Goal: Task Accomplishment & Management: Manage account settings

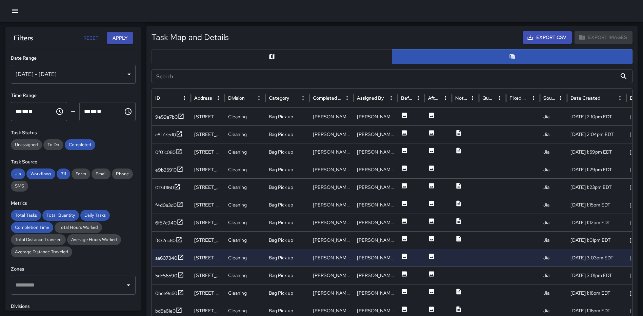
scroll to position [176, 0]
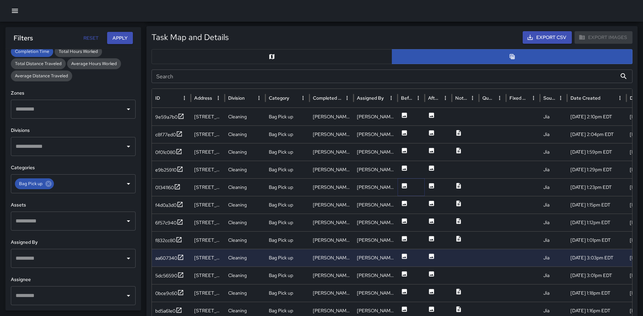
click at [402, 187] on icon at bounding box center [404, 185] width 5 height 5
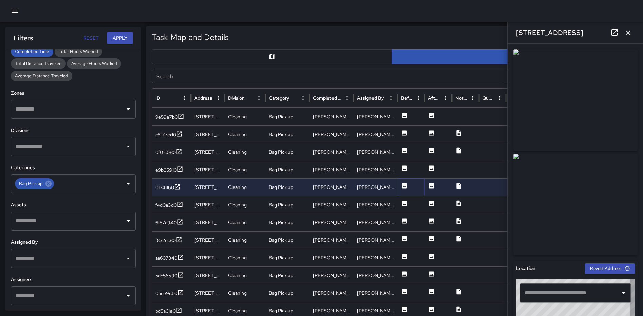
type input "**********"
click at [402, 203] on icon at bounding box center [404, 203] width 5 height 5
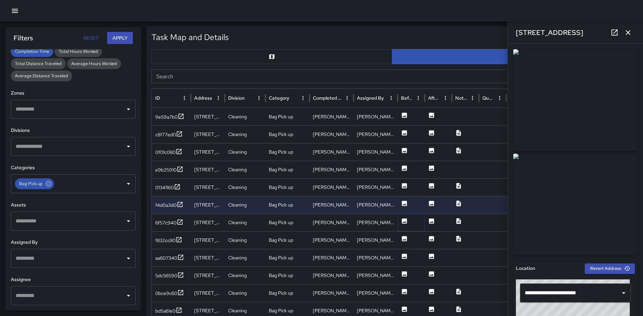
click at [406, 222] on icon at bounding box center [404, 221] width 7 height 7
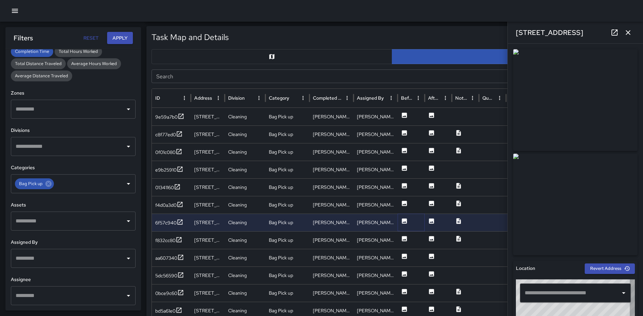
type input "**********"
click at [404, 237] on icon at bounding box center [404, 238] width 5 height 5
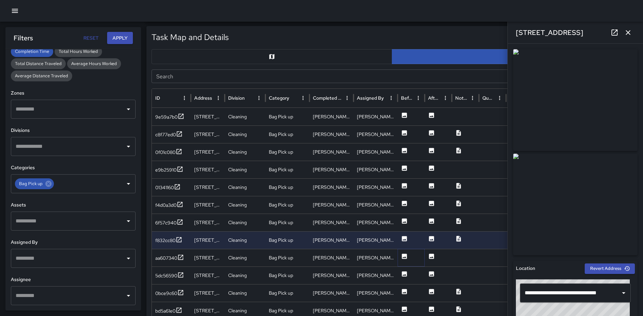
click at [403, 255] on icon at bounding box center [404, 256] width 5 height 5
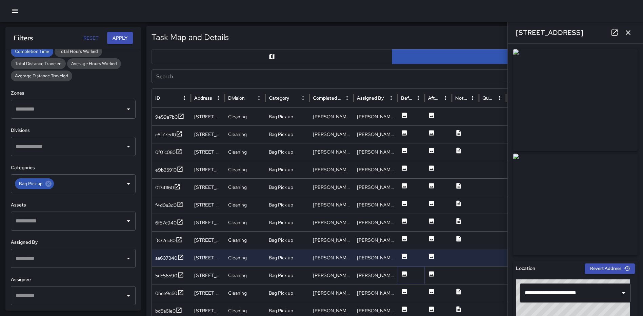
click at [404, 274] on icon at bounding box center [404, 273] width 5 height 5
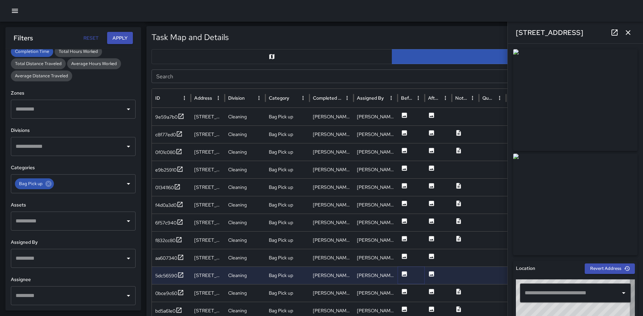
type input "**********"
click at [627, 37] on button "button" at bounding box center [628, 33] width 14 height 14
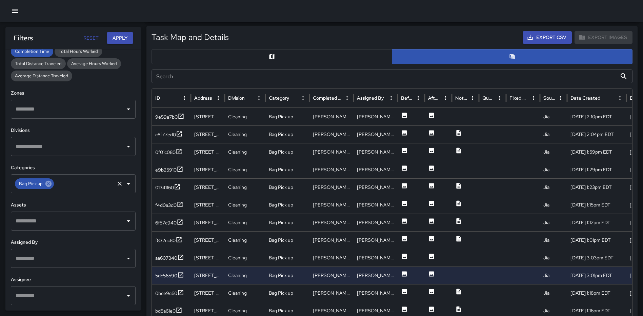
click at [48, 184] on icon at bounding box center [48, 184] width 6 height 6
click at [124, 184] on icon "Open" at bounding box center [128, 184] width 8 height 8
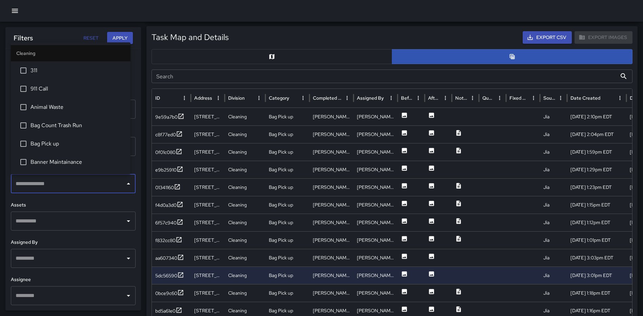
click at [69, 161] on span "Banner Maintainance" at bounding box center [78, 162] width 95 height 8
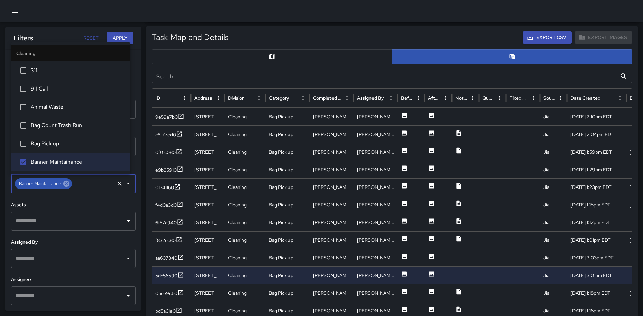
click at [64, 183] on icon at bounding box center [66, 184] width 6 height 6
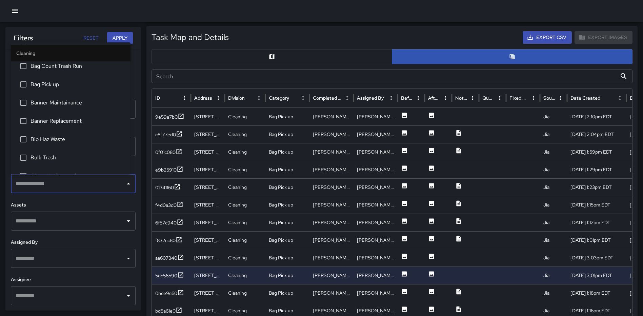
scroll to position [68, 0]
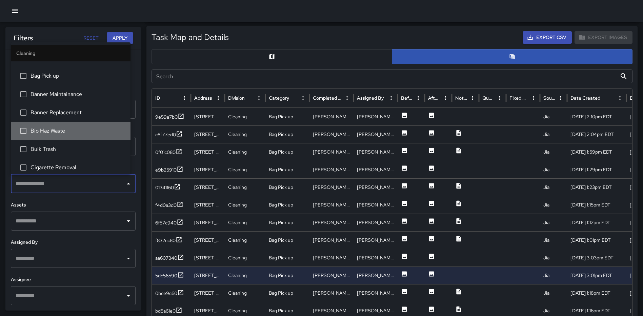
drag, startPoint x: 83, startPoint y: 131, endPoint x: 101, endPoint y: 77, distance: 56.5
click at [83, 130] on span "Bio Haz Waste" at bounding box center [78, 131] width 95 height 8
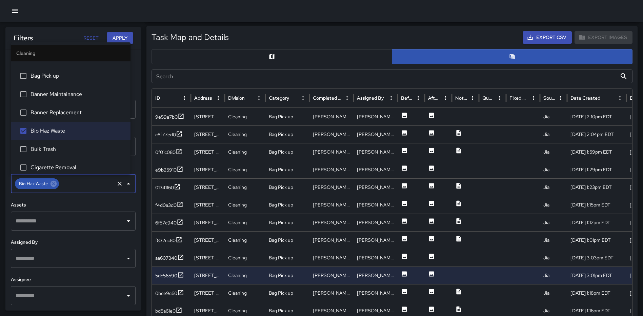
click at [116, 34] on button "Apply" at bounding box center [120, 38] width 26 height 13
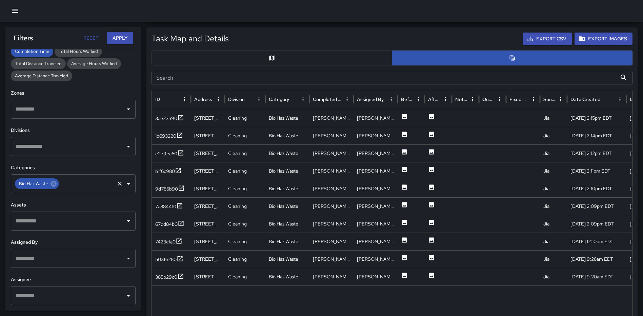
scroll to position [319, 0]
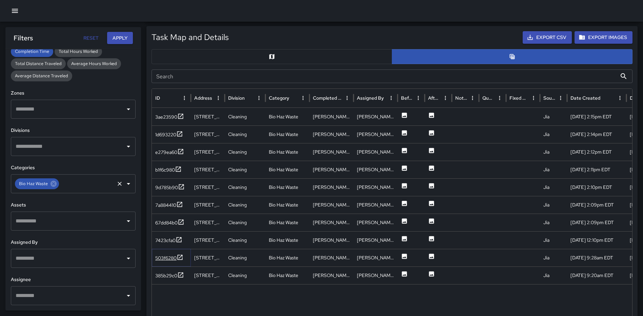
click at [181, 257] on icon at bounding box center [180, 257] width 5 height 5
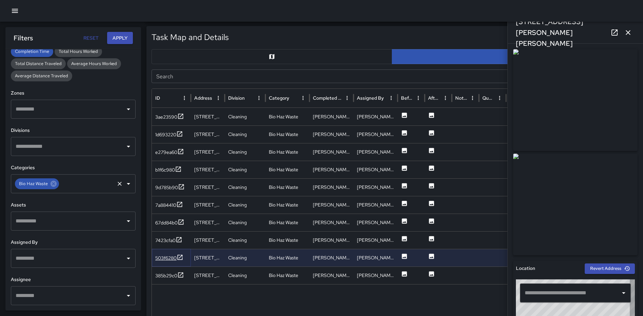
type input "**********"
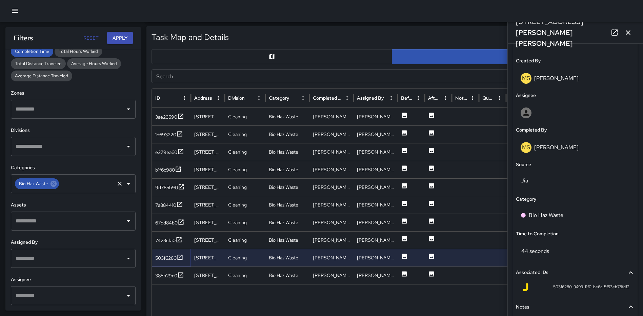
scroll to position [352, 0]
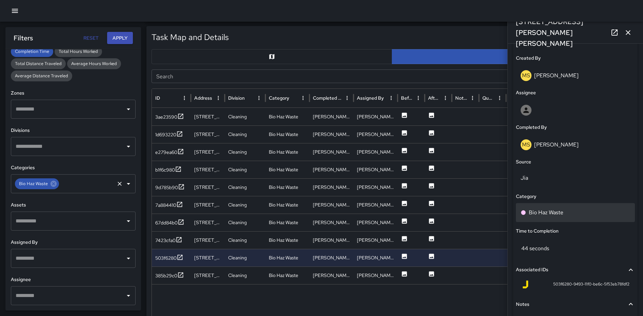
click at [564, 214] on div "Bio Haz Waste" at bounding box center [576, 213] width 110 height 8
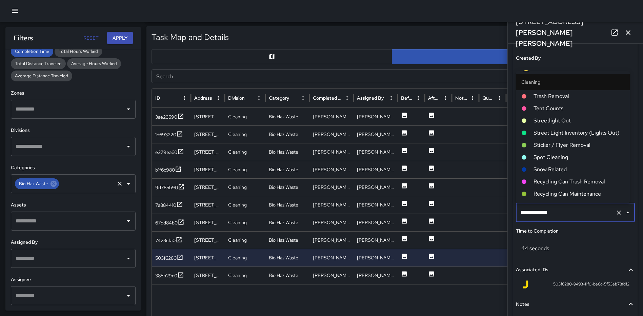
scroll to position [253, 0]
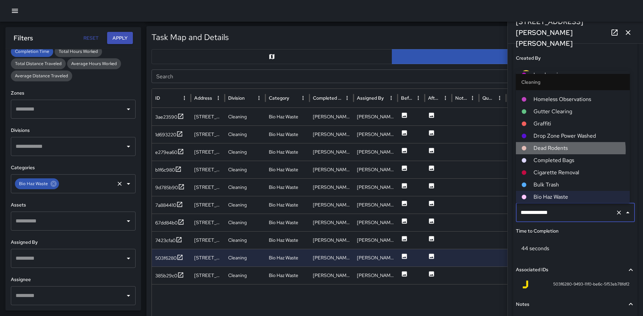
click at [566, 150] on span "Dead Rodents" at bounding box center [579, 148] width 91 height 8
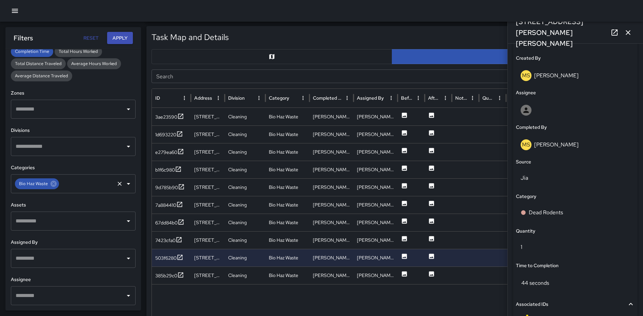
click at [632, 31] on icon "button" at bounding box center [628, 32] width 8 height 8
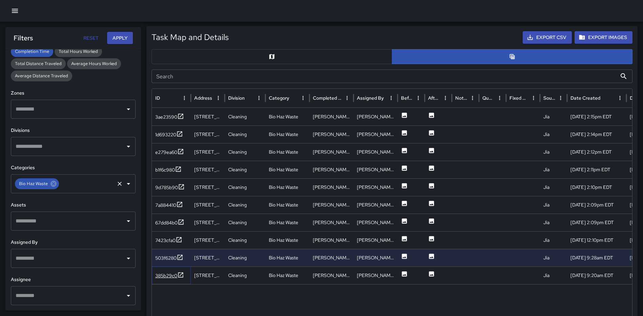
click at [180, 274] on icon at bounding box center [180, 275] width 7 height 7
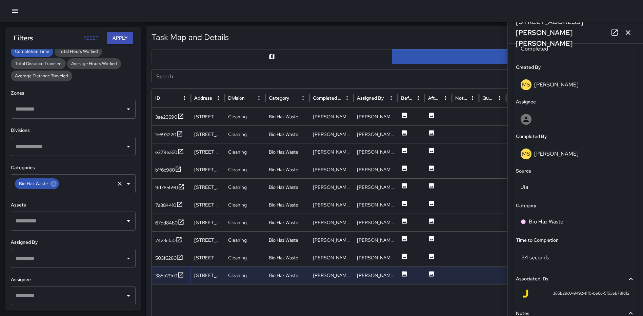
scroll to position [346, 0]
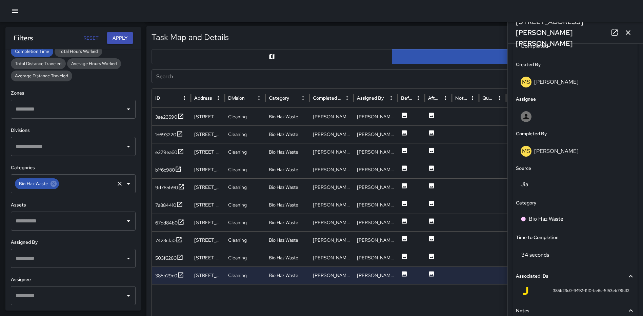
click at [550, 200] on div "Category" at bounding box center [575, 202] width 119 height 7
click at [550, 214] on div "Bio Haz Waste" at bounding box center [575, 219] width 119 height 19
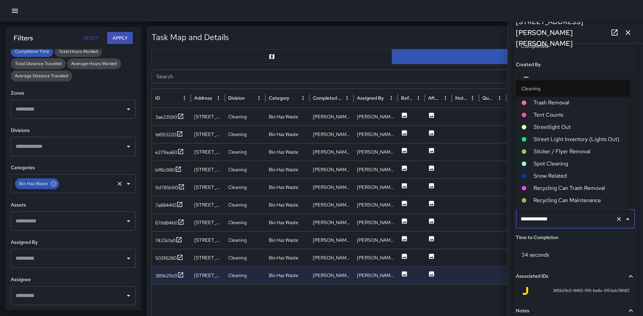
scroll to position [253, 0]
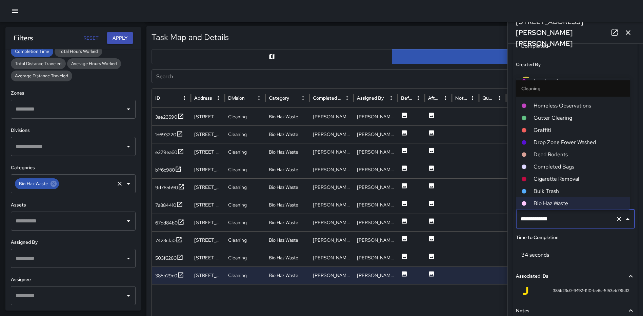
click at [558, 158] on span "Dead Rodents" at bounding box center [579, 155] width 91 height 8
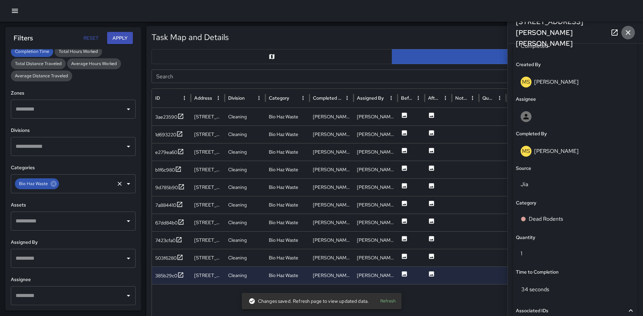
click at [628, 31] on icon "button" at bounding box center [628, 32] width 8 height 8
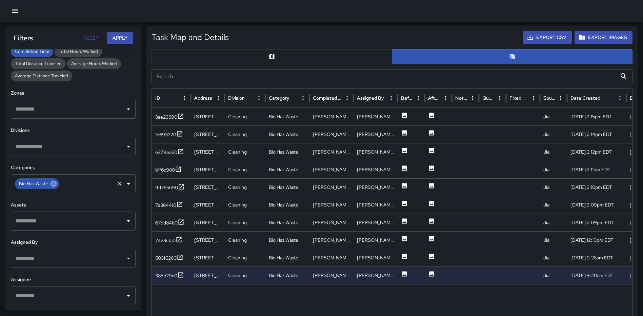
click at [57, 184] on div "Bio Haz Waste" at bounding box center [37, 183] width 44 height 11
click at [57, 184] on icon at bounding box center [53, 183] width 7 height 7
click at [124, 183] on icon "Open" at bounding box center [128, 184] width 8 height 8
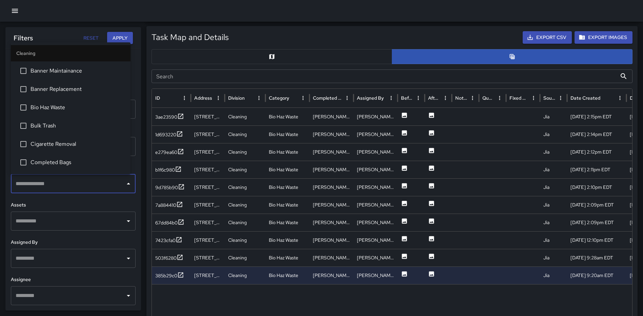
scroll to position [136, 0]
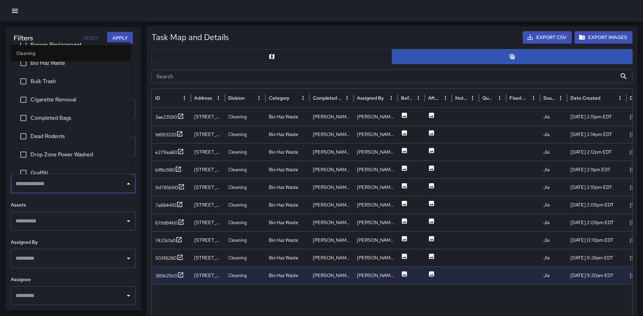
click at [56, 79] on span "Bulk Trash" at bounding box center [78, 81] width 95 height 8
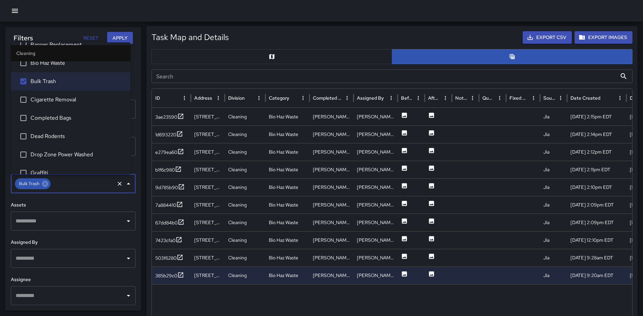
click at [120, 39] on button "Apply" at bounding box center [120, 38] width 26 height 13
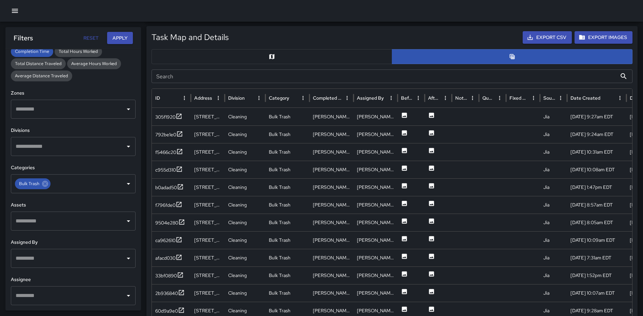
scroll to position [319, 0]
click at [181, 115] on icon at bounding box center [179, 116] width 5 height 5
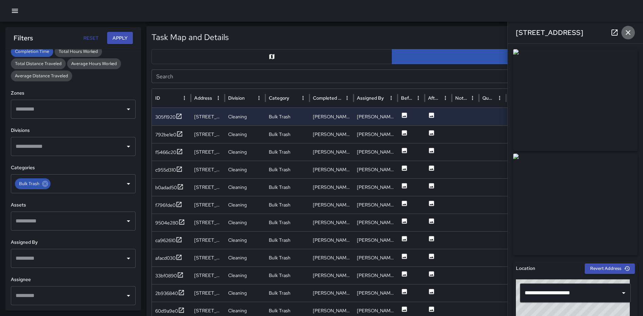
click at [629, 34] on icon "button" at bounding box center [628, 32] width 8 height 8
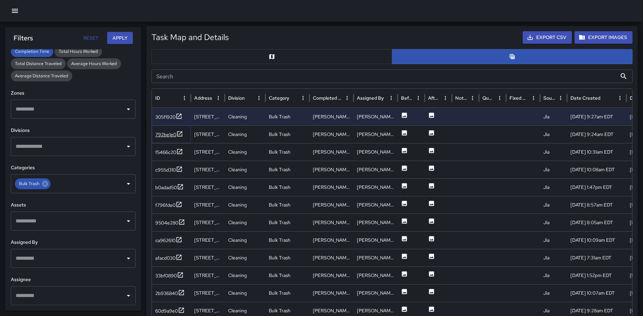
click at [180, 135] on icon at bounding box center [179, 134] width 7 height 7
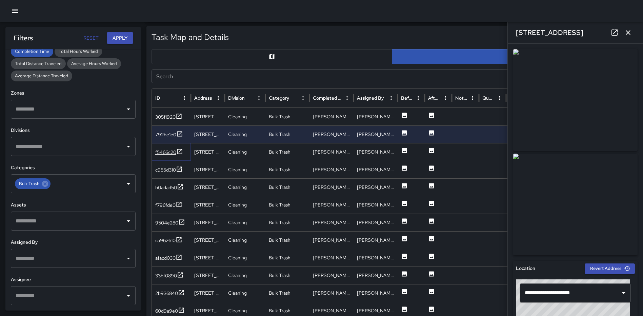
click at [180, 150] on icon at bounding box center [179, 151] width 7 height 7
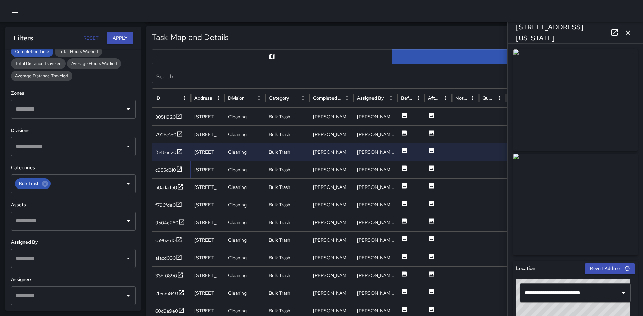
click at [180, 168] on icon at bounding box center [179, 169] width 7 height 7
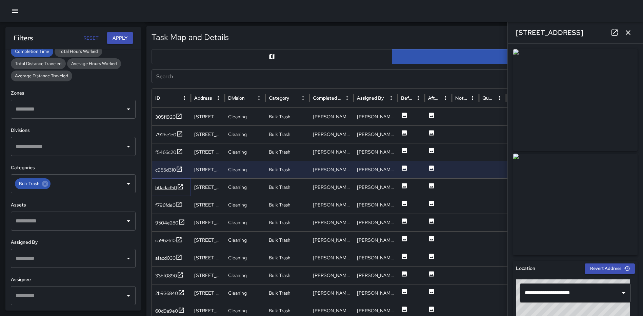
click at [181, 186] on icon at bounding box center [180, 186] width 5 height 5
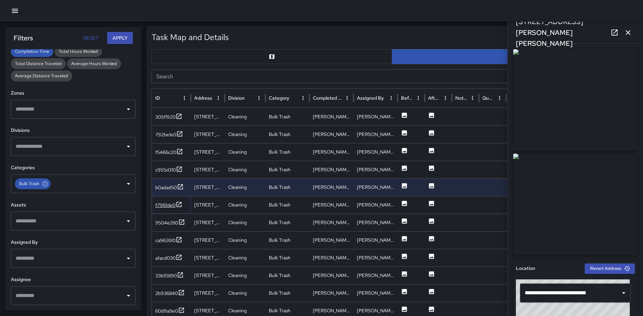
click at [182, 203] on icon at bounding box center [179, 204] width 7 height 7
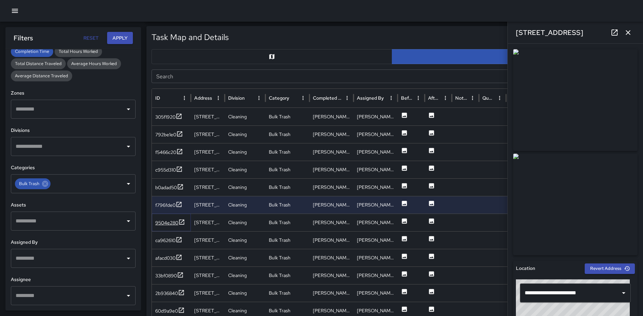
click at [181, 221] on icon at bounding box center [181, 222] width 7 height 7
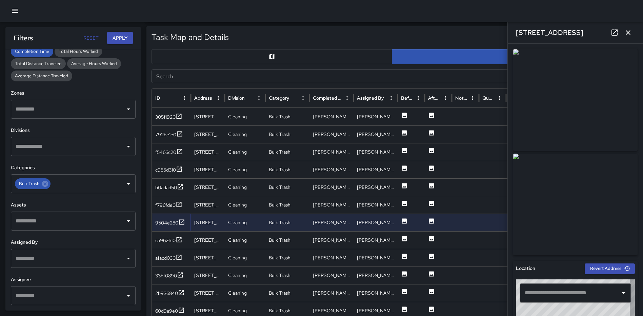
type input "**********"
click at [182, 240] on icon at bounding box center [179, 239] width 5 height 5
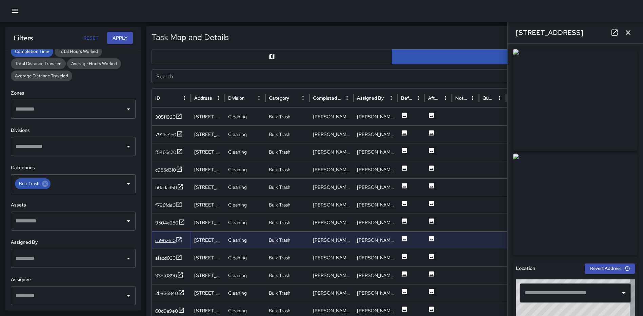
type input "**********"
click at [179, 257] on icon at bounding box center [179, 257] width 7 height 7
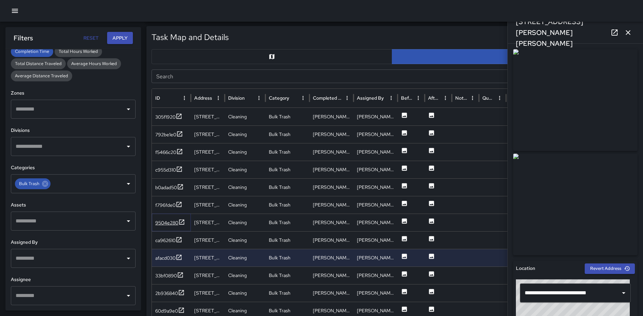
click at [182, 224] on icon at bounding box center [181, 221] width 5 height 5
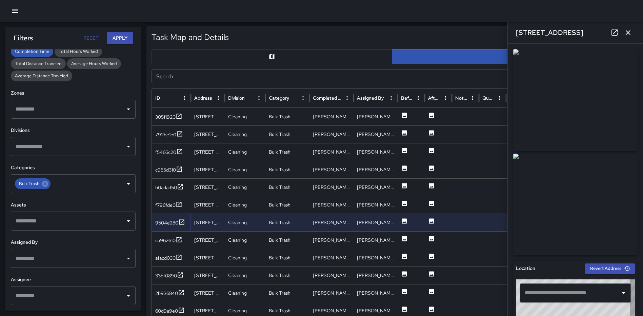
type input "**********"
click at [183, 187] on icon at bounding box center [180, 186] width 7 height 7
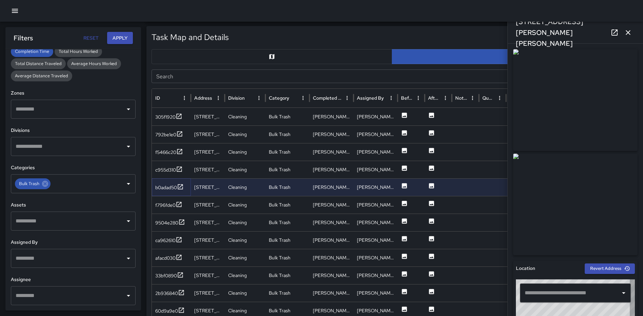
type input "**********"
click at [182, 222] on icon at bounding box center [181, 221] width 5 height 5
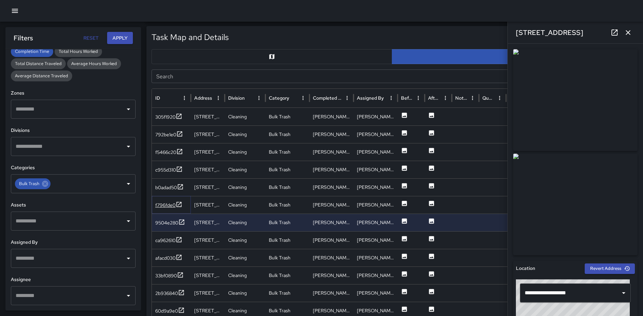
click at [177, 203] on icon at bounding box center [179, 204] width 7 height 7
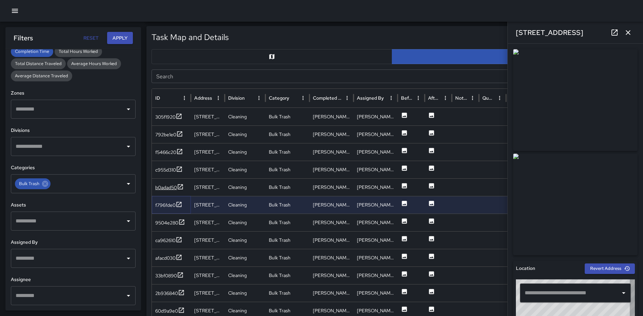
type input "**********"
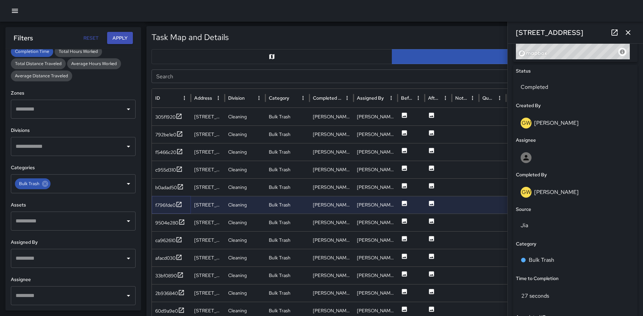
scroll to position [311, 0]
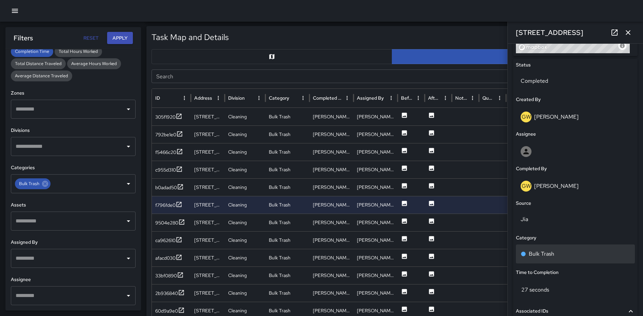
click at [556, 247] on div "Bulk Trash" at bounding box center [575, 253] width 119 height 19
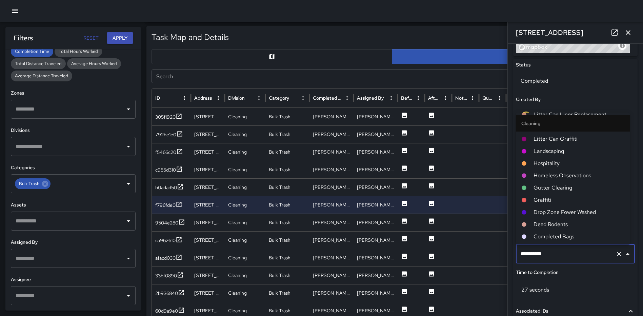
scroll to position [207, 0]
click at [565, 163] on span "Landscaping" at bounding box center [579, 162] width 91 height 8
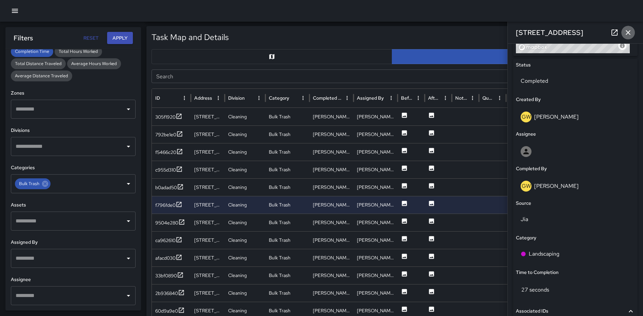
click at [627, 31] on icon "button" at bounding box center [628, 32] width 5 height 5
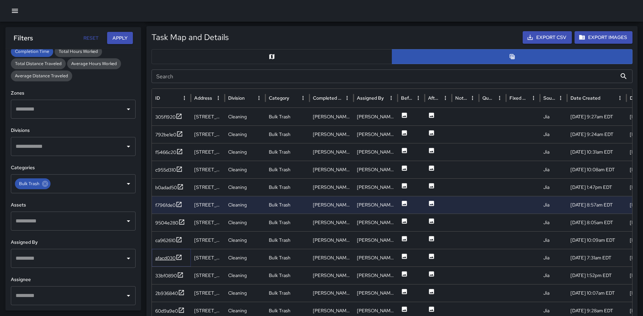
click at [180, 254] on icon at bounding box center [179, 257] width 7 height 7
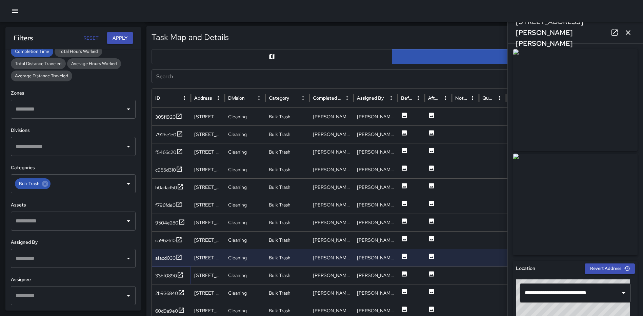
click at [180, 278] on icon at bounding box center [180, 275] width 7 height 7
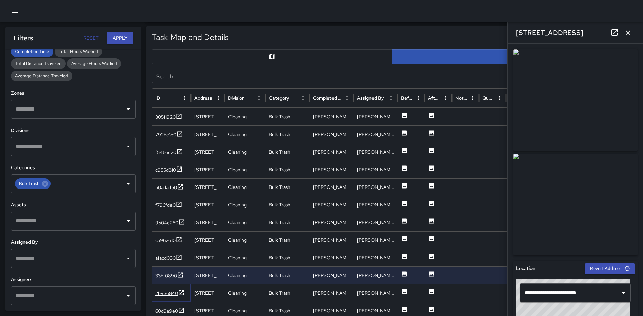
click at [181, 291] on icon at bounding box center [181, 292] width 7 height 7
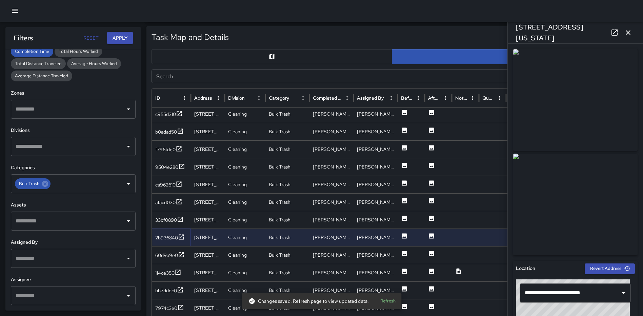
scroll to position [61, 0]
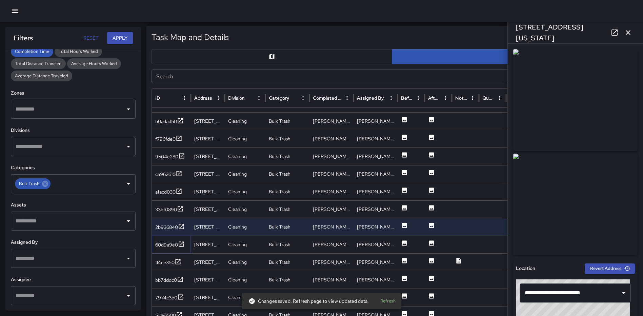
click at [183, 242] on icon at bounding box center [181, 244] width 7 height 7
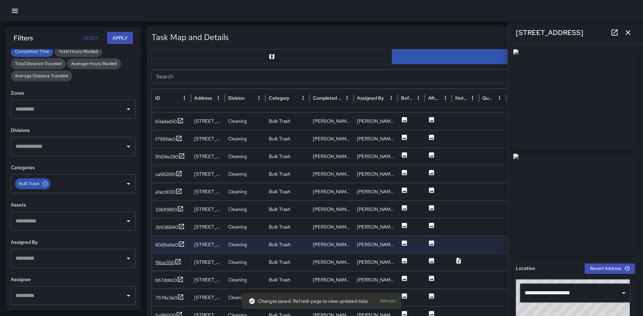
click at [179, 261] on icon at bounding box center [178, 261] width 5 height 5
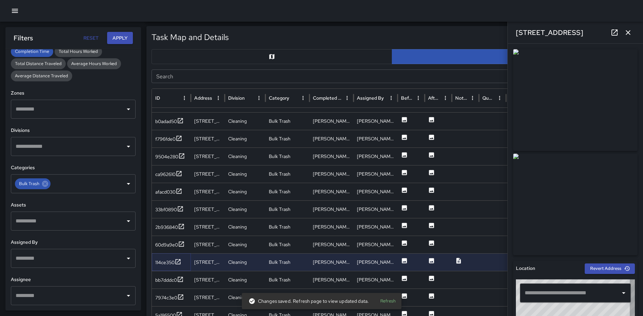
type input "**********"
click at [183, 278] on icon at bounding box center [180, 279] width 5 height 5
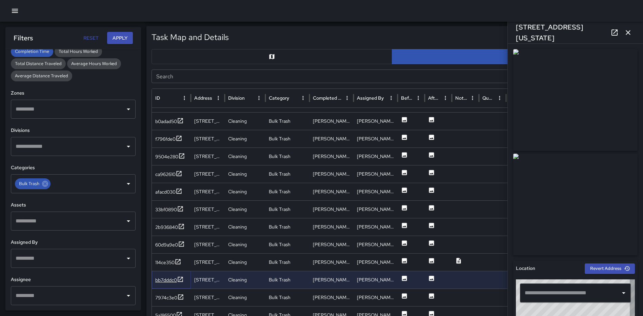
type input "**********"
click at [180, 295] on icon at bounding box center [180, 297] width 7 height 7
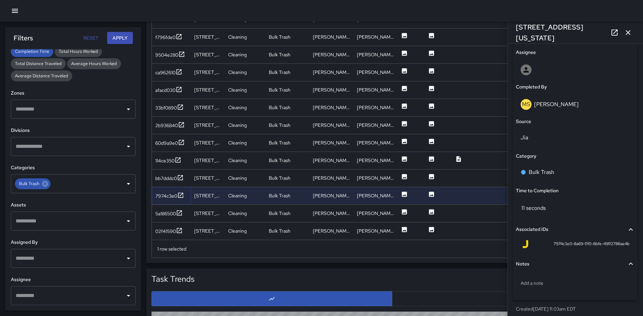
scroll to position [407, 0]
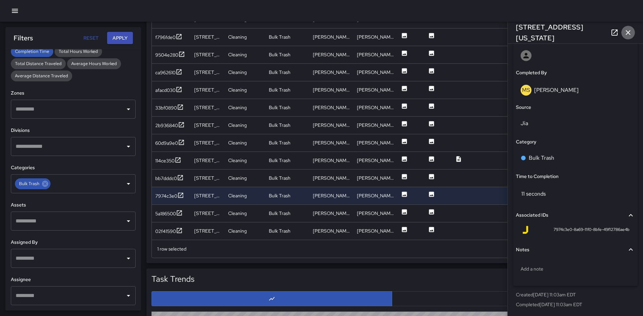
click at [625, 34] on icon "button" at bounding box center [628, 32] width 8 height 8
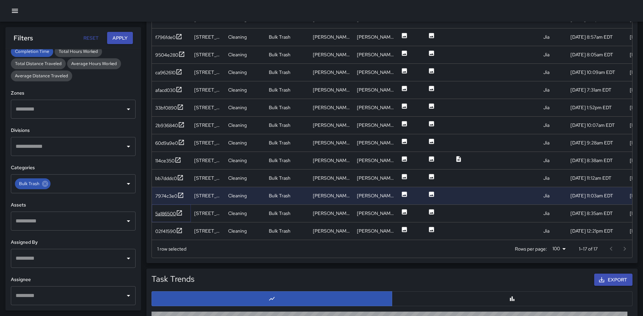
click at [181, 214] on icon at bounding box center [179, 213] width 7 height 7
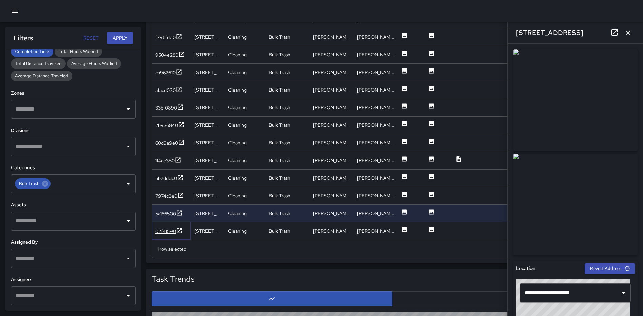
click at [179, 229] on icon at bounding box center [179, 230] width 7 height 7
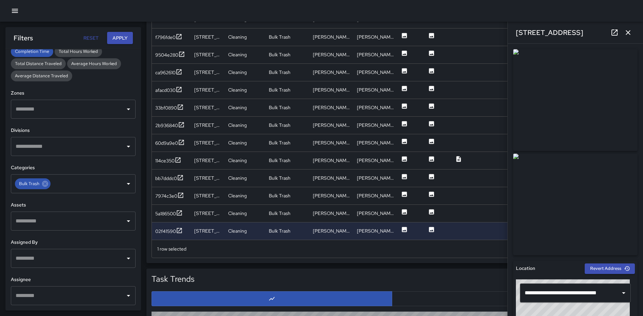
click at [630, 33] on icon "button" at bounding box center [628, 32] width 8 height 8
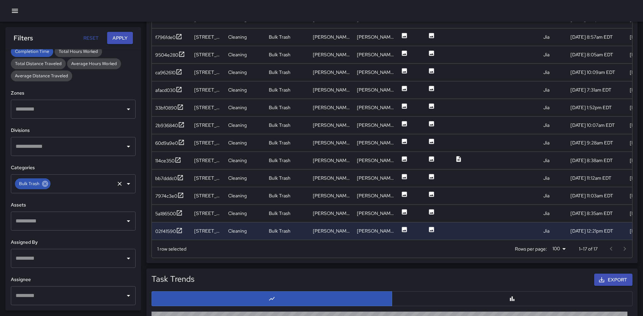
click at [44, 185] on icon at bounding box center [44, 183] width 7 height 7
click at [124, 187] on icon "Open" at bounding box center [128, 184] width 8 height 8
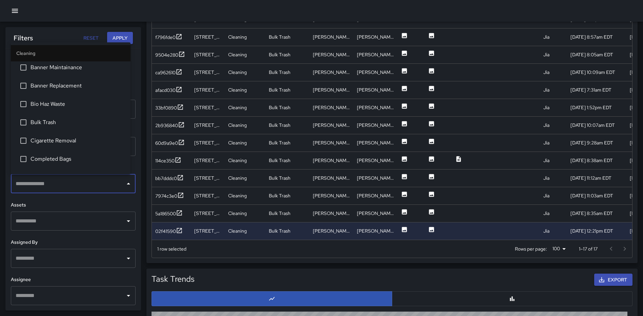
scroll to position [102, 0]
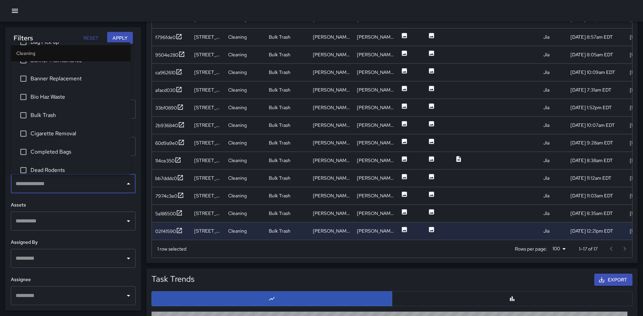
click at [45, 131] on span "Cigarette Removal" at bounding box center [78, 134] width 95 height 8
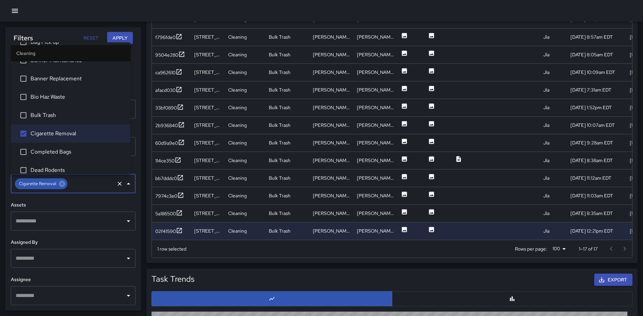
click at [117, 32] on button "Apply" at bounding box center [120, 38] width 26 height 13
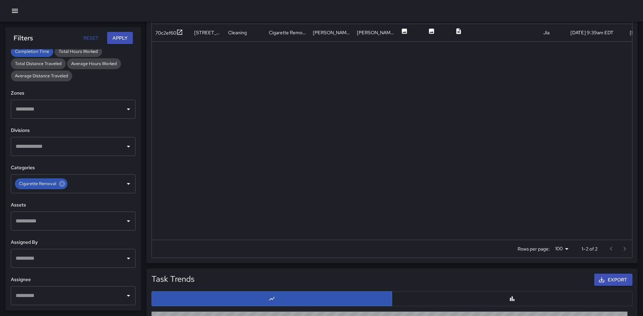
scroll to position [421, 0]
click at [179, 30] on icon at bounding box center [179, 31] width 5 height 5
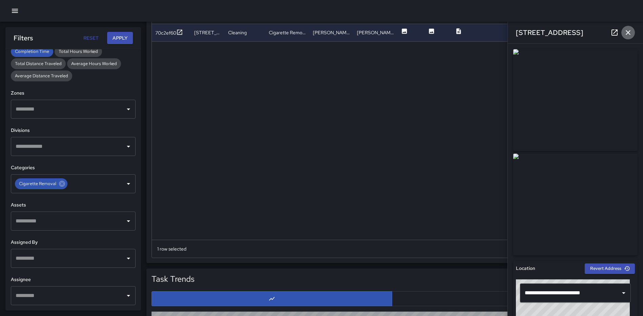
drag, startPoint x: 628, startPoint y: 31, endPoint x: 605, endPoint y: 40, distance: 25.2
click at [628, 31] on icon "button" at bounding box center [628, 32] width 8 height 8
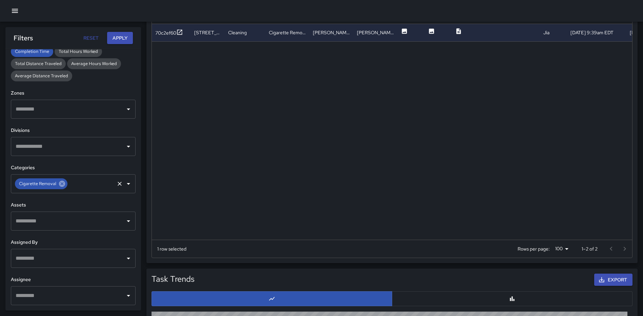
click at [62, 183] on icon at bounding box center [61, 183] width 7 height 7
click at [124, 184] on icon "Open" at bounding box center [128, 184] width 8 height 8
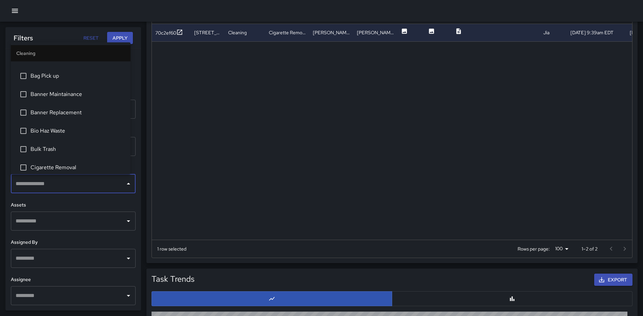
scroll to position [102, 0]
click at [48, 149] on span "Completed Bags" at bounding box center [78, 152] width 95 height 8
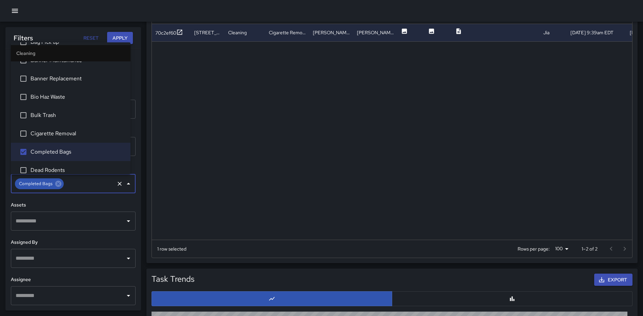
click at [123, 35] on button "Apply" at bounding box center [120, 38] width 26 height 13
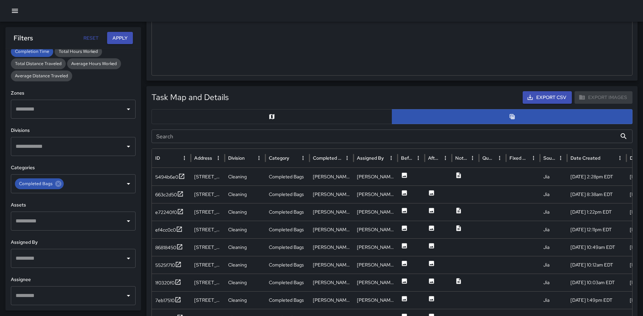
scroll to position [252, 0]
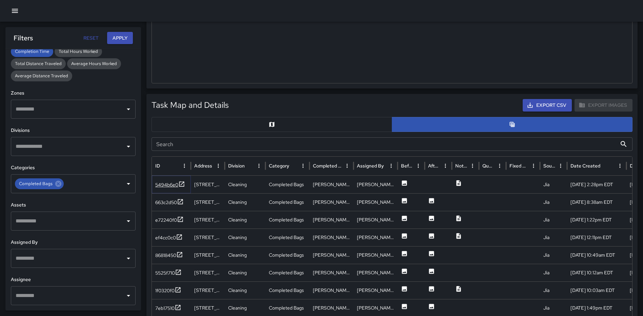
click at [182, 184] on icon at bounding box center [181, 184] width 7 height 7
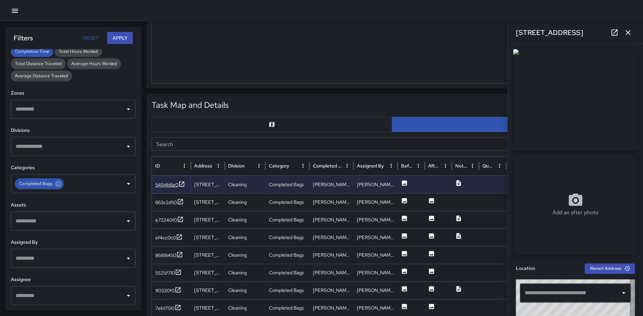
type input "**********"
drag, startPoint x: 180, startPoint y: 201, endPoint x: 180, endPoint y: 209, distance: 7.8
click at [180, 201] on icon at bounding box center [180, 201] width 7 height 7
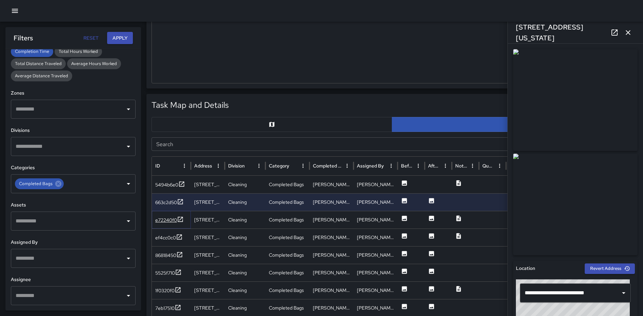
click at [182, 219] on icon at bounding box center [180, 219] width 7 height 7
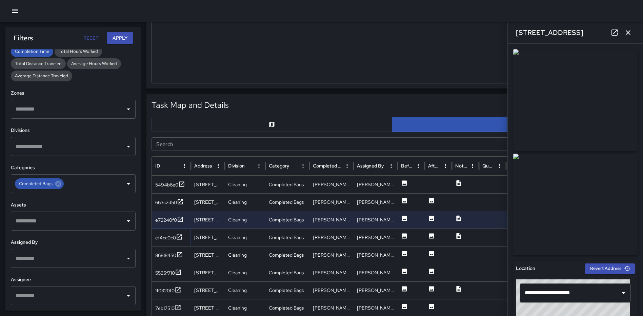
click at [180, 235] on icon at bounding box center [179, 237] width 7 height 7
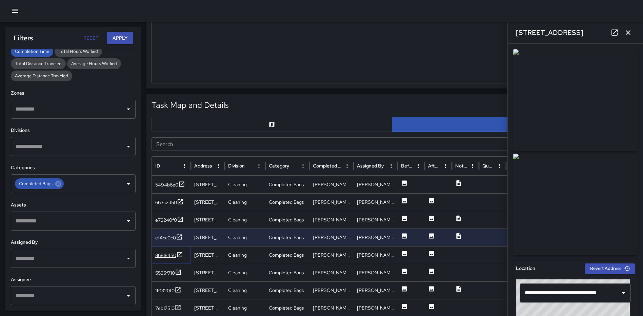
click at [180, 255] on icon at bounding box center [179, 254] width 5 height 5
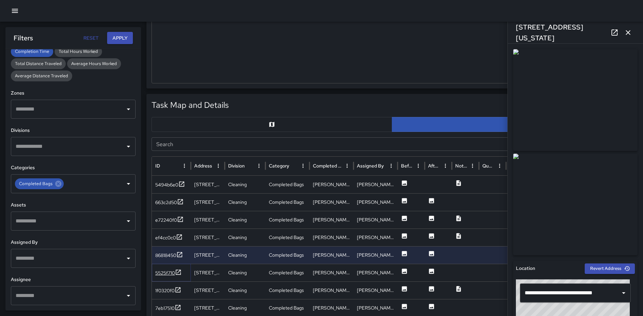
click at [180, 271] on icon at bounding box center [178, 272] width 7 height 7
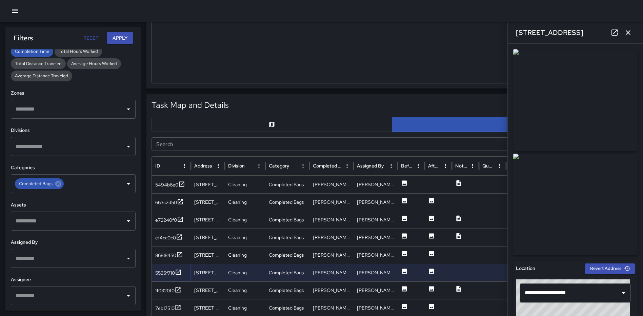
click at [179, 271] on icon at bounding box center [178, 272] width 7 height 7
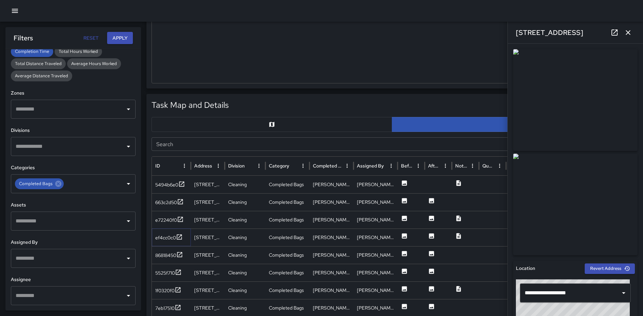
click at [181, 236] on icon at bounding box center [179, 237] width 7 height 7
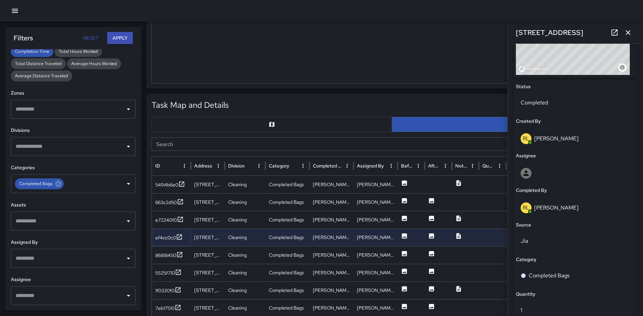
scroll to position [441, 0]
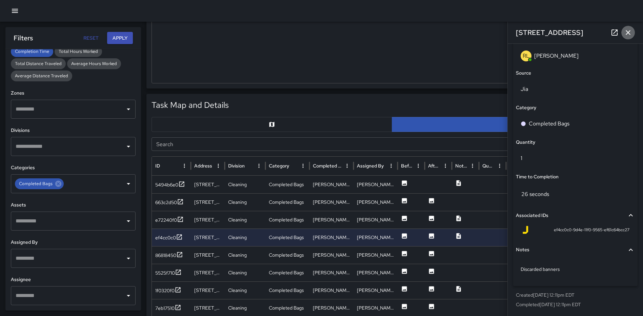
click at [625, 30] on icon "button" at bounding box center [628, 32] width 8 height 8
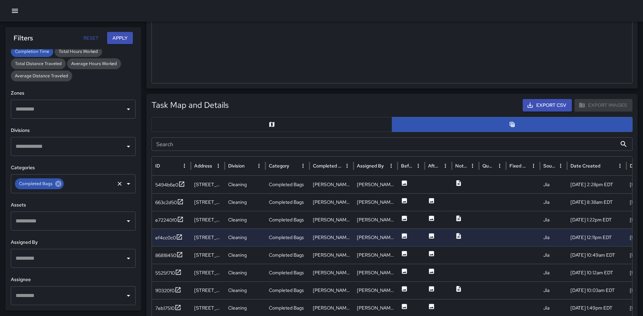
click at [59, 181] on icon at bounding box center [58, 184] width 6 height 6
click at [127, 183] on icon "Open" at bounding box center [128, 184] width 3 height 2
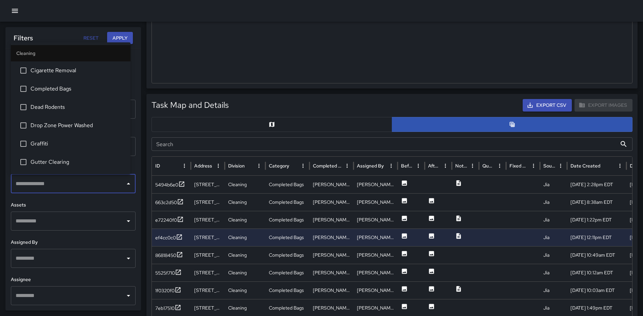
scroll to position [170, 0]
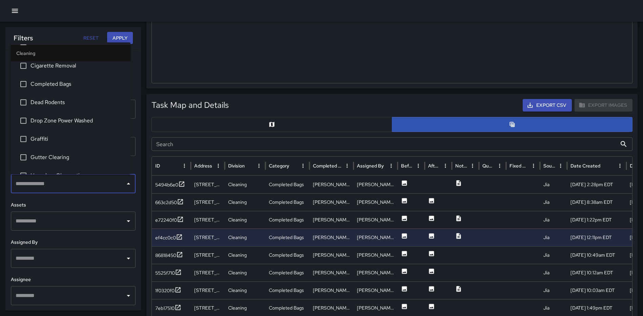
click at [63, 106] on span "Dead Rodents" at bounding box center [78, 102] width 95 height 8
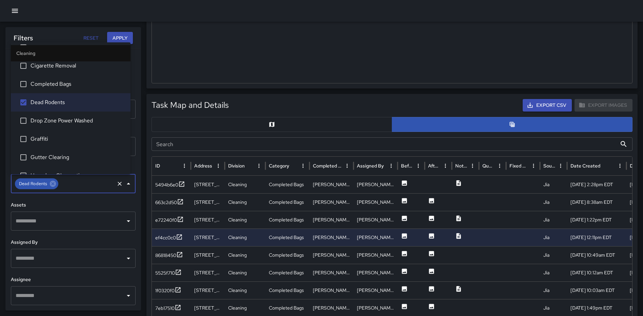
click at [122, 40] on button "Apply" at bounding box center [120, 38] width 26 height 13
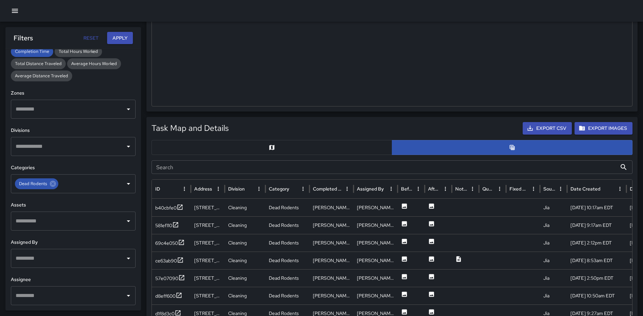
scroll to position [218, 0]
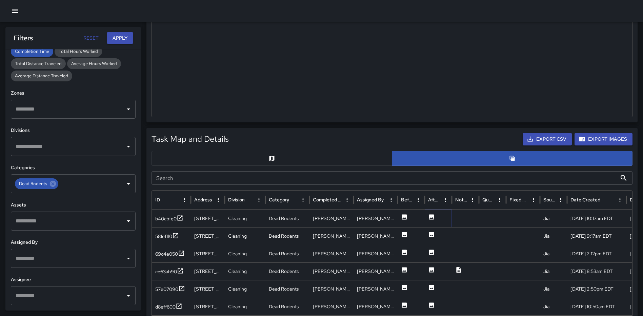
click at [430, 215] on icon at bounding box center [431, 216] width 5 height 5
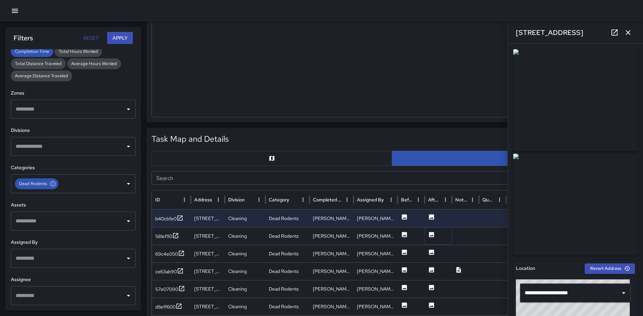
click at [431, 236] on icon at bounding box center [431, 234] width 5 height 5
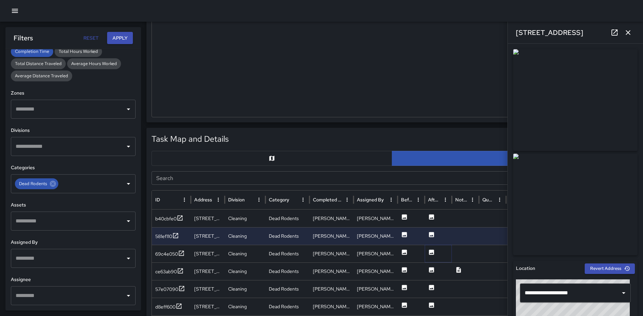
click at [433, 252] on icon at bounding box center [431, 252] width 5 height 5
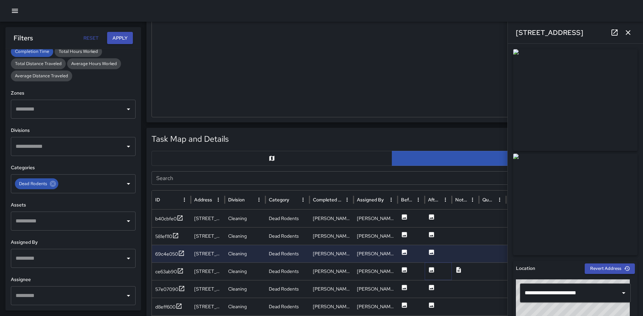
click at [431, 271] on icon at bounding box center [431, 269] width 7 height 7
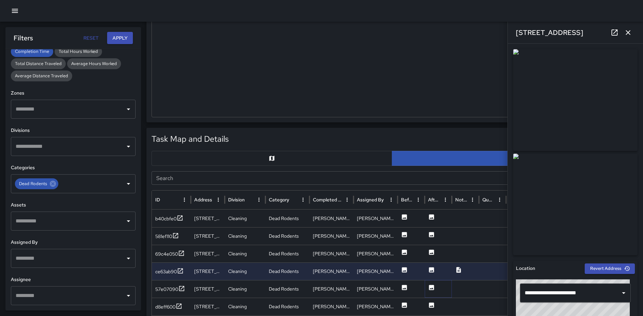
click at [430, 287] on icon at bounding box center [431, 287] width 5 height 5
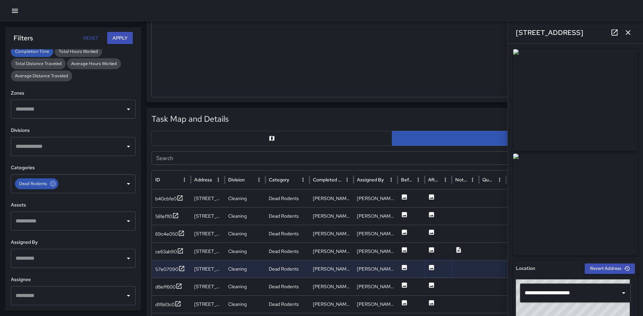
scroll to position [252, 0]
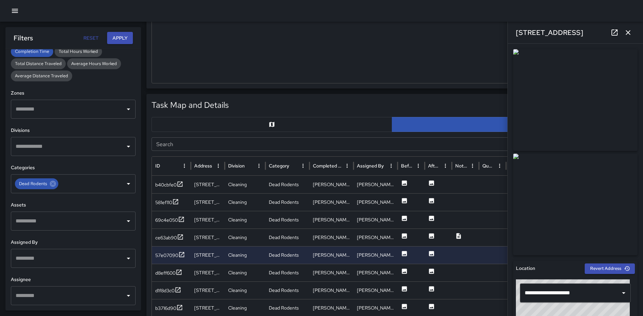
click at [631, 28] on button "button" at bounding box center [628, 33] width 14 height 14
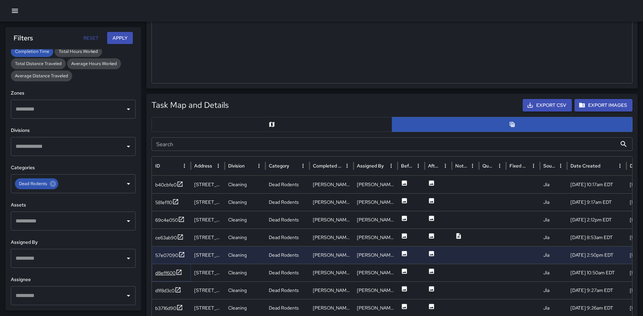
click at [181, 271] on icon at bounding box center [179, 272] width 5 height 5
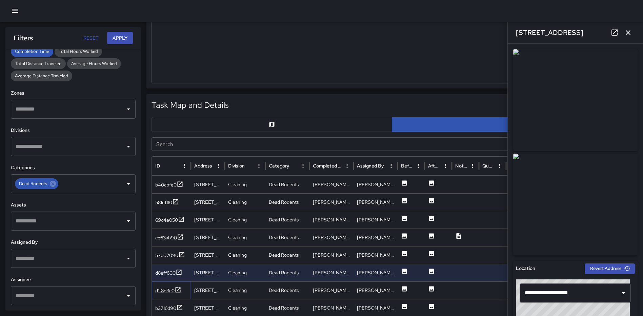
click at [180, 288] on icon at bounding box center [178, 289] width 5 height 5
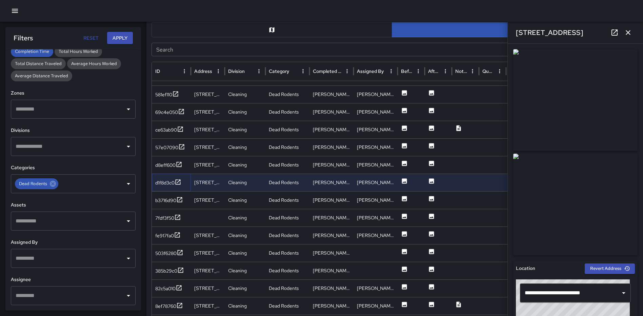
scroll to position [353, 0]
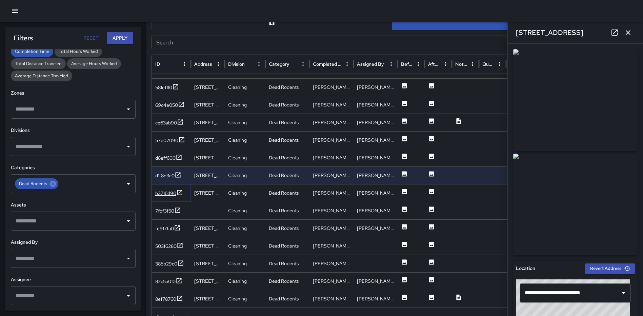
click at [179, 191] on icon at bounding box center [179, 192] width 7 height 7
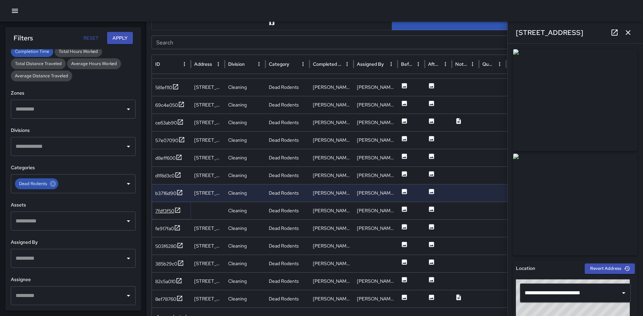
click at [178, 208] on icon at bounding box center [177, 210] width 7 height 7
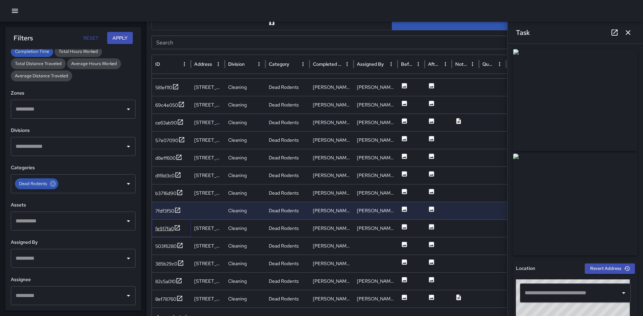
click at [177, 228] on icon at bounding box center [177, 227] width 5 height 5
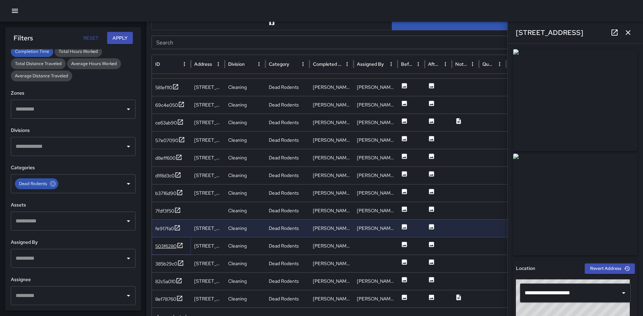
click at [181, 245] on icon at bounding box center [180, 245] width 5 height 5
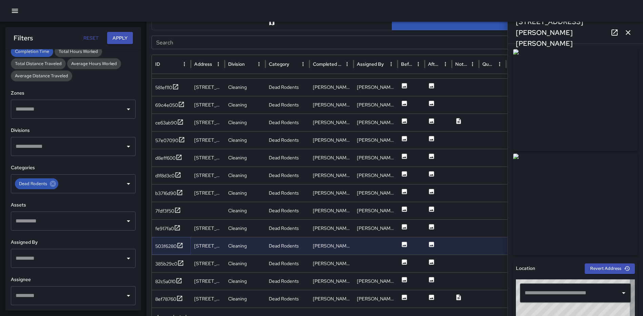
type input "**********"
click at [184, 263] on icon at bounding box center [180, 263] width 7 height 7
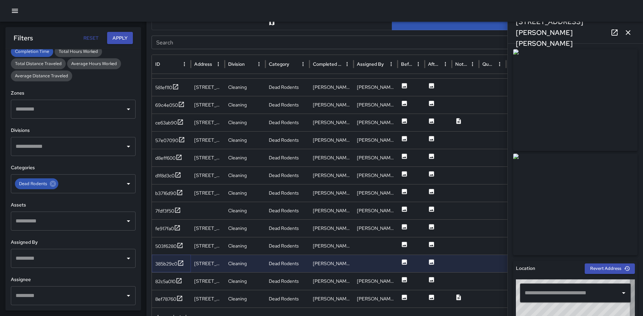
type input "**********"
click at [181, 281] on icon at bounding box center [179, 280] width 7 height 7
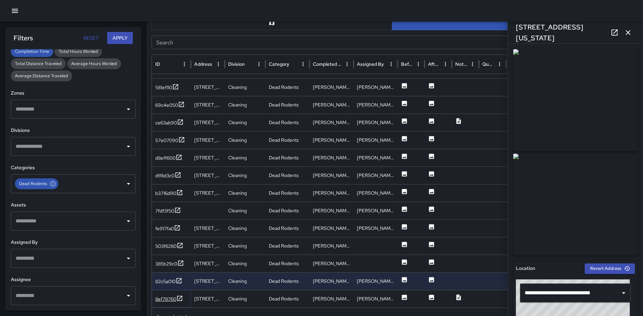
click at [179, 297] on icon at bounding box center [179, 298] width 7 height 7
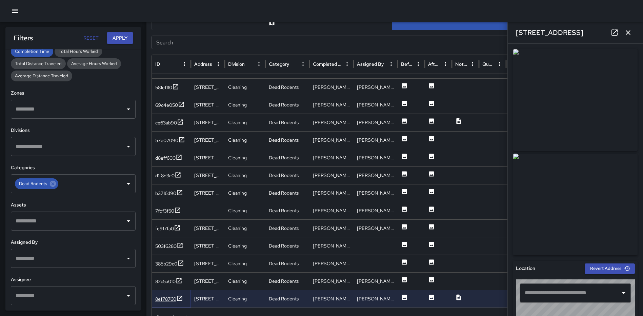
type input "**********"
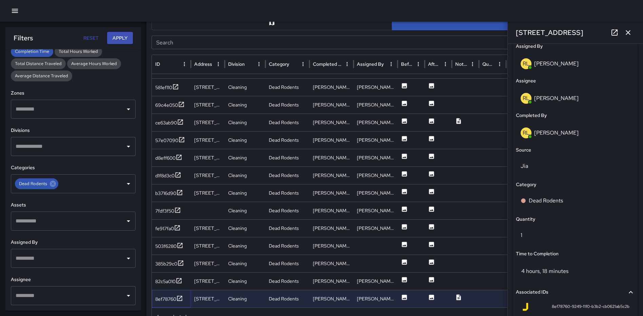
scroll to position [400, 0]
click at [558, 197] on p "Dead Rodents" at bounding box center [546, 200] width 34 height 8
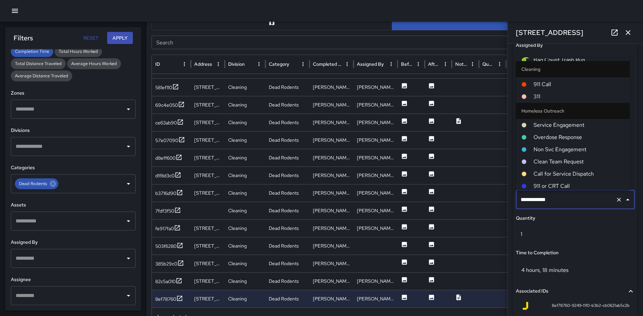
scroll to position [441, 0]
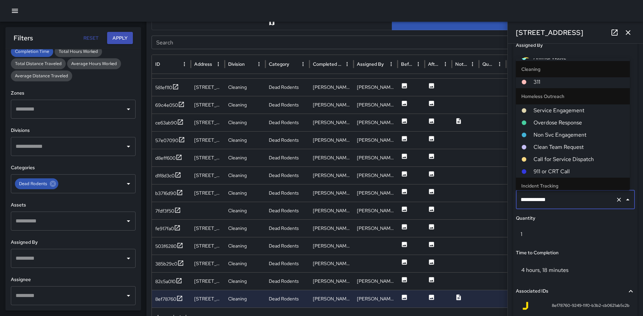
click at [548, 85] on span "311" at bounding box center [579, 82] width 91 height 8
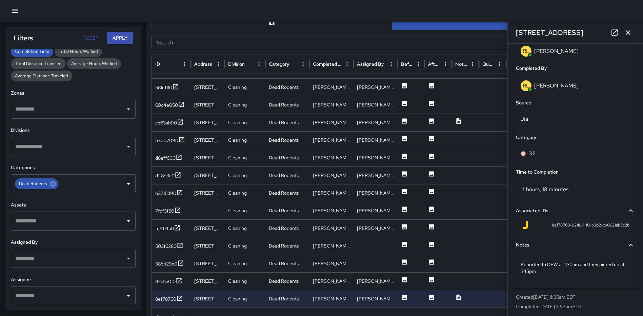
scroll to position [448, 0]
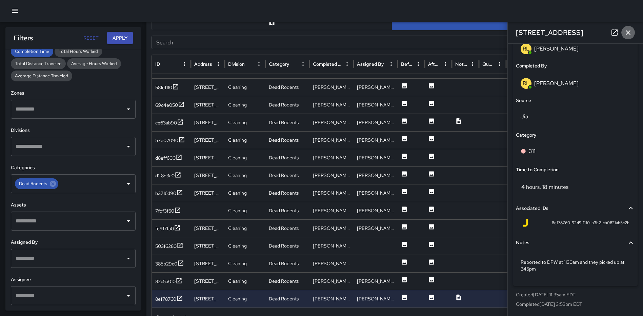
click at [630, 32] on icon "button" at bounding box center [628, 32] width 8 height 8
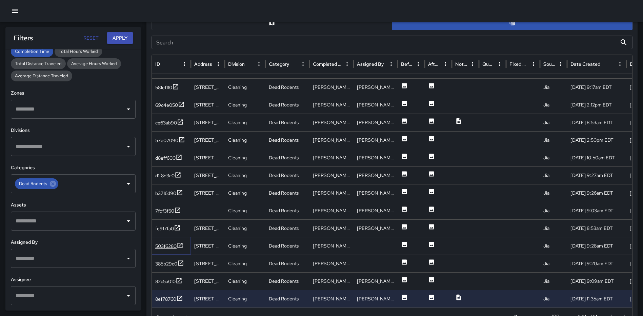
click at [181, 244] on icon at bounding box center [180, 245] width 7 height 7
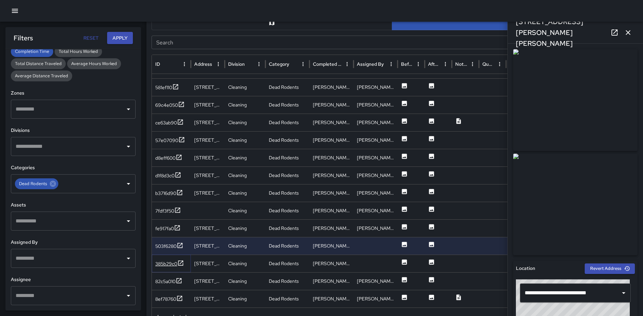
click at [182, 260] on icon at bounding box center [180, 263] width 7 height 7
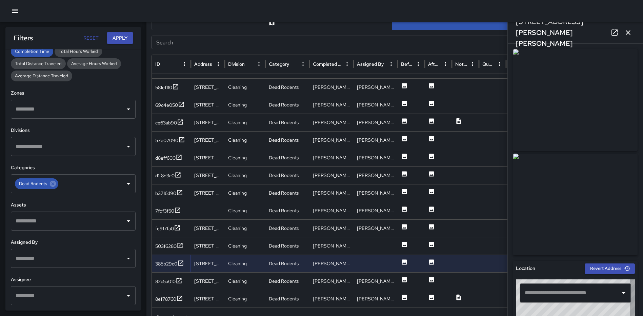
type input "**********"
click at [180, 280] on icon at bounding box center [179, 280] width 5 height 5
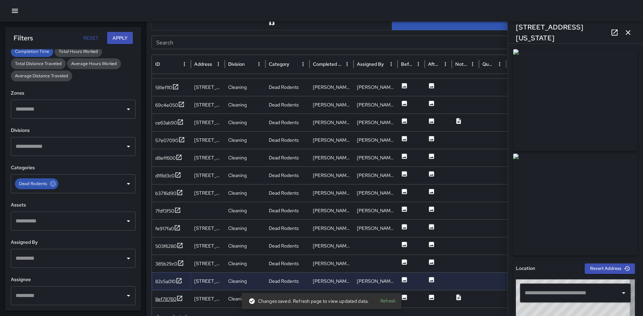
type input "**********"
click at [180, 298] on icon at bounding box center [179, 298] width 7 height 7
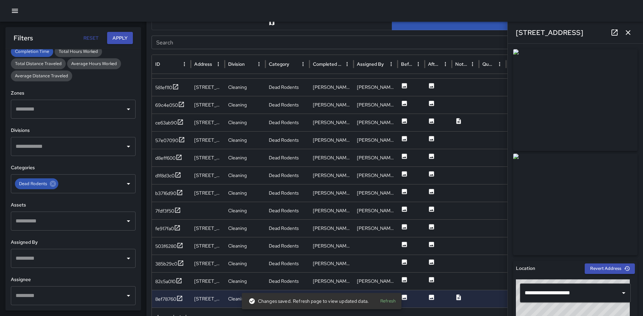
click at [627, 30] on icon "button" at bounding box center [628, 32] width 8 height 8
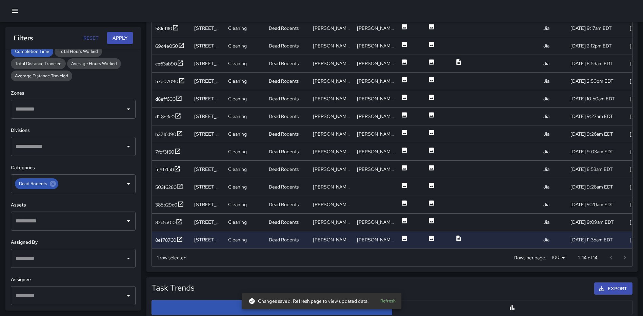
scroll to position [421, 0]
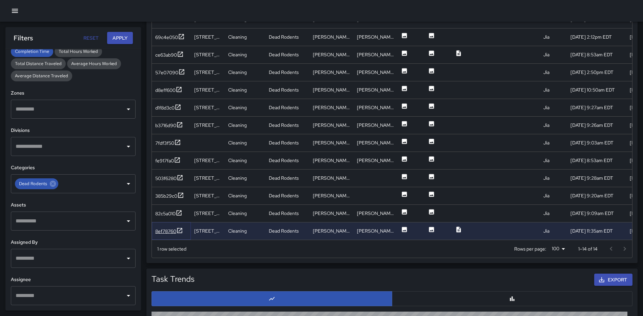
click at [182, 230] on icon at bounding box center [179, 230] width 7 height 7
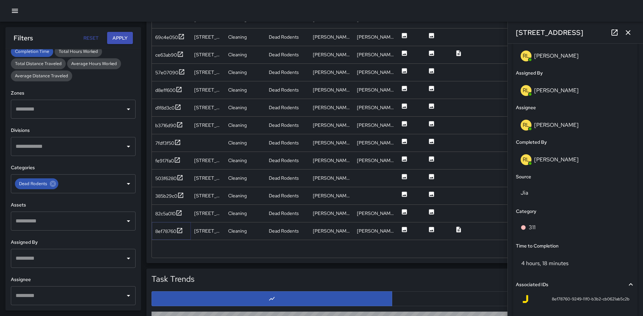
scroll to position [367, 0]
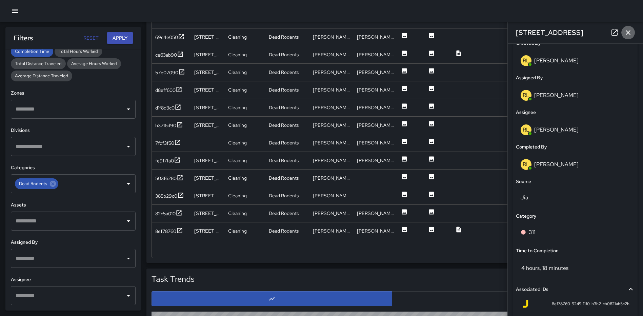
click at [627, 33] on icon "button" at bounding box center [628, 32] width 8 height 8
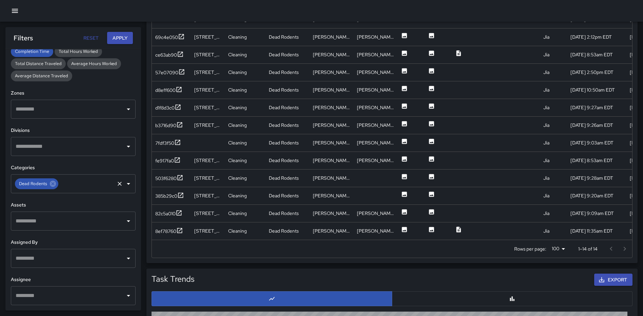
click at [57, 182] on div "Dead Rodents" at bounding box center [36, 183] width 43 height 11
click at [55, 184] on icon at bounding box center [53, 184] width 6 height 6
click at [124, 182] on icon "Open" at bounding box center [128, 184] width 8 height 8
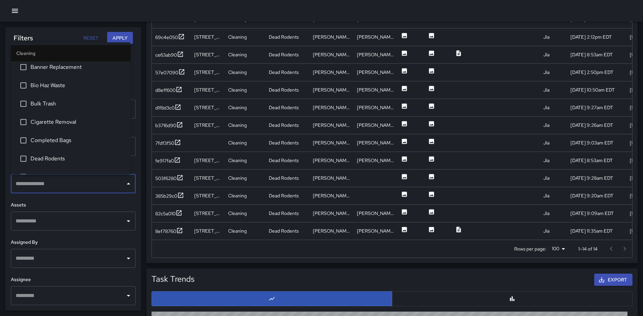
scroll to position [136, 0]
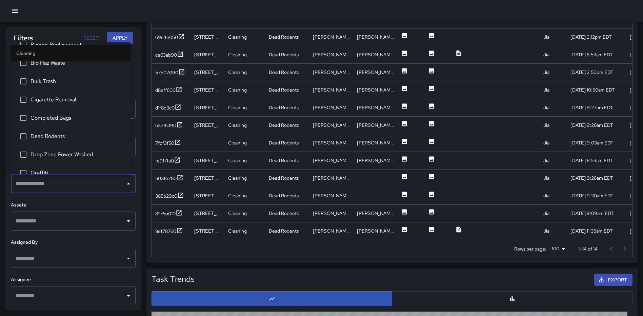
click at [78, 151] on span "Drop Zone Power Washed" at bounding box center [78, 155] width 95 height 8
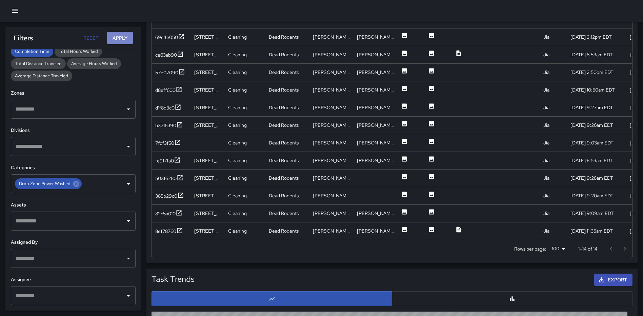
click at [124, 39] on button "Apply" at bounding box center [120, 38] width 26 height 13
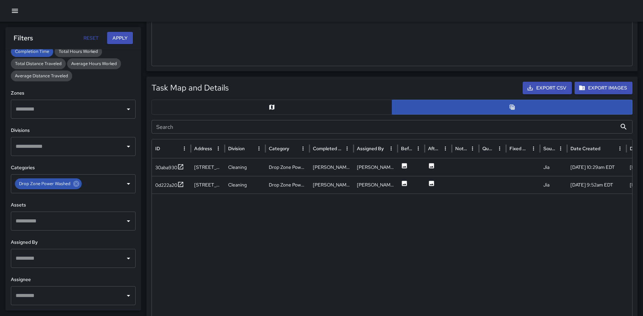
scroll to position [252, 0]
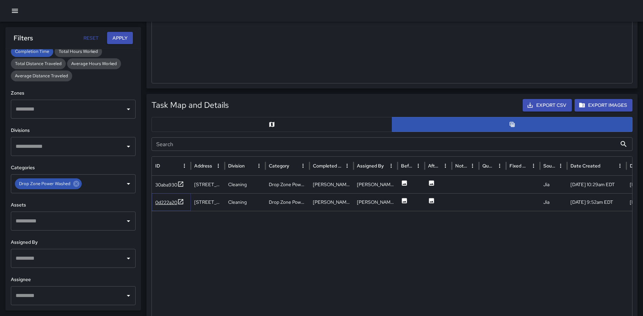
click at [183, 199] on icon at bounding box center [180, 201] width 7 height 7
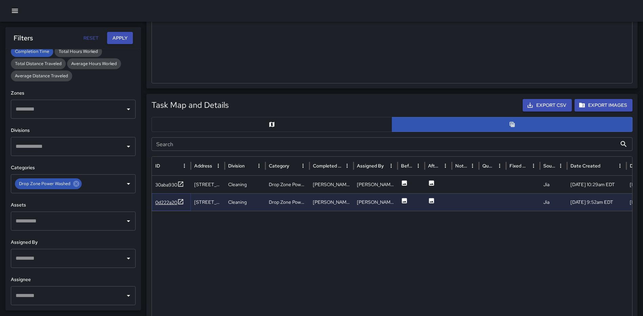
click at [183, 203] on icon at bounding box center [180, 201] width 5 height 5
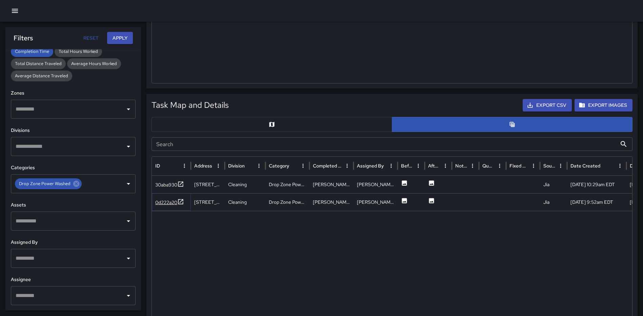
click at [183, 202] on icon at bounding box center [180, 201] width 7 height 7
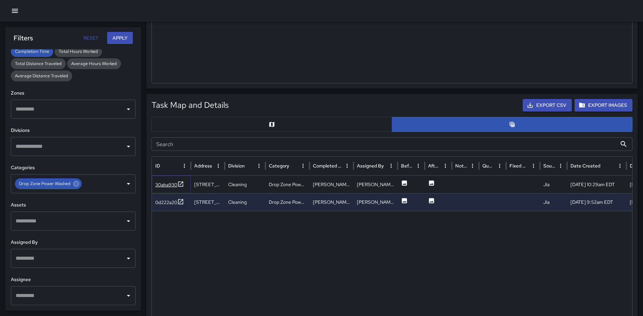
click at [183, 184] on icon at bounding box center [180, 184] width 7 height 7
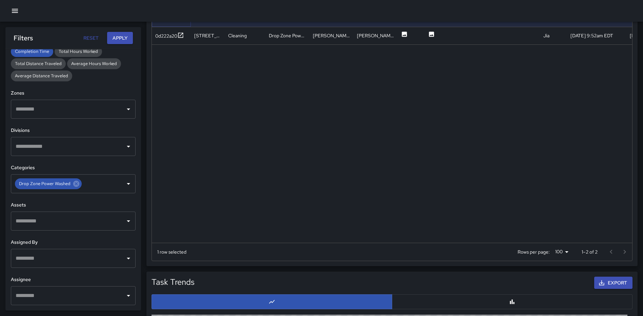
scroll to position [421, 0]
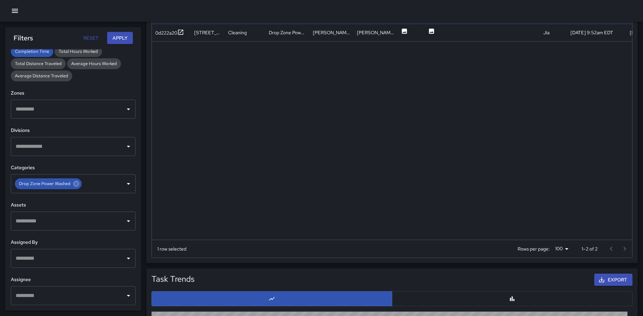
drag, startPoint x: 513, startPoint y: 235, endPoint x: 553, endPoint y: 235, distance: 39.7
click at [553, 235] on div "ID Address Division Category Completed By Assigned By Before Photo After Photo …" at bounding box center [392, 113] width 480 height 253
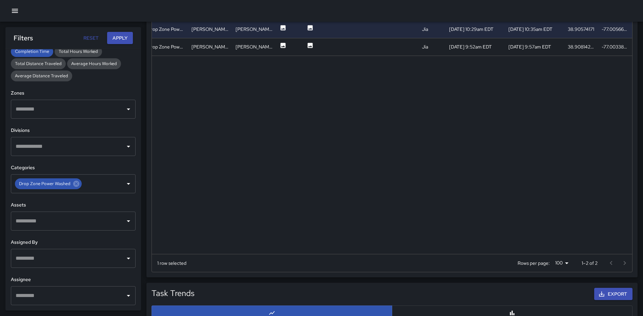
scroll to position [252, 0]
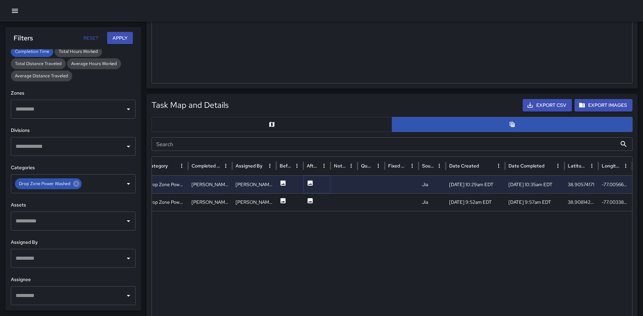
click at [310, 181] on icon at bounding box center [310, 182] width 5 height 5
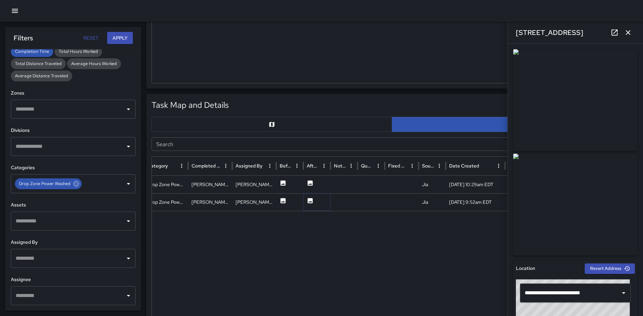
click at [310, 200] on icon at bounding box center [310, 200] width 5 height 5
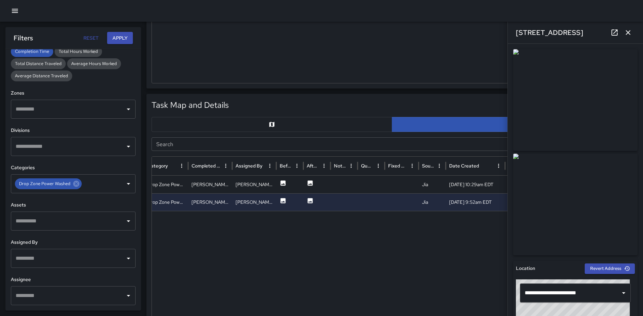
click at [628, 30] on icon "button" at bounding box center [628, 32] width 8 height 8
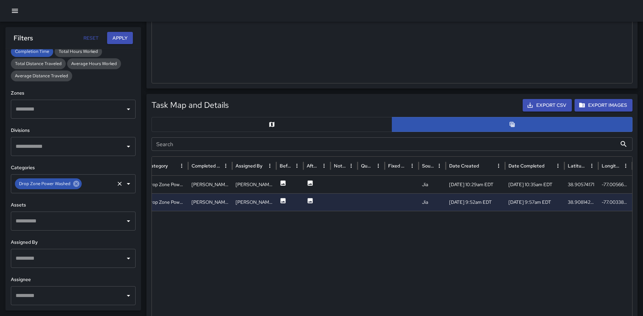
click at [74, 183] on icon at bounding box center [76, 184] width 6 height 6
click at [127, 184] on icon "Open" at bounding box center [128, 184] width 3 height 2
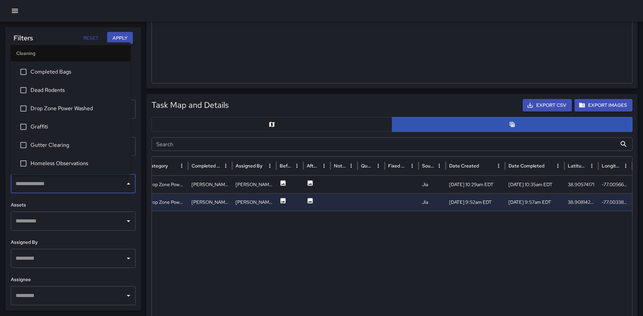
scroll to position [203, 0]
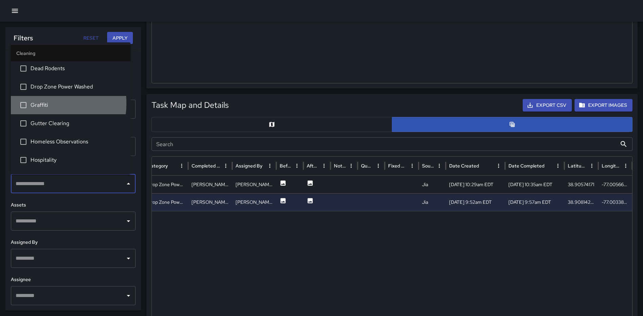
click at [39, 103] on span "Graffiti" at bounding box center [78, 105] width 95 height 8
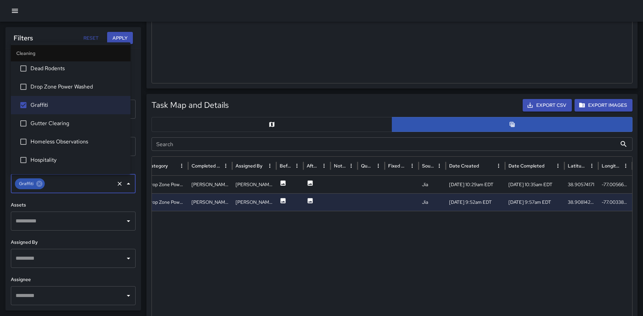
click at [117, 37] on button "Apply" at bounding box center [120, 38] width 26 height 13
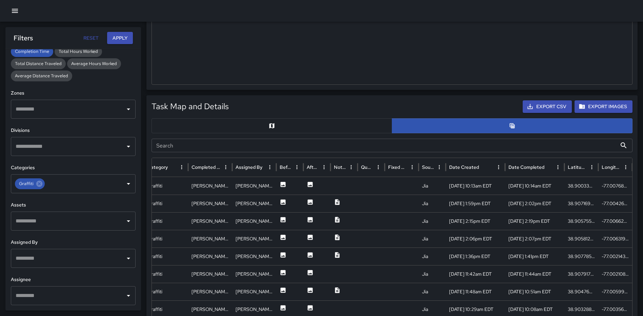
scroll to position [252, 0]
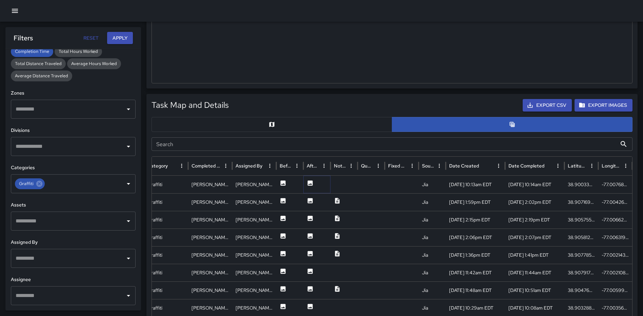
click at [308, 181] on icon at bounding box center [310, 182] width 5 height 5
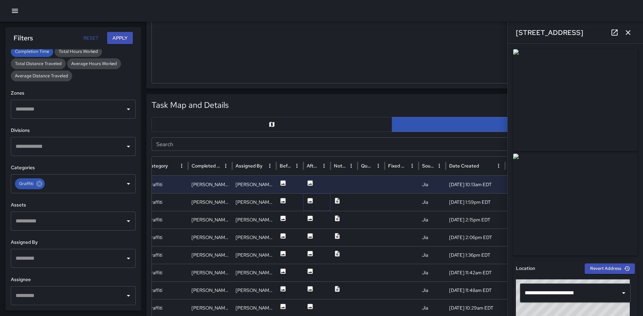
click at [310, 199] on icon at bounding box center [310, 200] width 5 height 5
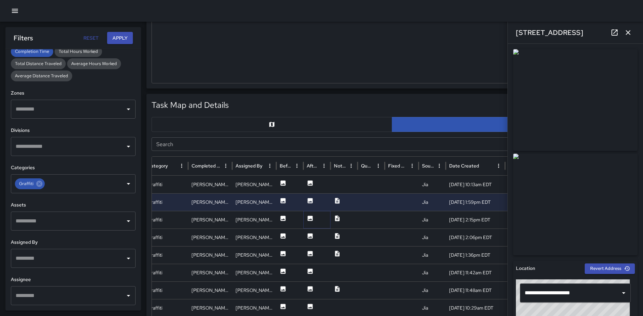
click at [308, 219] on icon at bounding box center [310, 218] width 5 height 5
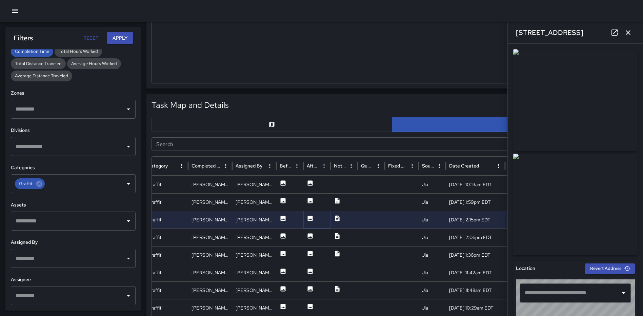
type input "**********"
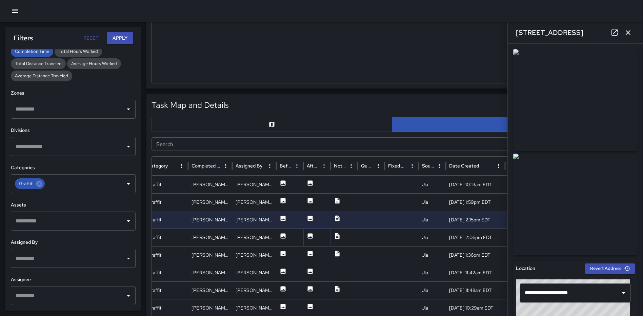
click at [310, 236] on icon at bounding box center [310, 235] width 5 height 5
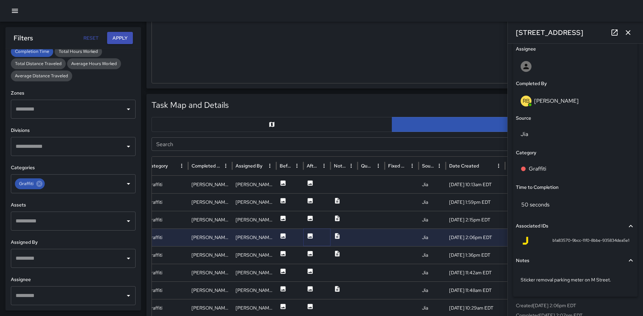
scroll to position [407, 0]
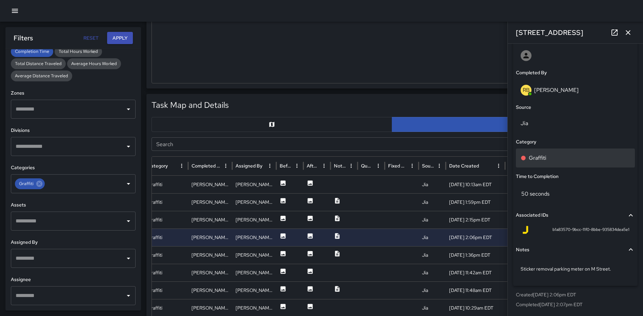
click at [555, 160] on div "Graffiti" at bounding box center [576, 158] width 110 height 8
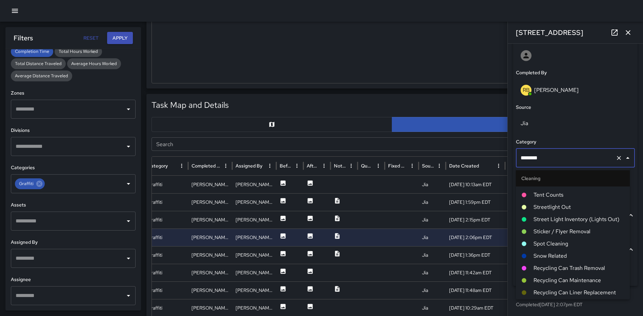
scroll to position [0, 0]
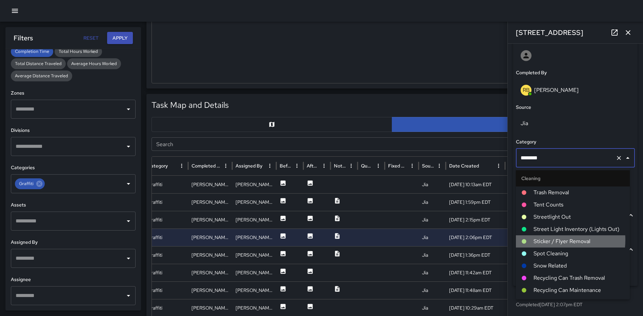
click at [555, 240] on span "Sticker / Flyer Removal" at bounding box center [579, 241] width 91 height 8
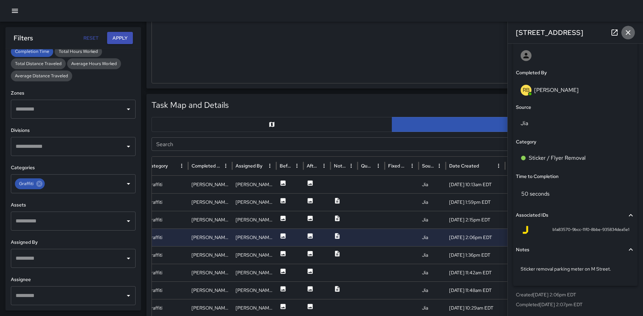
click at [626, 31] on icon "button" at bounding box center [628, 32] width 8 height 8
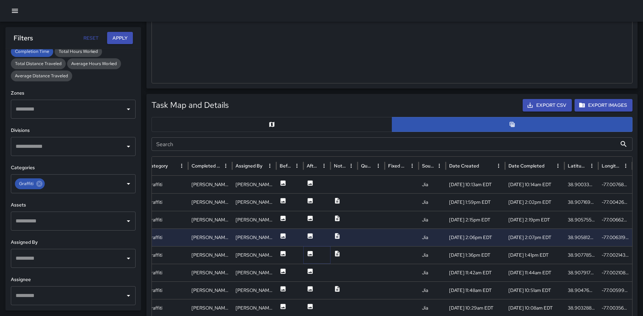
click at [308, 253] on icon at bounding box center [310, 253] width 7 height 7
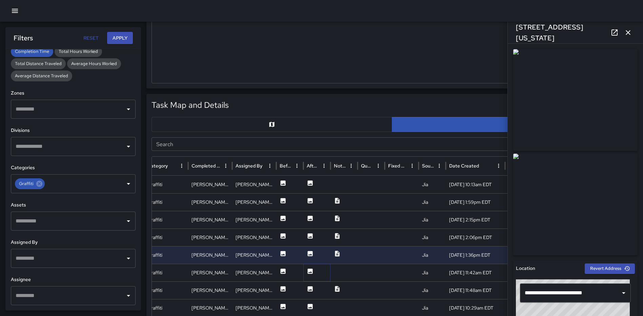
click at [309, 272] on icon at bounding box center [310, 271] width 7 height 7
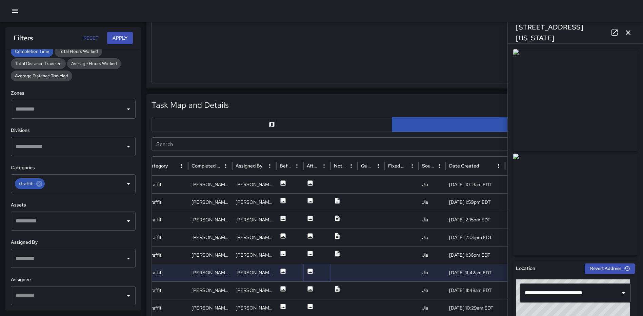
scroll to position [31, 0]
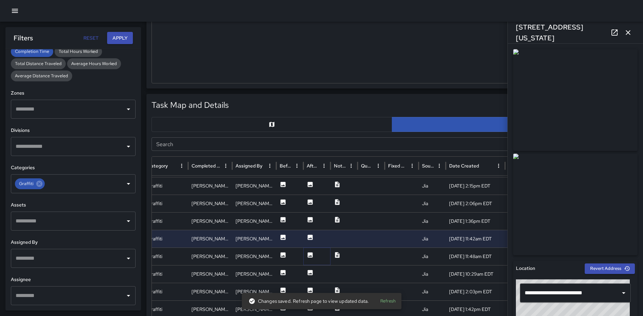
click at [311, 255] on icon at bounding box center [310, 254] width 5 height 5
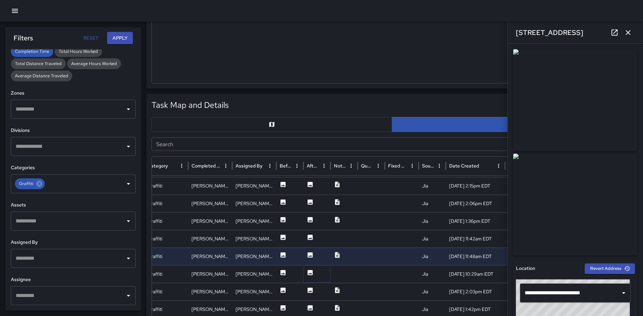
click at [307, 271] on icon at bounding box center [310, 272] width 7 height 7
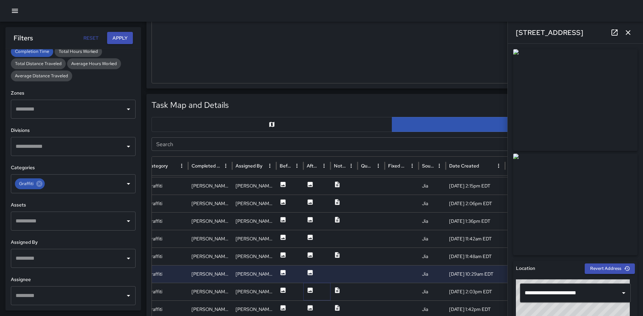
click at [311, 293] on icon at bounding box center [310, 290] width 5 height 5
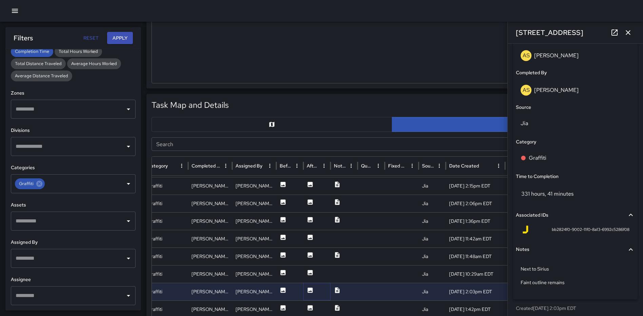
scroll to position [455, 0]
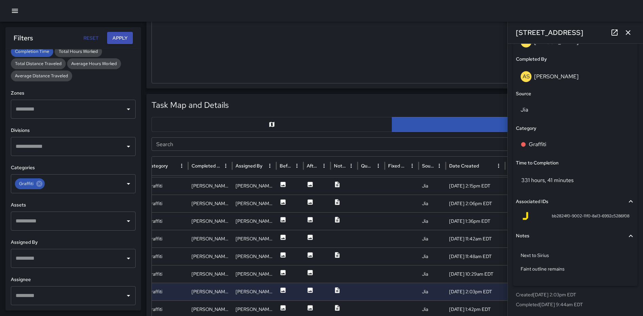
click at [630, 32] on icon "button" at bounding box center [628, 32] width 8 height 8
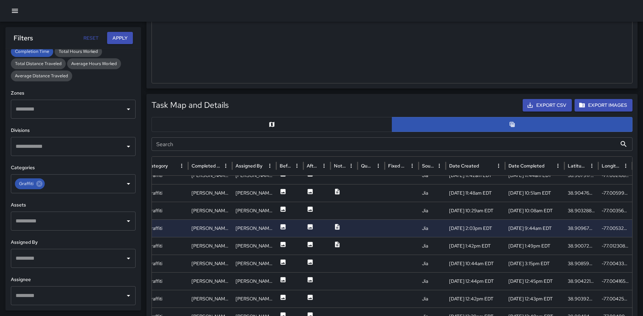
scroll to position [102, 121]
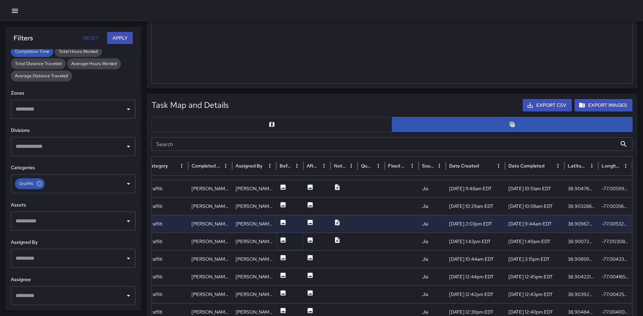
click at [281, 236] on button at bounding box center [283, 241] width 7 height 17
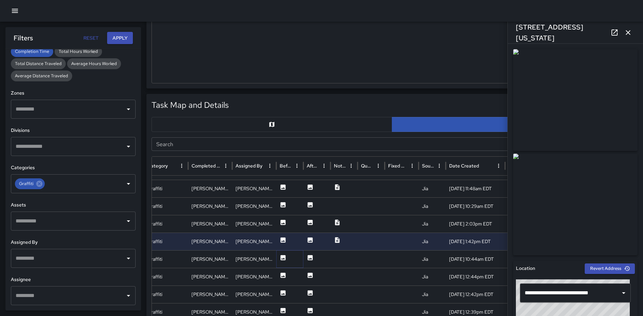
click at [281, 258] on icon at bounding box center [283, 257] width 5 height 5
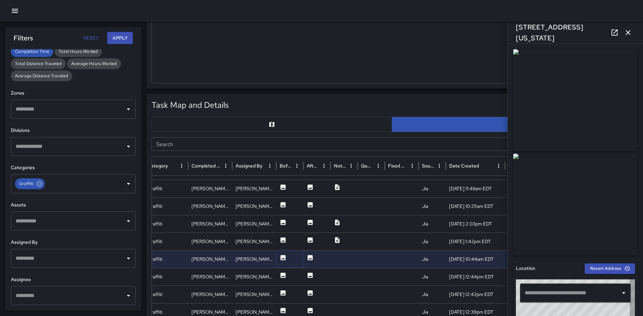
type input "**********"
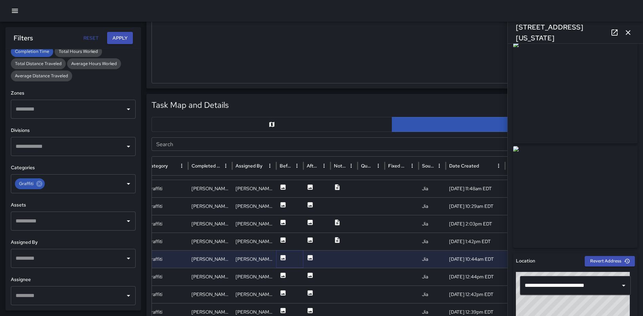
scroll to position [0, 0]
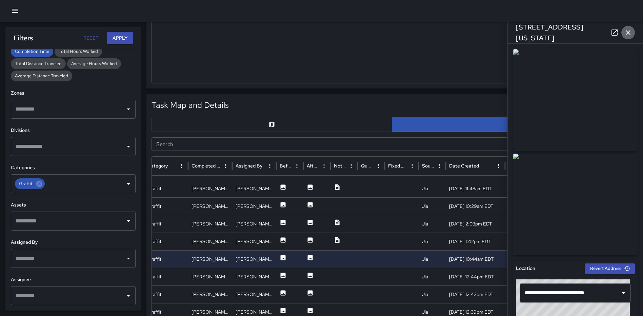
click at [625, 32] on icon "button" at bounding box center [628, 32] width 8 height 8
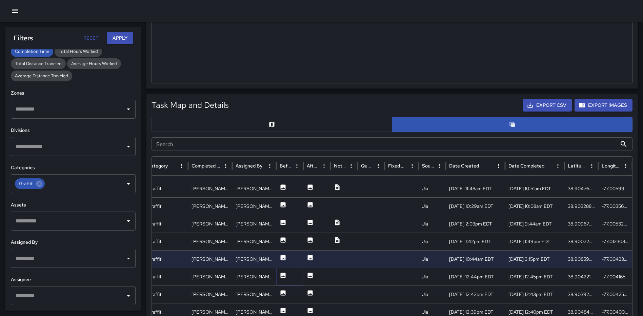
click at [284, 275] on icon at bounding box center [283, 275] width 7 height 7
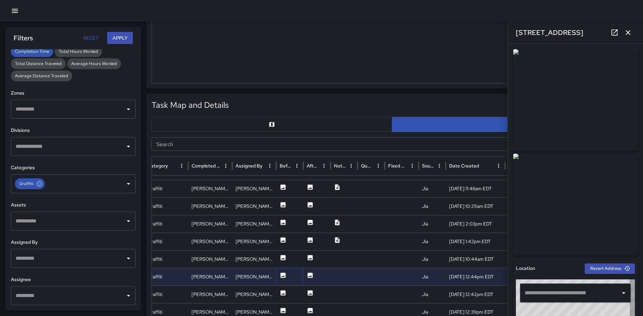
type input "**********"
click at [283, 291] on icon at bounding box center [283, 292] width 5 height 5
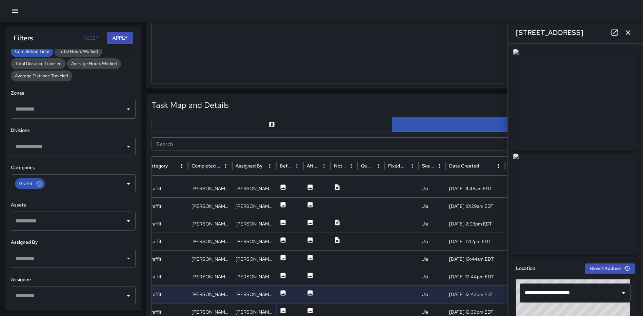
click at [284, 310] on icon at bounding box center [283, 310] width 5 height 5
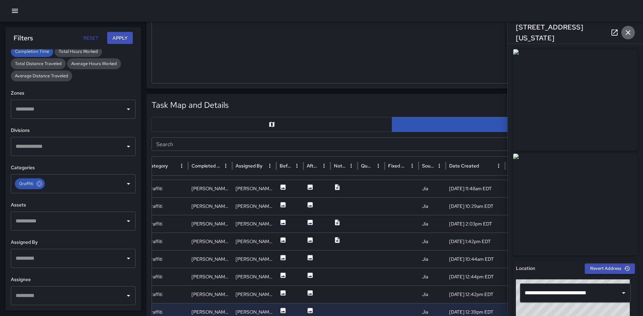
drag, startPoint x: 627, startPoint y: 31, endPoint x: 627, endPoint y: 72, distance: 41.7
click at [627, 31] on icon "button" at bounding box center [628, 32] width 8 height 8
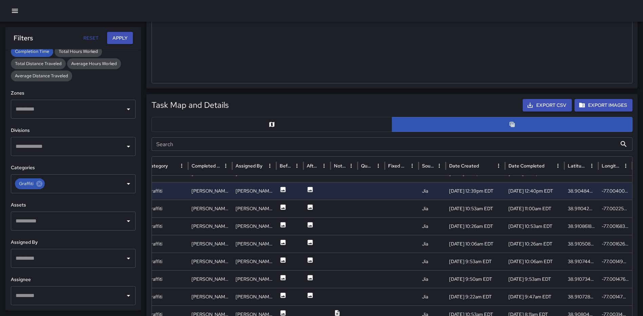
scroll to position [236, 121]
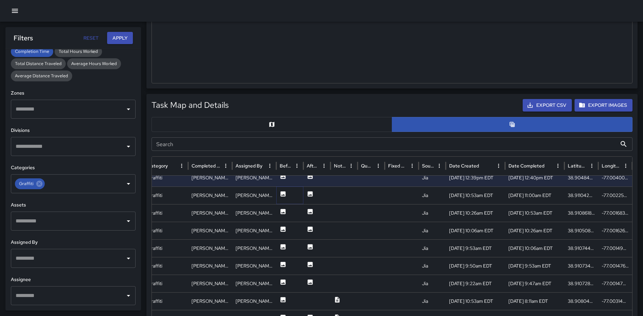
click at [282, 194] on icon at bounding box center [283, 193] width 5 height 5
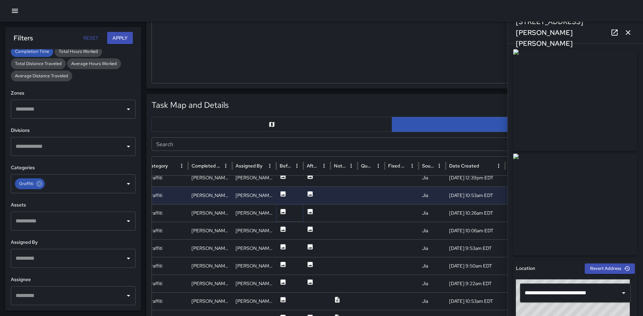
click at [282, 211] on icon at bounding box center [283, 211] width 5 height 5
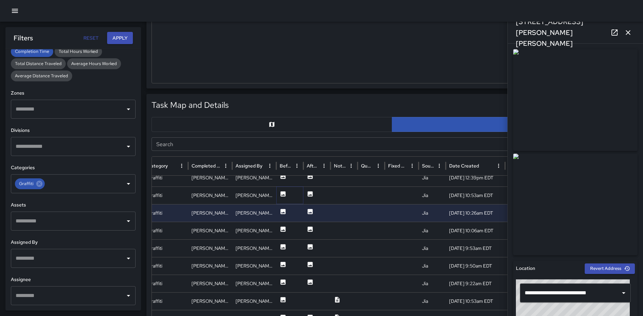
click at [283, 194] on icon at bounding box center [283, 193] width 5 height 5
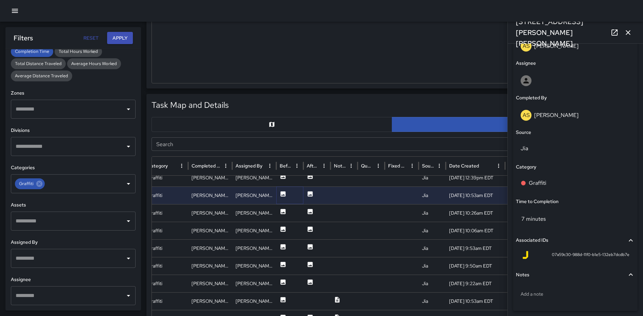
scroll to position [407, 0]
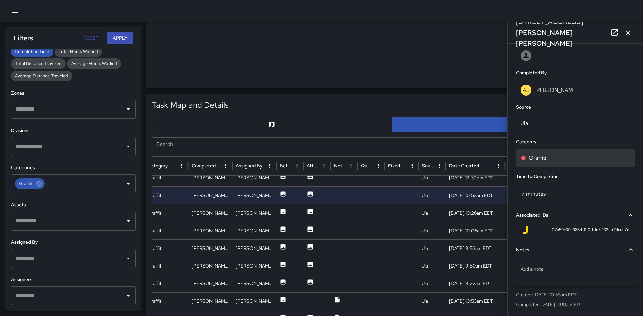
click at [544, 156] on p "Graffiti" at bounding box center [538, 158] width 18 height 8
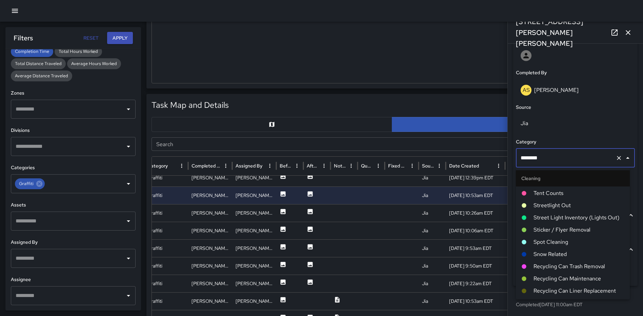
scroll to position [0, 0]
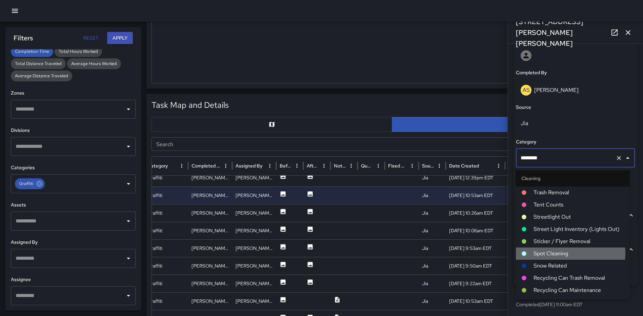
click at [556, 253] on span "Spot Cleaning" at bounding box center [579, 254] width 91 height 8
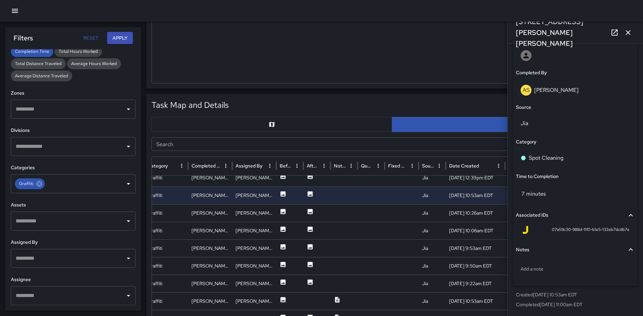
click at [626, 35] on icon "button" at bounding box center [628, 32] width 8 height 8
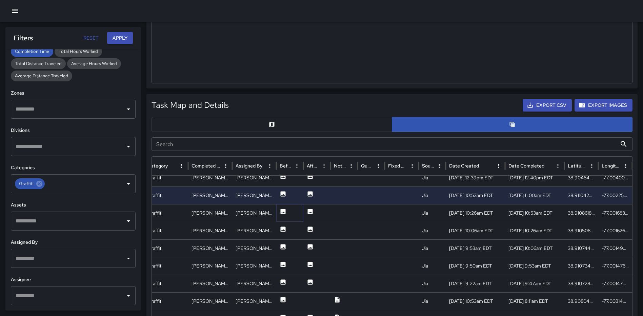
click at [285, 211] on icon at bounding box center [283, 211] width 5 height 5
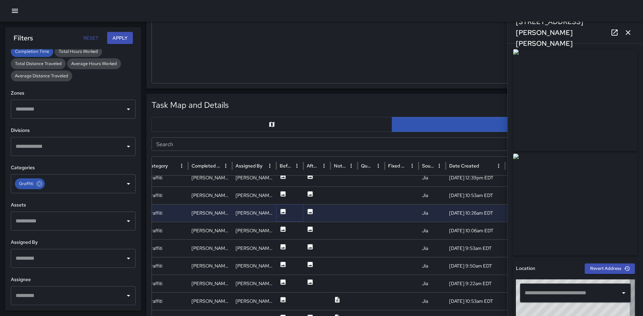
type input "**********"
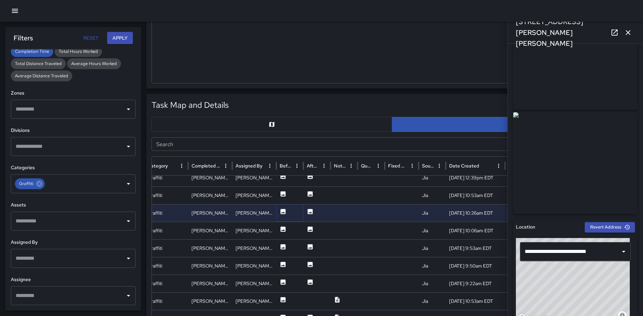
scroll to position [394, 0]
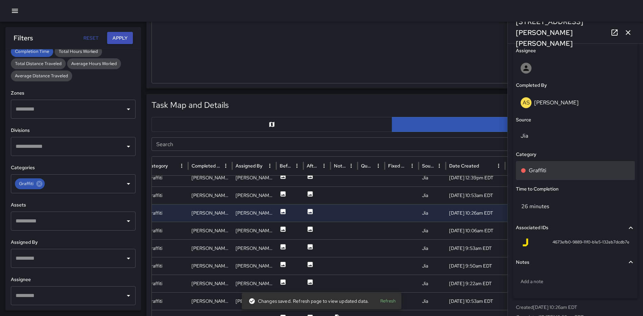
click at [541, 174] on p "Graffiti" at bounding box center [538, 170] width 18 height 8
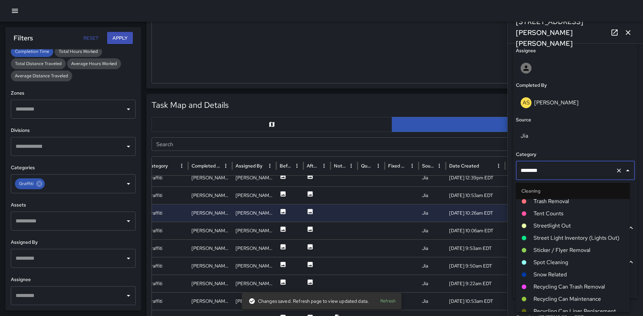
scroll to position [0, 0]
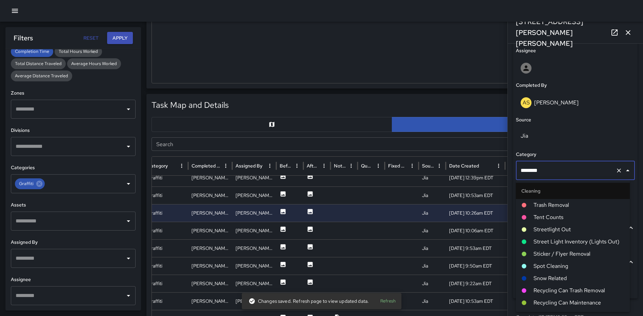
click at [544, 263] on span "Spot Cleaning" at bounding box center [579, 266] width 91 height 8
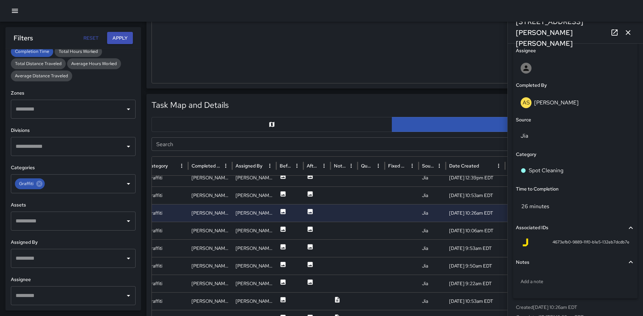
scroll to position [407, 0]
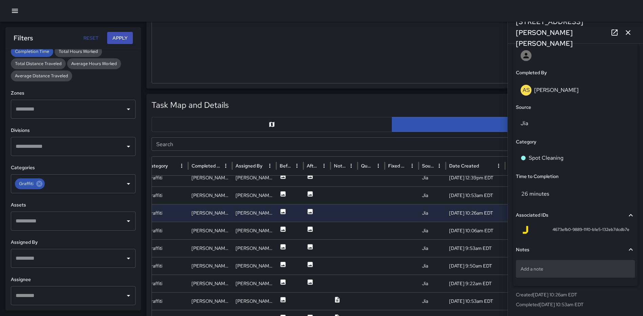
click at [572, 271] on p "Add a note" at bounding box center [576, 268] width 110 height 7
type textarea "**********"
click at [625, 32] on icon "button" at bounding box center [628, 32] width 8 height 8
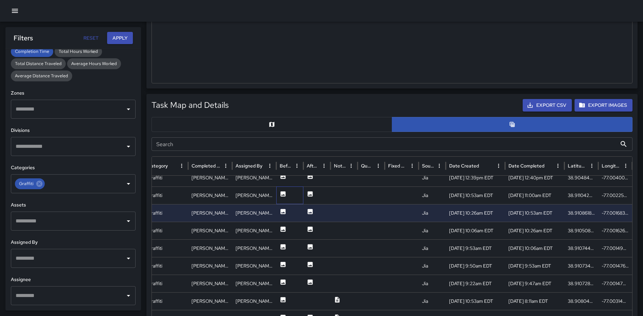
click at [287, 195] on div at bounding box center [289, 195] width 27 height 18
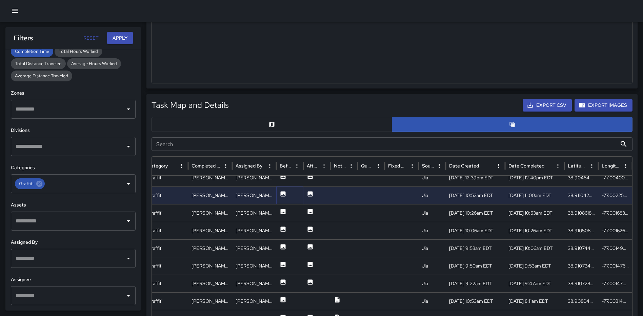
click at [283, 196] on icon at bounding box center [283, 193] width 5 height 5
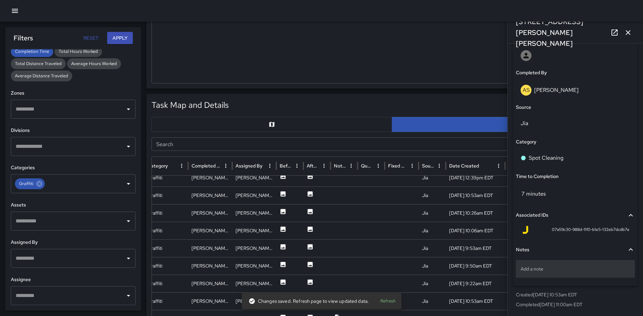
click at [522, 268] on p "Add a note" at bounding box center [576, 268] width 110 height 7
type textarea "**********"
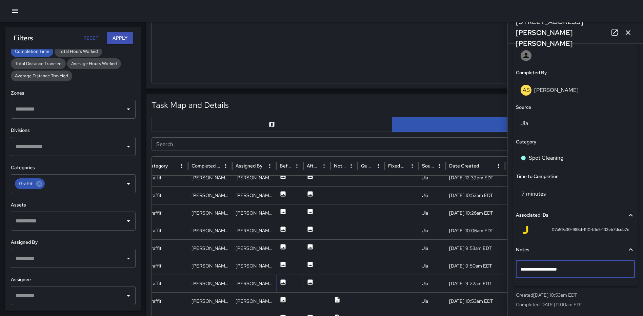
click at [282, 280] on icon at bounding box center [283, 281] width 5 height 5
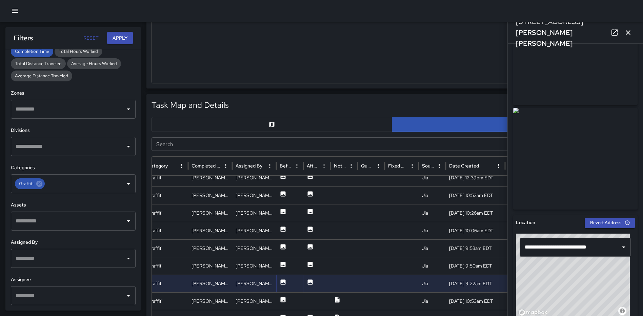
scroll to position [159, 0]
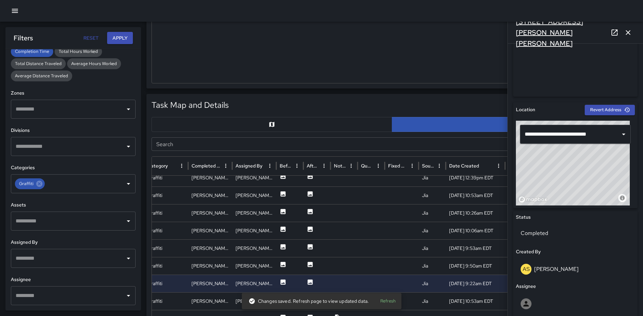
click at [573, 30] on h6 "[STREET_ADDRESS][PERSON_NAME][PERSON_NAME]" at bounding box center [562, 32] width 92 height 33
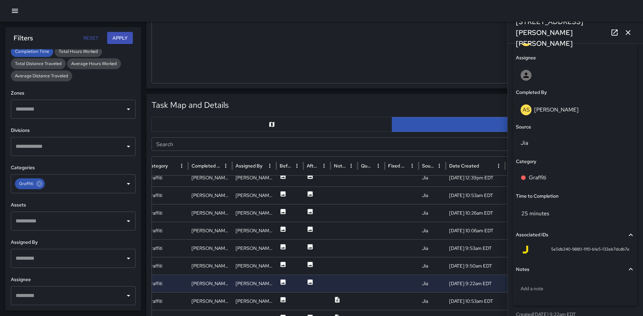
scroll to position [388, 0]
click at [566, 178] on div "Graffiti" at bounding box center [576, 177] width 110 height 8
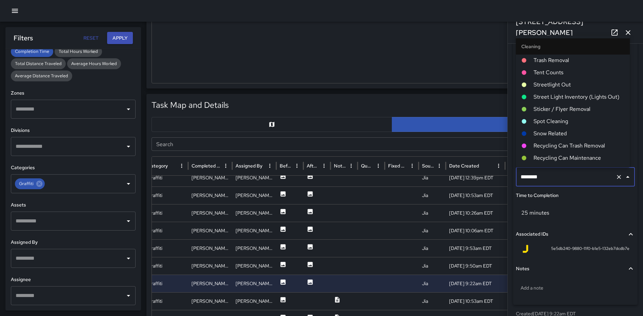
scroll to position [0, 0]
click at [554, 123] on span "Spot Cleaning" at bounding box center [579, 122] width 91 height 8
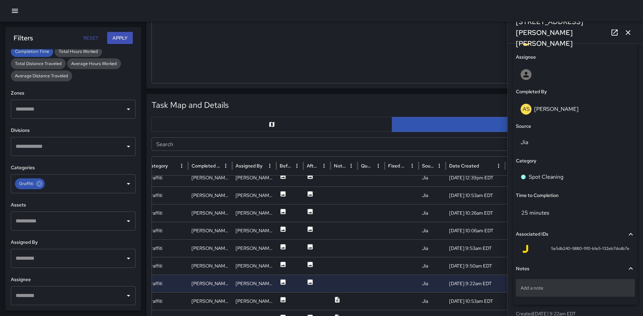
click at [538, 288] on p "Add a note" at bounding box center [576, 287] width 110 height 7
type textarea "**********"
click at [631, 29] on icon "button" at bounding box center [628, 32] width 8 height 8
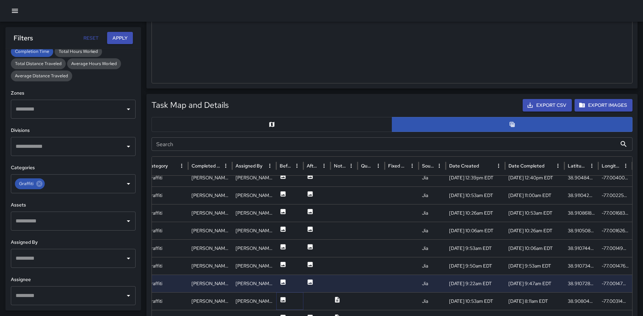
click at [283, 297] on icon at bounding box center [283, 299] width 7 height 7
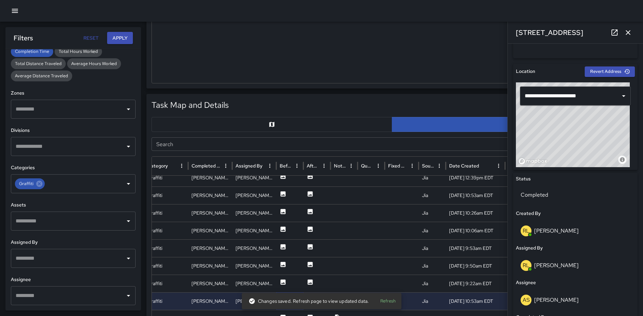
scroll to position [198, 0]
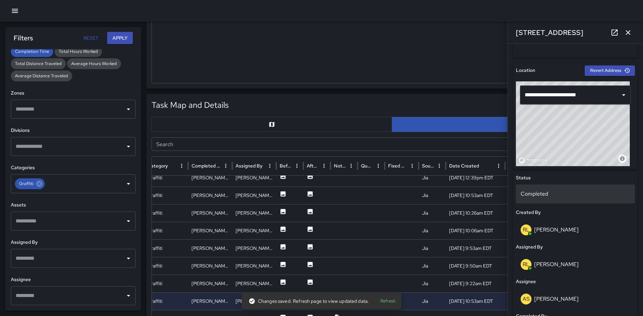
click at [569, 192] on p "Completed" at bounding box center [576, 194] width 110 height 8
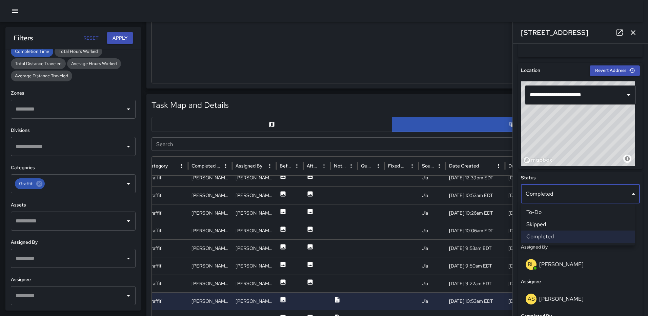
click at [559, 225] on li "Skipped" at bounding box center [578, 224] width 114 height 12
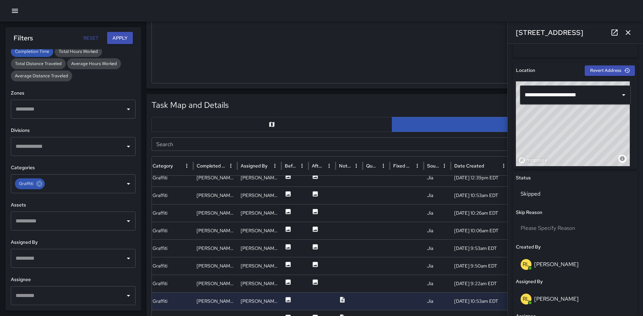
scroll to position [0, 116]
click at [630, 29] on icon "button" at bounding box center [628, 32] width 8 height 8
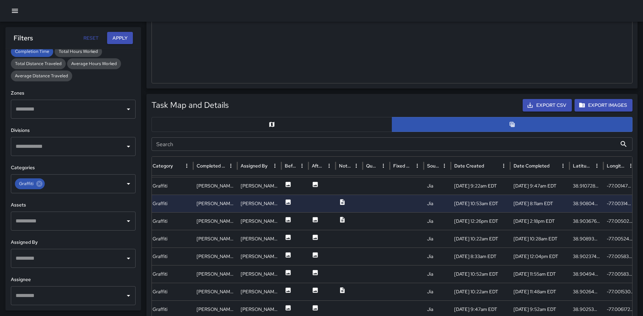
scroll to position [312, 0]
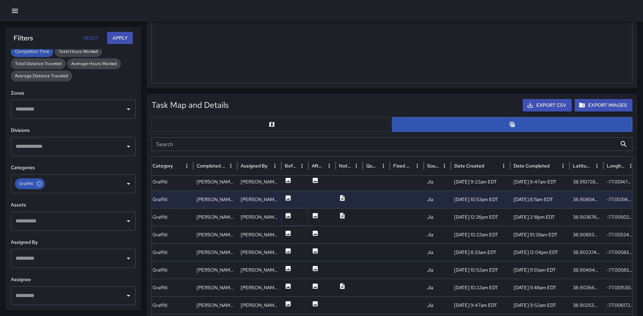
click at [285, 214] on icon at bounding box center [288, 215] width 7 height 7
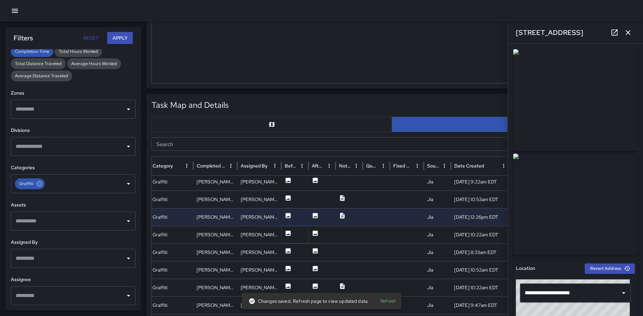
click at [288, 232] on icon at bounding box center [288, 233] width 5 height 5
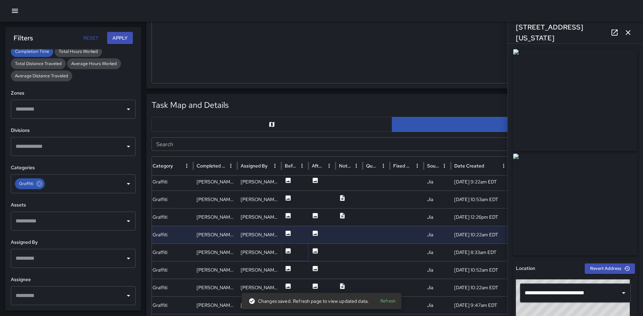
click at [288, 248] on icon at bounding box center [288, 251] width 7 height 7
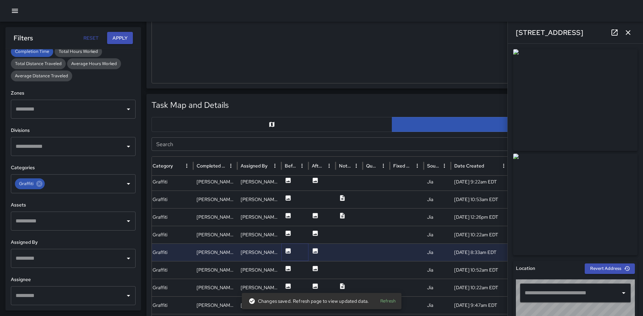
type input "**********"
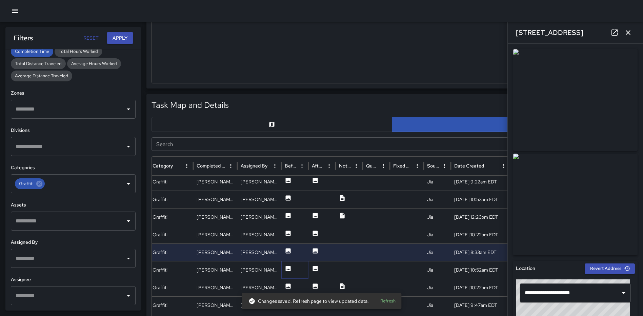
click at [289, 268] on icon at bounding box center [288, 268] width 5 height 5
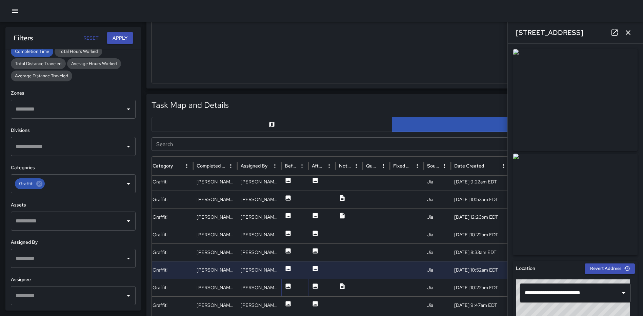
click at [287, 283] on icon at bounding box center [288, 286] width 7 height 7
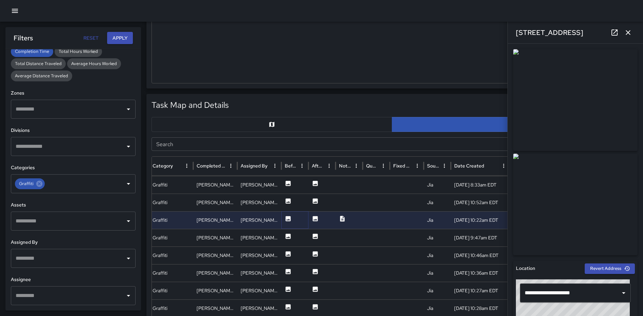
scroll to position [375, 0]
click at [292, 233] on div at bounding box center [294, 238] width 27 height 18
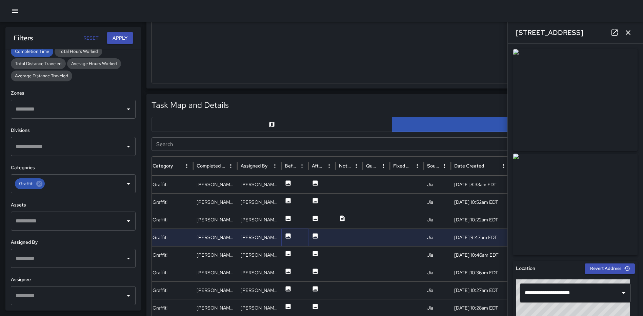
click at [288, 236] on icon at bounding box center [288, 235] width 5 height 5
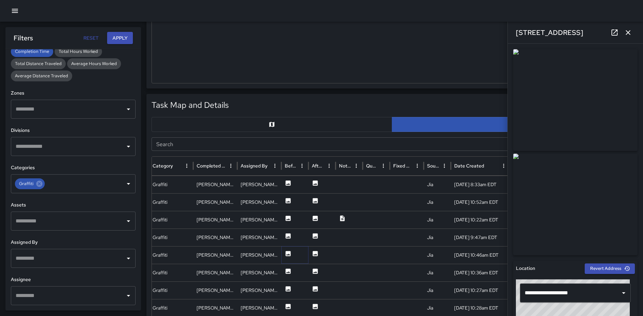
click at [287, 255] on icon at bounding box center [288, 253] width 7 height 7
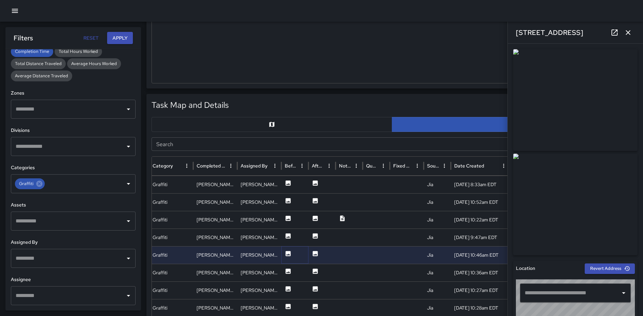
type input "**********"
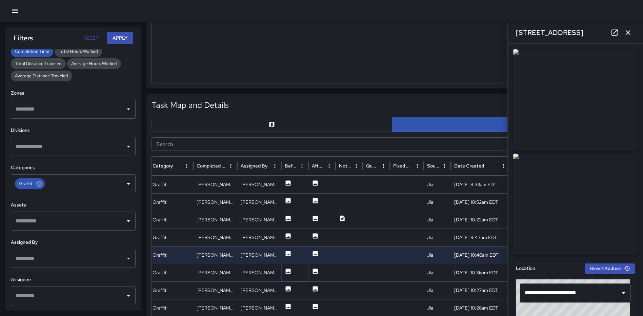
click at [286, 271] on icon at bounding box center [288, 271] width 5 height 5
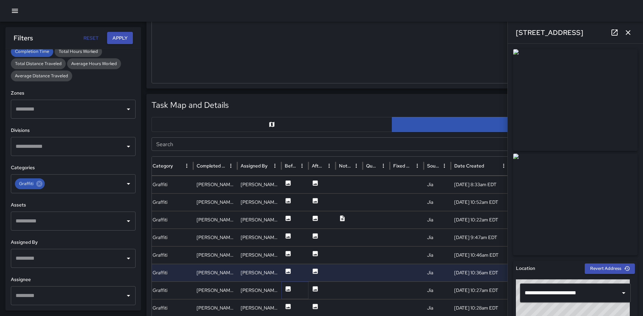
click at [287, 287] on icon at bounding box center [288, 288] width 5 height 5
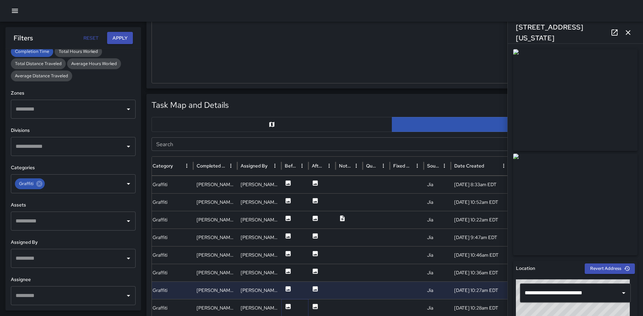
click at [288, 304] on icon at bounding box center [288, 306] width 7 height 7
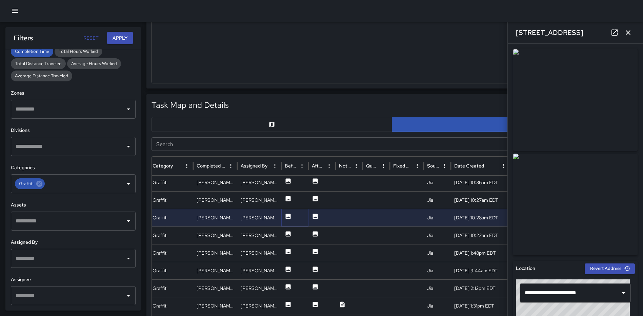
scroll to position [469, 0]
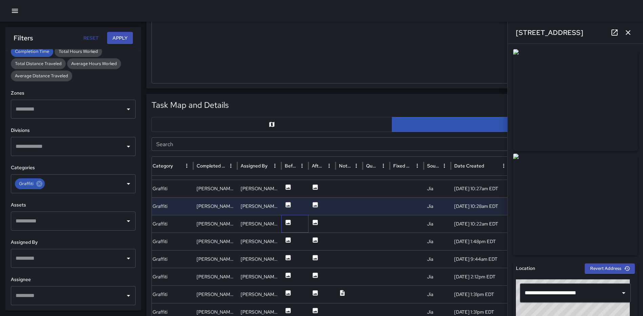
click at [292, 222] on div at bounding box center [294, 224] width 27 height 18
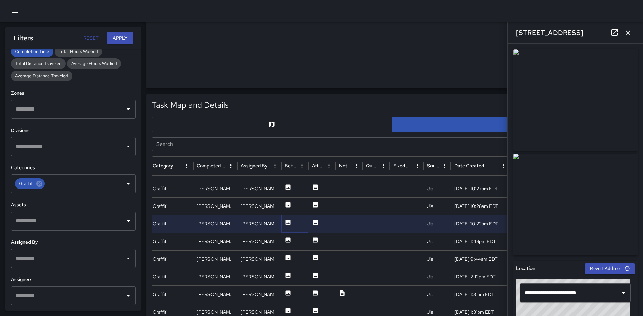
click at [290, 221] on icon at bounding box center [288, 222] width 5 height 5
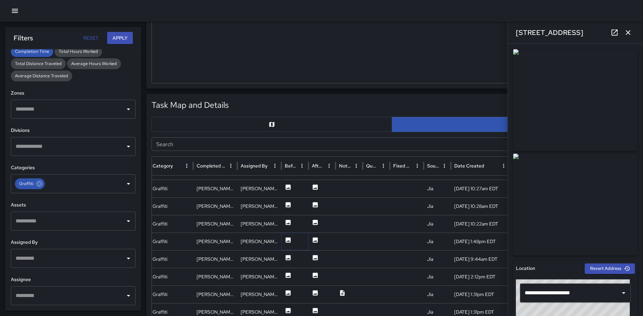
click at [288, 241] on icon at bounding box center [288, 240] width 7 height 7
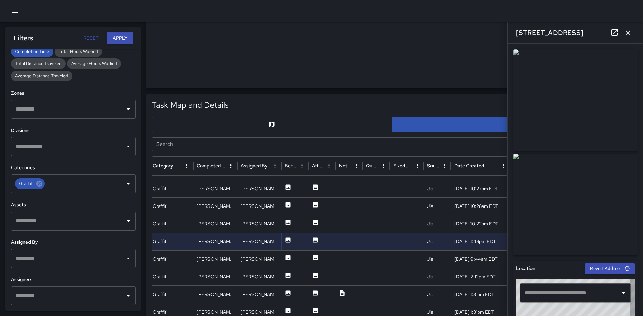
type input "**********"
click at [288, 258] on icon at bounding box center [288, 257] width 5 height 5
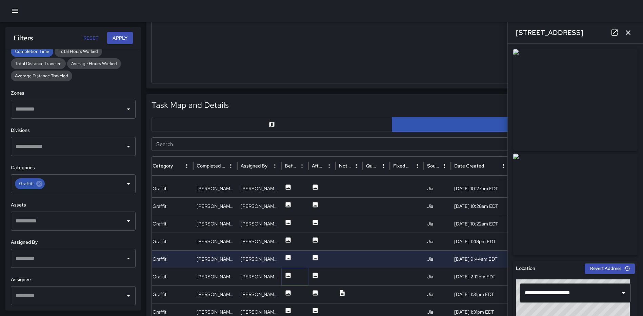
click at [289, 274] on icon at bounding box center [288, 275] width 5 height 5
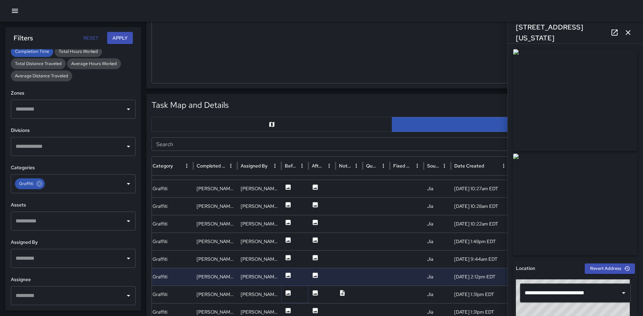
click at [289, 292] on icon at bounding box center [288, 292] width 5 height 5
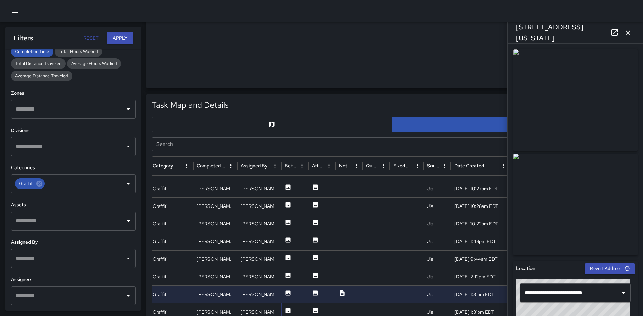
click at [288, 309] on icon at bounding box center [288, 310] width 7 height 7
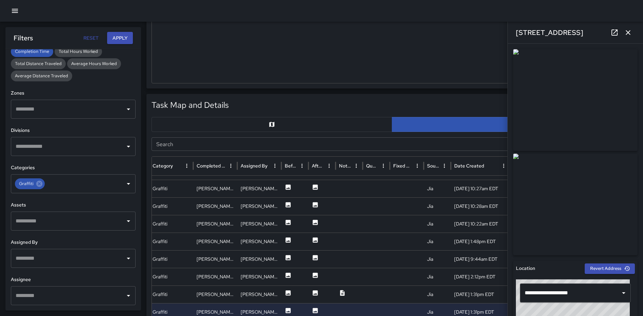
click at [625, 31] on icon "button" at bounding box center [628, 32] width 8 height 8
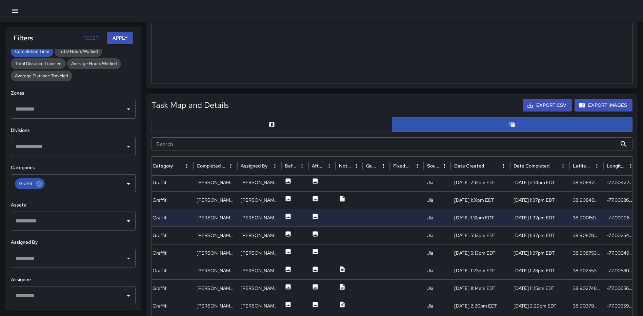
scroll to position [0, 0]
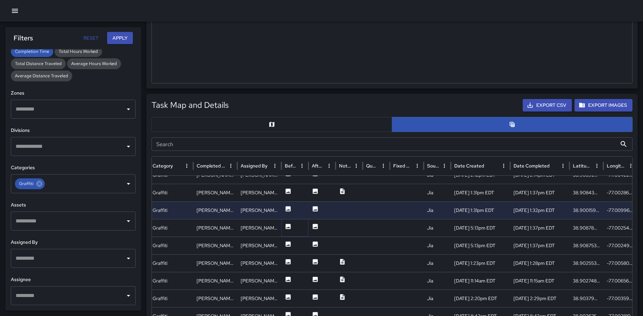
click at [285, 225] on icon at bounding box center [288, 226] width 7 height 7
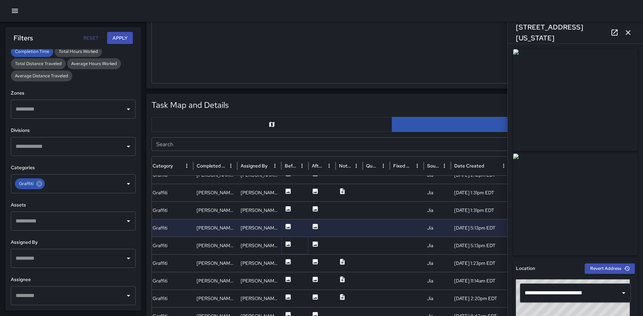
click at [289, 243] on icon at bounding box center [288, 243] width 5 height 5
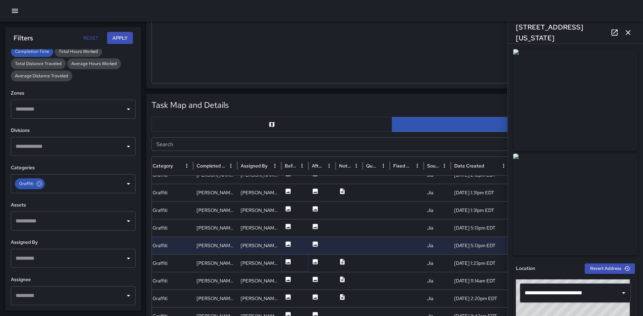
click at [290, 262] on icon at bounding box center [288, 261] width 5 height 5
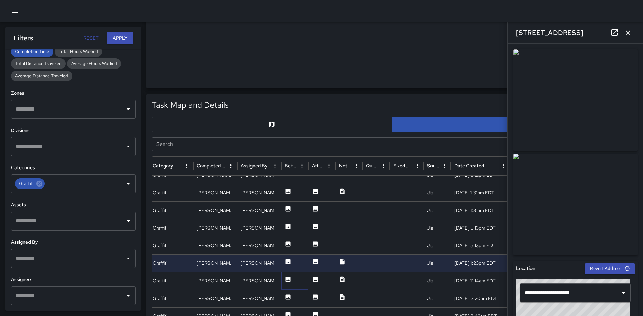
click at [289, 278] on icon at bounding box center [288, 279] width 5 height 5
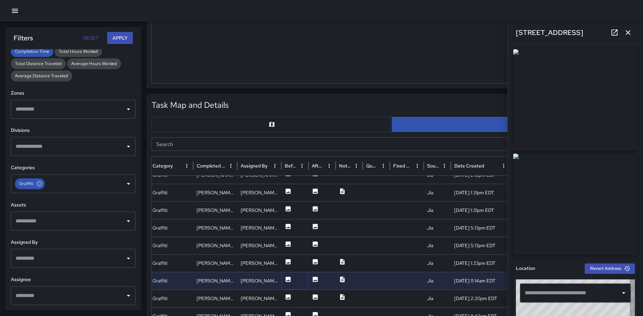
type input "**********"
click at [288, 297] on icon at bounding box center [288, 296] width 5 height 5
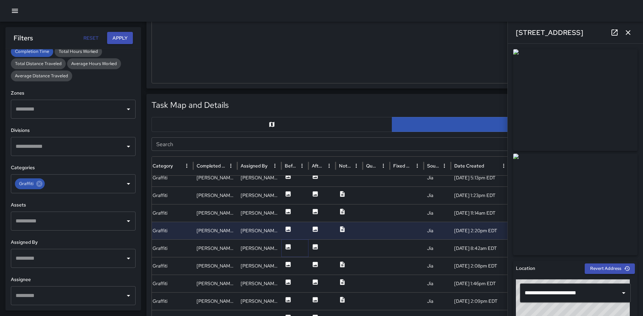
click at [288, 245] on icon at bounding box center [288, 246] width 5 height 5
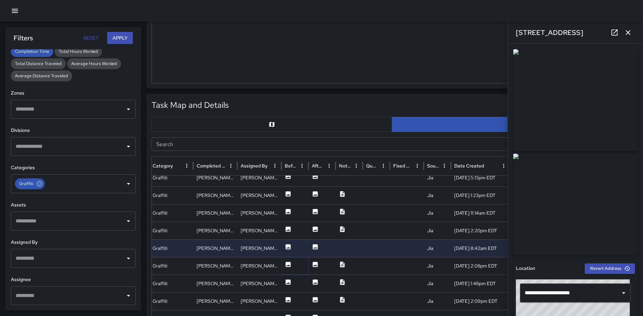
click at [287, 265] on icon at bounding box center [288, 264] width 7 height 7
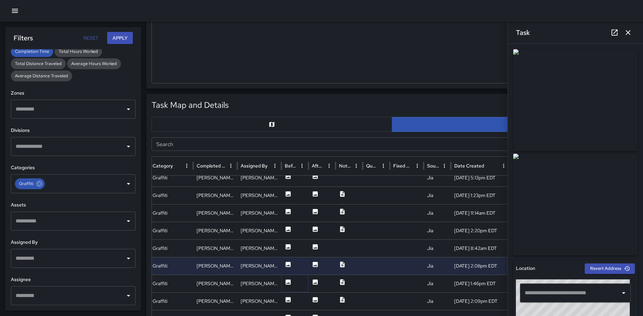
click at [290, 282] on icon at bounding box center [288, 281] width 5 height 5
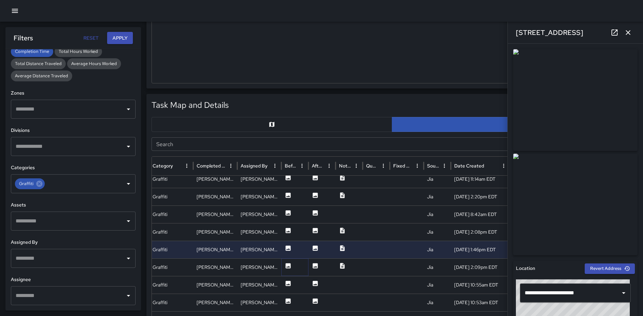
click at [290, 265] on icon at bounding box center [288, 265] width 5 height 5
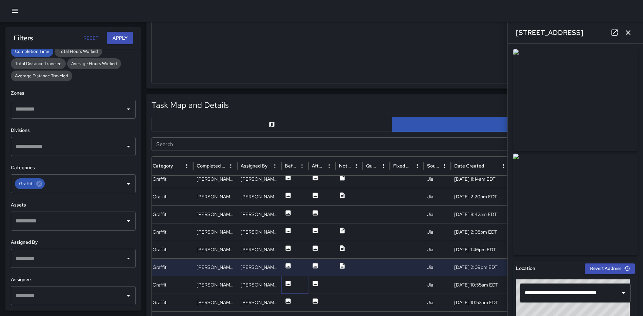
click at [290, 283] on icon at bounding box center [288, 283] width 5 height 5
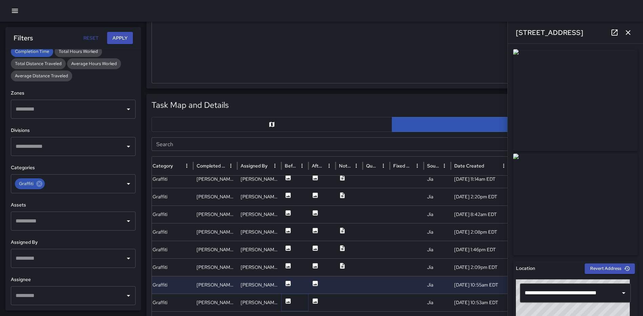
click at [287, 298] on icon at bounding box center [288, 301] width 7 height 7
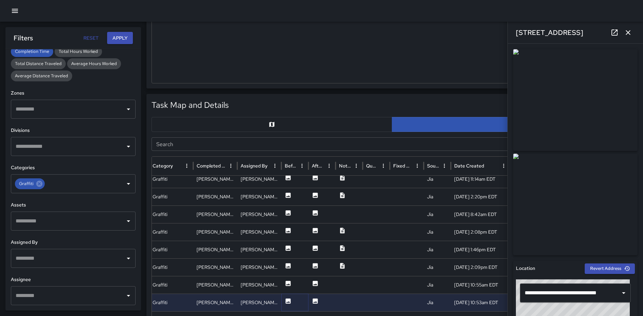
scroll to position [684, 0]
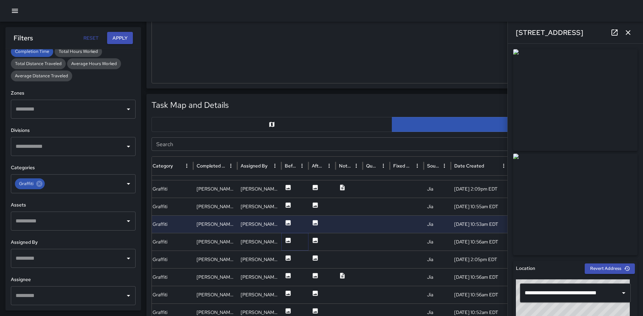
click at [289, 241] on icon at bounding box center [288, 240] width 7 height 7
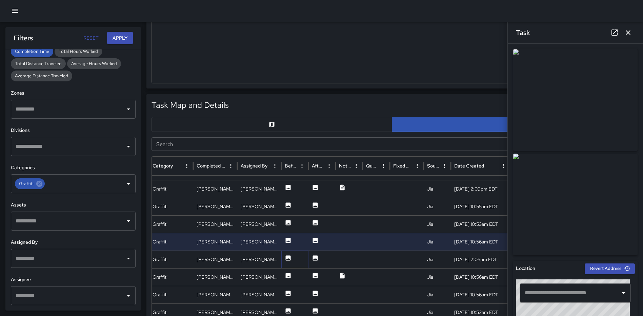
click at [289, 259] on icon at bounding box center [288, 258] width 7 height 7
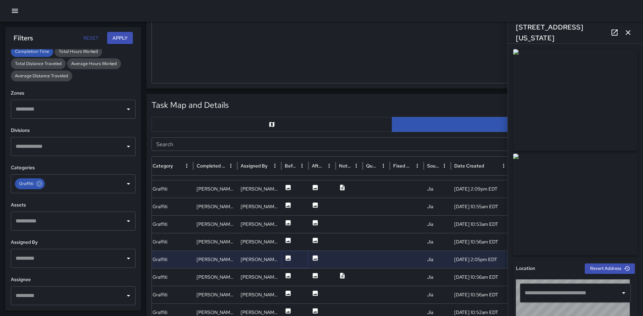
type input "**********"
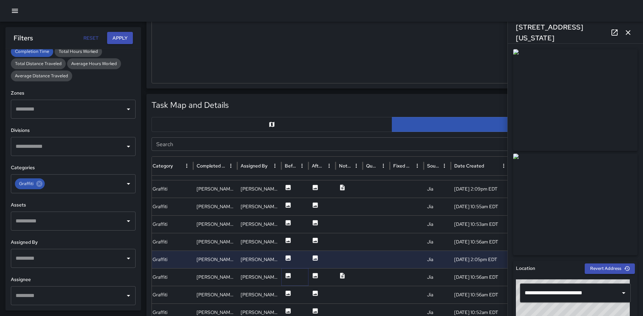
click at [288, 277] on icon at bounding box center [288, 275] width 7 height 7
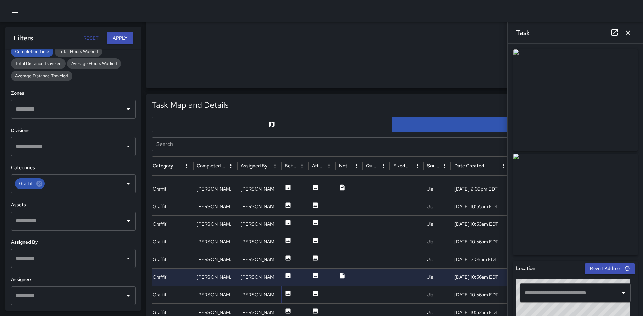
click at [291, 293] on icon at bounding box center [288, 293] width 5 height 5
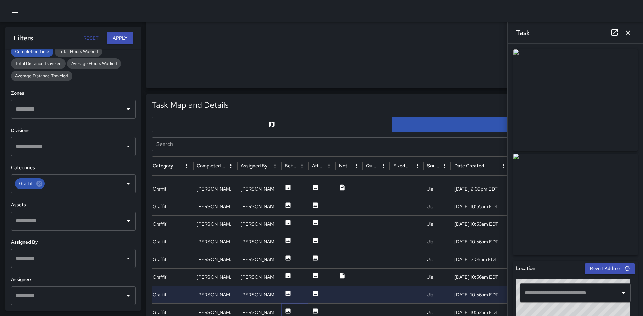
click at [288, 312] on icon at bounding box center [288, 310] width 5 height 5
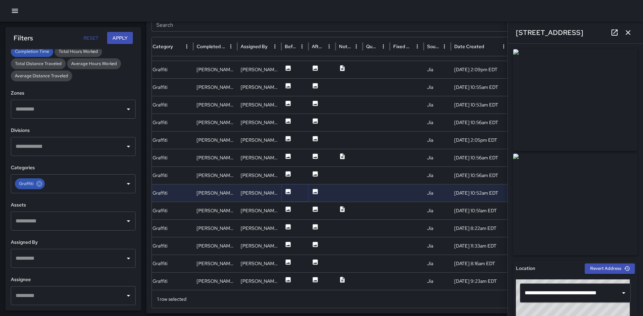
scroll to position [421, 0]
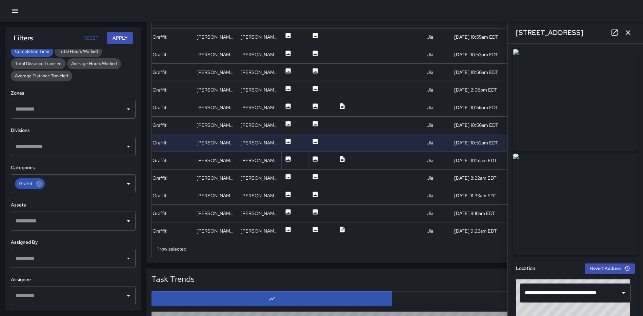
click at [290, 157] on icon at bounding box center [288, 158] width 5 height 5
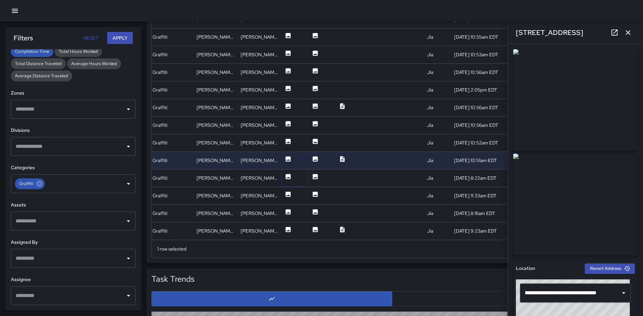
click at [288, 173] on icon at bounding box center [288, 176] width 7 height 7
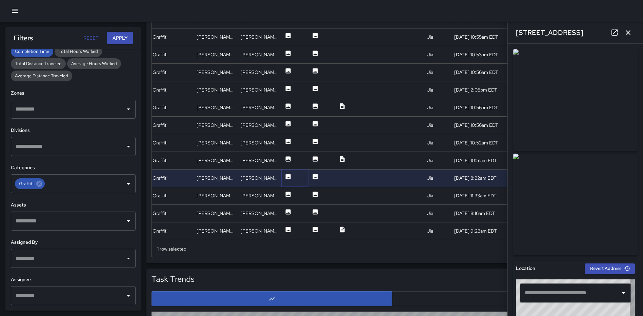
type input "**********"
click at [288, 175] on icon at bounding box center [288, 176] width 5 height 5
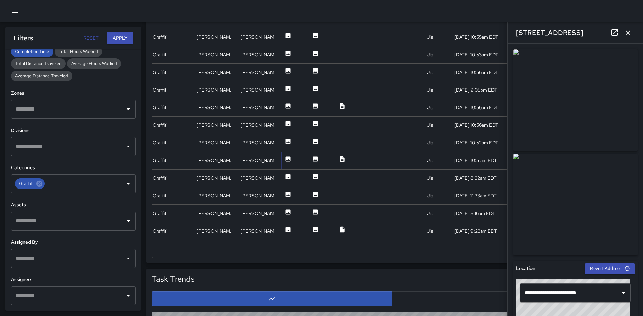
click at [287, 160] on icon at bounding box center [288, 158] width 5 height 5
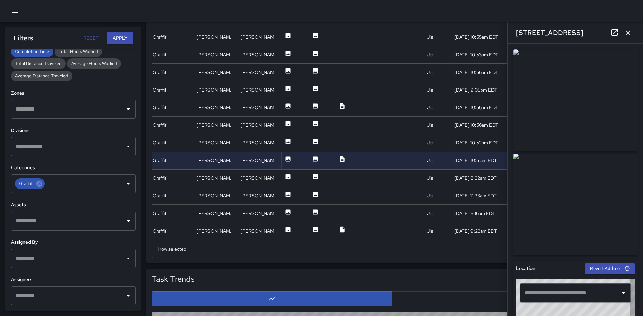
type input "**********"
click at [286, 179] on icon at bounding box center [288, 176] width 7 height 7
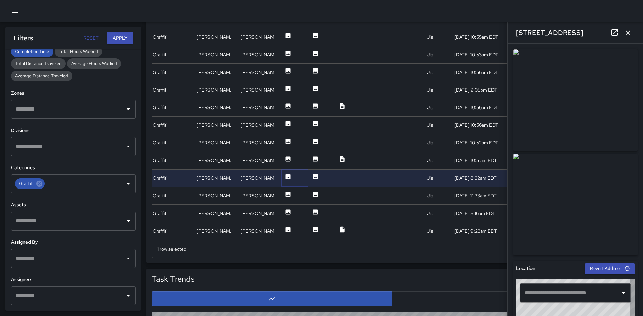
type input "**********"
click at [291, 194] on icon at bounding box center [288, 194] width 5 height 5
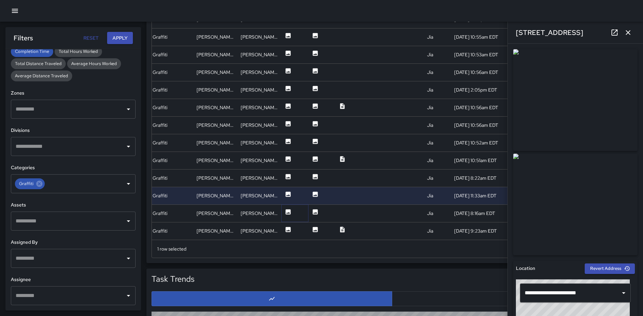
click at [291, 213] on icon at bounding box center [288, 212] width 7 height 7
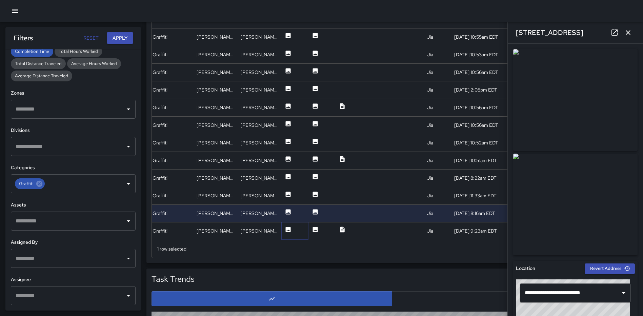
click at [289, 230] on icon at bounding box center [288, 229] width 5 height 5
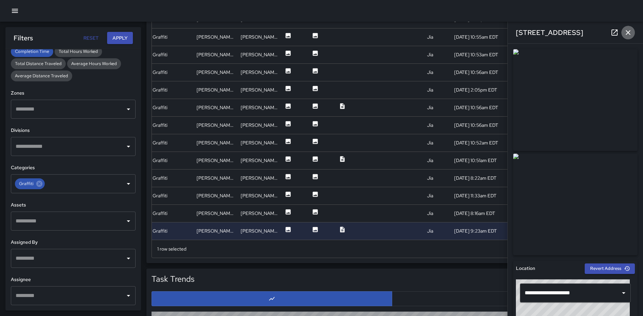
click at [631, 33] on icon "button" at bounding box center [628, 32] width 8 height 8
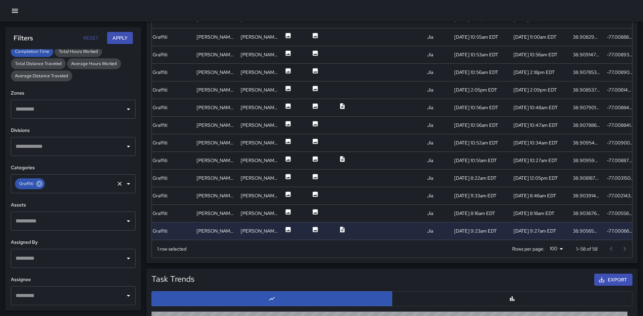
click at [39, 185] on icon at bounding box center [39, 184] width 6 height 6
click at [124, 184] on icon "Open" at bounding box center [128, 184] width 8 height 8
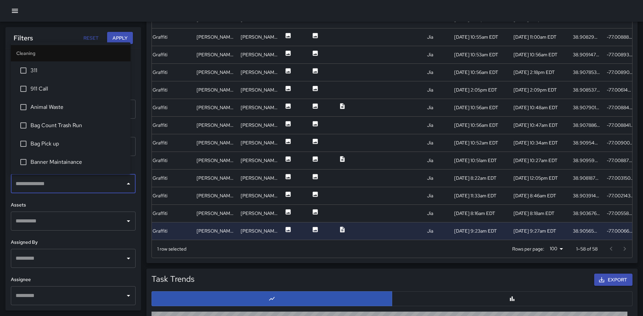
scroll to position [170, 0]
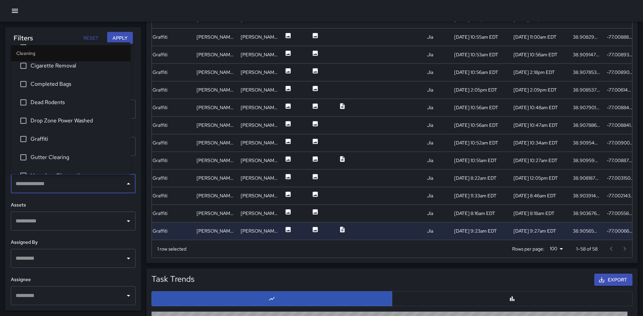
click at [49, 156] on span "Gutter Clearing" at bounding box center [78, 157] width 95 height 8
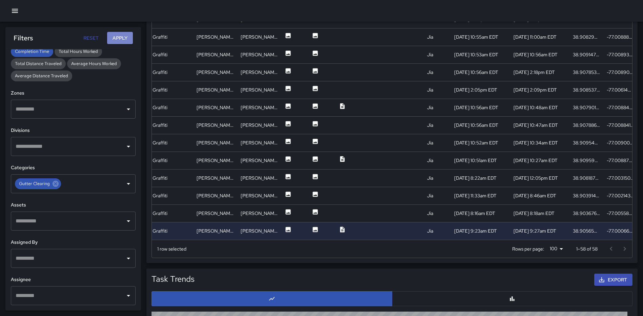
click at [113, 38] on button "Apply" at bounding box center [120, 38] width 26 height 13
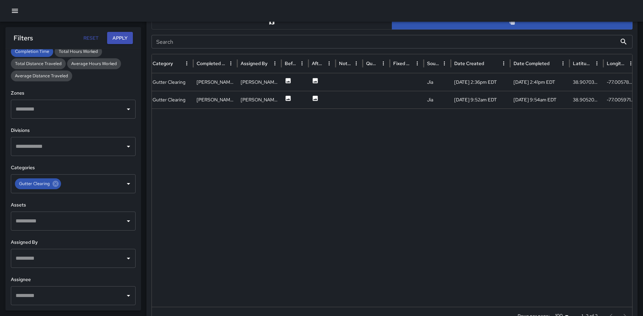
scroll to position [319, 0]
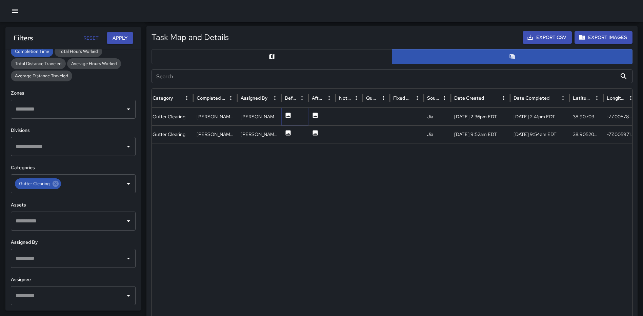
click at [289, 115] on icon at bounding box center [288, 115] width 5 height 5
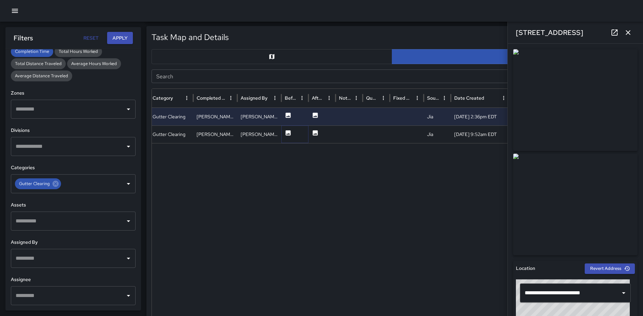
click at [289, 132] on icon at bounding box center [288, 132] width 5 height 5
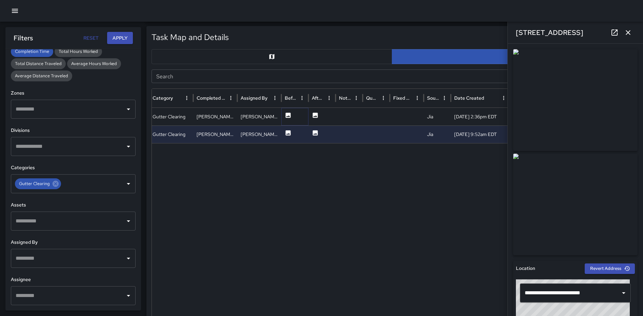
click at [287, 115] on icon at bounding box center [288, 115] width 5 height 5
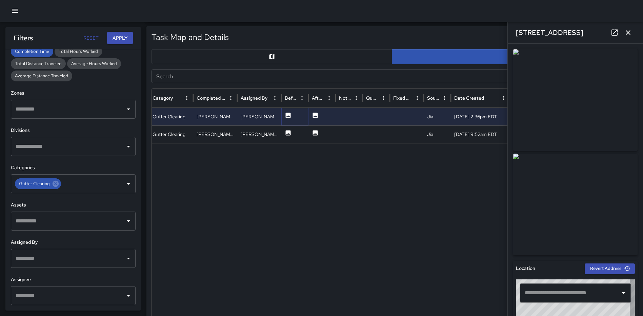
type input "**********"
click at [628, 30] on icon "button" at bounding box center [628, 32] width 8 height 8
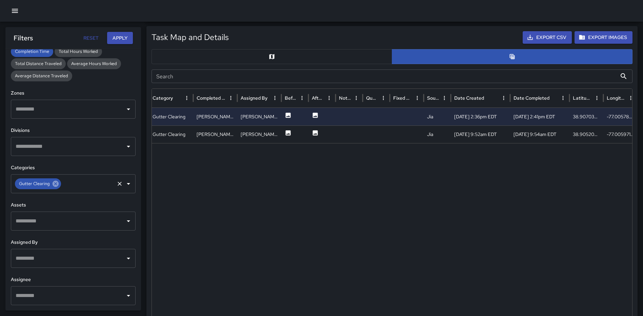
click at [57, 184] on icon at bounding box center [56, 184] width 6 height 6
click at [124, 183] on button "Open" at bounding box center [128, 183] width 9 height 9
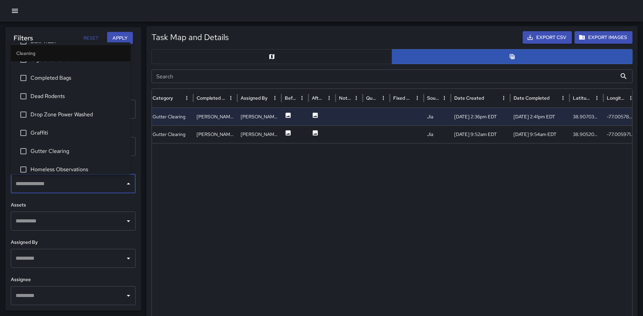
scroll to position [237, 0]
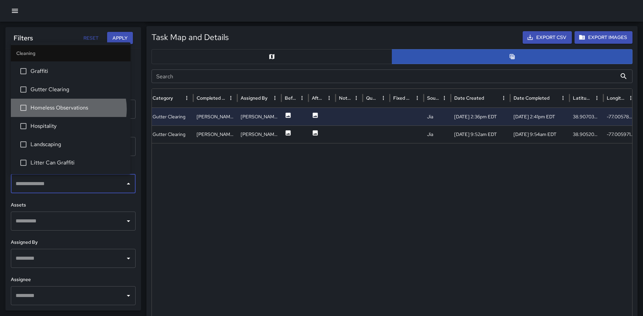
click at [66, 109] on span "Homeless Observations" at bounding box center [78, 108] width 95 height 8
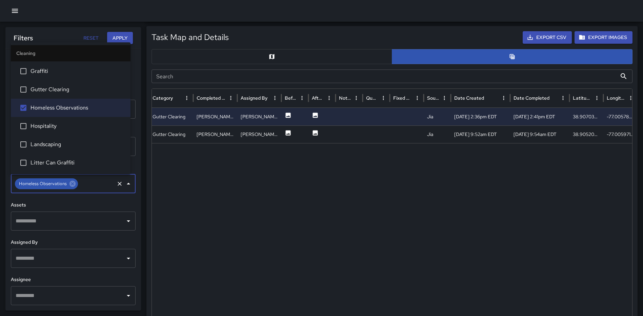
click at [116, 35] on button "Apply" at bounding box center [120, 38] width 26 height 13
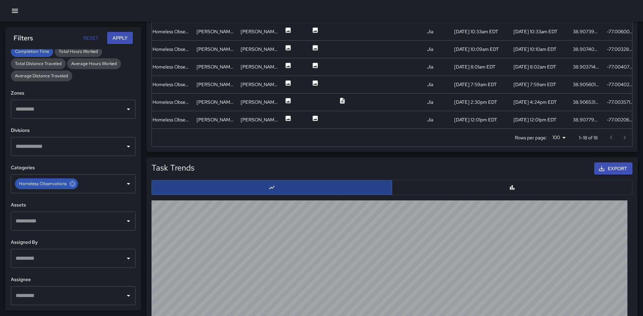
scroll to position [523, 0]
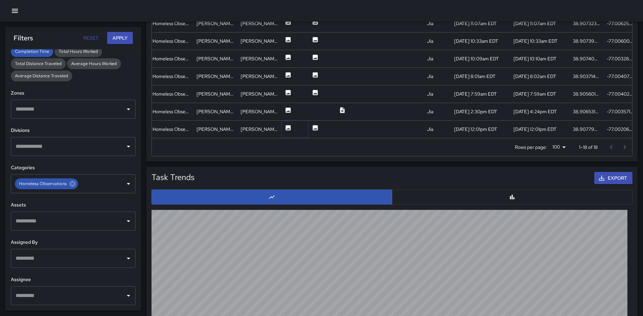
click at [288, 129] on icon at bounding box center [288, 127] width 7 height 7
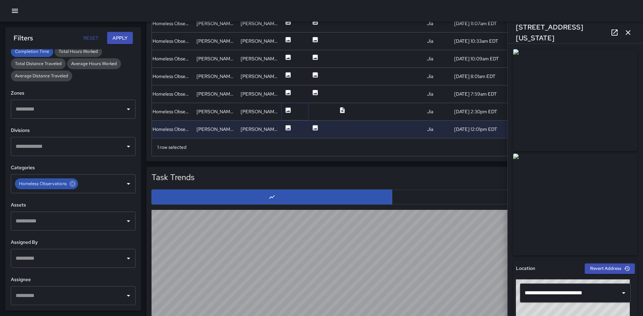
click at [289, 110] on icon at bounding box center [288, 109] width 5 height 5
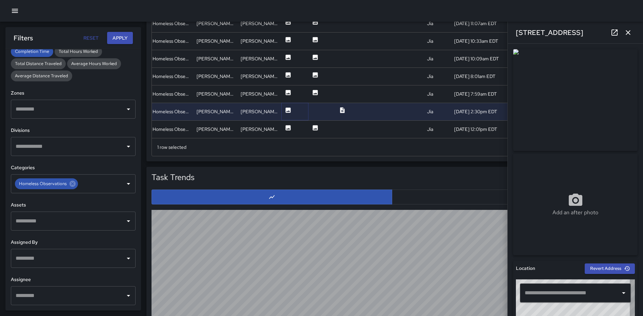
type input "**********"
click at [291, 93] on icon at bounding box center [288, 92] width 5 height 5
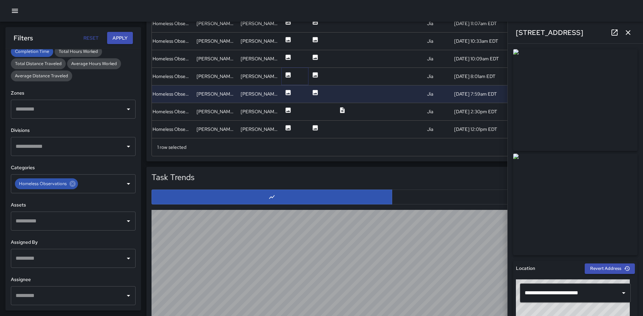
click at [290, 75] on icon at bounding box center [288, 74] width 5 height 5
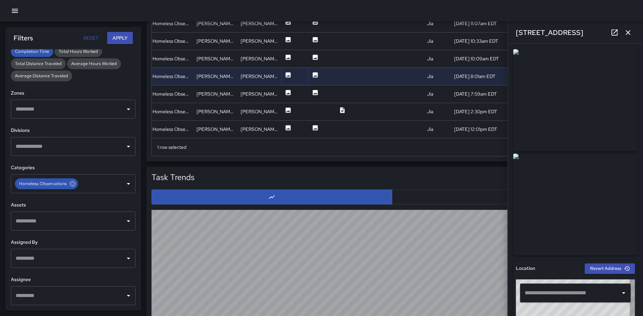
type input "**********"
click at [289, 58] on icon at bounding box center [288, 57] width 7 height 7
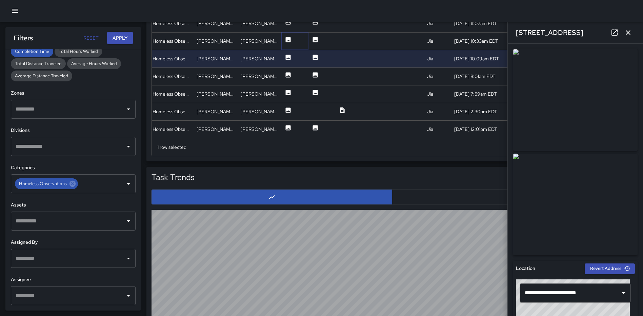
click at [286, 38] on icon at bounding box center [288, 39] width 5 height 5
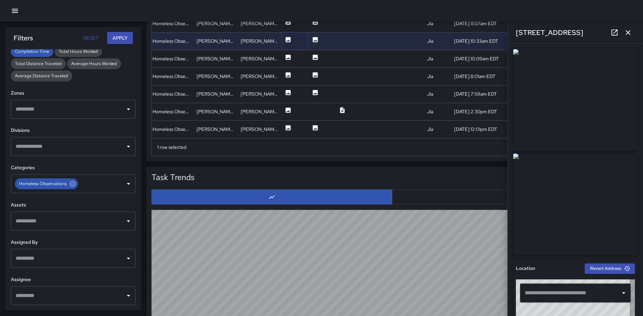
type input "**********"
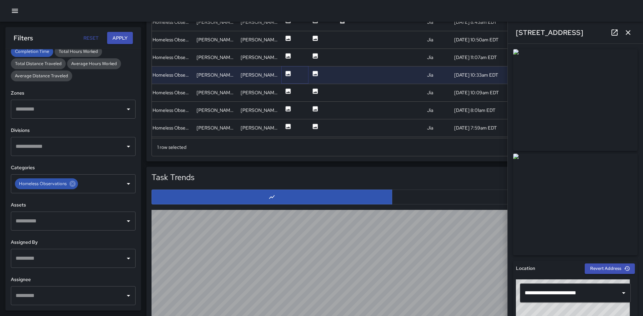
scroll to position [46, 0]
click at [287, 56] on icon at bounding box center [288, 55] width 5 height 5
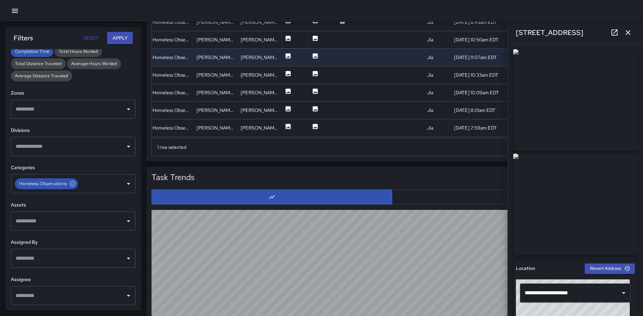
click at [288, 40] on icon at bounding box center [288, 38] width 5 height 5
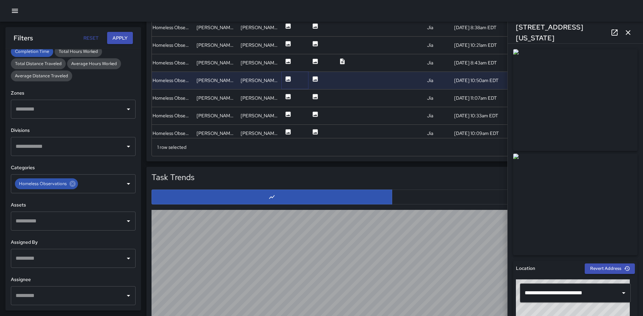
scroll to position [0, 0]
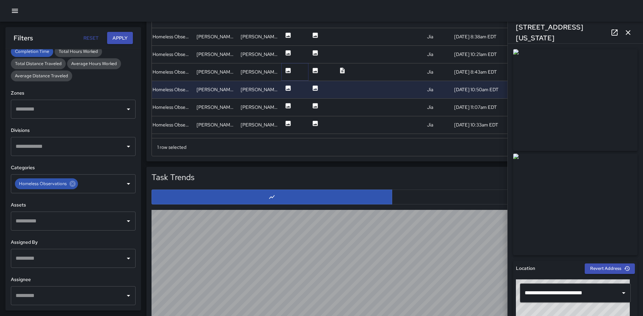
click at [287, 69] on icon at bounding box center [288, 70] width 5 height 5
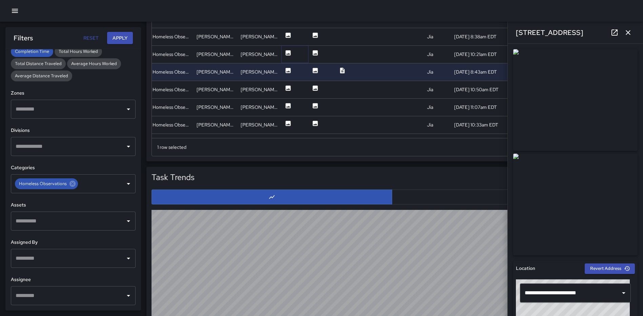
click at [288, 54] on icon at bounding box center [288, 53] width 7 height 7
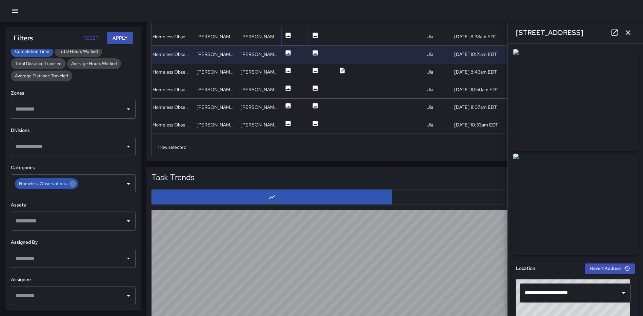
click at [289, 34] on icon at bounding box center [288, 35] width 5 height 5
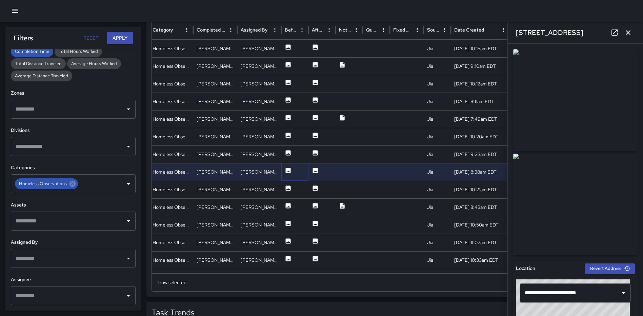
scroll to position [387, 0]
click at [289, 152] on icon at bounding box center [288, 153] width 5 height 5
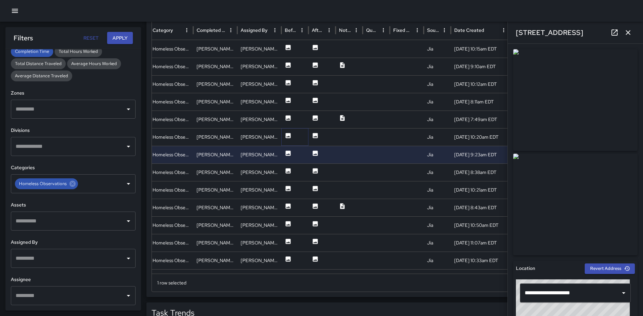
click at [288, 136] on icon at bounding box center [288, 135] width 5 height 5
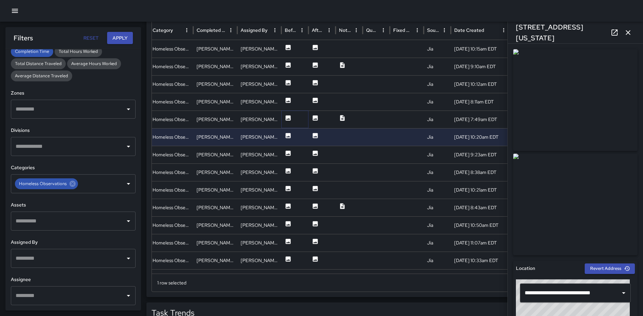
click at [288, 118] on icon at bounding box center [288, 117] width 5 height 5
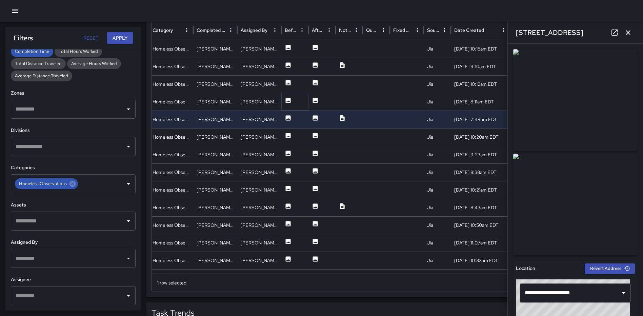
click at [289, 97] on icon at bounding box center [288, 100] width 7 height 7
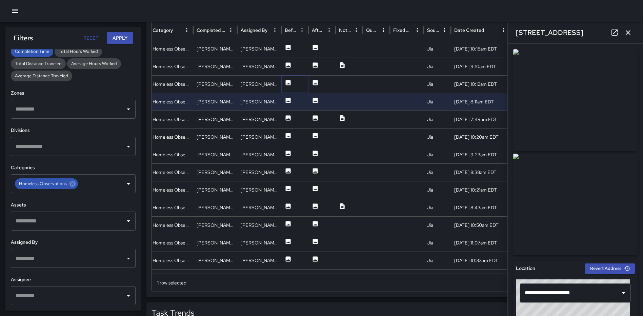
click at [289, 80] on icon at bounding box center [288, 82] width 5 height 5
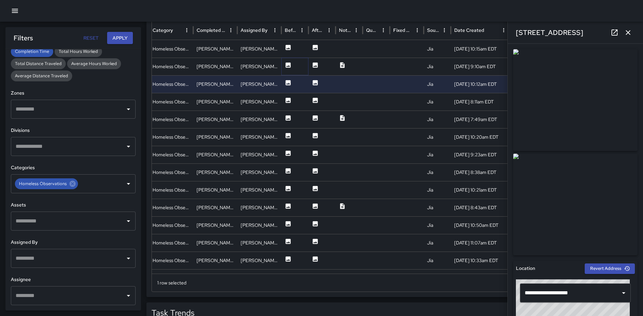
click at [287, 63] on icon at bounding box center [288, 64] width 5 height 5
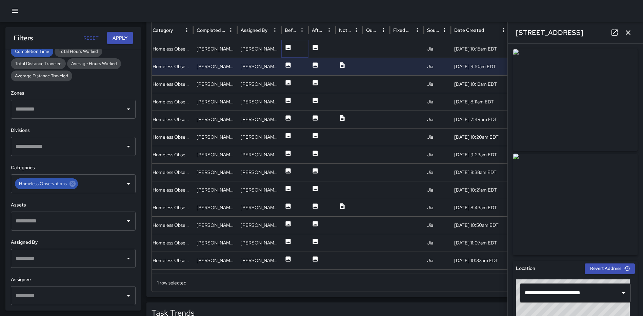
click at [288, 46] on icon at bounding box center [288, 47] width 5 height 5
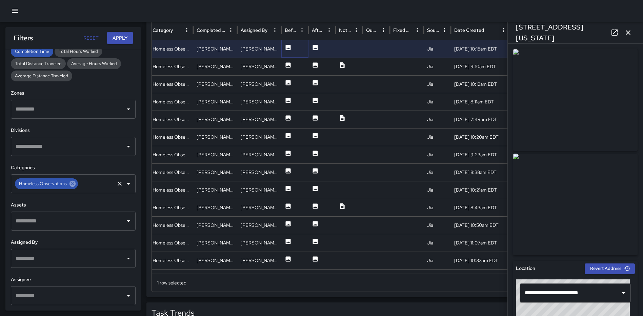
click at [73, 182] on icon at bounding box center [73, 184] width 6 height 6
click at [124, 183] on icon "Open" at bounding box center [128, 184] width 8 height 8
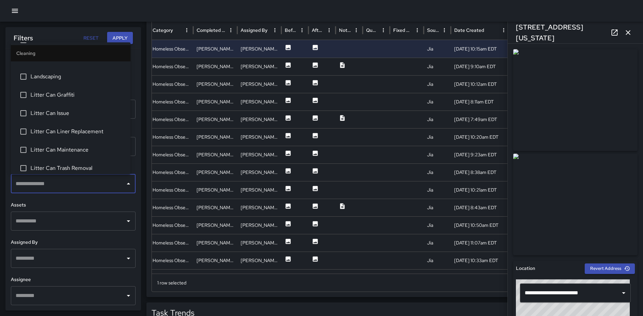
scroll to position [271, 0]
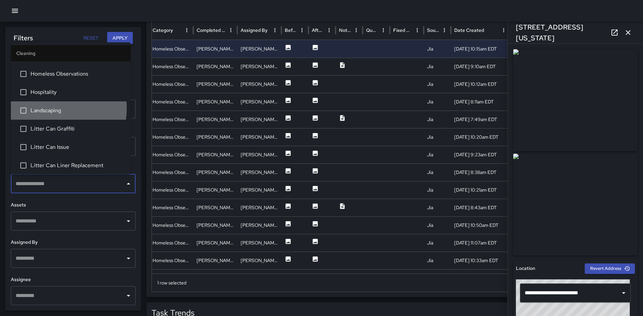
click at [48, 108] on span "Landscaping" at bounding box center [78, 110] width 95 height 8
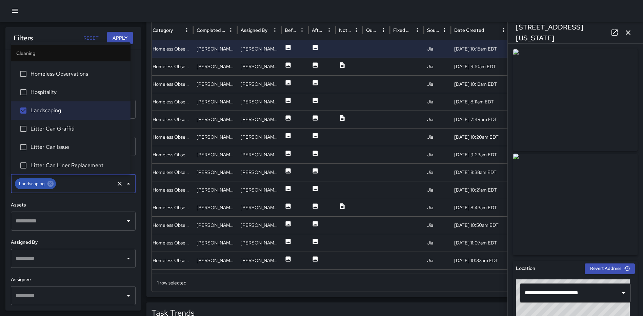
click at [114, 36] on button "Apply" at bounding box center [120, 38] width 26 height 13
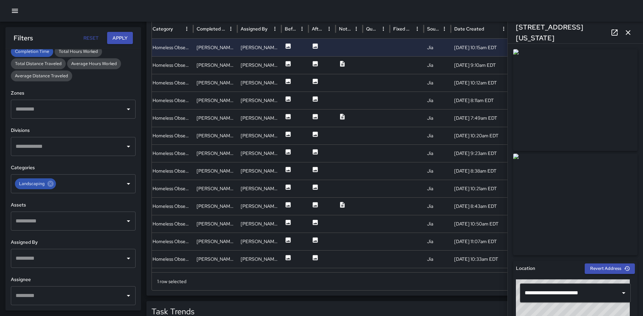
scroll to position [386, 0]
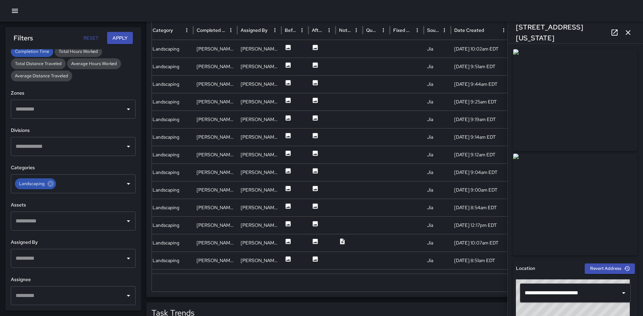
drag, startPoint x: 627, startPoint y: 32, endPoint x: 618, endPoint y: 41, distance: 13.2
click at [627, 32] on icon "button" at bounding box center [628, 32] width 8 height 8
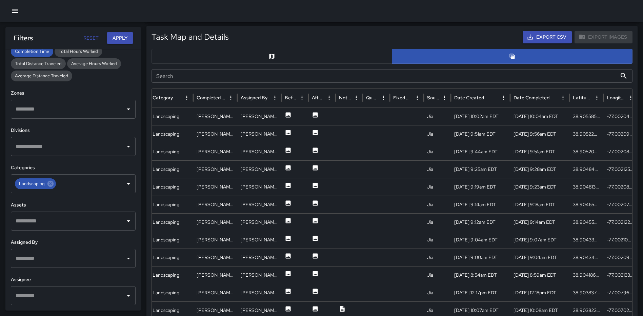
scroll to position [319, 0]
click at [288, 115] on icon at bounding box center [288, 115] width 5 height 5
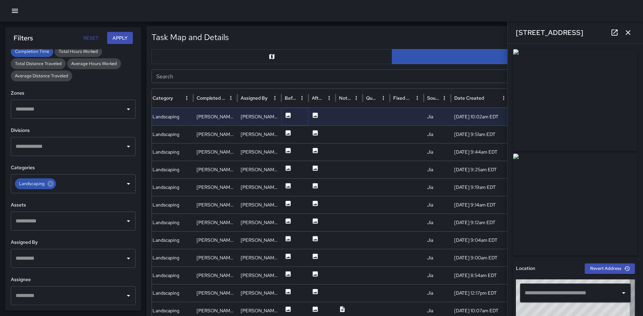
type input "**********"
click at [288, 132] on icon at bounding box center [288, 132] width 5 height 5
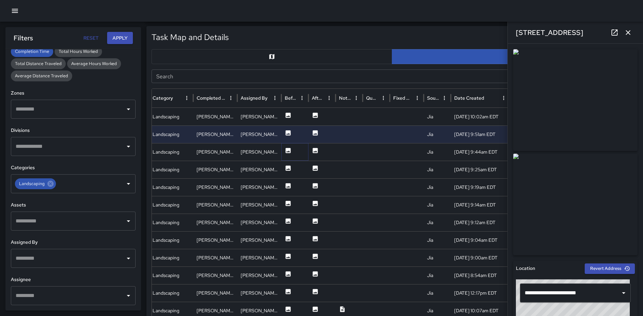
click at [288, 150] on icon at bounding box center [288, 150] width 5 height 5
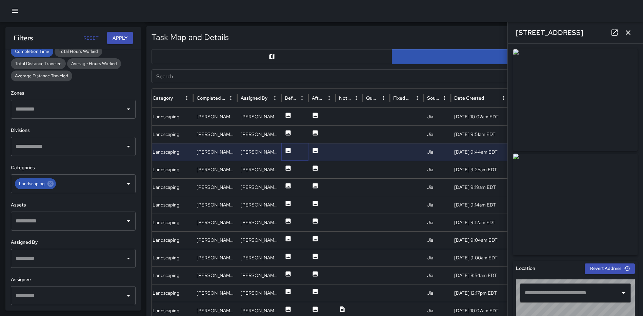
type input "**********"
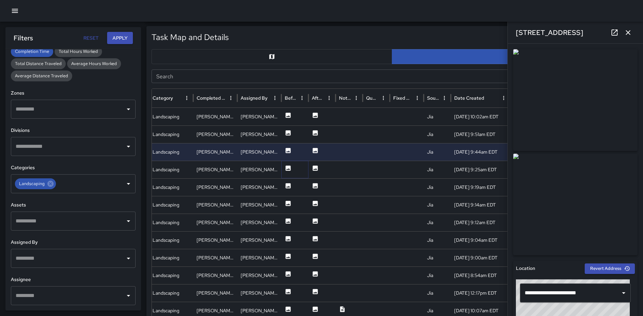
click at [288, 169] on icon at bounding box center [288, 168] width 7 height 7
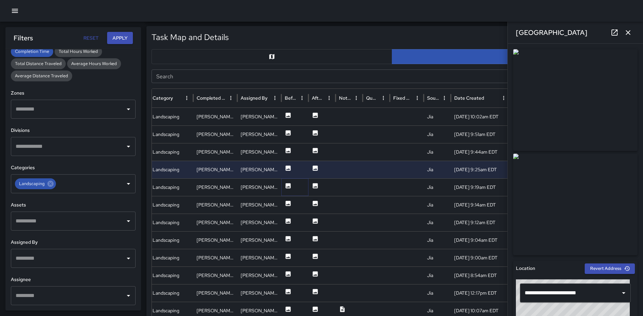
click at [287, 184] on icon at bounding box center [288, 185] width 5 height 5
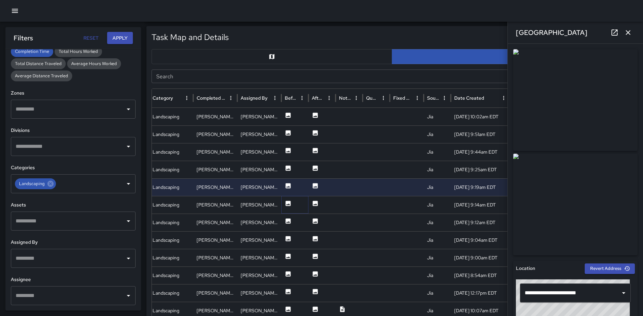
click at [288, 203] on icon at bounding box center [288, 203] width 5 height 5
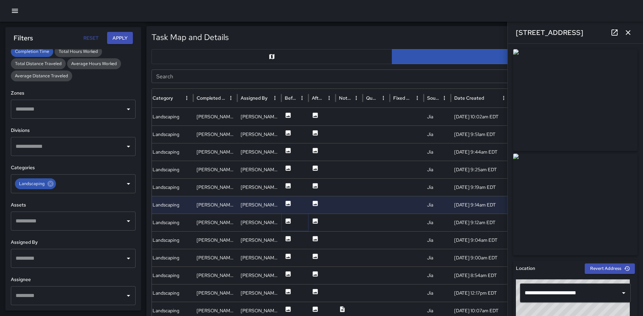
click at [286, 220] on icon at bounding box center [288, 220] width 5 height 5
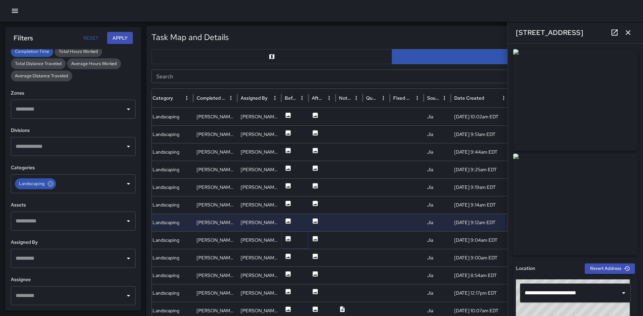
click at [288, 239] on icon at bounding box center [288, 238] width 5 height 5
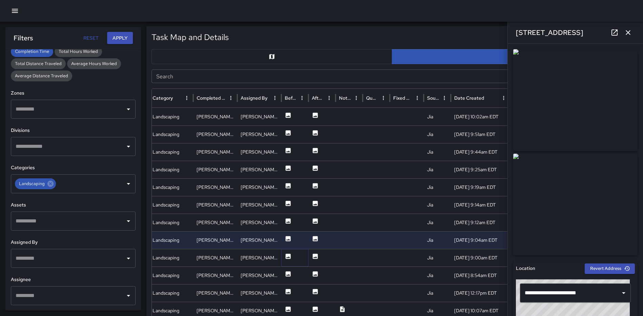
click at [289, 257] on icon at bounding box center [288, 256] width 7 height 7
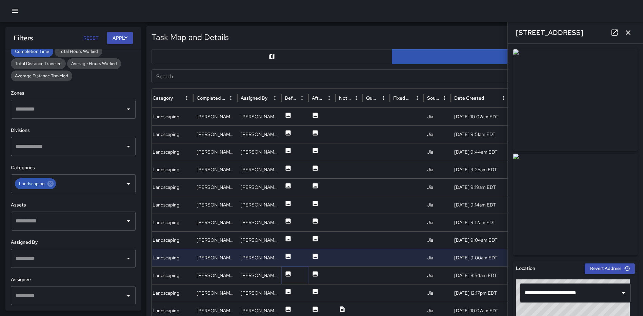
click at [288, 273] on icon at bounding box center [288, 273] width 5 height 5
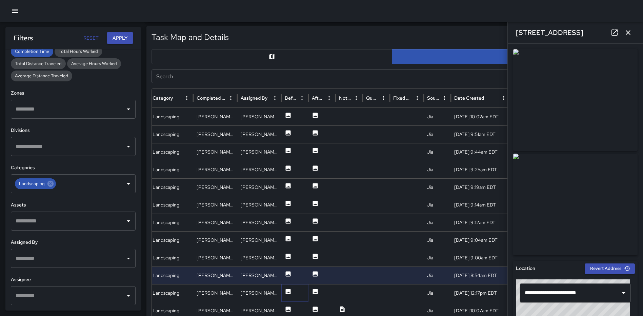
click at [289, 291] on icon at bounding box center [288, 291] width 5 height 5
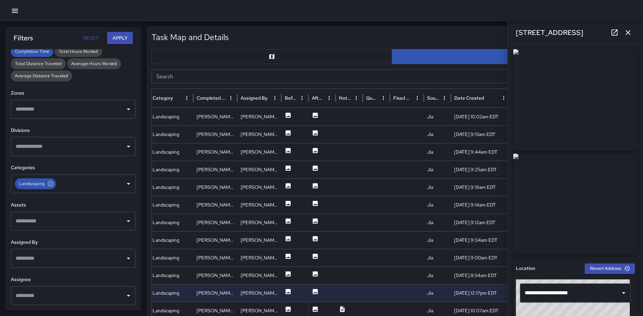
click at [291, 309] on icon at bounding box center [288, 309] width 7 height 7
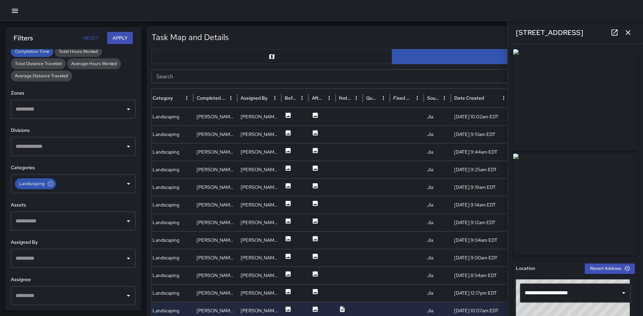
click at [628, 33] on icon "button" at bounding box center [628, 32] width 8 height 8
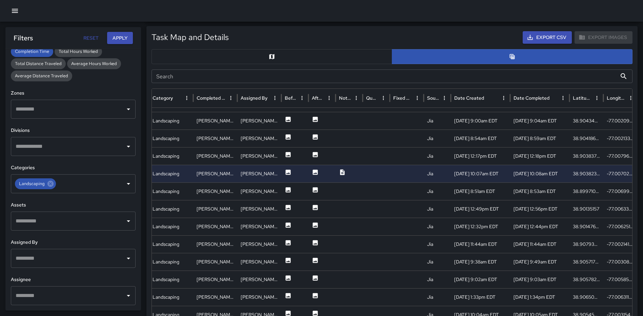
scroll to position [155, 0]
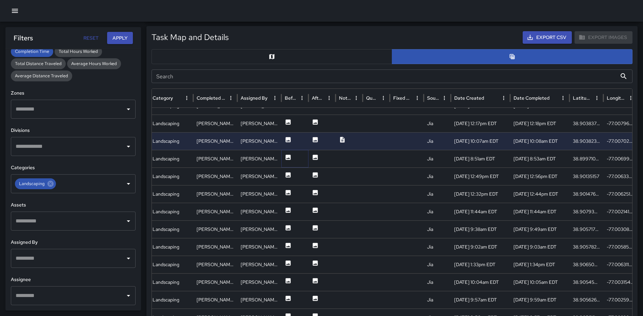
click at [289, 157] on icon at bounding box center [288, 157] width 5 height 5
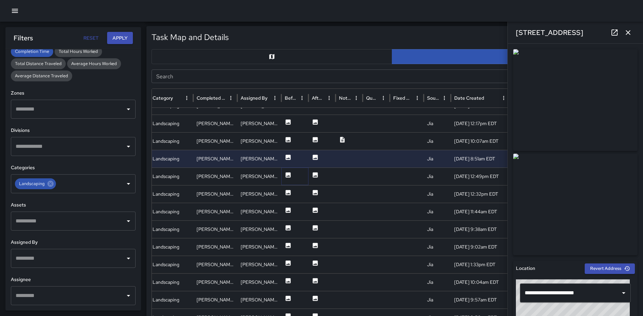
click at [289, 174] on icon at bounding box center [288, 174] width 5 height 5
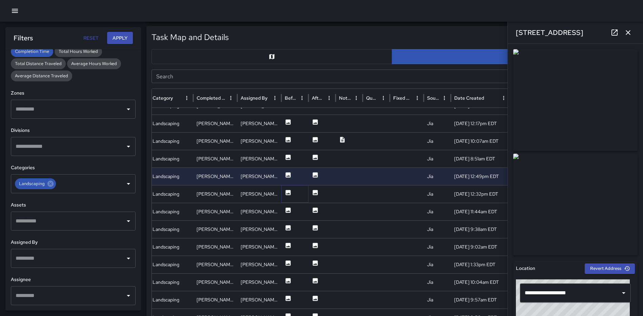
click at [289, 192] on icon at bounding box center [288, 192] width 5 height 5
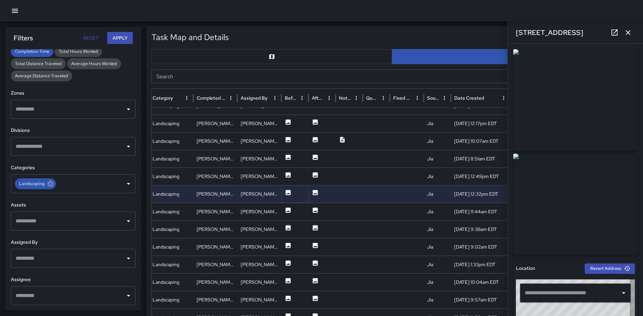
type input "**********"
click at [288, 207] on icon at bounding box center [288, 210] width 7 height 7
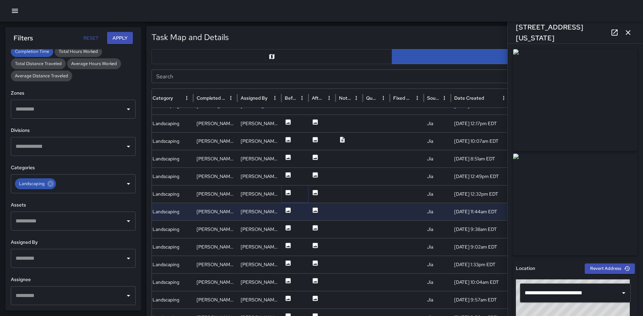
click at [287, 193] on icon at bounding box center [288, 192] width 5 height 5
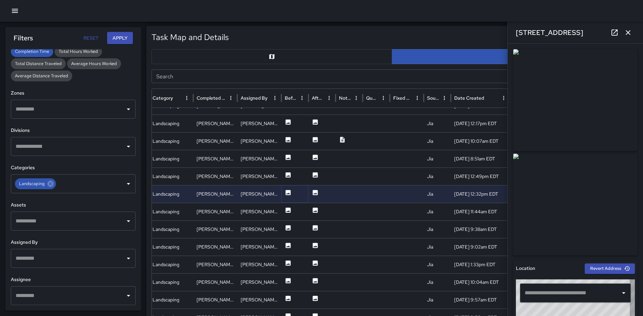
type input "**********"
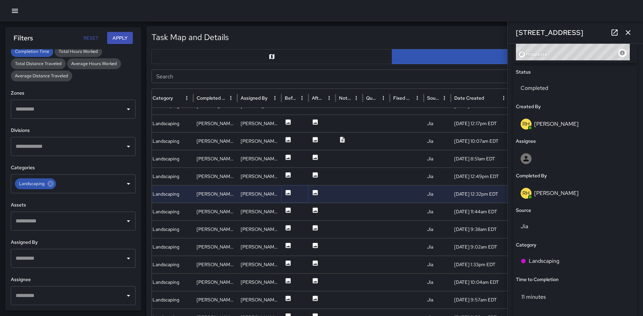
scroll to position [303, 0]
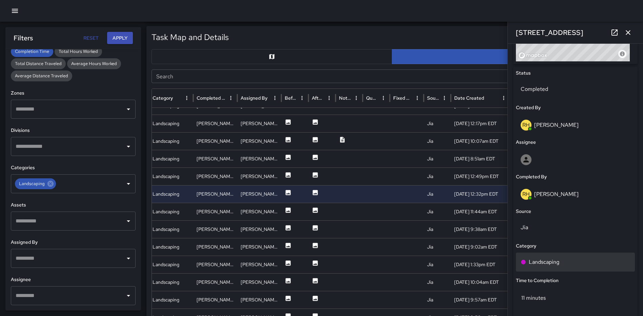
click at [559, 258] on p "Landscaping" at bounding box center [544, 262] width 31 height 8
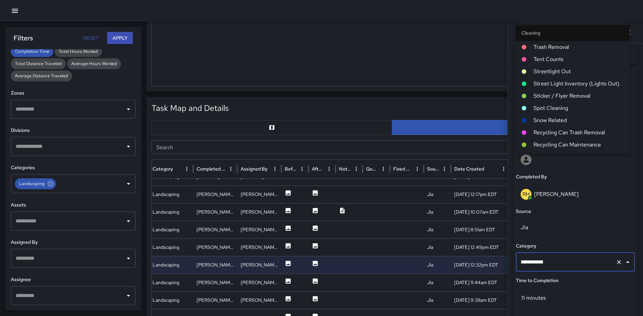
scroll to position [150, 0]
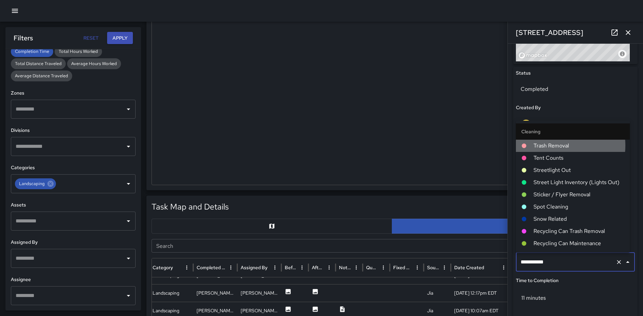
click at [556, 145] on span "Trash Removal" at bounding box center [579, 146] width 91 height 8
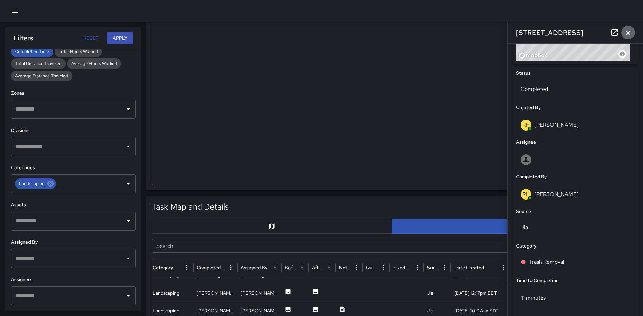
click at [629, 32] on icon "button" at bounding box center [628, 32] width 8 height 8
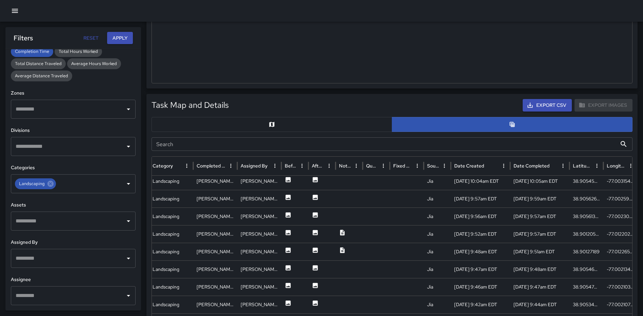
scroll to position [339, 116]
click at [288, 250] on icon at bounding box center [288, 249] width 5 height 5
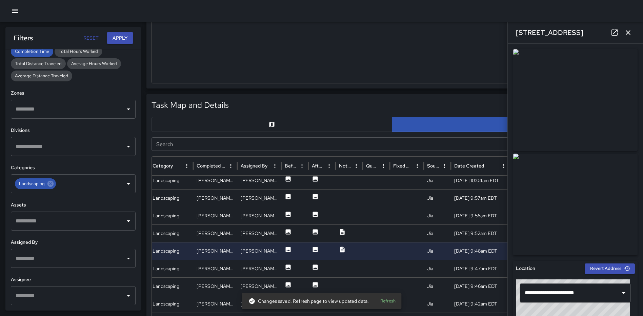
click at [627, 30] on icon "button" at bounding box center [628, 32] width 8 height 8
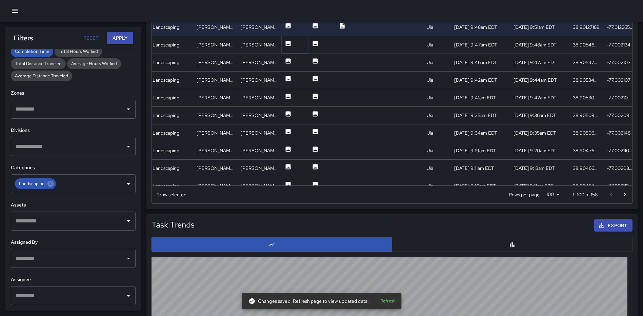
click at [285, 40] on icon at bounding box center [288, 43] width 7 height 7
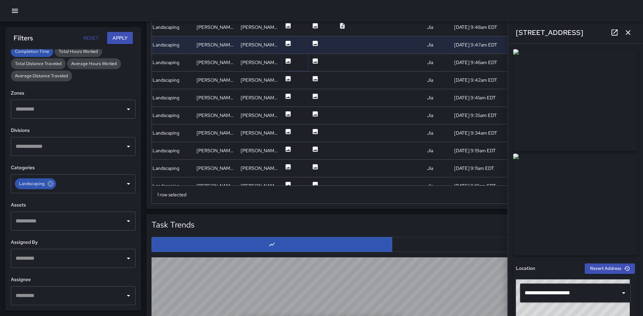
click at [290, 60] on icon at bounding box center [288, 60] width 5 height 5
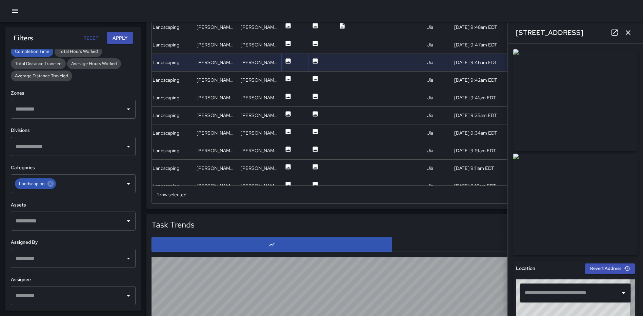
type input "**********"
click at [287, 81] on icon at bounding box center [288, 78] width 7 height 7
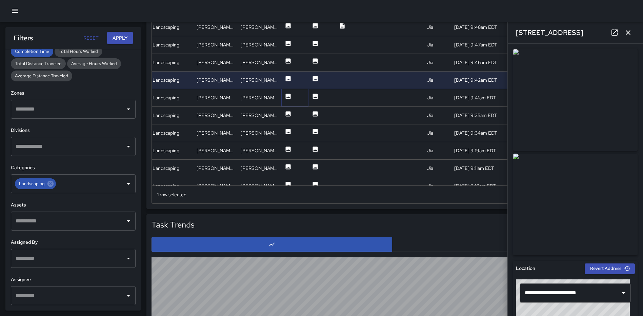
click at [287, 96] on icon at bounding box center [288, 96] width 5 height 5
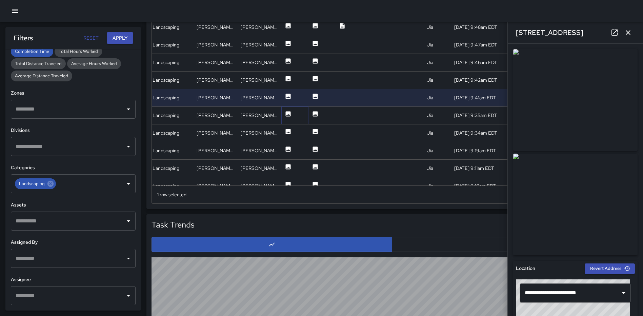
click at [287, 112] on icon at bounding box center [288, 113] width 5 height 5
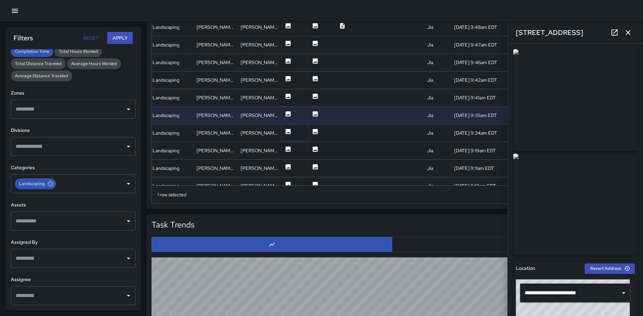
click at [286, 132] on icon at bounding box center [288, 131] width 5 height 5
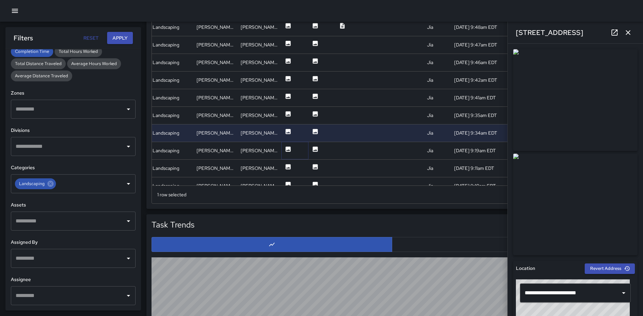
click at [287, 149] on icon at bounding box center [288, 148] width 5 height 5
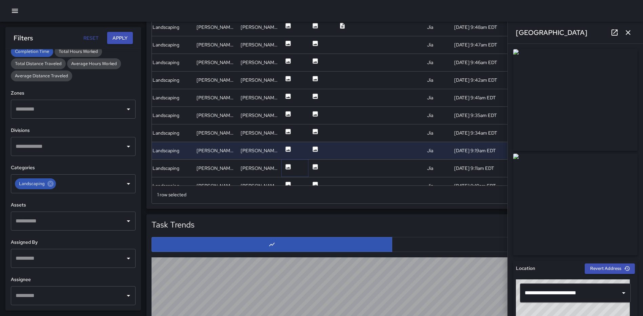
click at [289, 167] on icon at bounding box center [288, 166] width 7 height 7
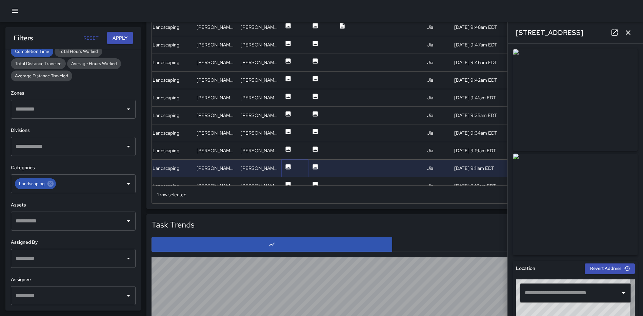
type input "**********"
click at [632, 32] on icon "button" at bounding box center [628, 32] width 8 height 8
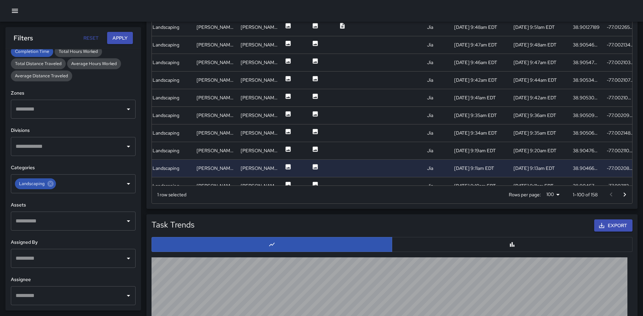
click at [624, 194] on icon "Go to next page" at bounding box center [625, 195] width 8 height 8
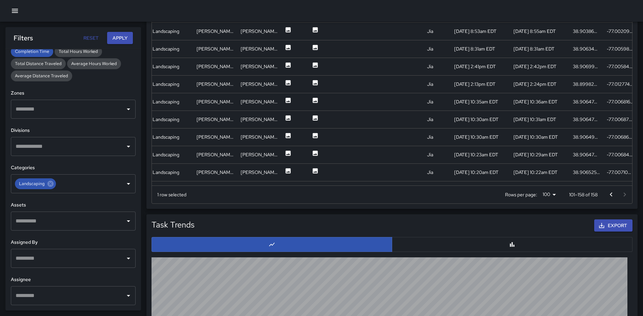
scroll to position [0, 0]
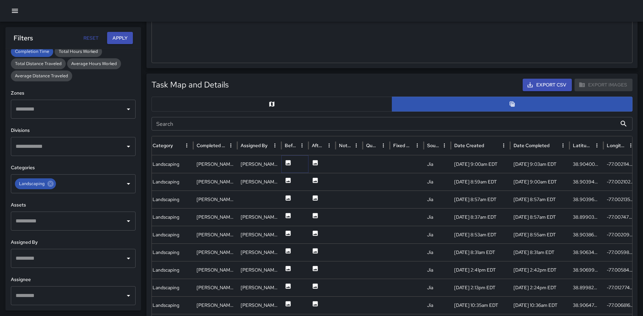
click at [289, 160] on icon at bounding box center [288, 162] width 7 height 7
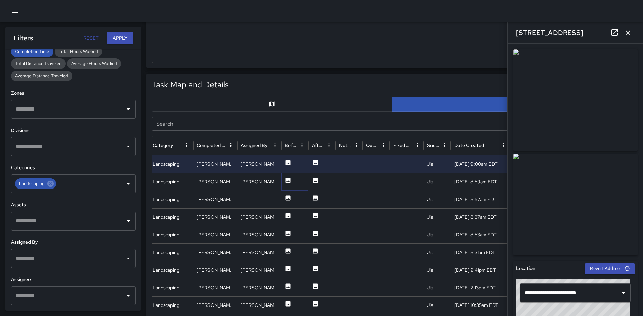
click at [286, 179] on icon at bounding box center [288, 180] width 5 height 5
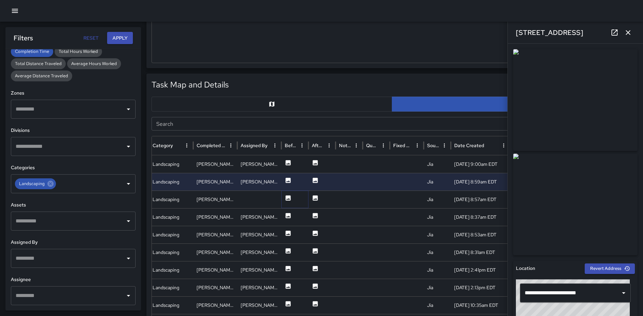
click at [289, 198] on icon at bounding box center [288, 198] width 7 height 7
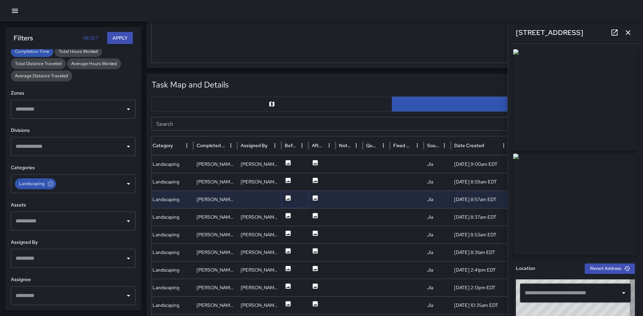
type input "**********"
click at [291, 213] on icon at bounding box center [288, 215] width 7 height 7
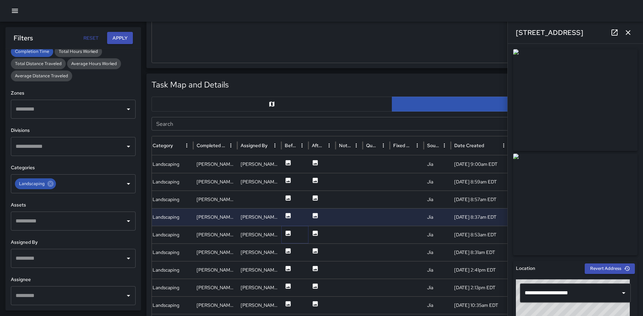
click at [287, 233] on icon at bounding box center [288, 233] width 5 height 5
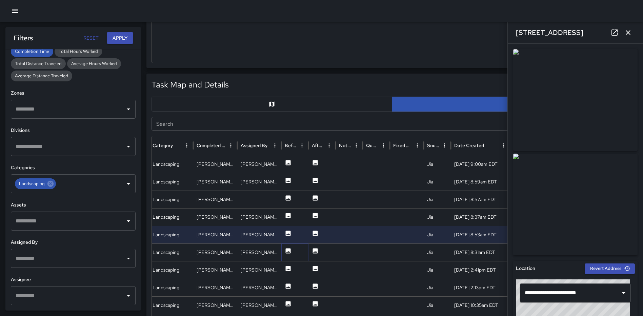
click at [285, 249] on icon at bounding box center [288, 251] width 7 height 7
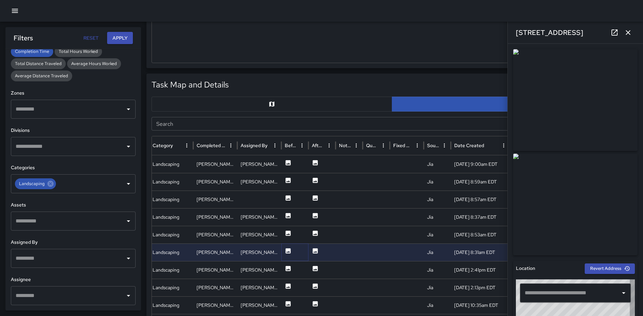
type input "**********"
click at [287, 266] on icon at bounding box center [288, 268] width 5 height 5
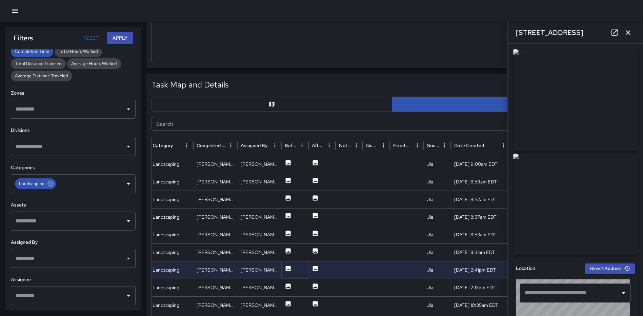
type input "**********"
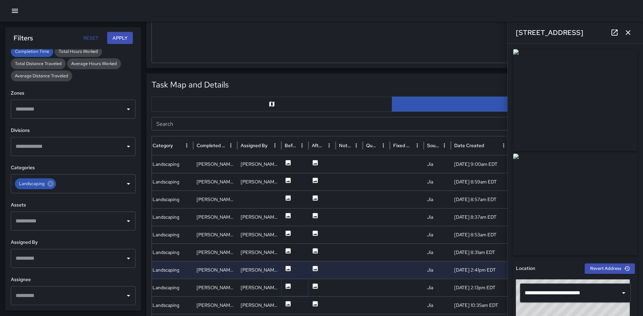
click at [287, 283] on icon at bounding box center [288, 286] width 7 height 7
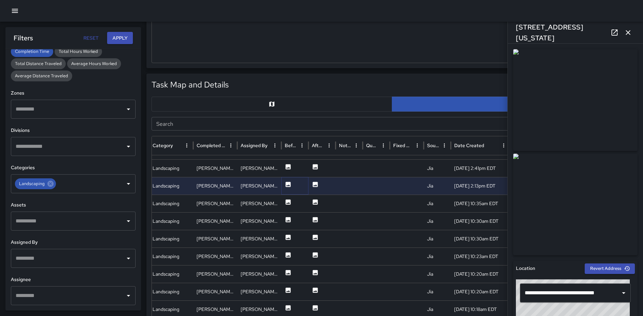
scroll to position [94, 0]
click at [287, 203] on icon at bounding box center [288, 202] width 7 height 7
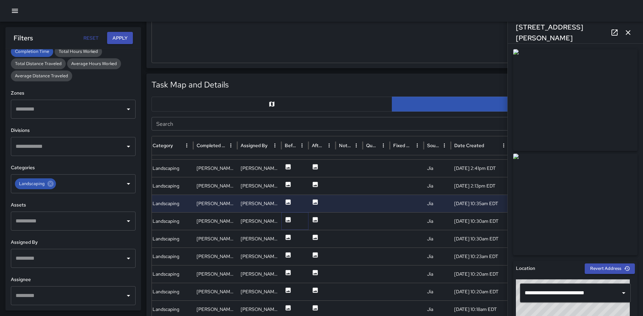
click at [286, 220] on icon at bounding box center [288, 219] width 5 height 5
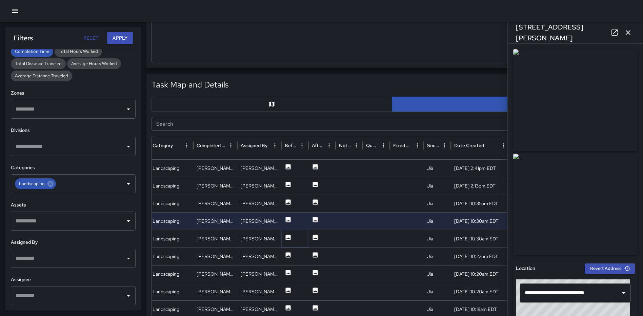
click at [286, 239] on icon at bounding box center [288, 237] width 5 height 5
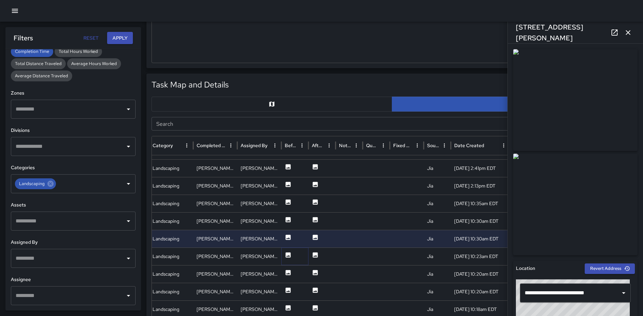
click at [288, 255] on icon at bounding box center [288, 254] width 5 height 5
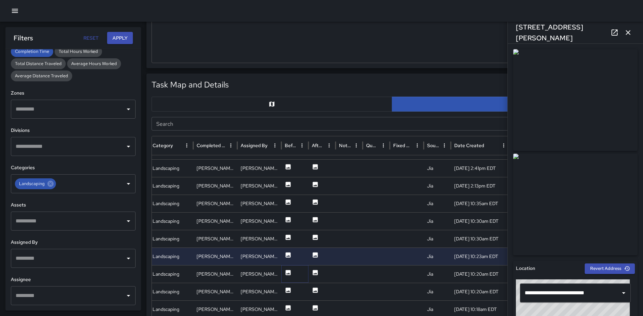
click at [286, 268] on button at bounding box center [288, 274] width 7 height 17
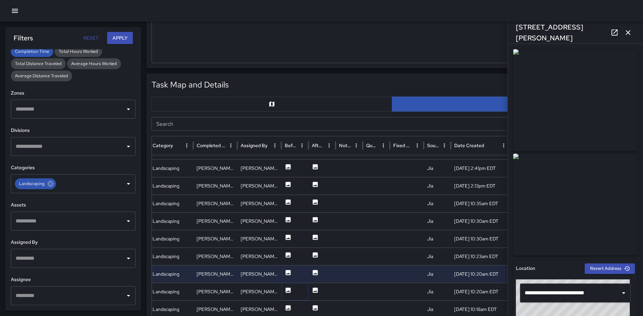
click at [286, 288] on icon at bounding box center [288, 290] width 7 height 7
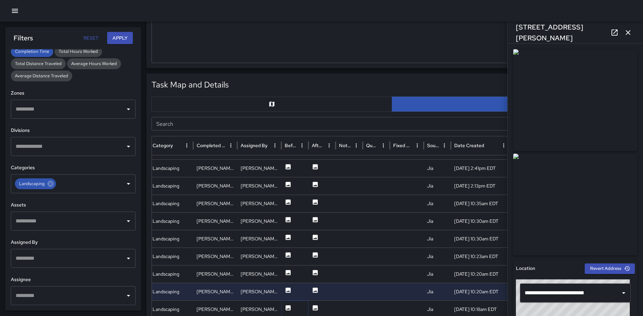
click at [290, 308] on icon at bounding box center [288, 307] width 5 height 5
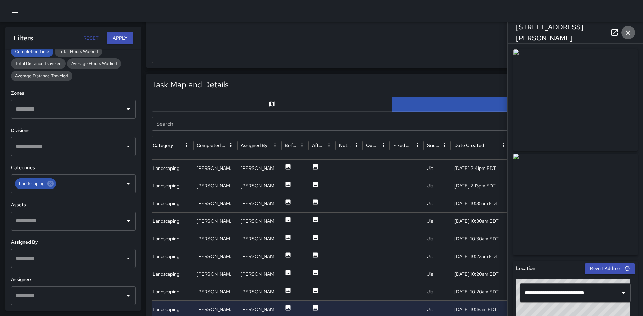
click at [630, 31] on icon "button" at bounding box center [628, 32] width 8 height 8
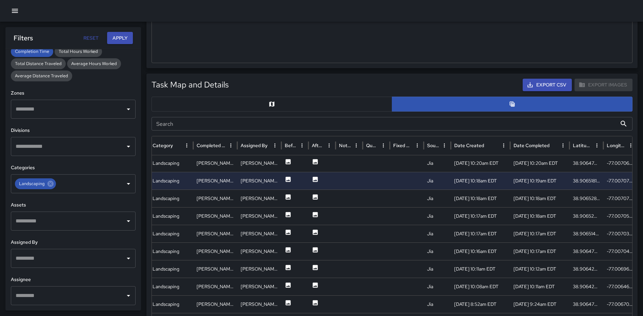
scroll to position [237, 116]
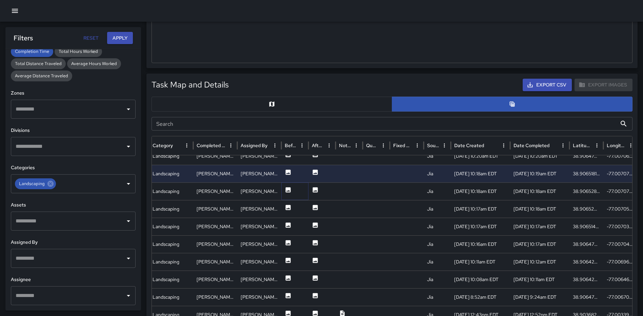
click at [290, 188] on icon at bounding box center [288, 189] width 5 height 5
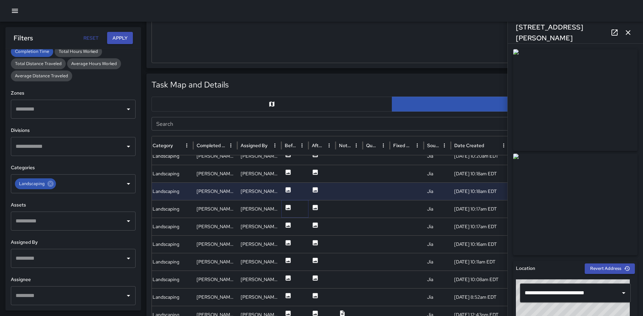
click at [287, 206] on icon at bounding box center [288, 207] width 5 height 5
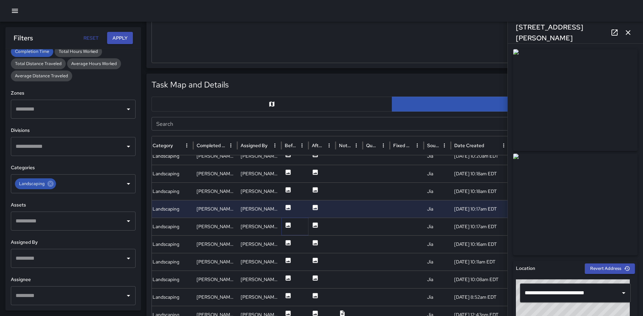
click at [289, 228] on icon at bounding box center [288, 225] width 7 height 7
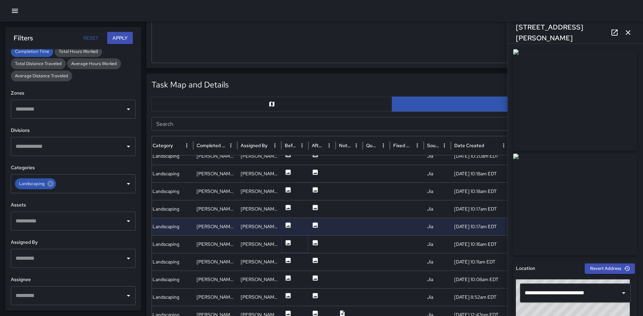
click at [287, 240] on icon at bounding box center [288, 242] width 5 height 5
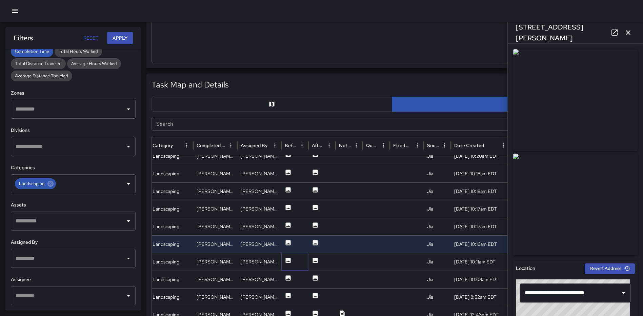
click at [287, 262] on icon at bounding box center [288, 260] width 7 height 7
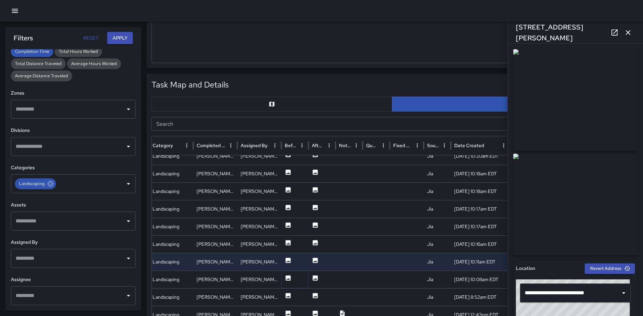
click at [287, 279] on icon at bounding box center [288, 278] width 7 height 7
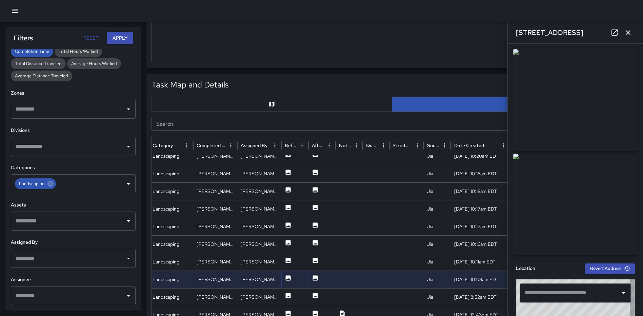
type input "**********"
click at [290, 296] on icon at bounding box center [288, 295] width 5 height 5
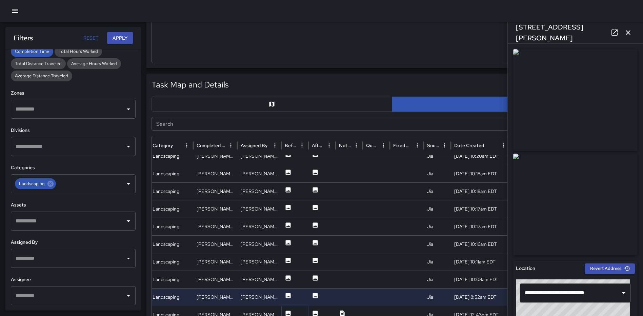
click at [289, 310] on icon at bounding box center [288, 313] width 7 height 7
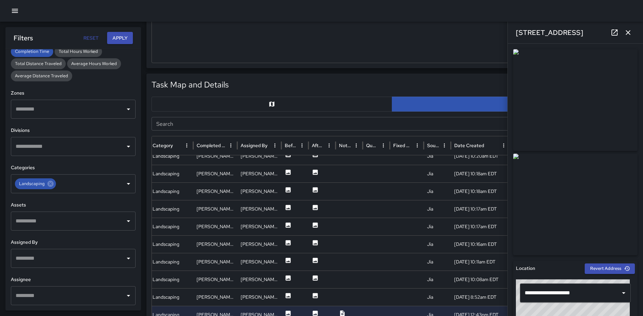
click at [628, 28] on icon "button" at bounding box center [628, 32] width 8 height 8
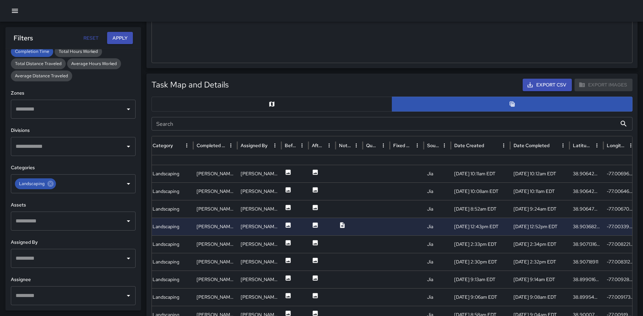
scroll to position [314, 0]
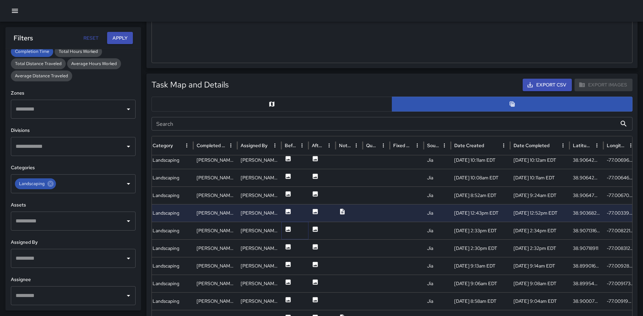
click at [287, 226] on icon at bounding box center [288, 229] width 7 height 7
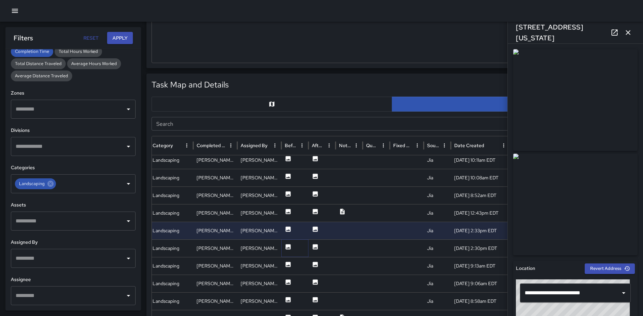
click at [285, 247] on icon at bounding box center [288, 246] width 7 height 7
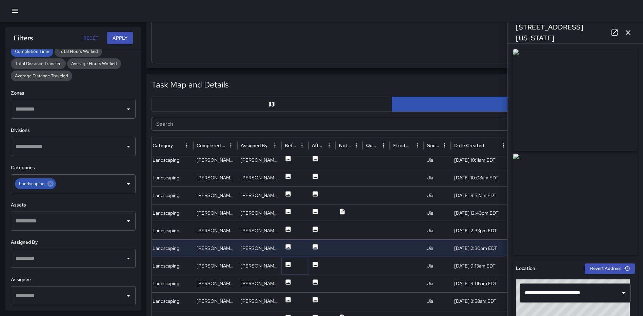
click at [286, 265] on icon at bounding box center [288, 264] width 5 height 5
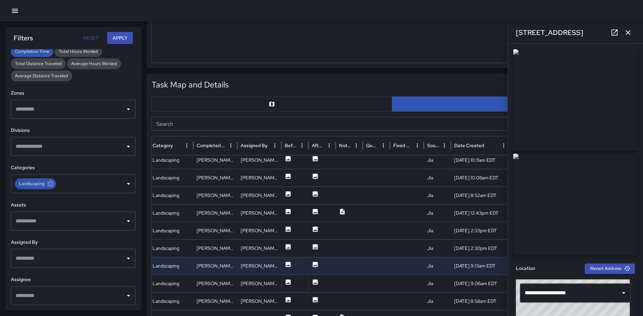
click at [286, 281] on icon at bounding box center [288, 281] width 5 height 5
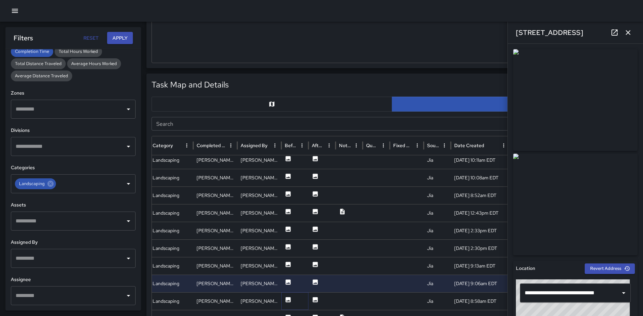
click at [289, 301] on icon at bounding box center [288, 299] width 7 height 7
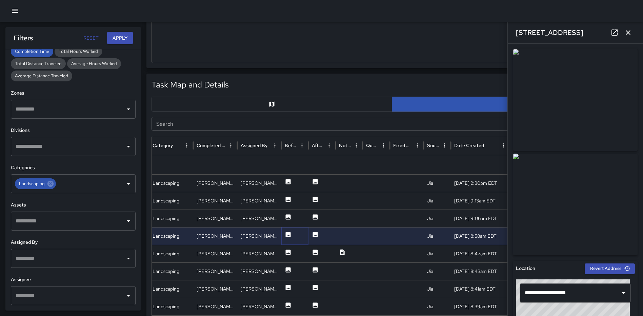
scroll to position [439, 116]
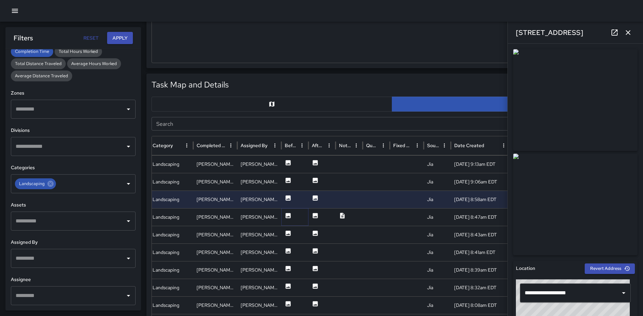
click at [286, 216] on icon at bounding box center [288, 215] width 5 height 5
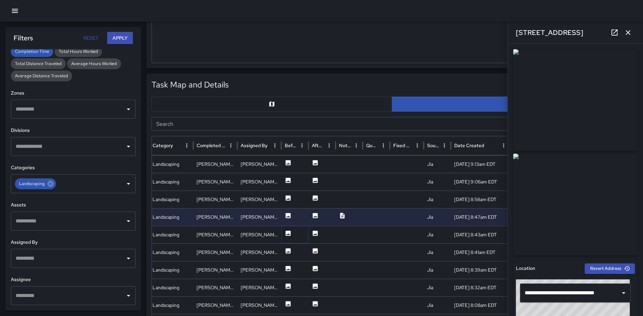
click at [286, 232] on icon at bounding box center [288, 233] width 5 height 5
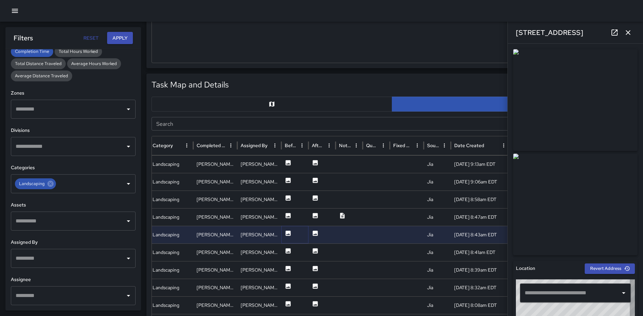
type input "**********"
click at [288, 248] on icon at bounding box center [288, 251] width 7 height 7
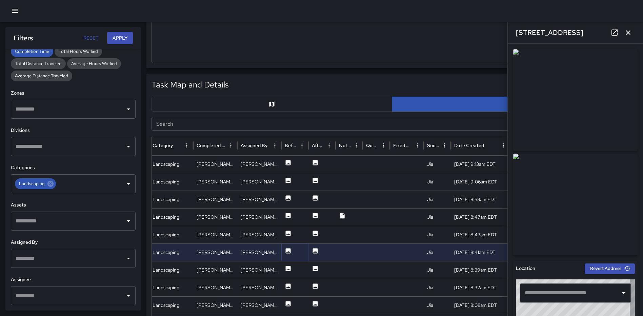
type input "**********"
click at [288, 267] on icon at bounding box center [288, 268] width 5 height 5
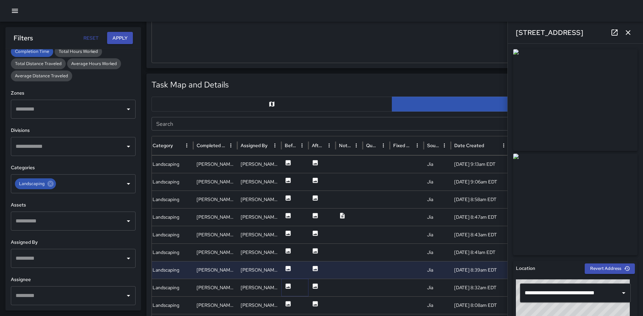
click at [289, 284] on icon at bounding box center [288, 285] width 5 height 5
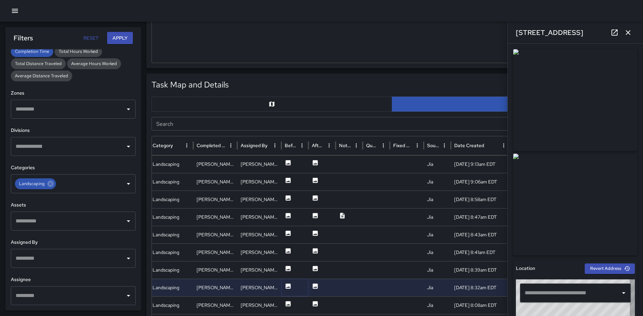
type input "**********"
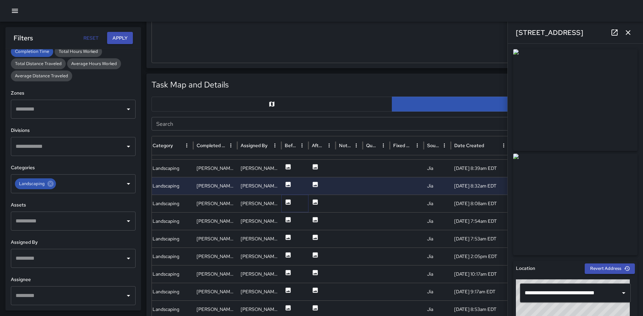
click at [287, 203] on icon at bounding box center [288, 202] width 7 height 7
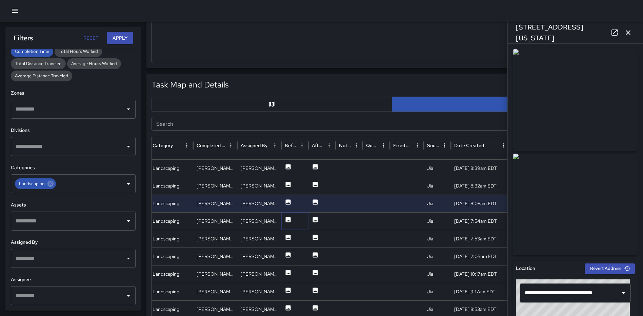
click at [285, 217] on icon at bounding box center [288, 219] width 7 height 7
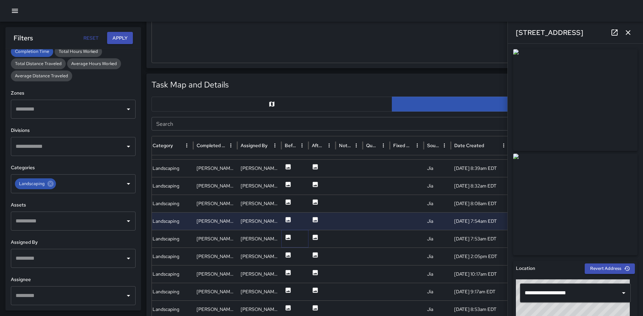
click at [289, 241] on button at bounding box center [288, 239] width 7 height 17
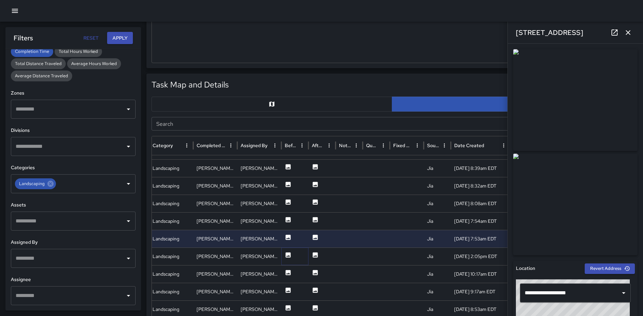
click at [287, 253] on icon at bounding box center [288, 254] width 5 height 5
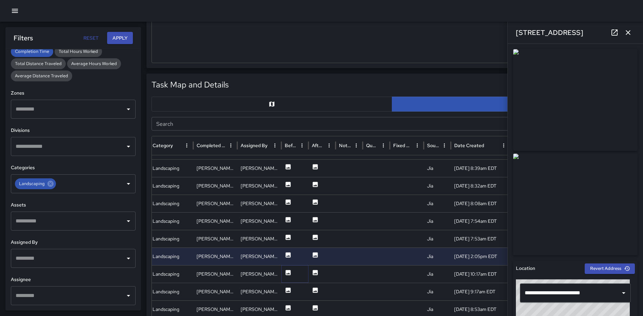
click at [287, 270] on icon at bounding box center [288, 272] width 5 height 5
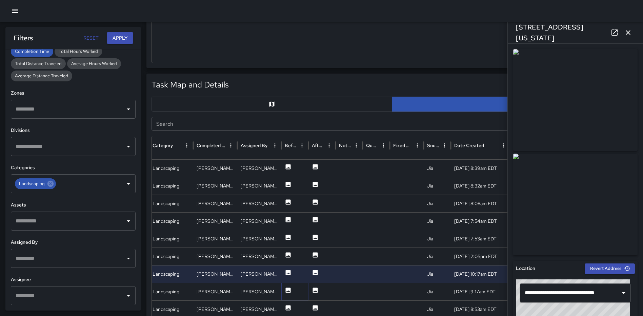
click at [288, 287] on icon at bounding box center [288, 290] width 7 height 7
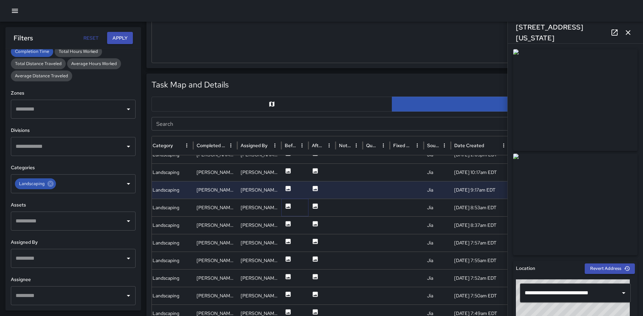
click at [288, 208] on icon at bounding box center [288, 206] width 7 height 7
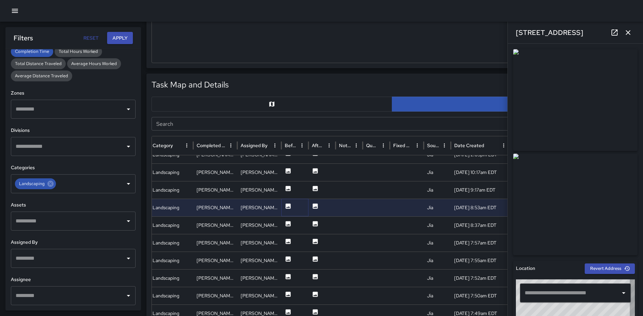
type input "**********"
click at [288, 225] on icon at bounding box center [288, 223] width 5 height 5
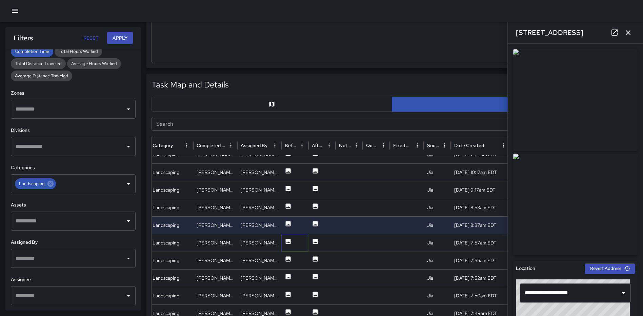
click at [286, 239] on icon at bounding box center [288, 241] width 5 height 5
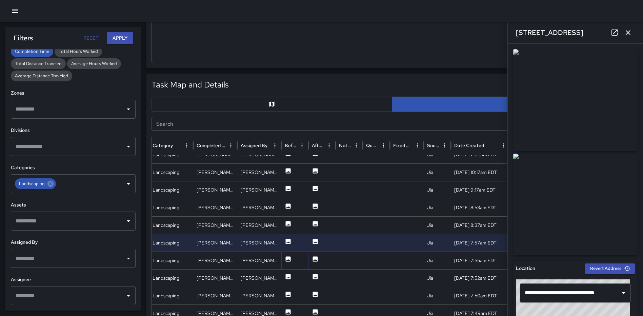
click at [287, 258] on icon at bounding box center [288, 258] width 5 height 5
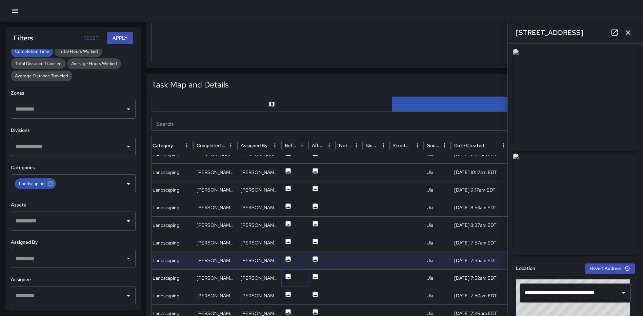
click at [287, 277] on icon at bounding box center [288, 276] width 7 height 7
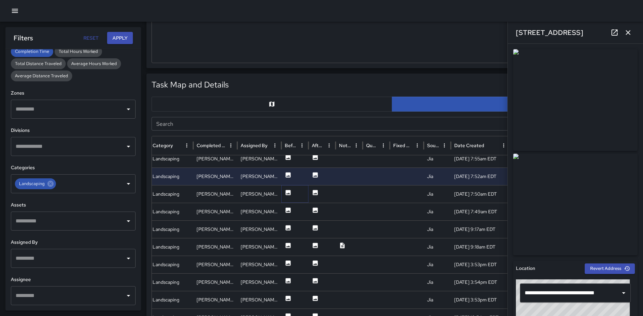
click at [288, 197] on button at bounding box center [288, 194] width 7 height 17
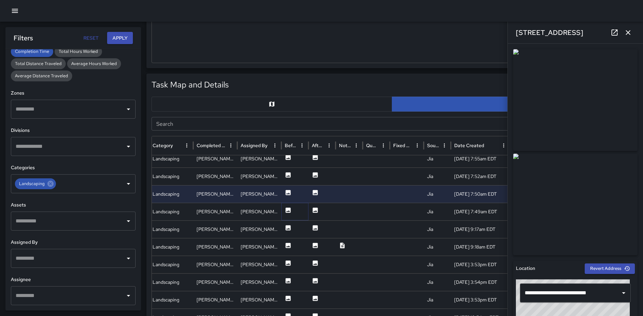
click at [287, 210] on icon at bounding box center [288, 210] width 5 height 5
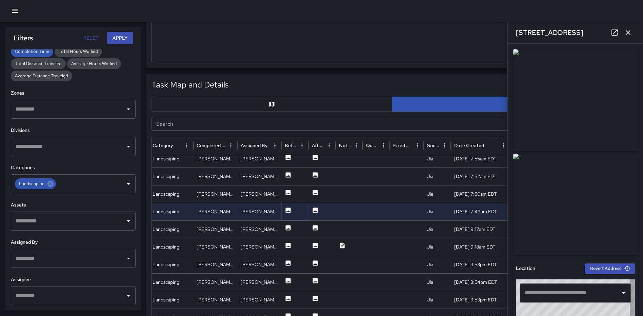
type input "**********"
click at [285, 227] on icon at bounding box center [288, 227] width 7 height 7
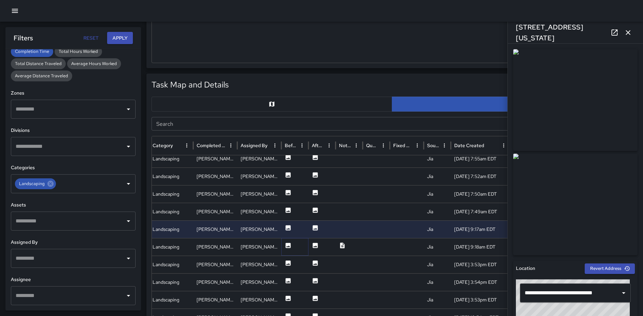
click at [286, 248] on icon at bounding box center [288, 245] width 7 height 7
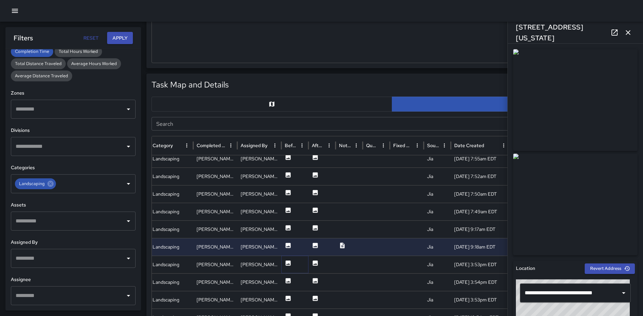
click at [285, 264] on icon at bounding box center [288, 263] width 7 height 7
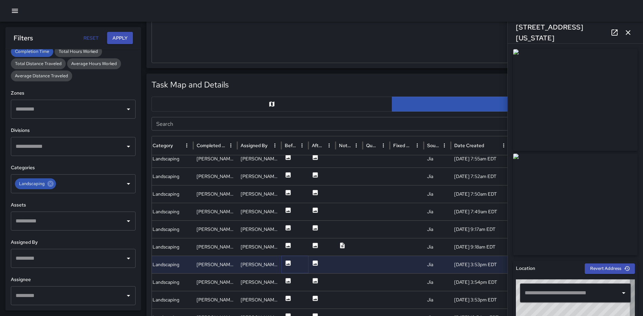
type input "**********"
click at [289, 281] on icon at bounding box center [288, 280] width 5 height 5
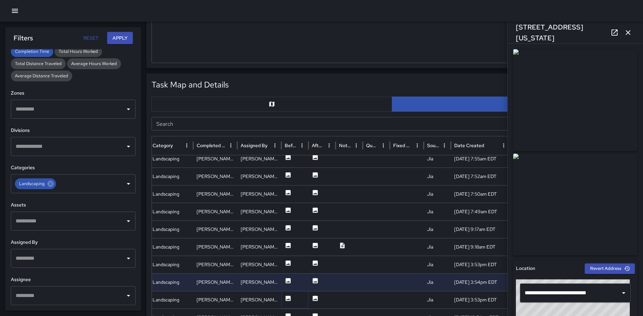
click at [288, 300] on icon at bounding box center [288, 298] width 5 height 5
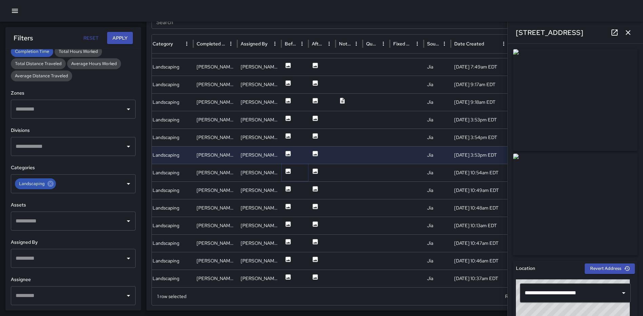
click at [287, 170] on icon at bounding box center [288, 171] width 5 height 5
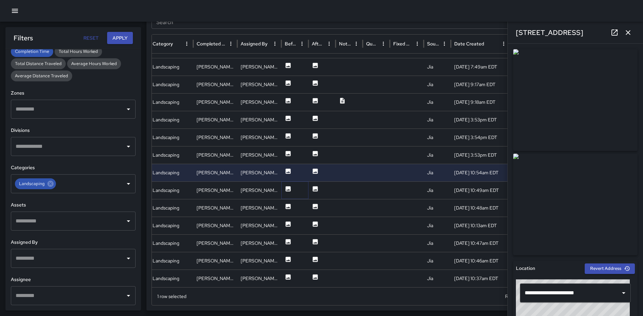
click at [286, 185] on icon at bounding box center [288, 188] width 7 height 7
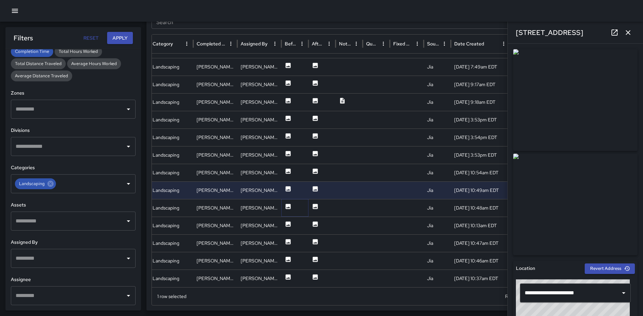
click at [285, 205] on icon at bounding box center [288, 206] width 7 height 7
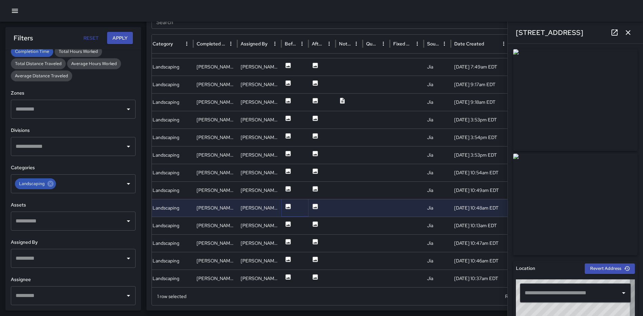
type input "**********"
click at [289, 224] on icon at bounding box center [288, 223] width 5 height 5
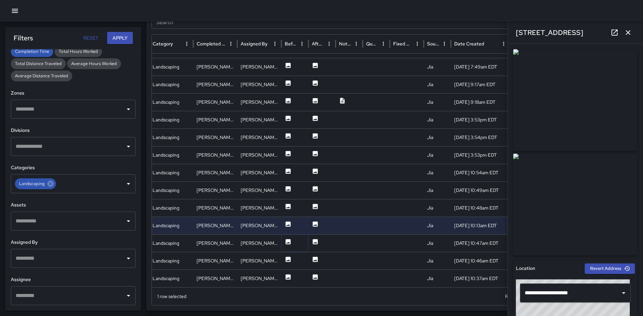
click at [288, 242] on icon at bounding box center [288, 241] width 5 height 5
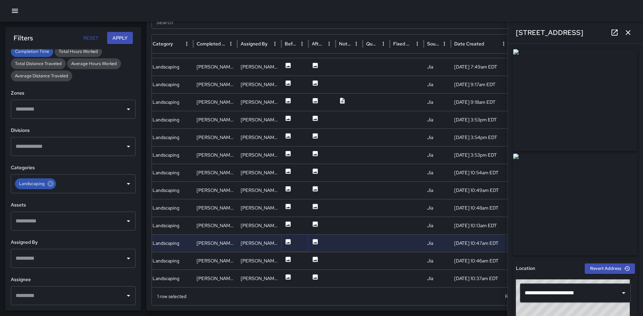
click at [285, 239] on icon at bounding box center [288, 241] width 7 height 7
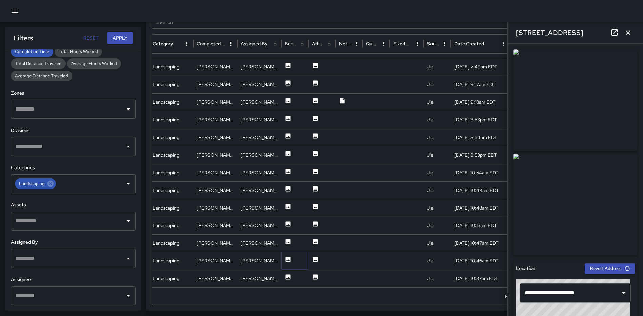
click at [287, 256] on icon at bounding box center [288, 259] width 7 height 7
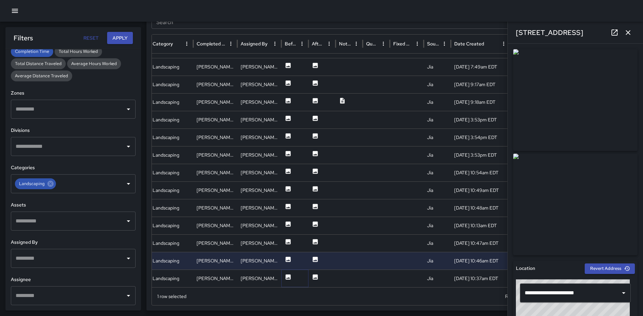
click at [289, 274] on icon at bounding box center [288, 277] width 7 height 7
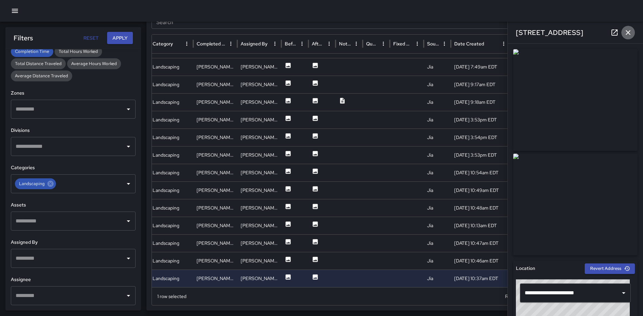
click at [628, 30] on icon "button" at bounding box center [628, 32] width 8 height 8
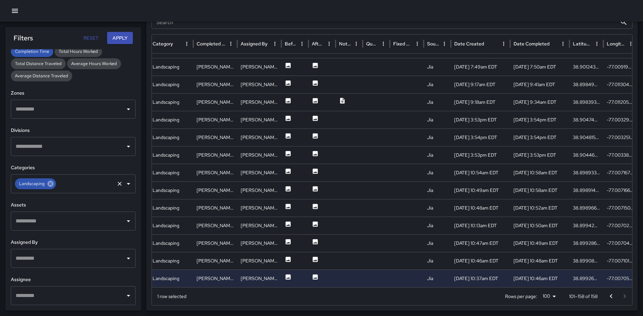
click at [49, 186] on icon at bounding box center [50, 184] width 6 height 6
click at [124, 184] on icon "Open" at bounding box center [128, 184] width 8 height 8
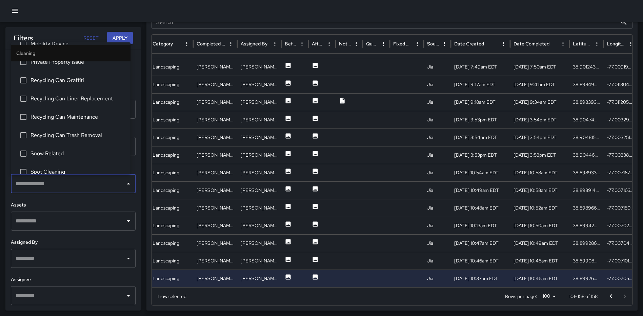
scroll to position [542, 0]
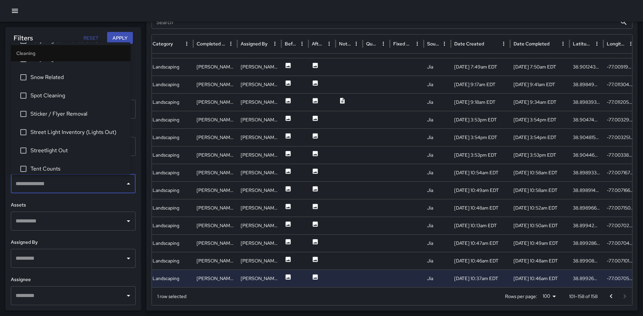
click at [66, 99] on span "Spot Cleaning" at bounding box center [78, 96] width 95 height 8
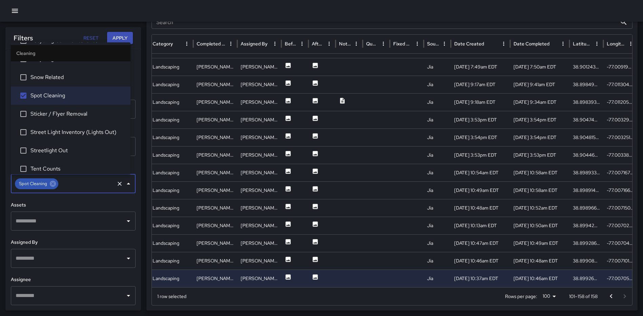
click at [125, 39] on button "Apply" at bounding box center [120, 38] width 26 height 13
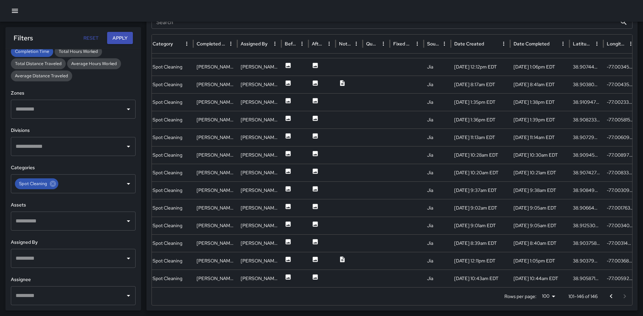
scroll to position [0, 116]
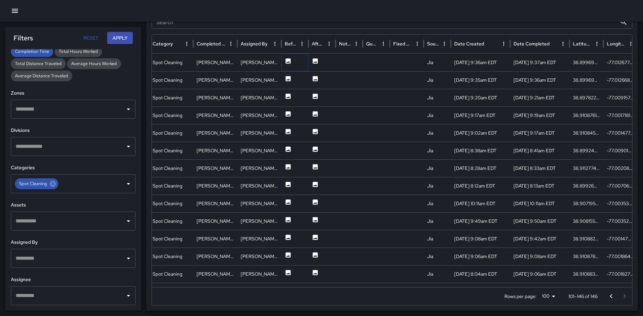
click at [287, 59] on icon at bounding box center [288, 60] width 5 height 5
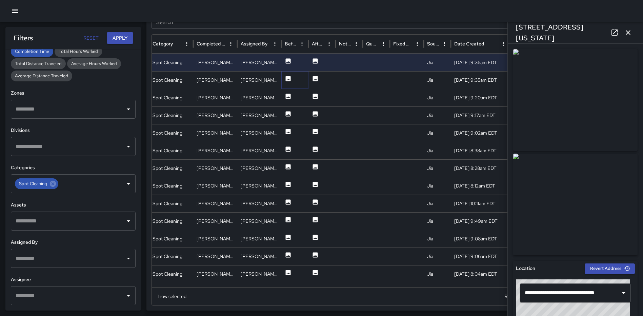
click at [289, 84] on button at bounding box center [288, 80] width 7 height 17
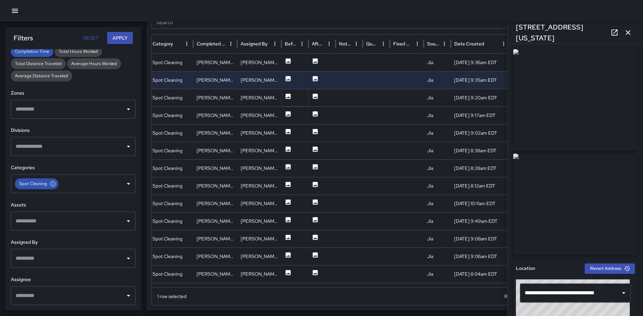
click at [287, 97] on icon at bounding box center [288, 96] width 7 height 7
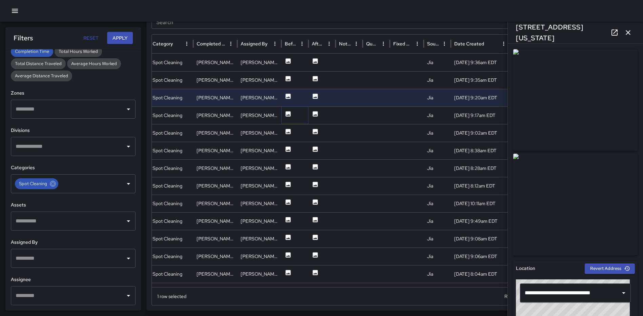
click at [286, 112] on icon at bounding box center [288, 113] width 5 height 5
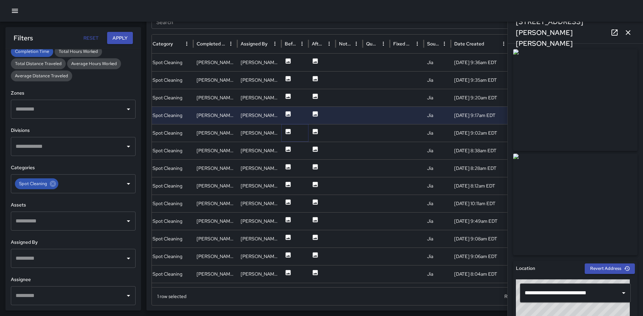
click at [289, 134] on icon at bounding box center [288, 131] width 5 height 5
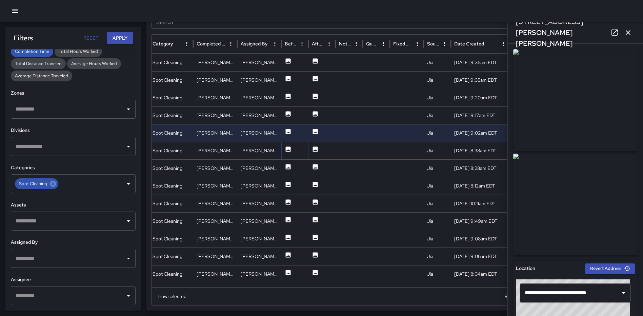
click at [290, 150] on icon at bounding box center [288, 148] width 5 height 5
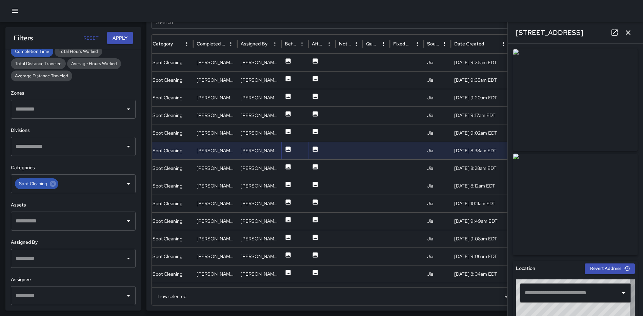
type input "**********"
click at [288, 165] on icon at bounding box center [288, 166] width 5 height 5
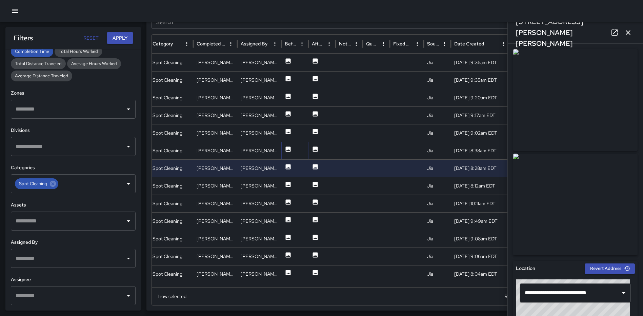
click at [288, 151] on icon at bounding box center [288, 149] width 7 height 7
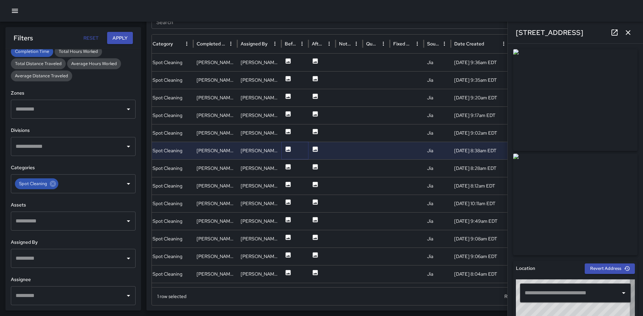
type input "**********"
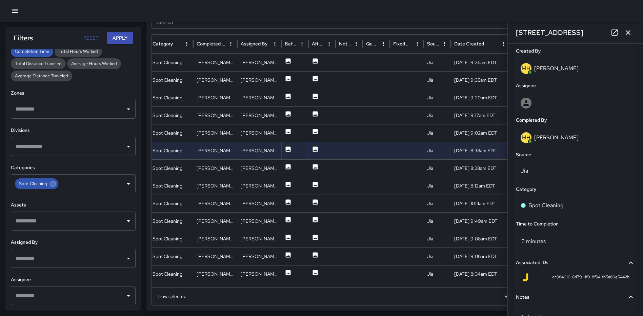
scroll to position [358, 0]
click at [574, 203] on div "Spot Cleaning" at bounding box center [576, 206] width 110 height 8
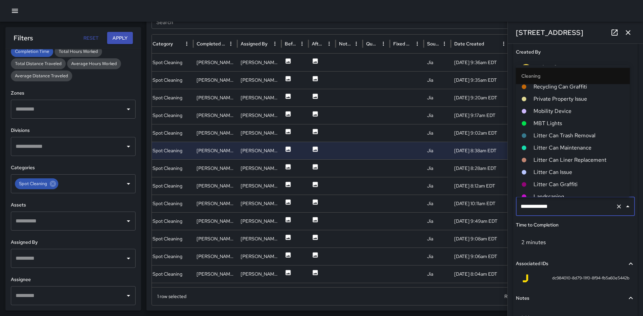
scroll to position [136, 0]
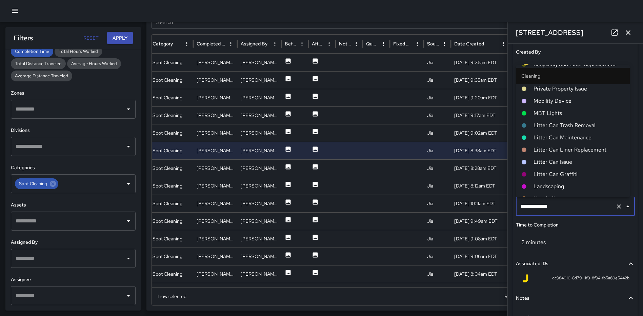
click at [556, 184] on span "Landscaping" at bounding box center [579, 186] width 91 height 8
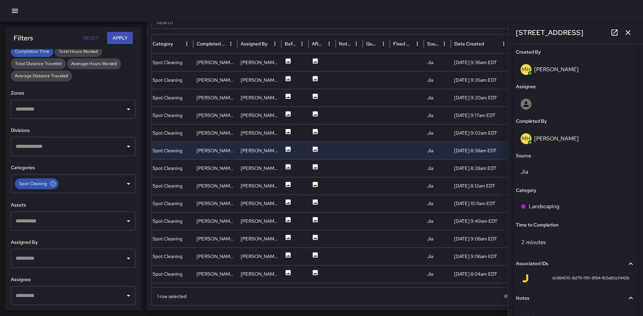
click at [627, 32] on icon "button" at bounding box center [628, 32] width 8 height 8
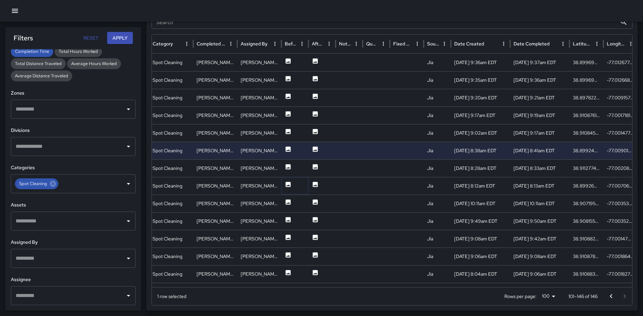
click at [289, 181] on icon at bounding box center [288, 184] width 7 height 7
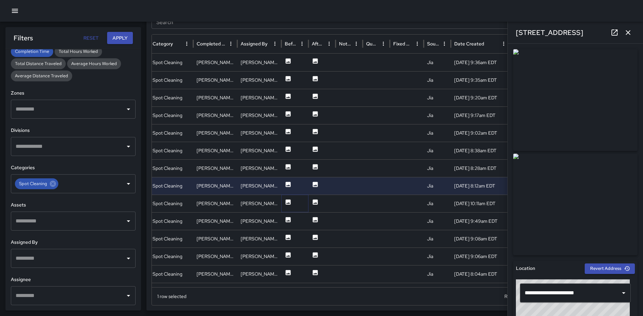
click at [288, 203] on icon at bounding box center [288, 202] width 7 height 7
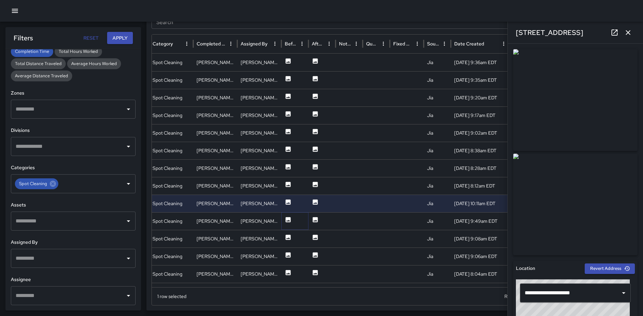
click at [290, 219] on icon at bounding box center [288, 219] width 5 height 5
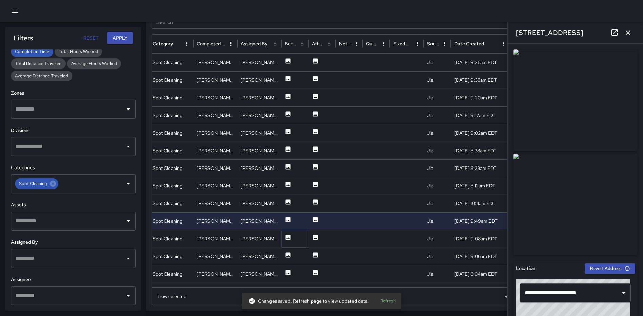
click at [289, 237] on icon at bounding box center [288, 237] width 7 height 7
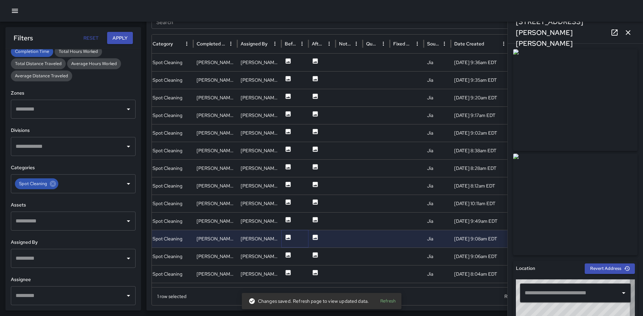
type input "**********"
click at [287, 219] on icon at bounding box center [288, 219] width 5 height 5
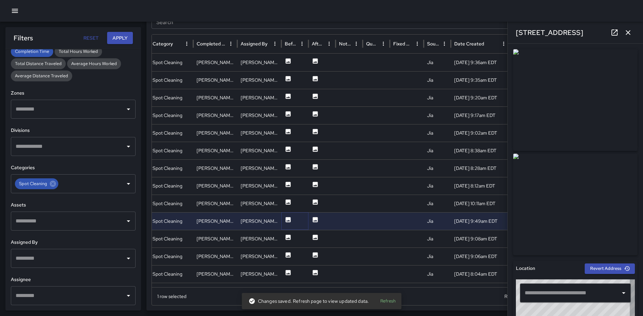
type input "**********"
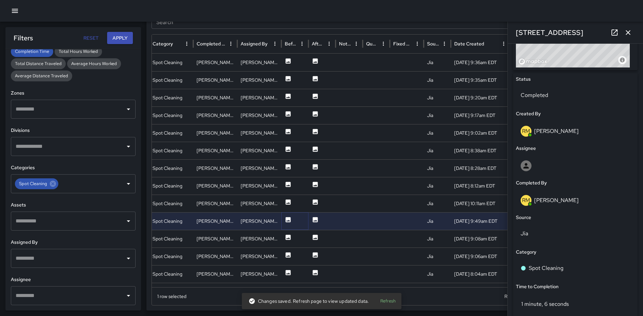
scroll to position [308, 0]
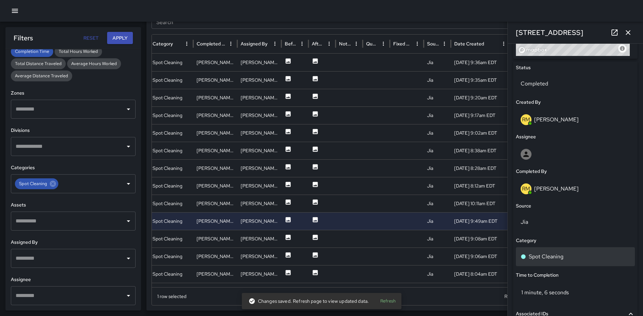
click at [559, 253] on p "Spot Cleaning" at bounding box center [546, 257] width 35 height 8
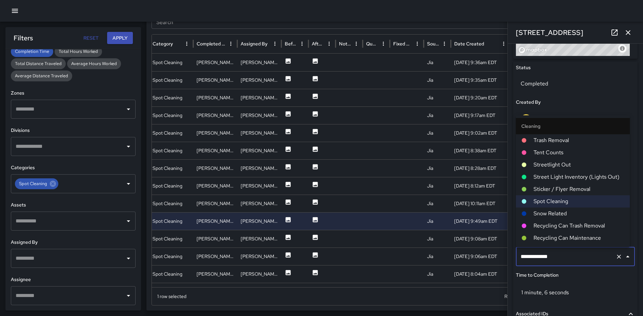
click at [565, 142] on span "Trash Removal" at bounding box center [579, 140] width 91 height 8
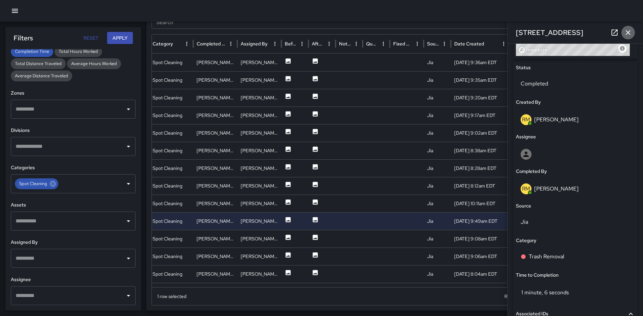
click at [629, 33] on icon "button" at bounding box center [628, 32] width 8 height 8
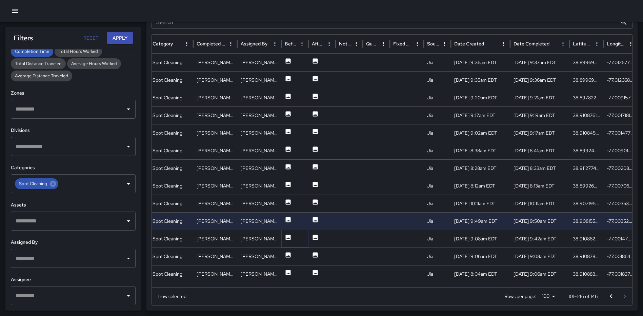
click at [290, 238] on icon at bounding box center [288, 237] width 5 height 5
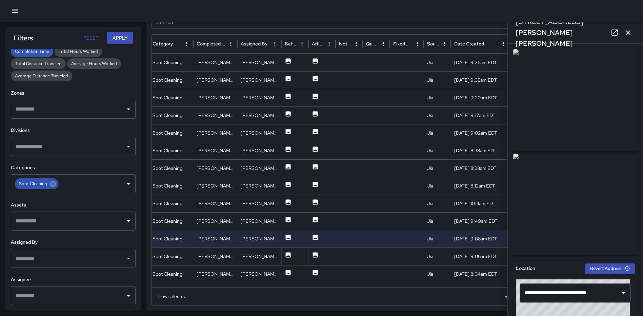
click at [289, 252] on icon at bounding box center [288, 255] width 7 height 7
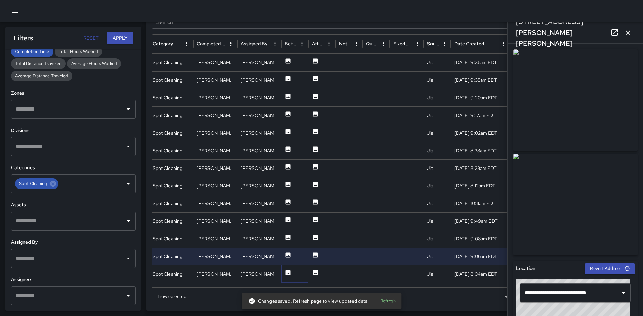
click at [287, 272] on icon at bounding box center [288, 272] width 5 height 5
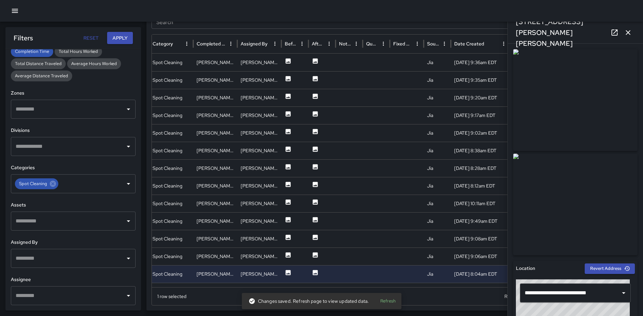
click at [629, 32] on icon "button" at bounding box center [628, 32] width 8 height 8
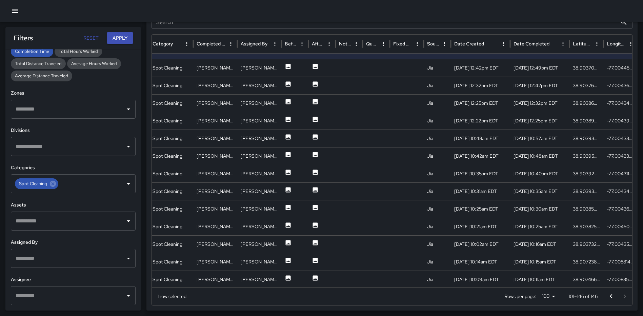
scroll to position [227, 116]
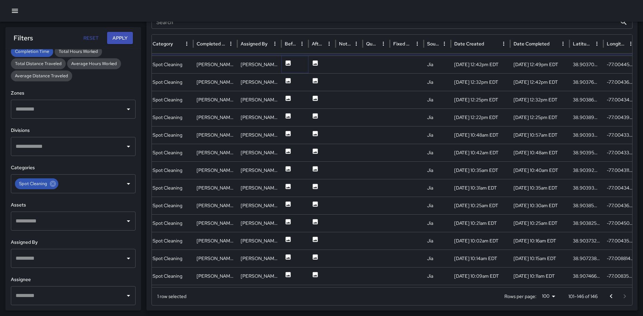
click at [289, 62] on icon at bounding box center [288, 62] width 5 height 5
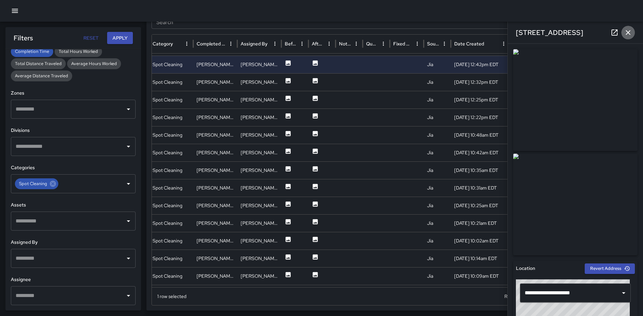
click at [625, 32] on icon "button" at bounding box center [628, 32] width 8 height 8
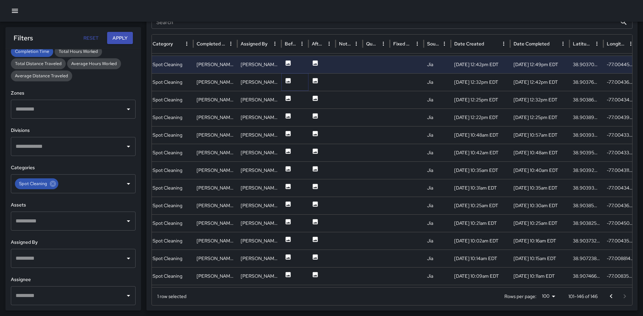
click at [288, 81] on icon at bounding box center [288, 80] width 5 height 5
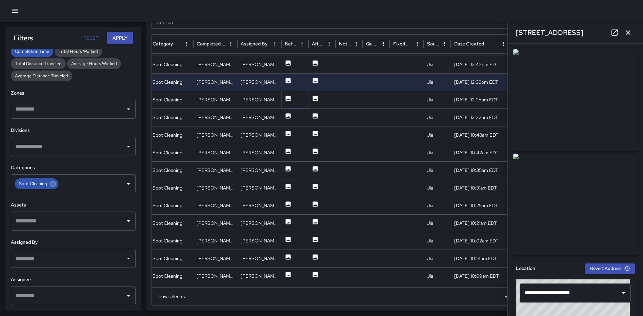
click at [289, 99] on icon at bounding box center [288, 98] width 7 height 7
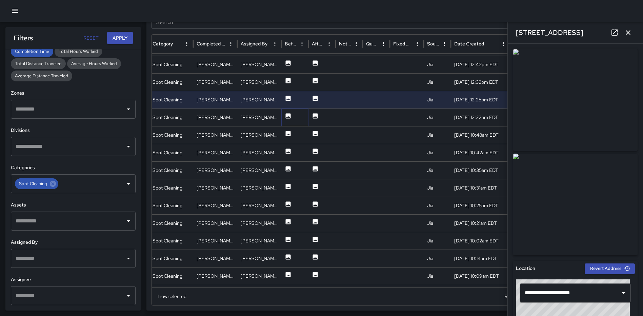
click at [288, 114] on icon at bounding box center [288, 115] width 5 height 5
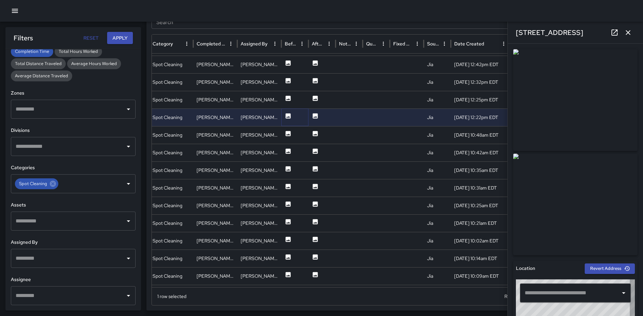
type input "**********"
click at [286, 133] on icon at bounding box center [288, 133] width 5 height 5
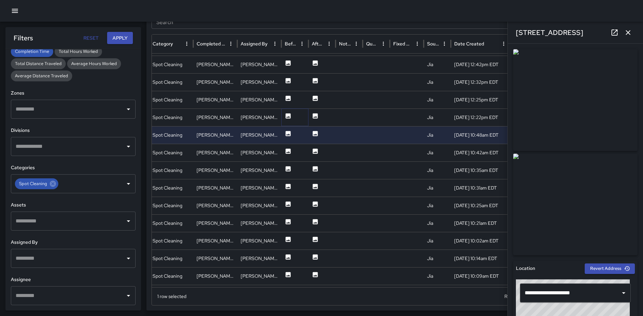
click at [287, 112] on button at bounding box center [288, 117] width 7 height 17
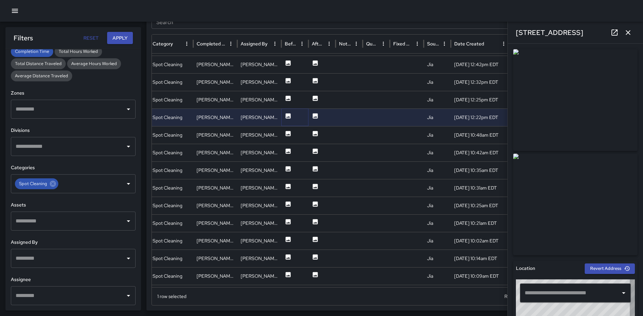
type input "**********"
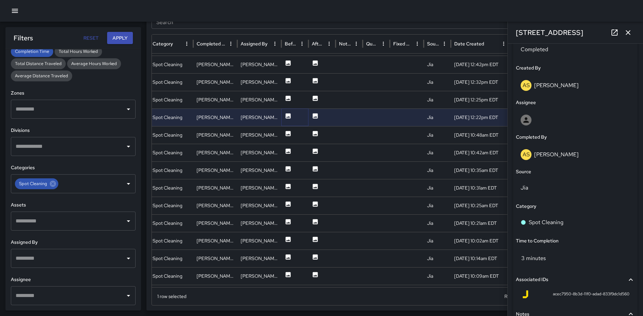
scroll to position [360, 0]
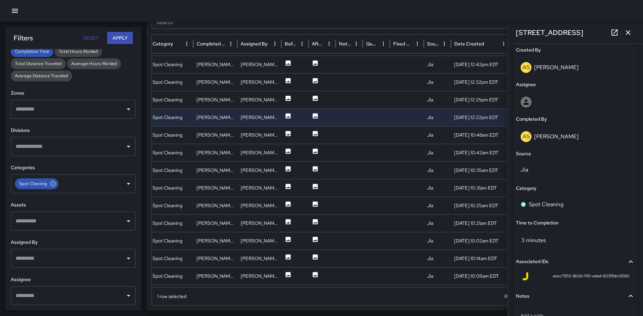
click at [544, 295] on span "Notes" at bounding box center [571, 296] width 111 height 7
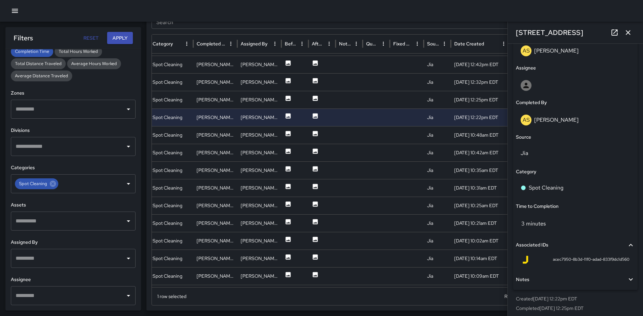
scroll to position [381, 0]
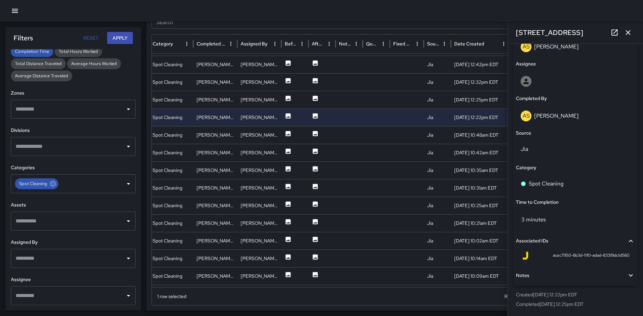
click at [547, 284] on div "Status Completed Created By AS [PERSON_NAME] Assignee Completed By AS [PERSON_N…" at bounding box center [575, 137] width 124 height 298
click at [548, 278] on span "Notes" at bounding box center [571, 275] width 111 height 7
click at [544, 292] on p "Add a note" at bounding box center [576, 294] width 110 height 7
type textarea "**********"
click at [631, 33] on icon "button" at bounding box center [628, 32] width 8 height 8
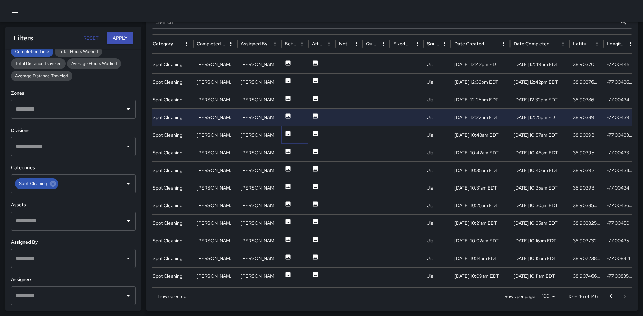
click at [287, 131] on icon at bounding box center [288, 133] width 7 height 7
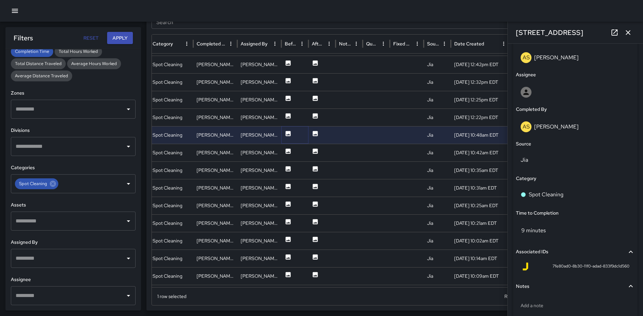
scroll to position [372, 0]
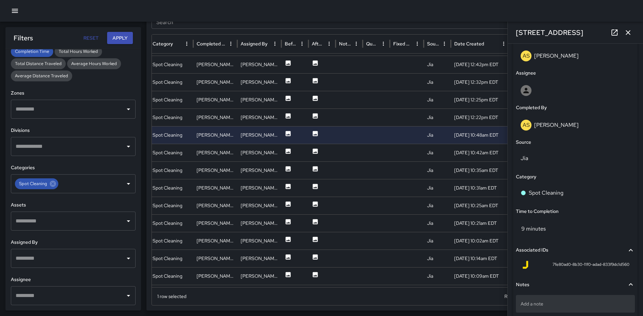
click at [549, 303] on p "Add a note" at bounding box center [576, 303] width 110 height 7
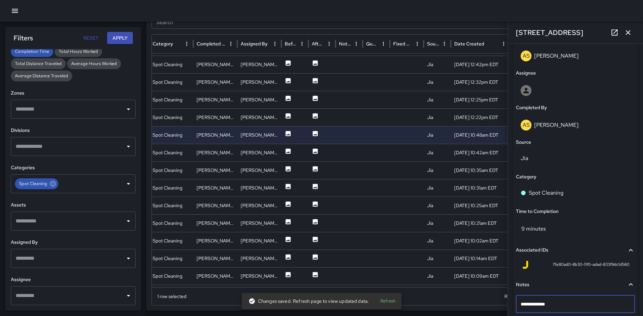
type textarea "**********"
drag, startPoint x: 626, startPoint y: 32, endPoint x: 598, endPoint y: 71, distance: 48.3
click at [626, 32] on icon "button" at bounding box center [628, 32] width 8 height 8
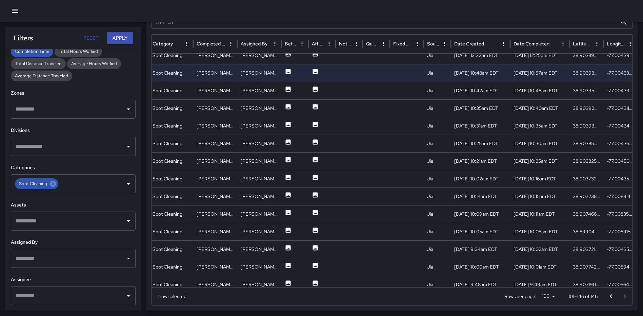
scroll to position [295, 116]
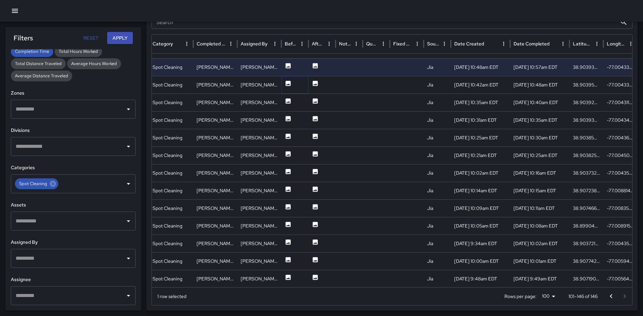
click at [285, 83] on icon at bounding box center [288, 83] width 7 height 7
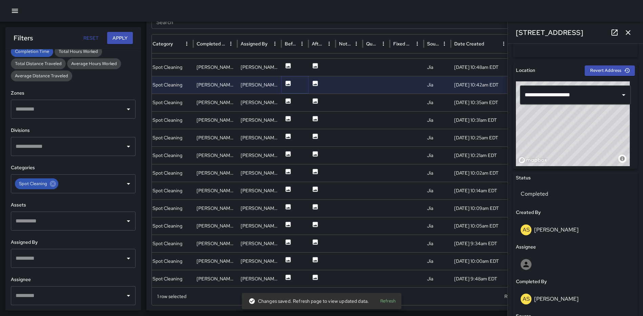
scroll to position [407, 0]
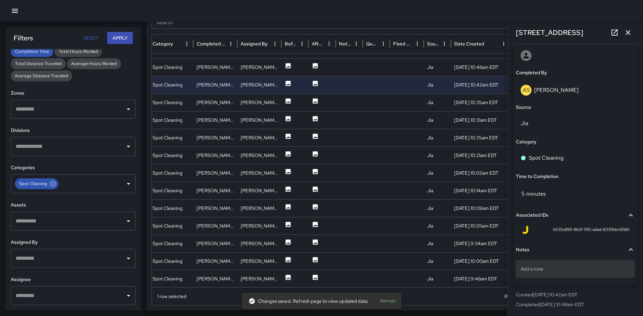
click at [564, 271] on p "Add a note" at bounding box center [576, 268] width 110 height 7
type textarea "**********"
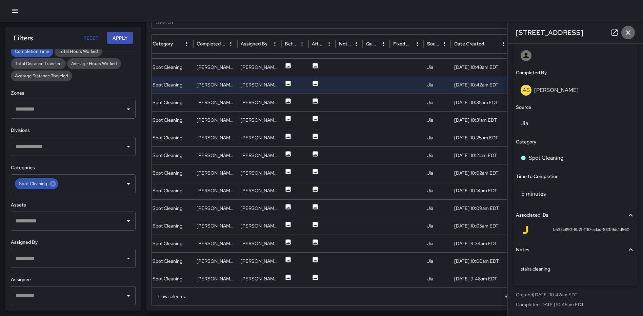
click at [629, 35] on icon "button" at bounding box center [628, 32] width 8 height 8
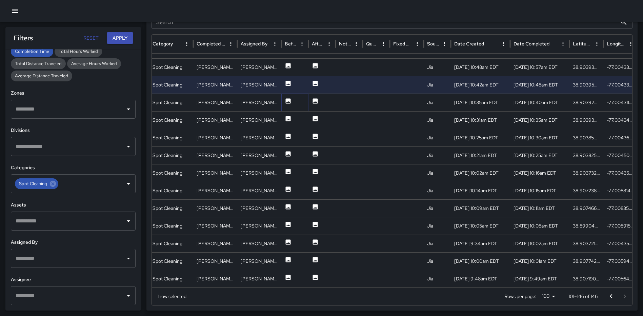
click at [290, 103] on icon at bounding box center [288, 100] width 5 height 5
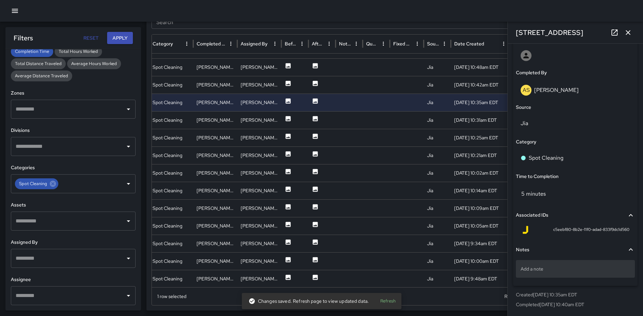
click at [557, 264] on div "Add a note" at bounding box center [575, 269] width 119 height 18
type textarea "**********"
click at [629, 32] on icon "button" at bounding box center [628, 32] width 5 height 5
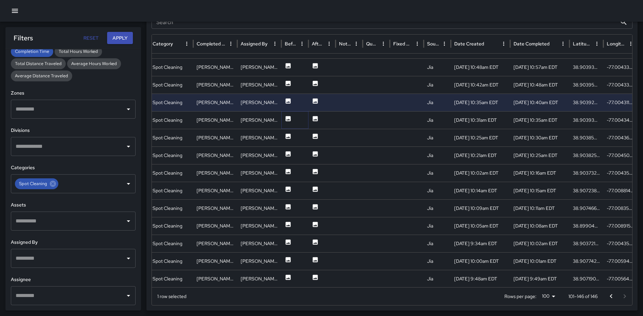
click at [288, 118] on icon at bounding box center [288, 118] width 5 height 5
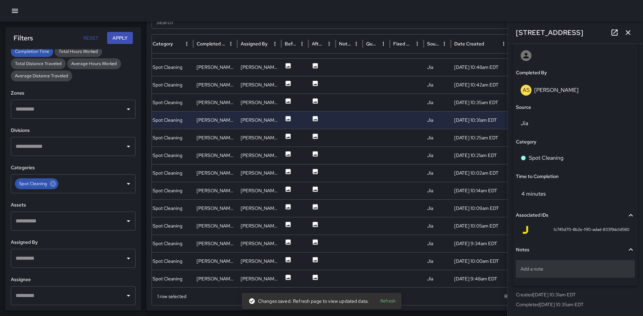
click at [573, 272] on p "Add a note" at bounding box center [576, 268] width 110 height 7
type textarea "**********"
click at [628, 34] on icon "button" at bounding box center [628, 32] width 8 height 8
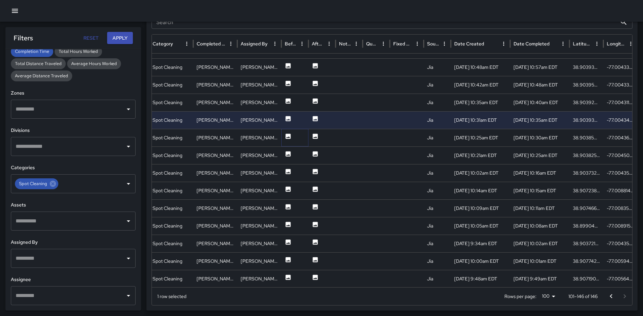
click at [285, 134] on icon at bounding box center [288, 136] width 7 height 7
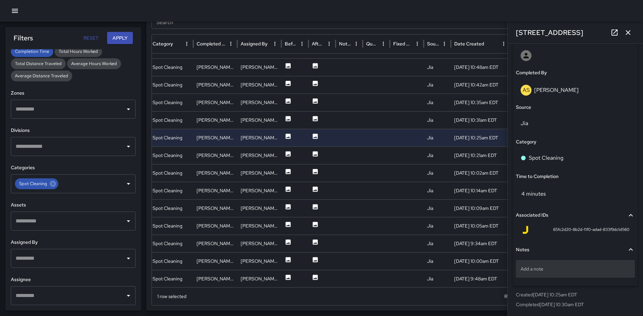
click at [563, 270] on p "Add a note" at bounding box center [576, 268] width 110 height 7
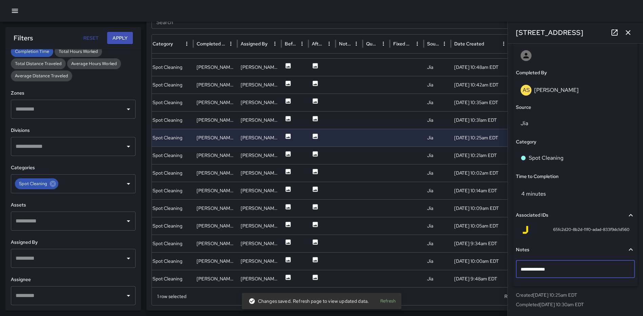
type textarea "**********"
click at [630, 32] on icon "button" at bounding box center [628, 32] width 8 height 8
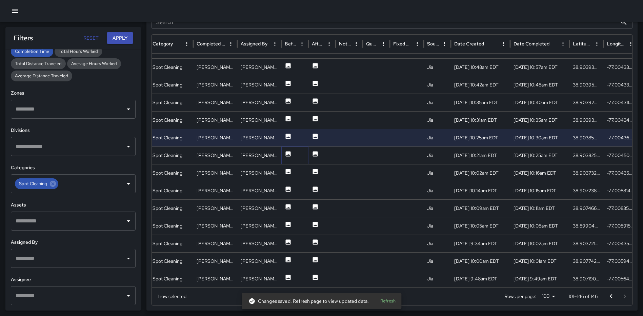
click at [287, 155] on icon at bounding box center [288, 153] width 5 height 5
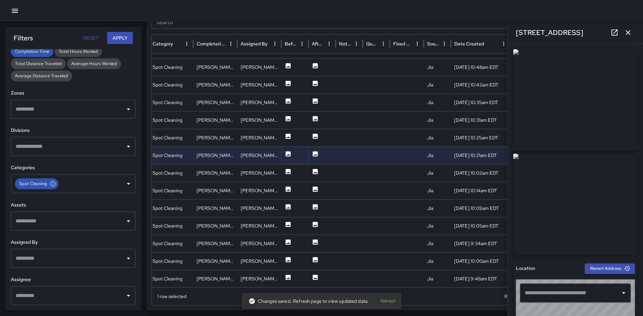
type input "**********"
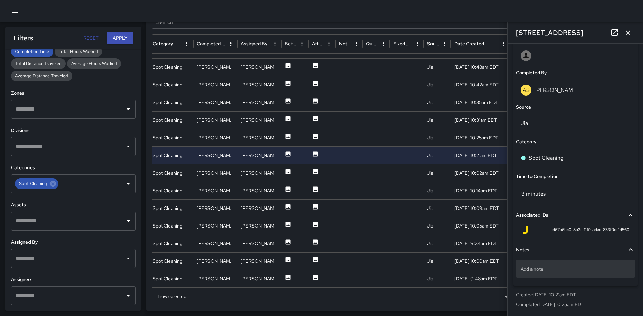
click at [570, 265] on p "Add a note" at bounding box center [576, 268] width 110 height 7
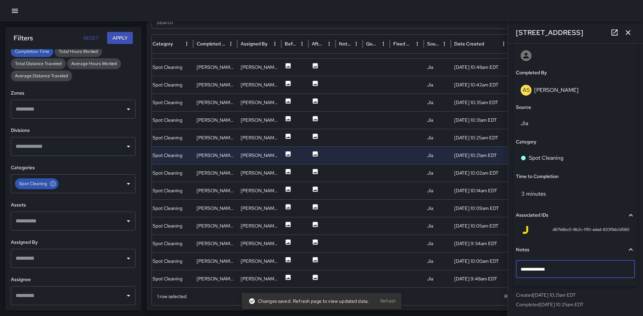
type textarea "**********"
click at [626, 31] on icon "button" at bounding box center [628, 32] width 8 height 8
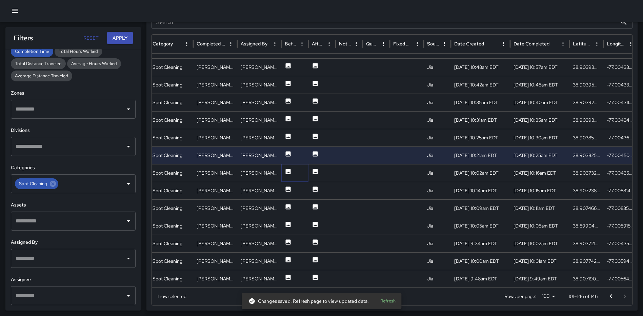
click at [286, 170] on icon at bounding box center [288, 171] width 7 height 7
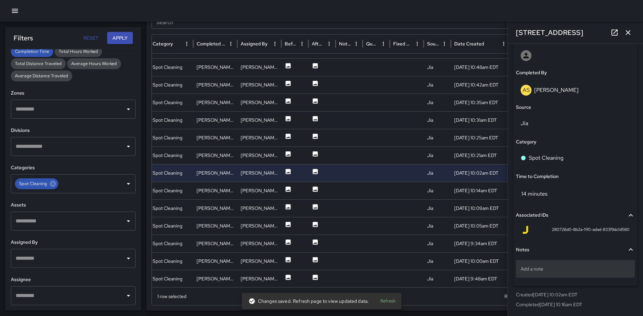
click at [548, 271] on p "Add a note" at bounding box center [576, 268] width 110 height 7
type textarea "**********"
click at [625, 32] on icon "button" at bounding box center [628, 32] width 8 height 8
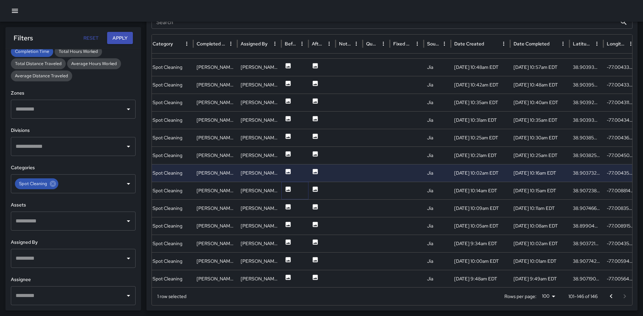
click at [289, 186] on icon at bounding box center [288, 189] width 7 height 7
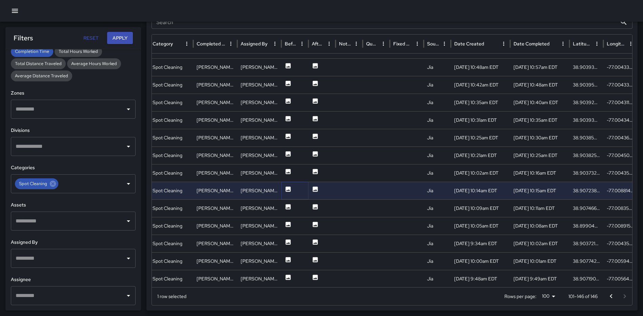
click at [287, 188] on icon at bounding box center [288, 188] width 5 height 5
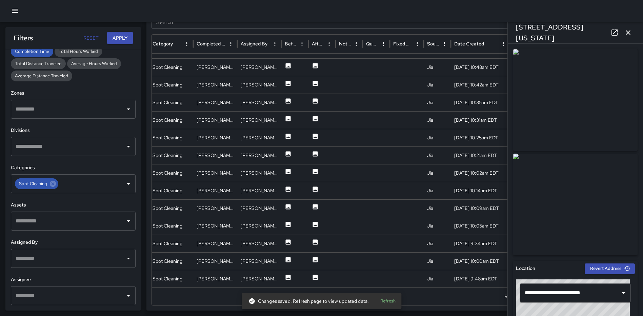
click at [630, 36] on icon "button" at bounding box center [628, 32] width 8 height 8
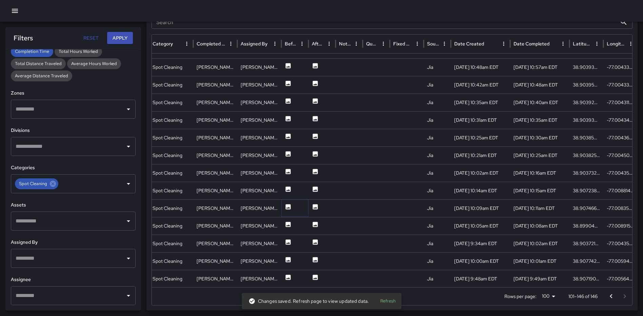
click at [287, 209] on icon at bounding box center [288, 206] width 5 height 5
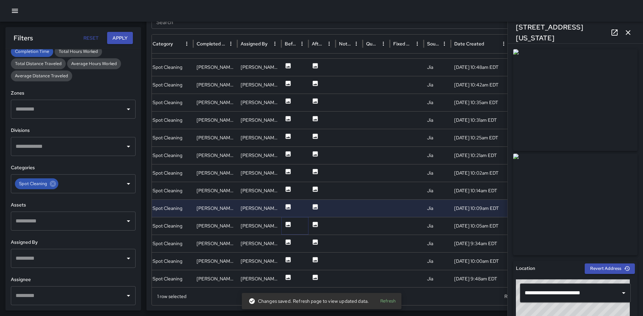
click at [288, 223] on icon at bounding box center [288, 224] width 5 height 5
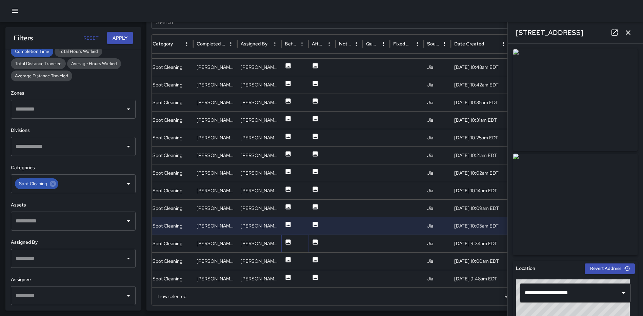
click at [288, 240] on icon at bounding box center [288, 241] width 5 height 5
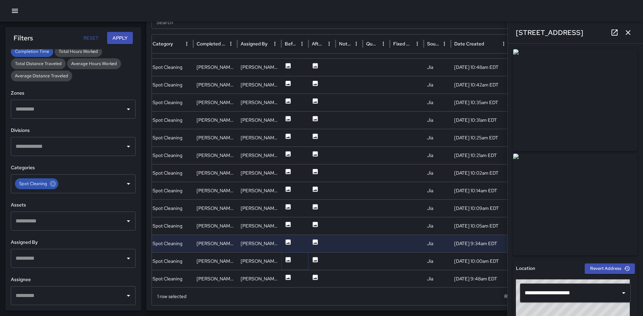
click at [289, 260] on icon at bounding box center [288, 259] width 5 height 5
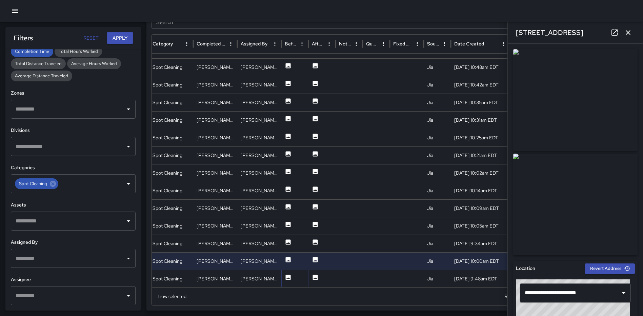
click at [288, 274] on icon at bounding box center [288, 277] width 7 height 7
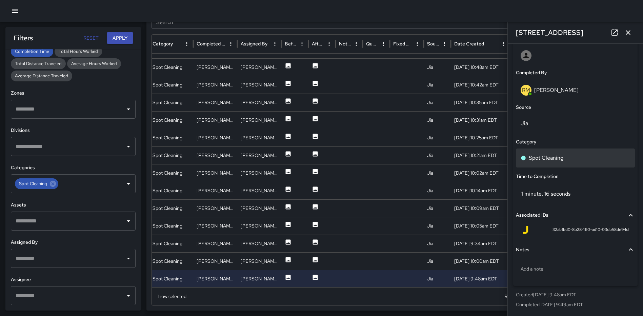
click at [559, 158] on p "Spot Cleaning" at bounding box center [546, 158] width 35 height 8
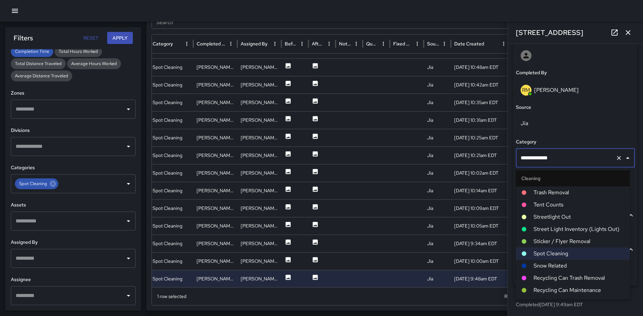
click at [550, 193] on span "Trash Removal" at bounding box center [579, 193] width 91 height 8
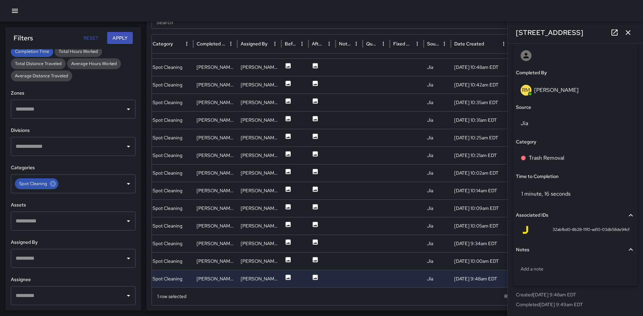
click at [626, 33] on icon "button" at bounding box center [628, 32] width 8 height 8
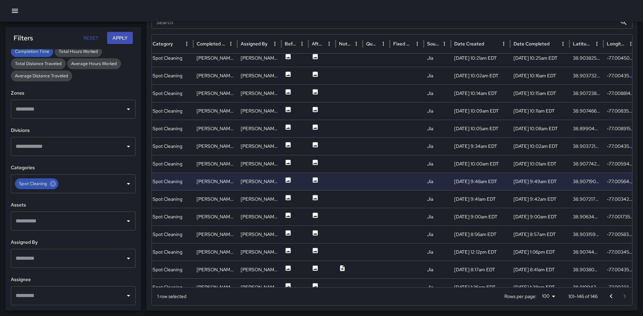
scroll to position [367, 0]
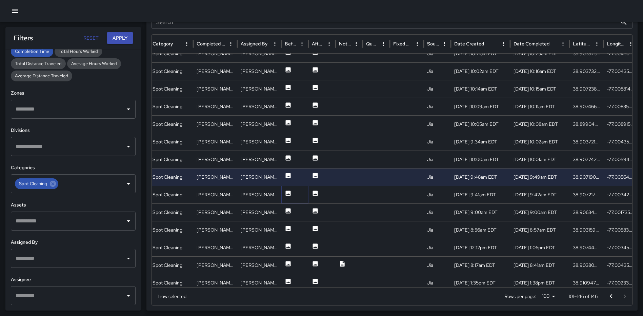
click at [291, 191] on icon at bounding box center [288, 193] width 7 height 7
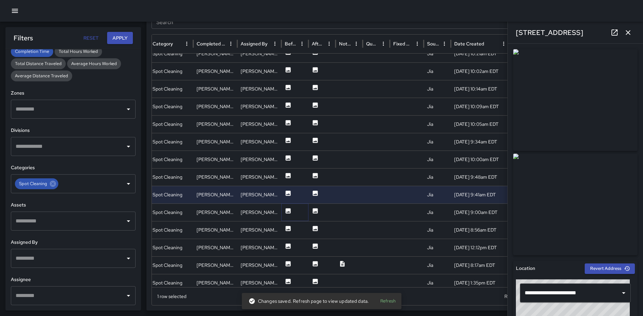
click at [288, 210] on icon at bounding box center [288, 210] width 5 height 5
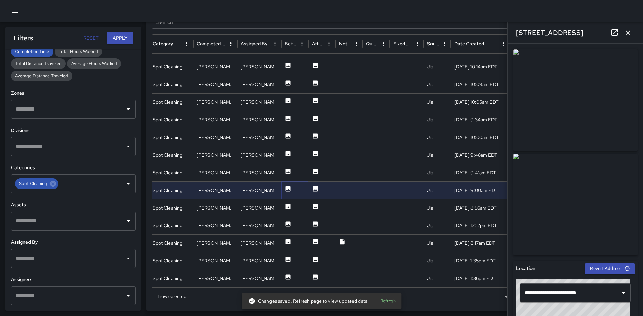
scroll to position [398, 0]
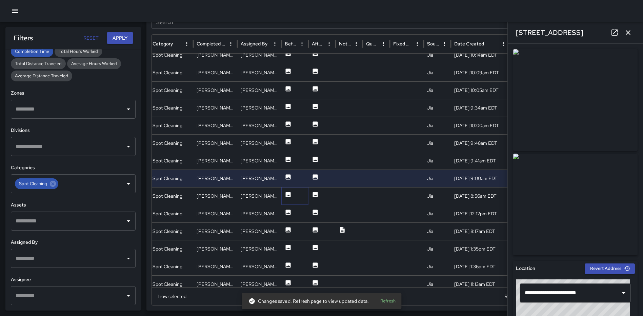
click at [286, 193] on icon at bounding box center [288, 194] width 5 height 5
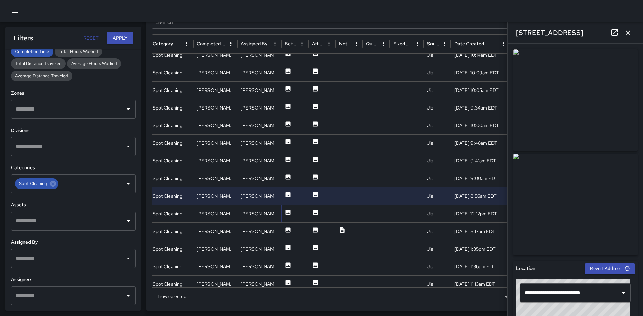
click at [287, 211] on icon at bounding box center [288, 212] width 5 height 5
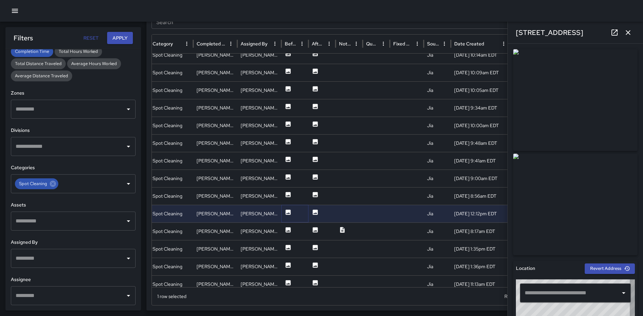
type input "**********"
click at [286, 228] on icon at bounding box center [288, 229] width 5 height 5
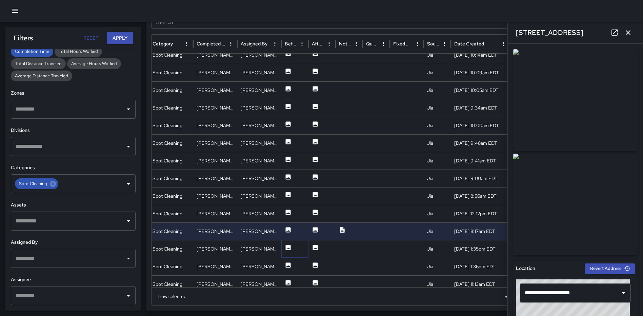
click at [287, 248] on icon at bounding box center [288, 247] width 5 height 5
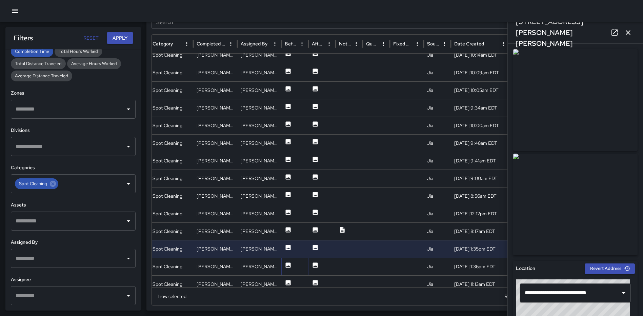
click at [287, 262] on icon at bounding box center [288, 265] width 7 height 7
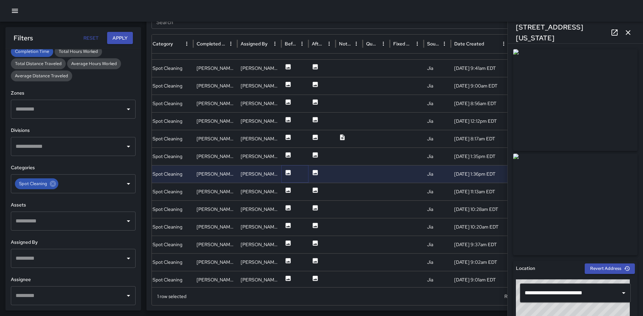
scroll to position [492, 0]
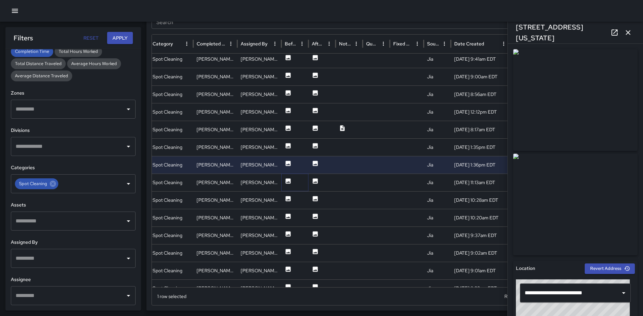
click at [289, 175] on button at bounding box center [288, 182] width 7 height 17
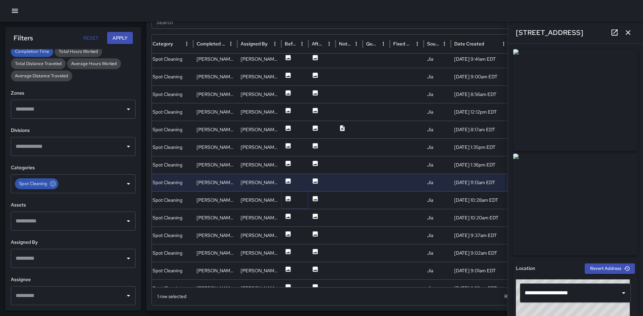
click at [291, 200] on icon at bounding box center [288, 198] width 7 height 7
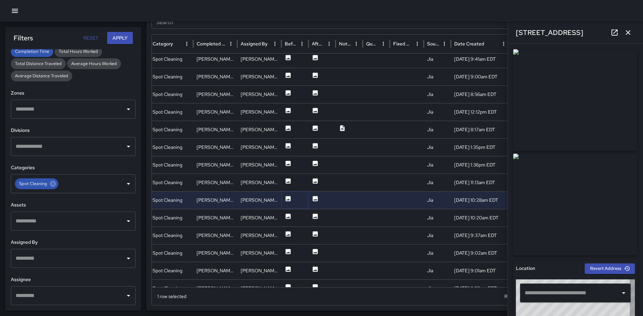
type input "**********"
click at [290, 214] on icon at bounding box center [288, 216] width 5 height 5
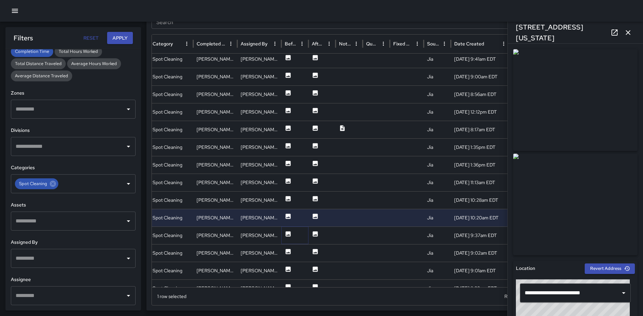
click at [288, 232] on icon at bounding box center [288, 233] width 5 height 5
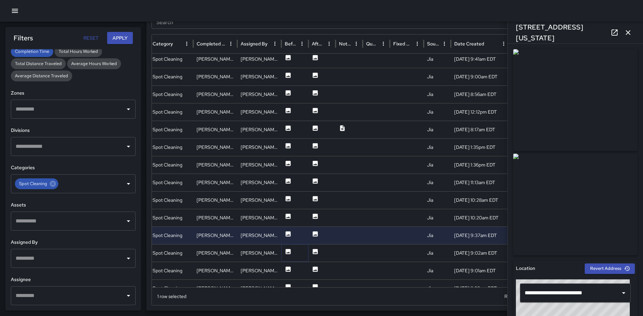
click at [286, 250] on icon at bounding box center [288, 251] width 5 height 5
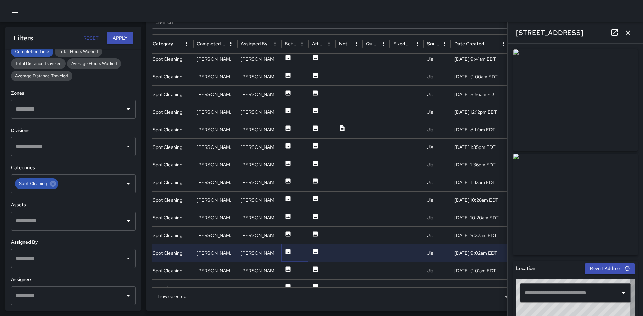
type input "**********"
click at [289, 251] on icon at bounding box center [288, 251] width 5 height 5
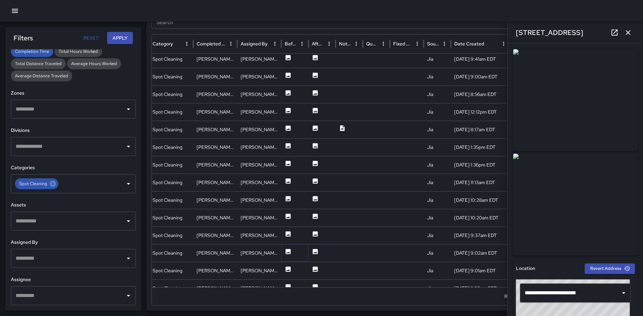
click at [285, 249] on icon at bounding box center [288, 251] width 7 height 7
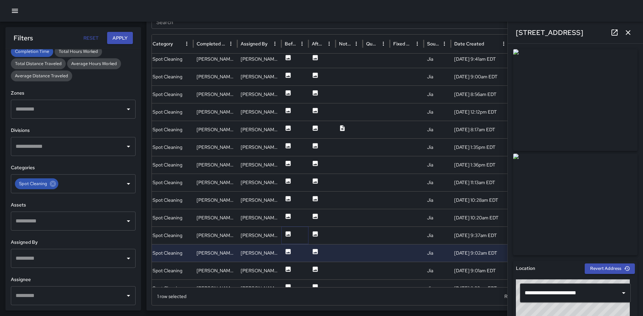
click at [288, 233] on icon at bounding box center [288, 233] width 5 height 5
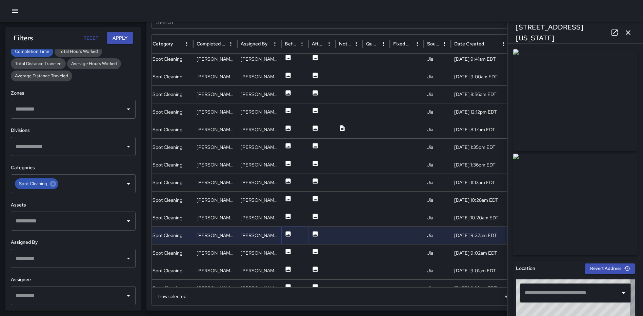
type input "**********"
click at [289, 270] on icon at bounding box center [288, 269] width 7 height 7
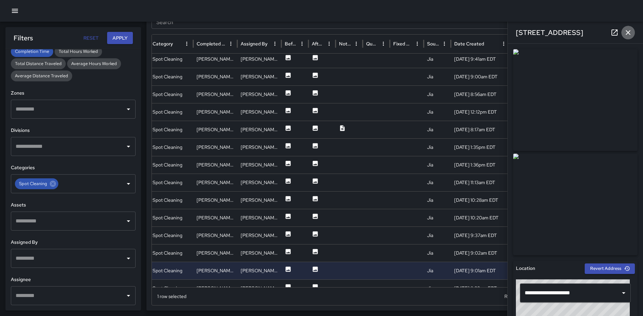
click at [629, 32] on icon "button" at bounding box center [628, 32] width 5 height 5
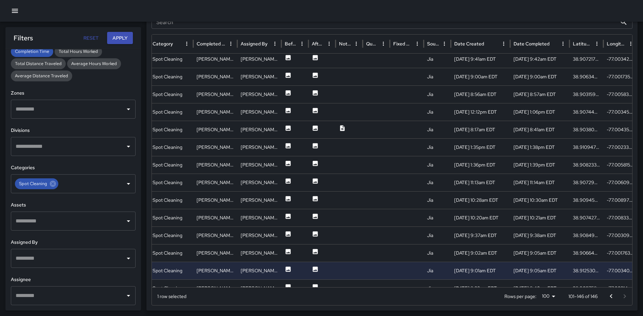
scroll to position [577, 116]
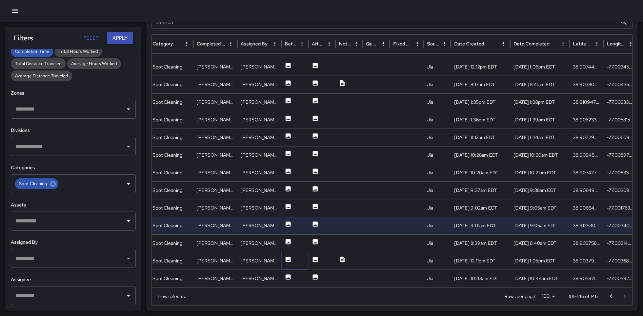
click at [287, 257] on icon at bounding box center [288, 259] width 5 height 5
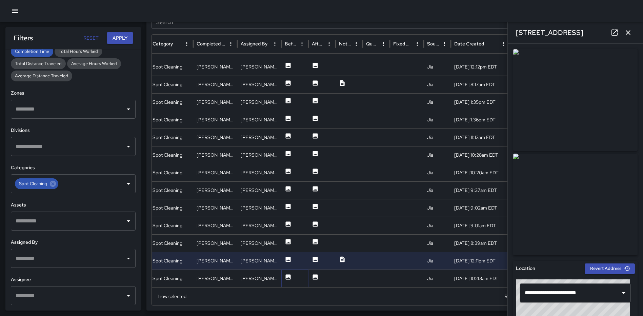
click at [288, 276] on icon at bounding box center [288, 276] width 5 height 5
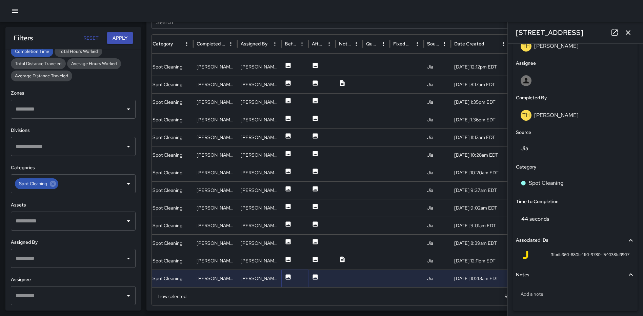
scroll to position [381, 0]
click at [593, 187] on div "Spot Cleaning" at bounding box center [576, 184] width 110 height 8
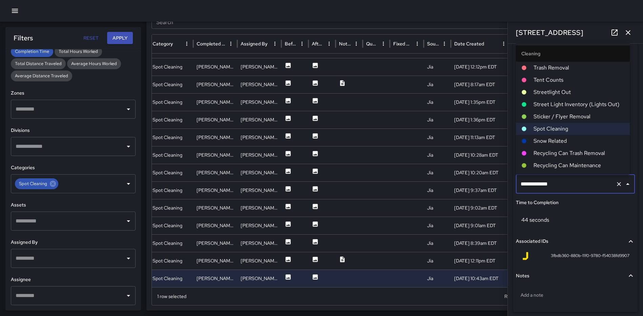
click at [568, 70] on span "Trash Removal" at bounding box center [579, 68] width 91 height 8
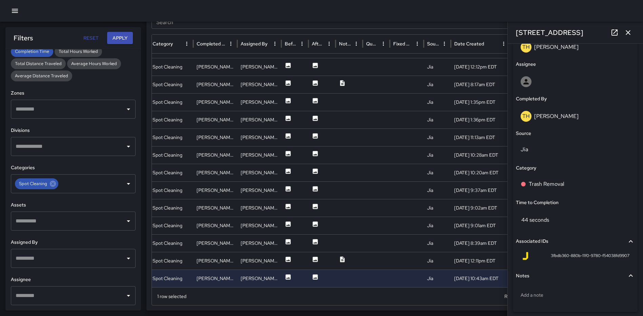
click at [630, 32] on icon "button" at bounding box center [628, 32] width 8 height 8
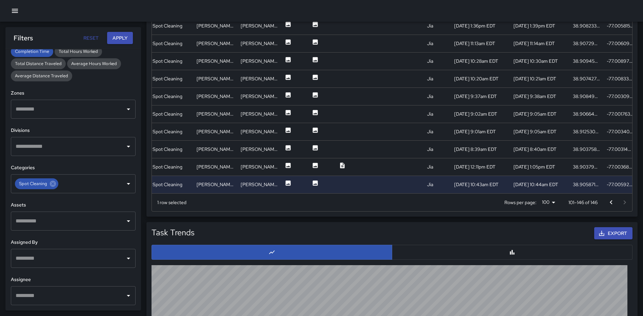
scroll to position [475, 0]
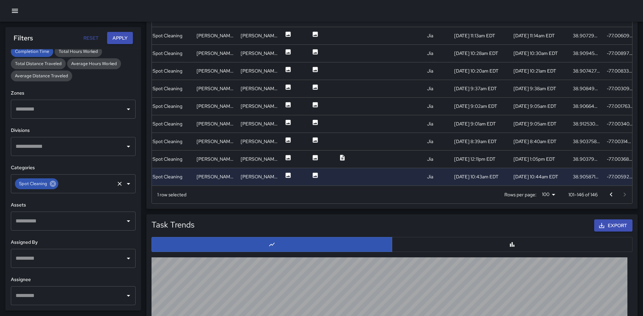
click at [54, 182] on icon at bounding box center [52, 183] width 7 height 7
click at [127, 183] on icon "Open" at bounding box center [128, 184] width 3 height 2
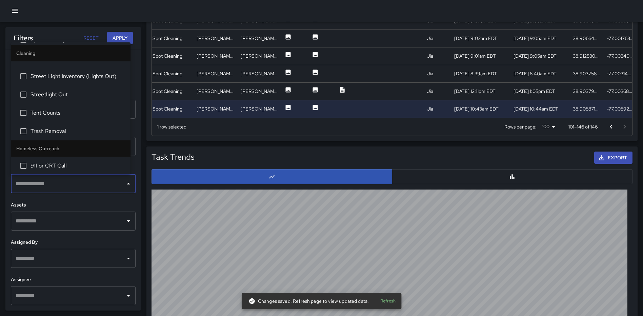
scroll to position [565, 0]
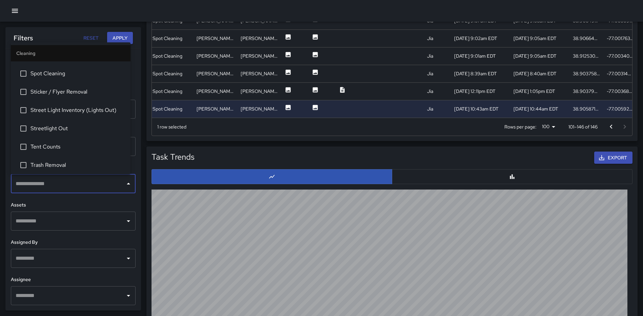
click at [68, 88] on span "Sticker / Flyer Removal" at bounding box center [78, 92] width 95 height 8
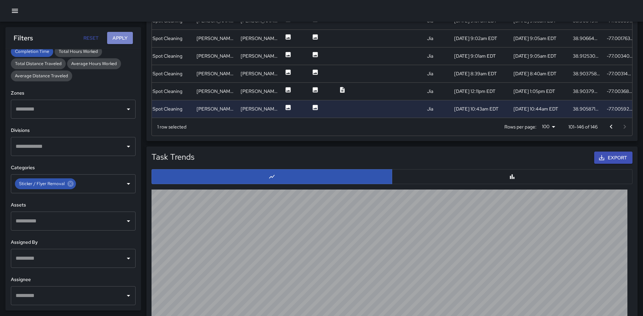
click at [126, 35] on button "Apply" at bounding box center [120, 38] width 26 height 13
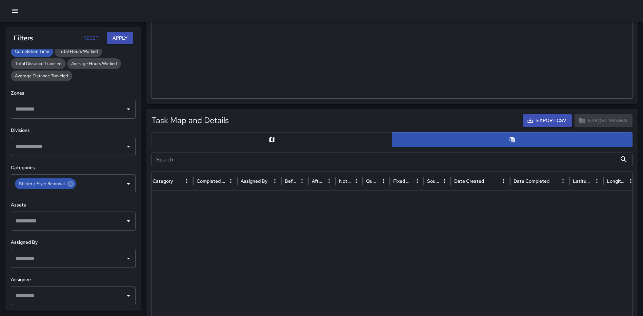
scroll to position [0, 116]
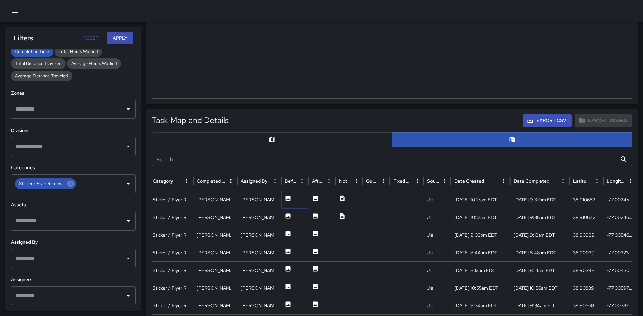
click at [287, 195] on icon at bounding box center [288, 198] width 7 height 7
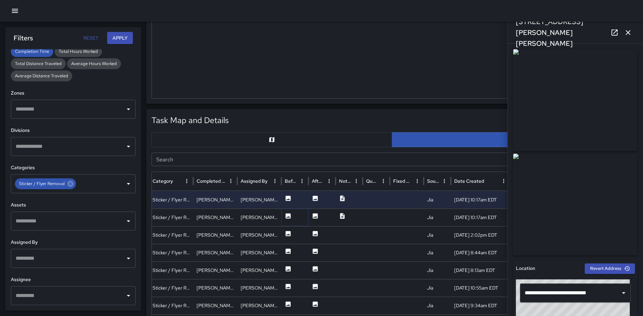
click at [287, 216] on icon at bounding box center [288, 215] width 5 height 5
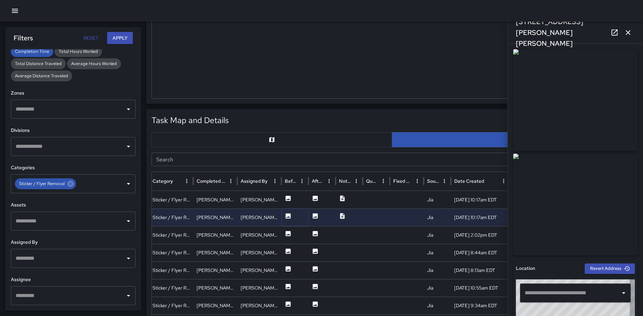
type input "**********"
click at [286, 232] on icon at bounding box center [288, 233] width 5 height 5
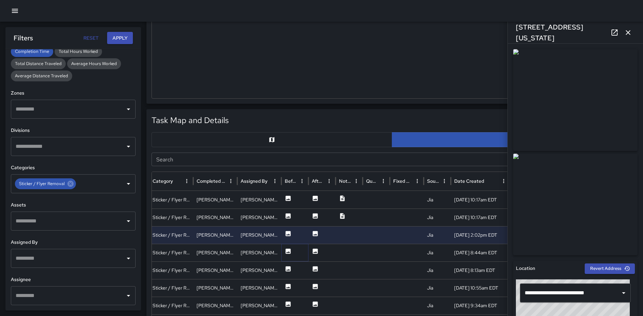
click at [286, 249] on icon at bounding box center [288, 251] width 5 height 5
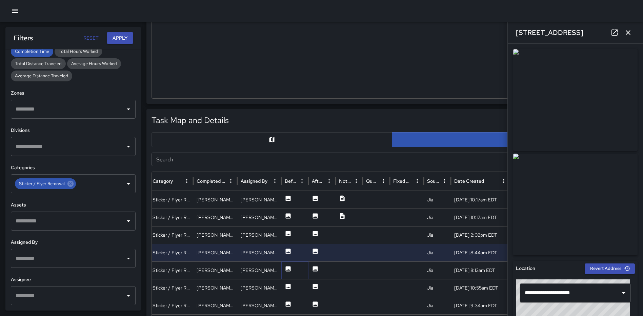
click at [287, 265] on icon at bounding box center [288, 268] width 7 height 7
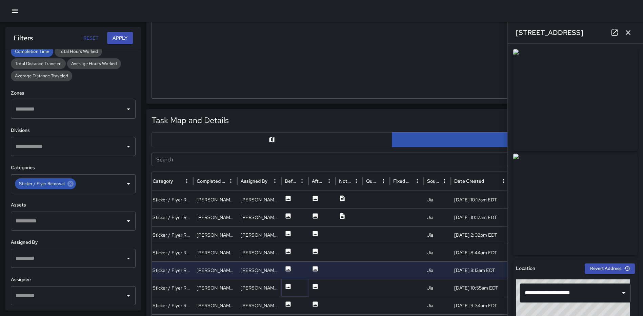
click at [288, 284] on icon at bounding box center [288, 286] width 5 height 5
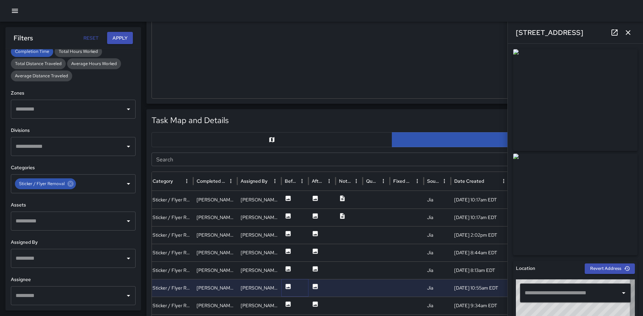
type input "**********"
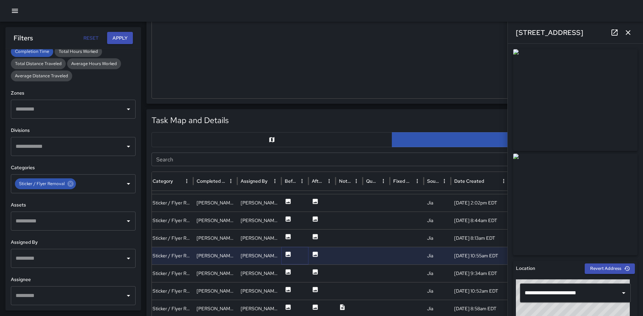
scroll to position [31, 0]
click at [292, 270] on div at bounding box center [294, 272] width 27 height 18
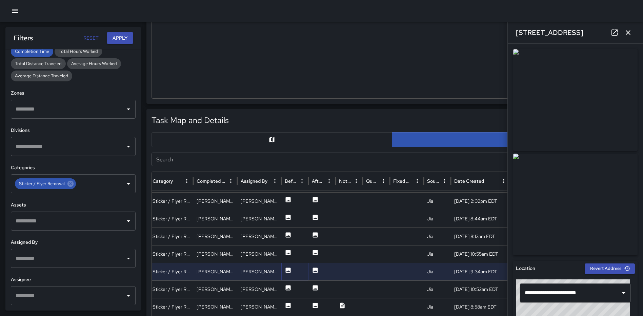
click at [290, 271] on icon at bounding box center [288, 270] width 5 height 5
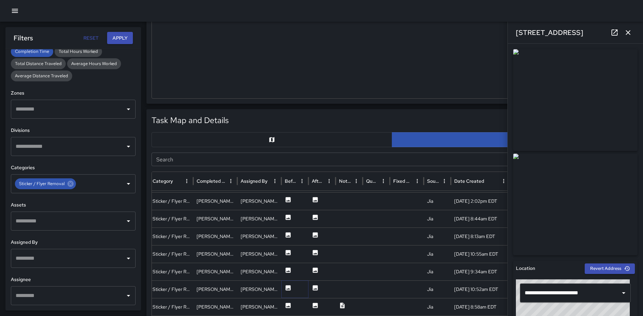
click at [288, 290] on icon at bounding box center [288, 287] width 5 height 5
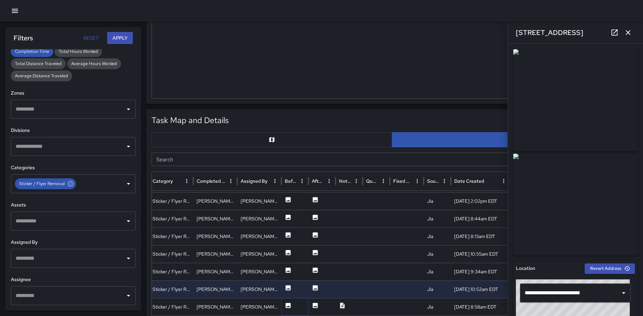
click at [290, 303] on icon at bounding box center [288, 305] width 5 height 5
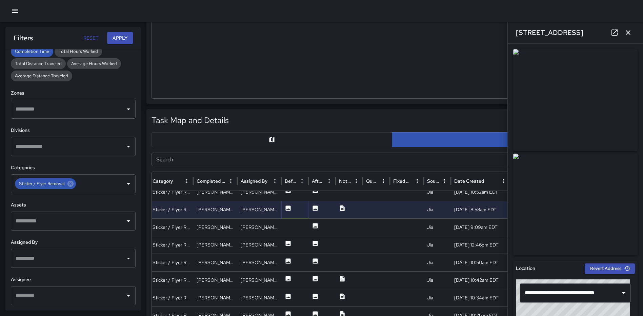
scroll to position [125, 0]
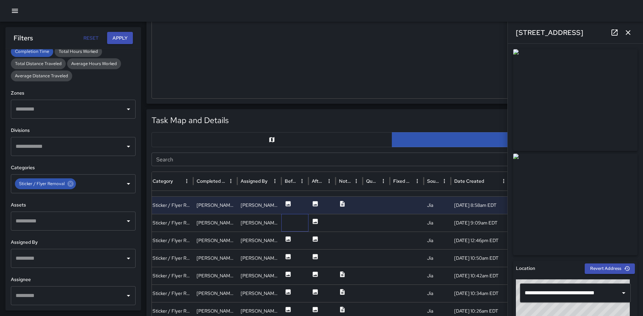
click at [288, 221] on div at bounding box center [294, 223] width 27 height 18
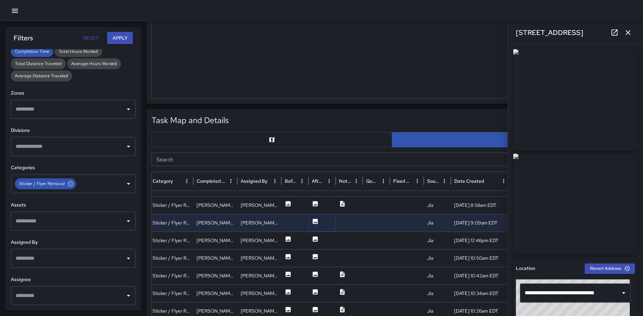
click at [313, 219] on icon at bounding box center [315, 221] width 5 height 5
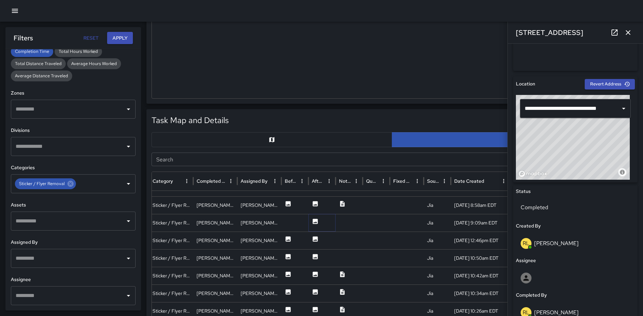
scroll to position [255, 0]
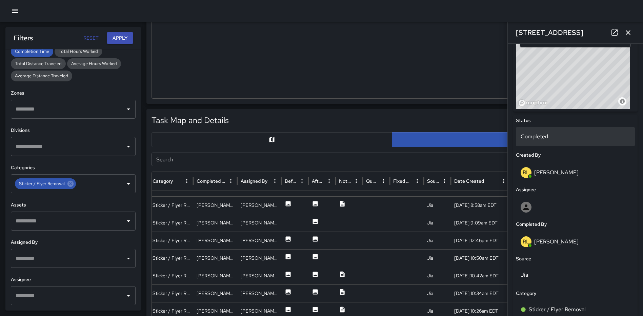
click at [586, 139] on p "Completed" at bounding box center [576, 137] width 110 height 8
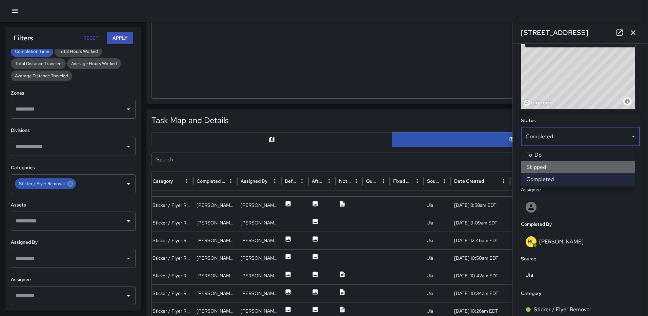
click at [559, 163] on li "Skipped" at bounding box center [578, 167] width 114 height 12
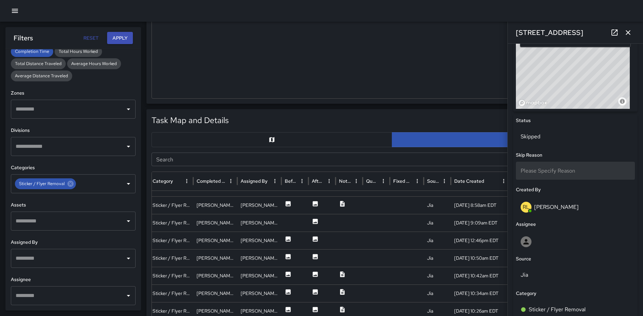
click at [567, 166] on div "Please Specify Reason" at bounding box center [575, 171] width 119 height 18
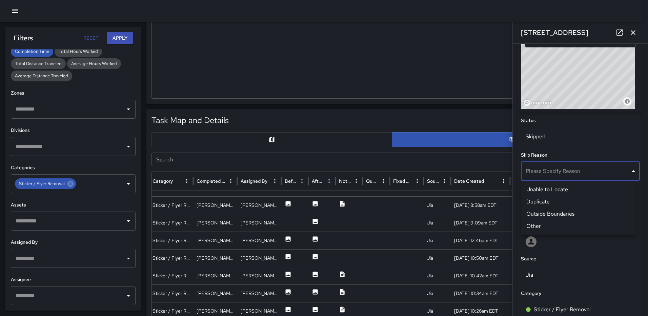
click at [560, 190] on li "Unable to Locate" at bounding box center [578, 189] width 114 height 12
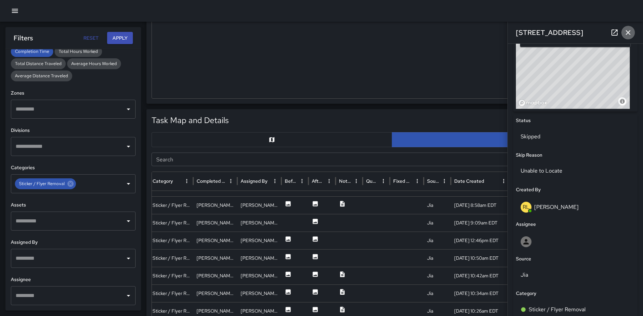
click at [626, 33] on icon "button" at bounding box center [628, 32] width 8 height 8
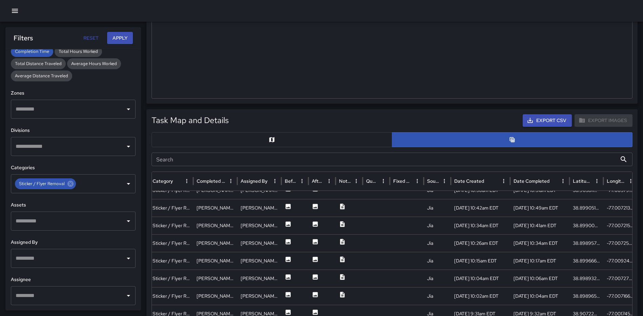
scroll to position [179, 116]
click at [287, 205] on icon at bounding box center [288, 204] width 5 height 5
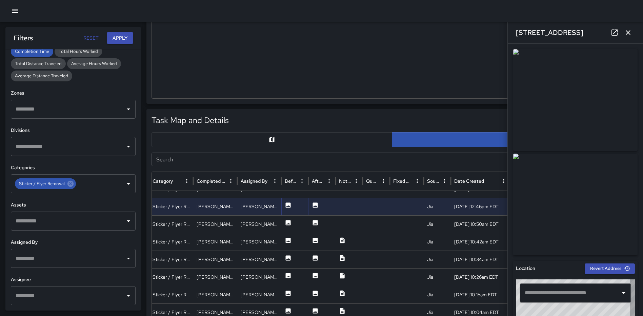
type input "**********"
click at [286, 224] on icon at bounding box center [288, 222] width 5 height 5
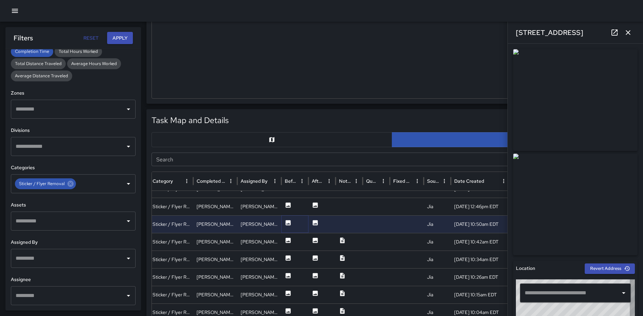
type input "**********"
click at [289, 242] on icon at bounding box center [288, 240] width 5 height 5
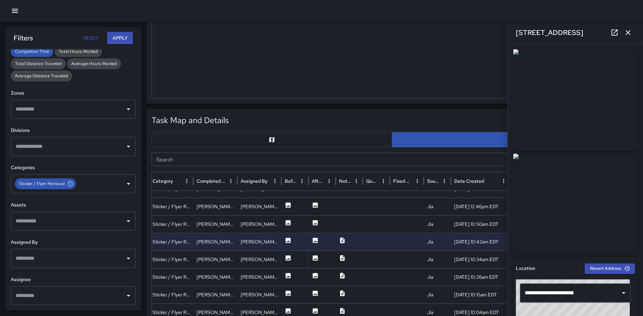
click at [285, 257] on icon at bounding box center [288, 258] width 7 height 7
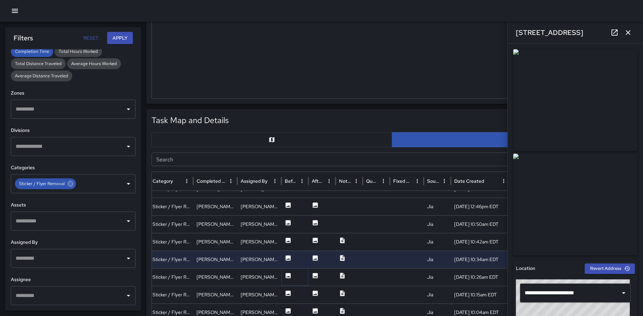
click at [287, 276] on icon at bounding box center [288, 275] width 5 height 5
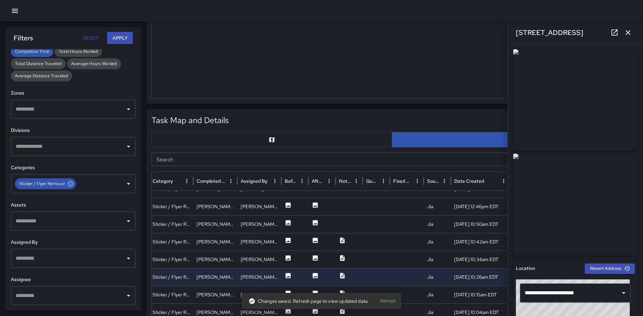
click at [287, 292] on div "Changes saved. Refresh page to view updated data. Refresh" at bounding box center [322, 301] width 160 height 20
click at [289, 290] on icon at bounding box center [288, 293] width 7 height 7
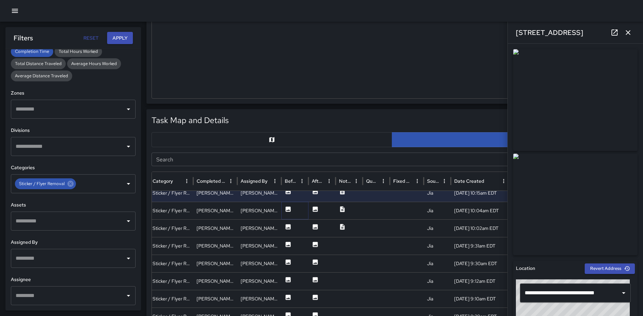
click at [287, 208] on icon at bounding box center [288, 208] width 5 height 5
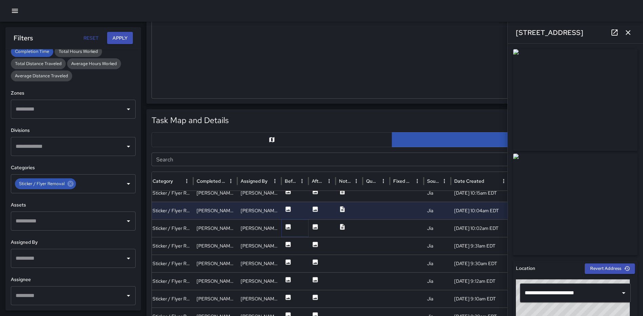
click at [287, 227] on icon at bounding box center [288, 226] width 5 height 5
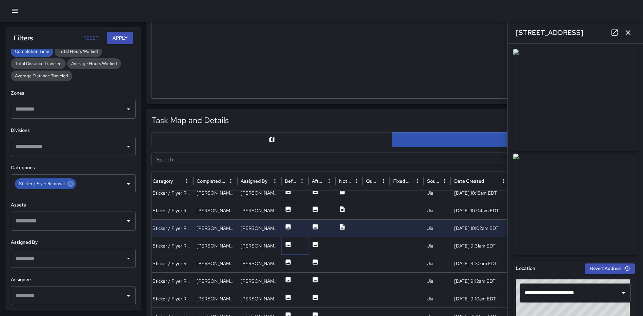
click at [287, 242] on icon at bounding box center [288, 244] width 7 height 7
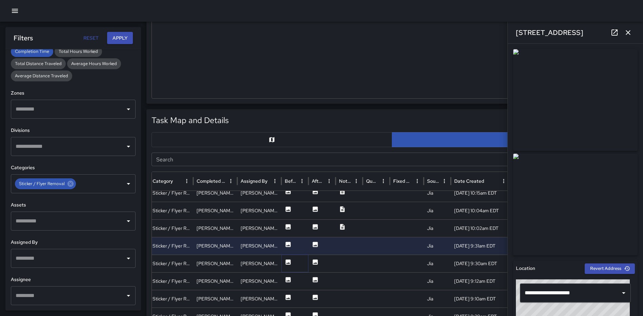
click at [288, 262] on icon at bounding box center [288, 261] width 5 height 5
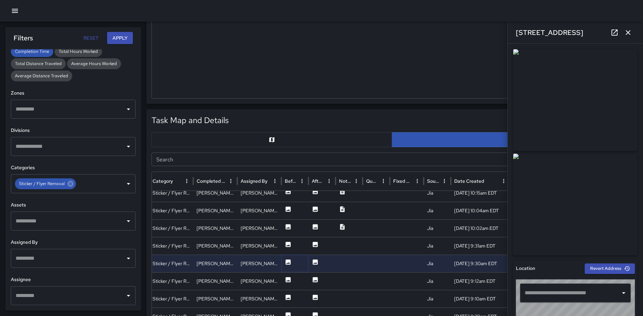
type input "**********"
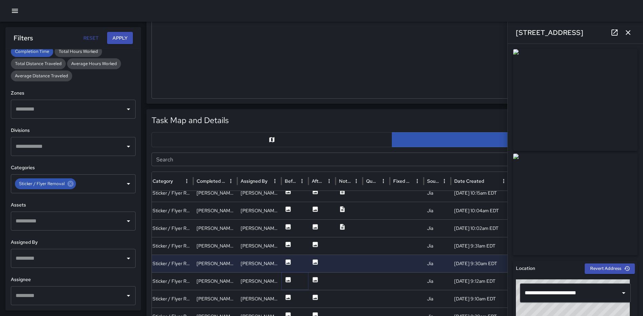
click at [287, 278] on icon at bounding box center [288, 279] width 5 height 5
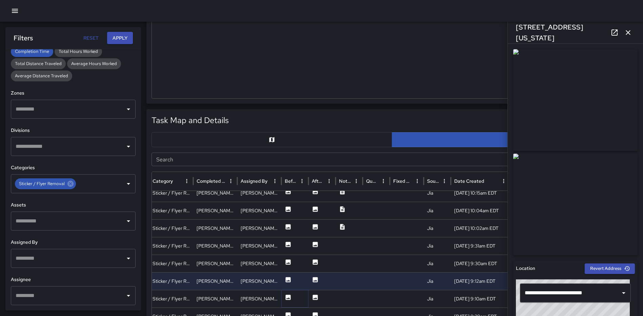
click at [287, 297] on icon at bounding box center [288, 297] width 5 height 5
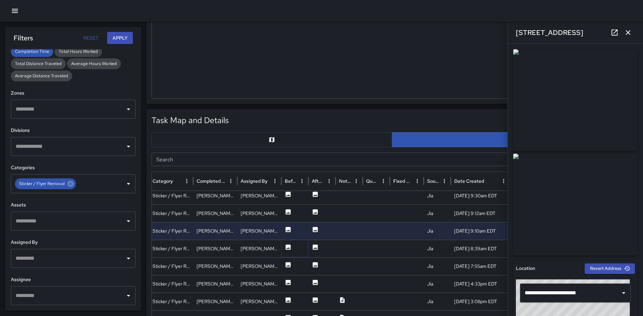
click at [285, 249] on icon at bounding box center [288, 247] width 7 height 7
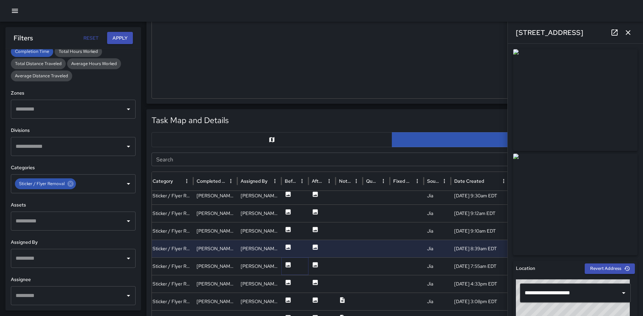
click at [288, 264] on icon at bounding box center [288, 264] width 5 height 5
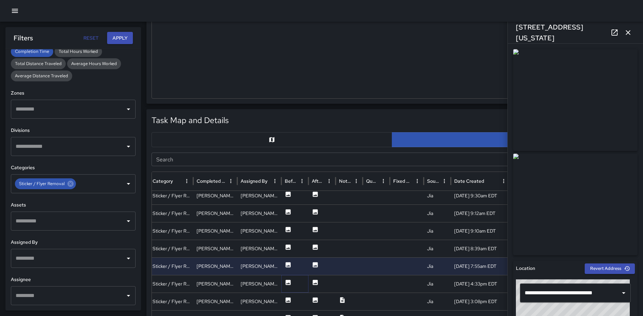
click at [289, 279] on icon at bounding box center [288, 282] width 7 height 7
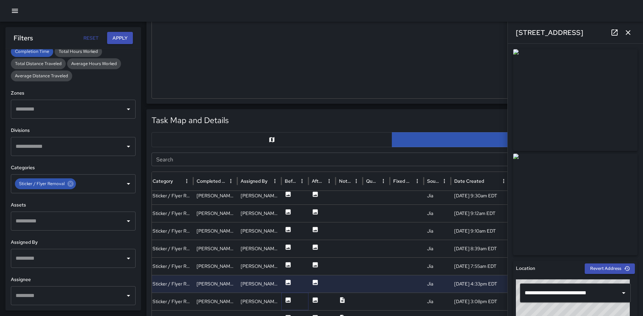
click at [291, 299] on icon at bounding box center [288, 300] width 7 height 7
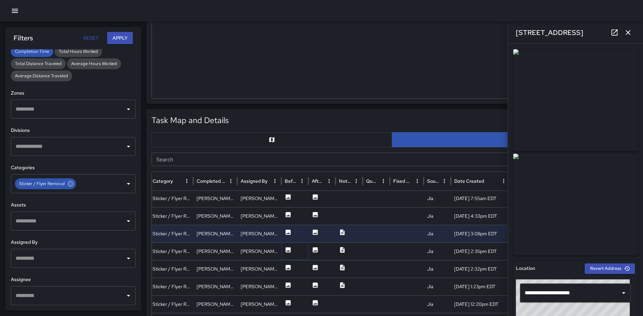
click at [285, 252] on icon at bounding box center [288, 249] width 7 height 7
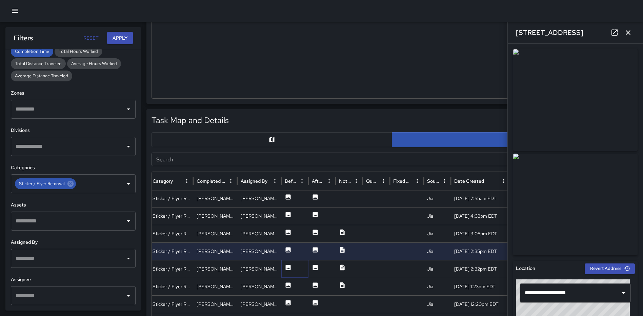
click at [289, 269] on icon at bounding box center [288, 267] width 5 height 5
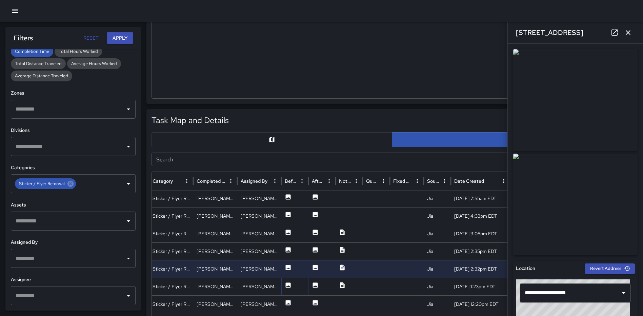
click at [290, 285] on icon at bounding box center [288, 284] width 5 height 5
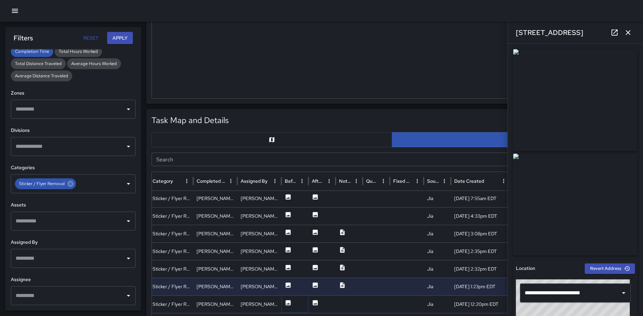
click at [290, 301] on icon at bounding box center [288, 302] width 5 height 5
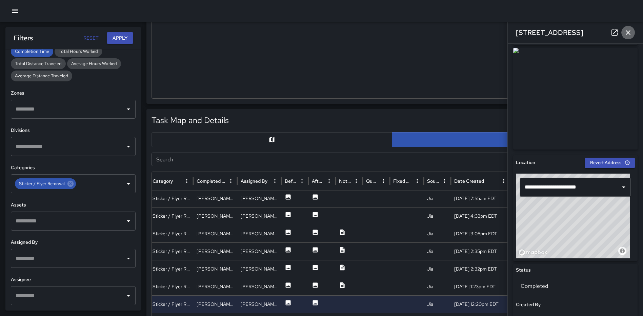
click at [628, 35] on icon "button" at bounding box center [628, 32] width 8 height 8
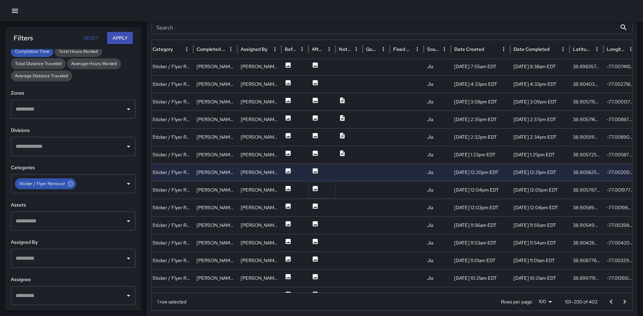
drag, startPoint x: 312, startPoint y: 189, endPoint x: 315, endPoint y: 192, distance: 4.6
click at [312, 189] on icon at bounding box center [315, 188] width 7 height 7
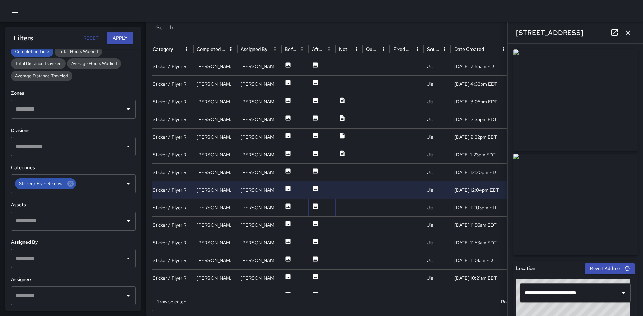
click at [317, 207] on icon at bounding box center [315, 205] width 5 height 5
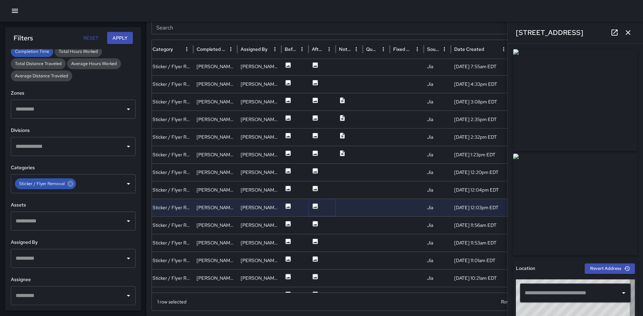
type input "**********"
click at [626, 31] on icon "button" at bounding box center [628, 32] width 8 height 8
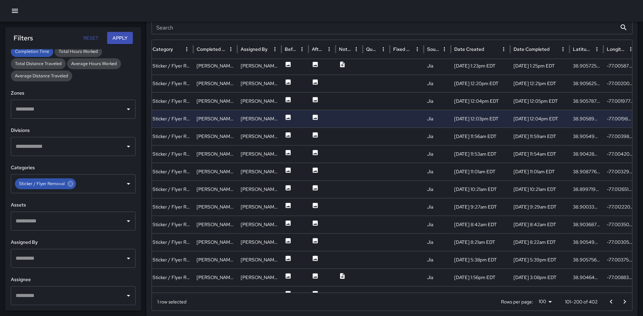
scroll to position [474, 0]
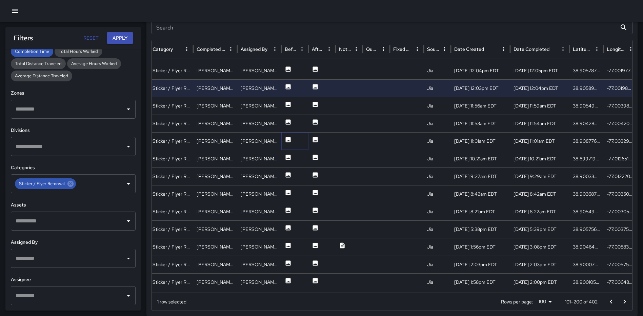
click at [288, 140] on icon at bounding box center [288, 139] width 5 height 5
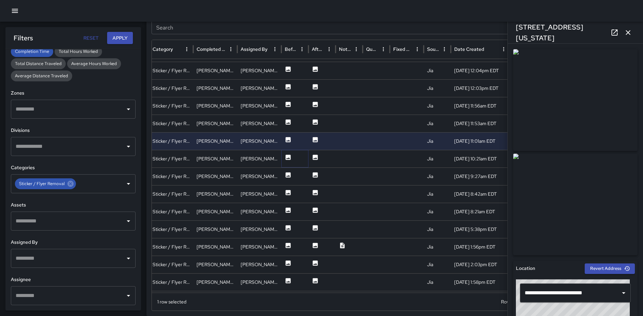
click at [287, 157] on icon at bounding box center [288, 157] width 5 height 5
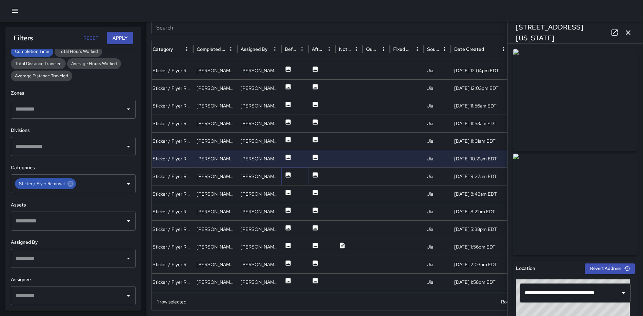
click at [285, 174] on icon at bounding box center [288, 175] width 7 height 7
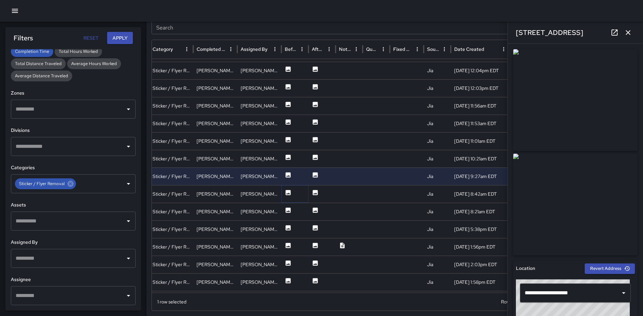
click at [290, 192] on icon at bounding box center [288, 192] width 5 height 5
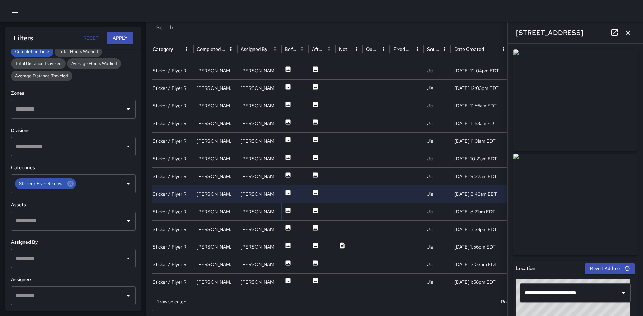
click at [286, 209] on icon at bounding box center [288, 210] width 5 height 5
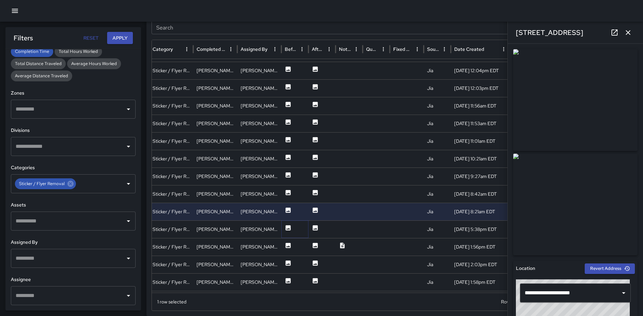
click at [289, 227] on icon at bounding box center [288, 227] width 5 height 5
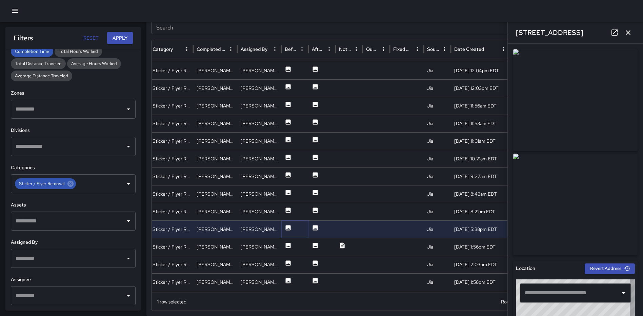
type input "**********"
click at [290, 241] on button at bounding box center [288, 247] width 7 height 17
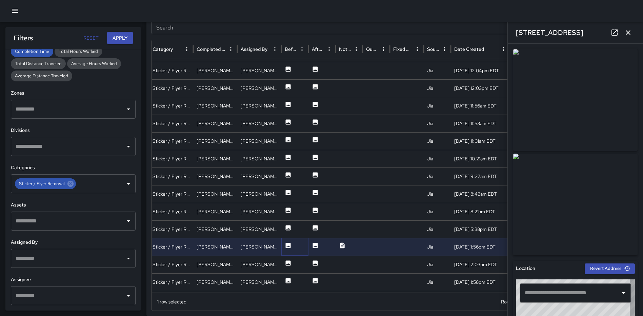
type input "**********"
click at [290, 261] on icon at bounding box center [288, 262] width 5 height 5
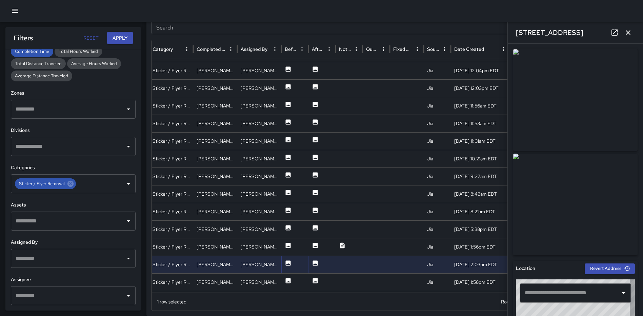
type input "**********"
click at [284, 280] on div at bounding box center [294, 282] width 27 height 18
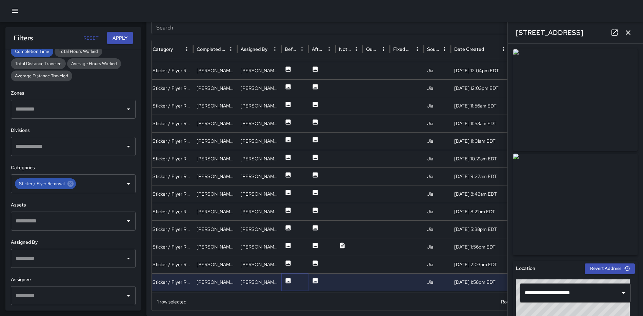
click at [285, 279] on icon at bounding box center [288, 280] width 7 height 7
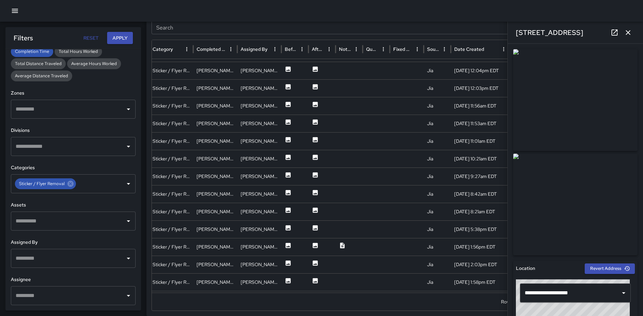
click at [629, 33] on icon "button" at bounding box center [628, 32] width 5 height 5
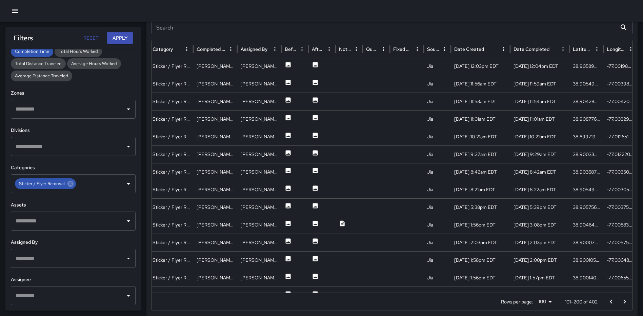
scroll to position [556, 116]
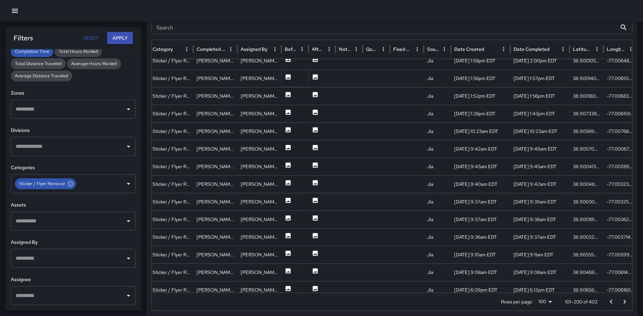
click at [289, 77] on icon at bounding box center [288, 77] width 7 height 7
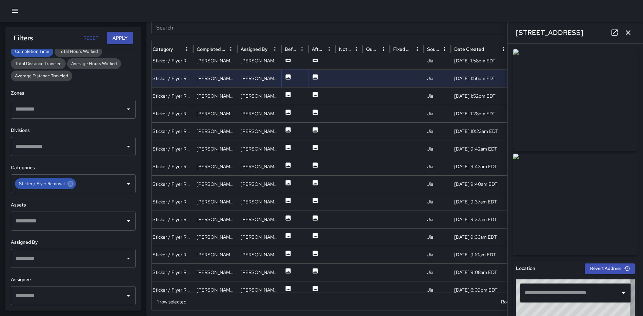
type input "**********"
click at [287, 97] on icon at bounding box center [288, 94] width 7 height 7
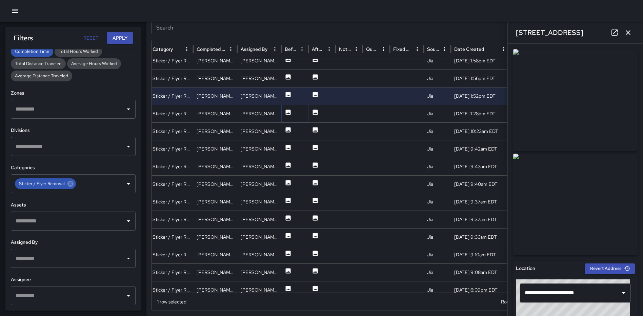
click at [286, 112] on icon at bounding box center [288, 112] width 5 height 5
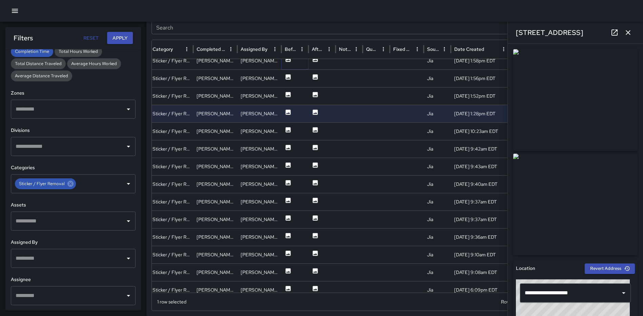
click at [285, 61] on icon at bounding box center [288, 59] width 7 height 7
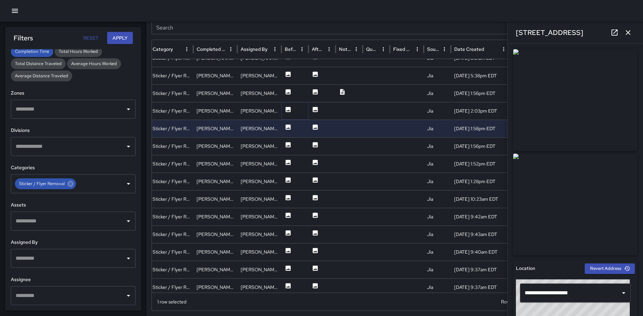
click at [290, 106] on icon at bounding box center [288, 109] width 7 height 7
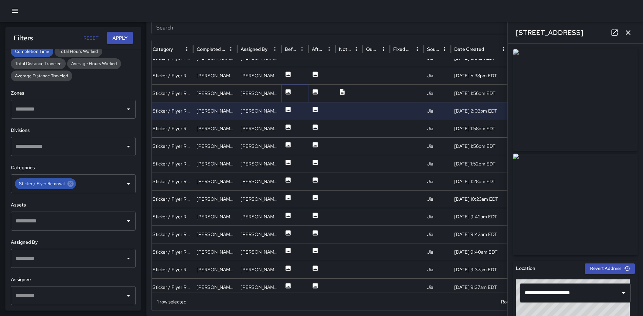
click at [290, 91] on icon at bounding box center [288, 91] width 5 height 5
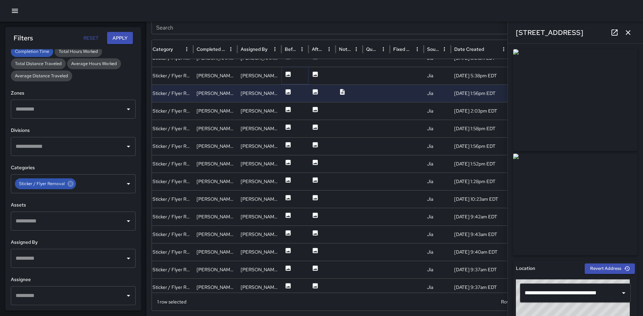
click at [288, 76] on icon at bounding box center [288, 74] width 5 height 5
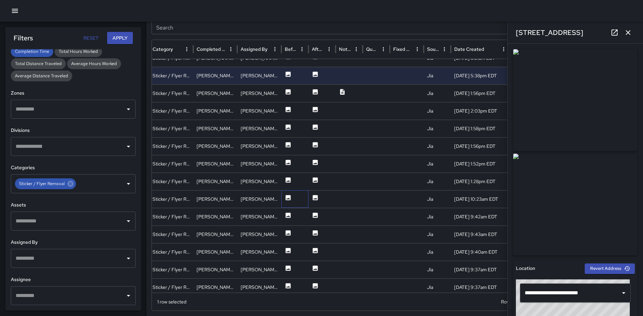
click at [292, 193] on div at bounding box center [294, 199] width 27 height 18
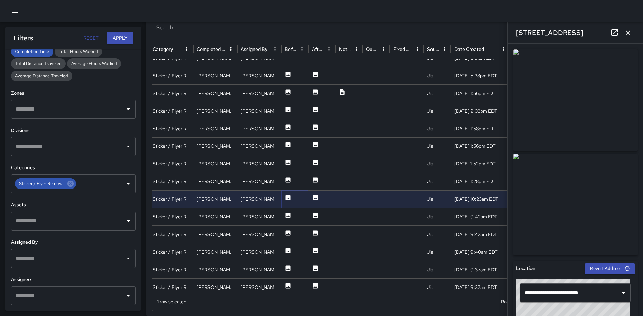
click at [291, 196] on icon at bounding box center [288, 197] width 5 height 5
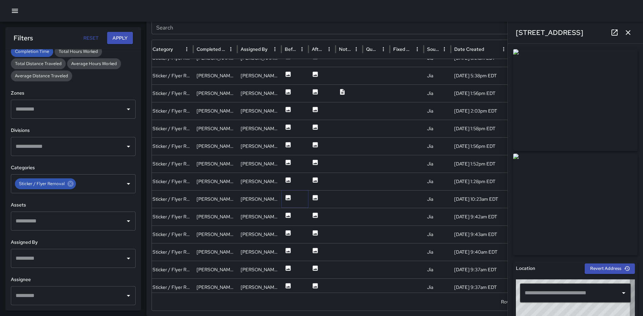
type input "**********"
click at [288, 214] on icon at bounding box center [288, 215] width 5 height 5
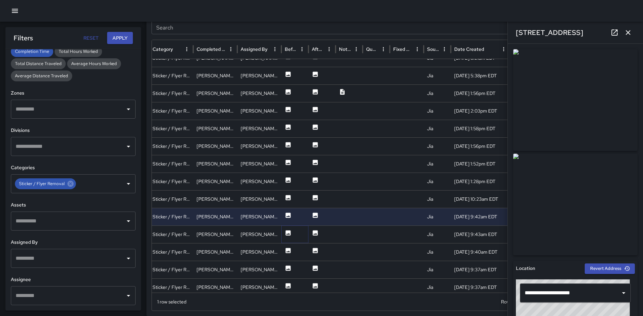
click at [288, 235] on icon at bounding box center [288, 232] width 5 height 5
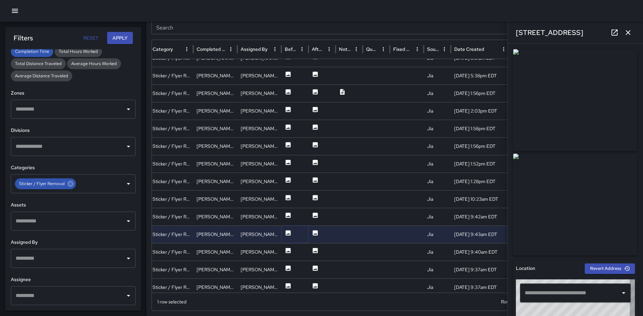
type input "**********"
click at [288, 248] on icon at bounding box center [288, 250] width 7 height 7
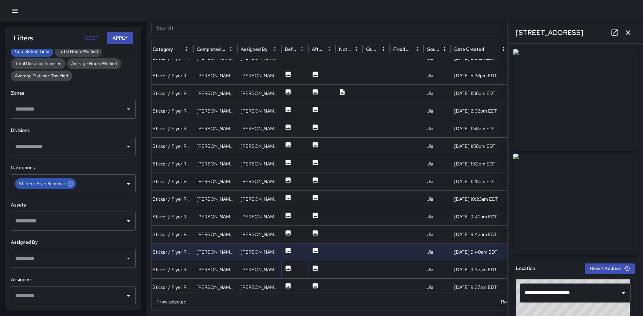
click at [288, 266] on icon at bounding box center [288, 267] width 5 height 5
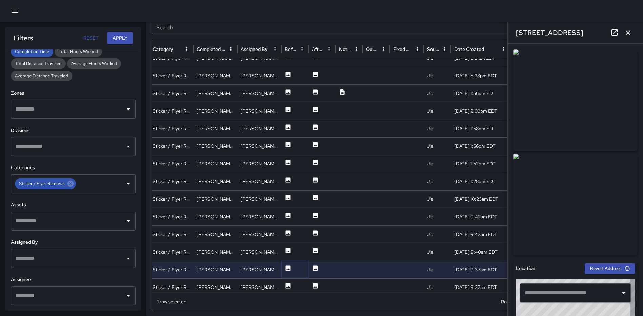
type input "**********"
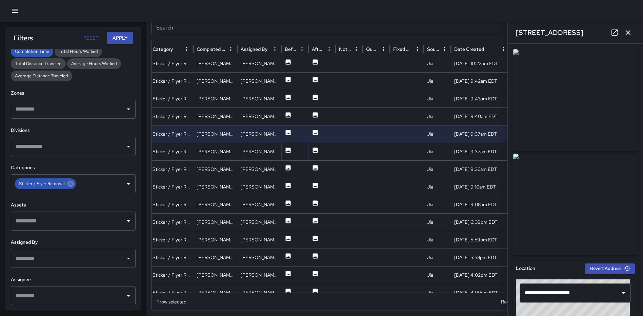
click at [285, 153] on icon at bounding box center [288, 150] width 7 height 7
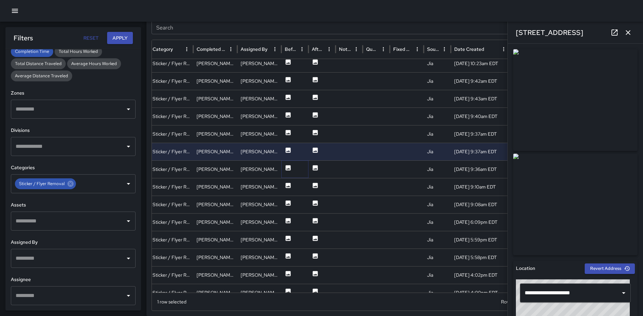
click at [287, 164] on icon at bounding box center [288, 167] width 7 height 7
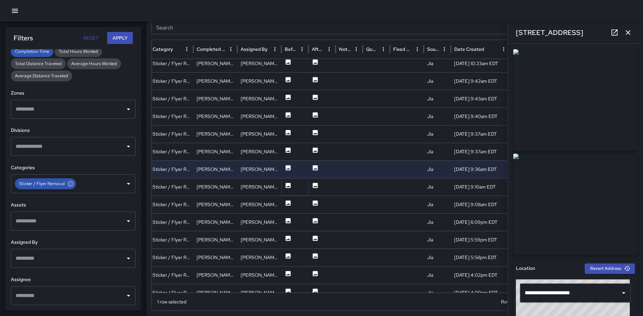
click at [290, 182] on icon at bounding box center [288, 185] width 7 height 7
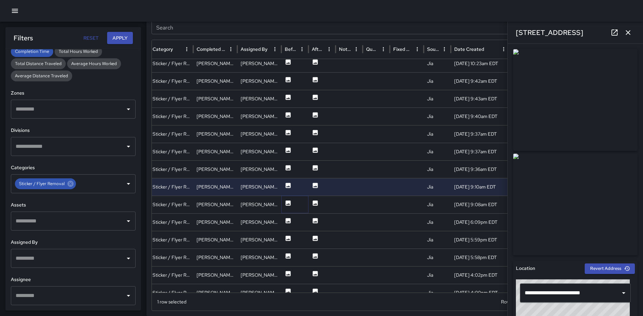
click at [289, 201] on icon at bounding box center [288, 202] width 5 height 5
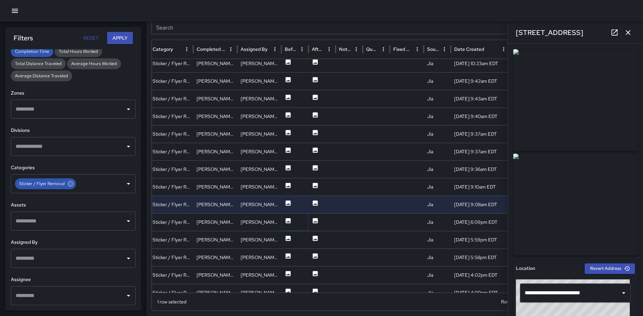
click at [291, 220] on icon at bounding box center [288, 220] width 5 height 5
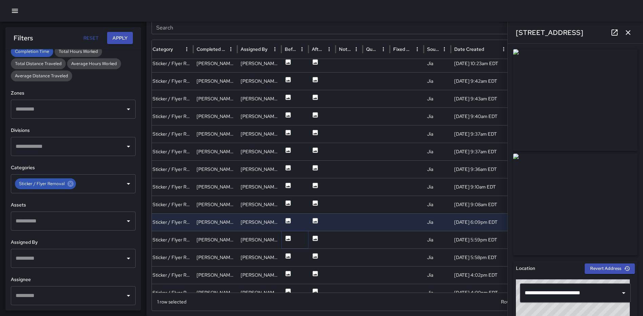
click at [289, 236] on icon at bounding box center [288, 238] width 5 height 5
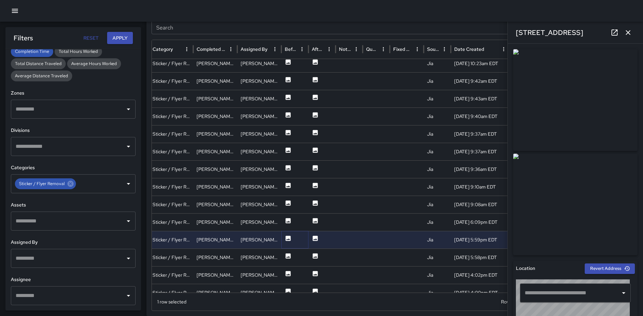
type input "**********"
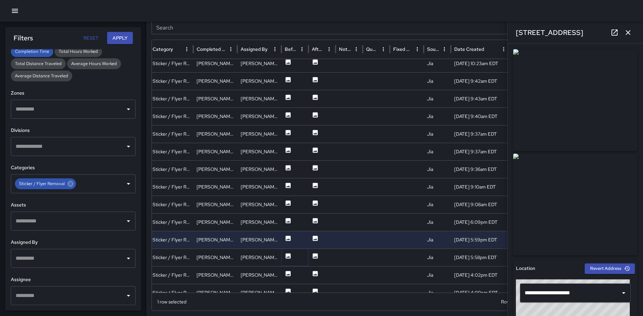
click at [288, 255] on icon at bounding box center [288, 255] width 5 height 5
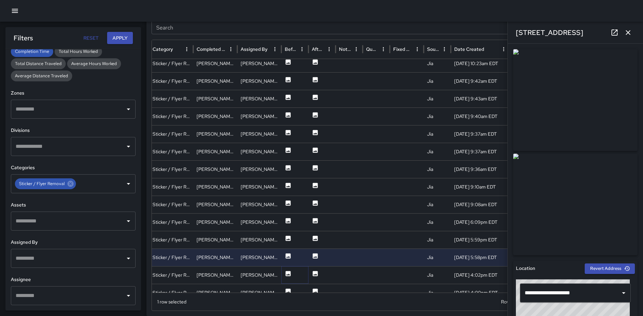
click at [289, 271] on icon at bounding box center [288, 273] width 5 height 5
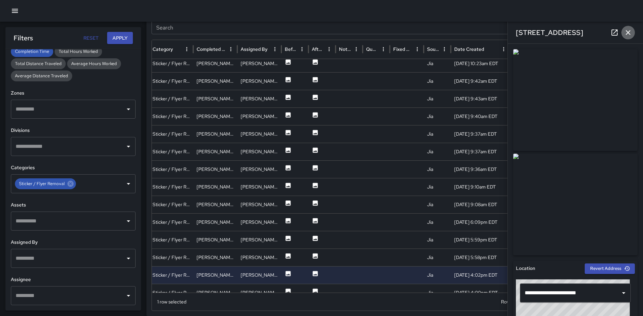
click at [626, 28] on icon "button" at bounding box center [628, 32] width 8 height 8
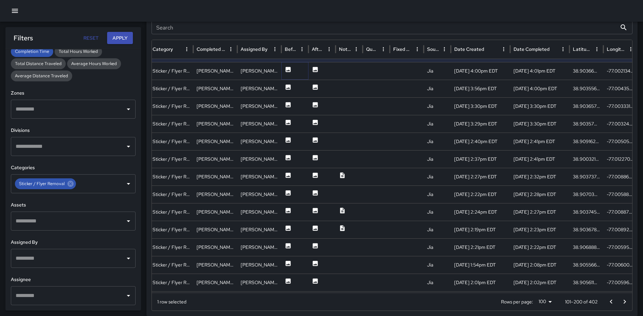
click at [290, 70] on icon at bounding box center [288, 69] width 5 height 5
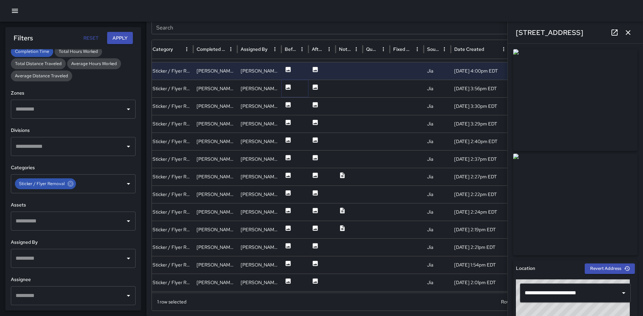
click at [288, 87] on icon at bounding box center [288, 86] width 5 height 5
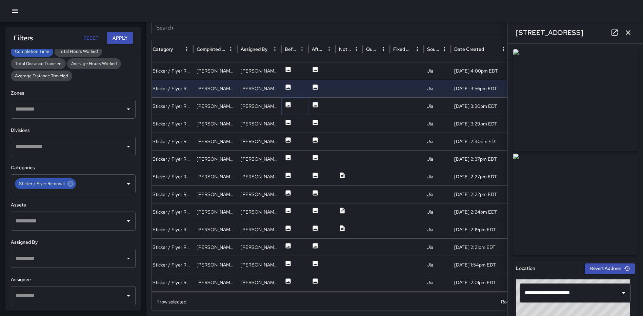
click at [287, 102] on icon at bounding box center [288, 104] width 7 height 7
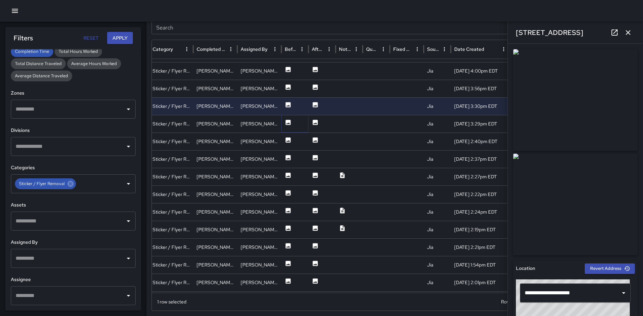
click at [288, 120] on icon at bounding box center [288, 122] width 5 height 5
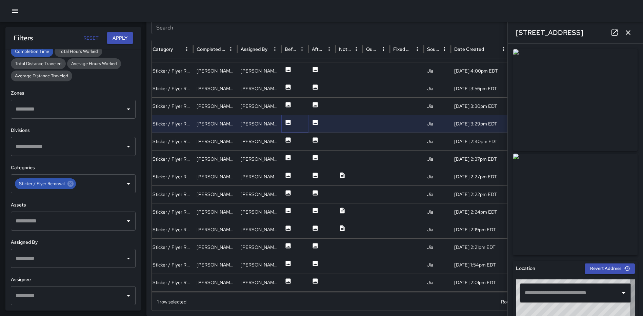
type input "**********"
click at [289, 137] on icon at bounding box center [288, 140] width 7 height 7
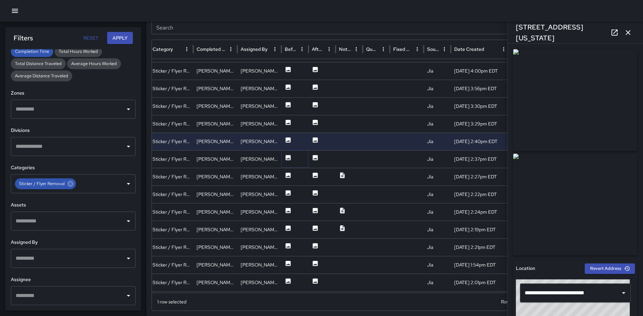
click at [291, 158] on icon at bounding box center [288, 157] width 5 height 5
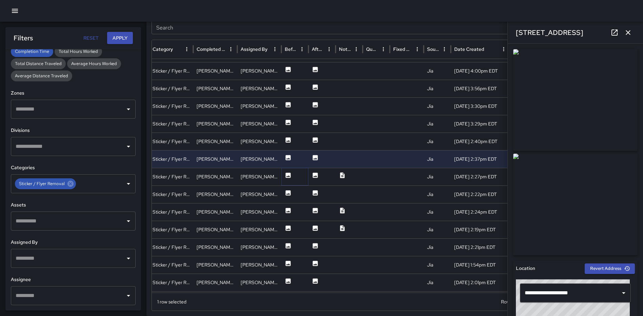
click at [290, 175] on icon at bounding box center [288, 175] width 5 height 5
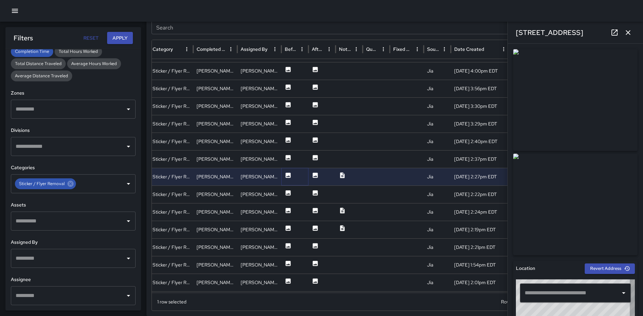
type input "**********"
click at [290, 192] on icon at bounding box center [288, 192] width 5 height 5
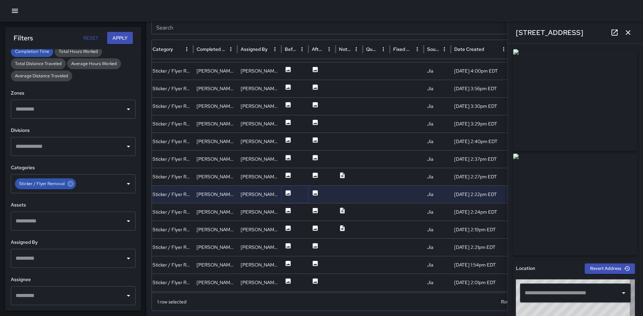
type input "**********"
click at [286, 209] on icon at bounding box center [288, 210] width 5 height 5
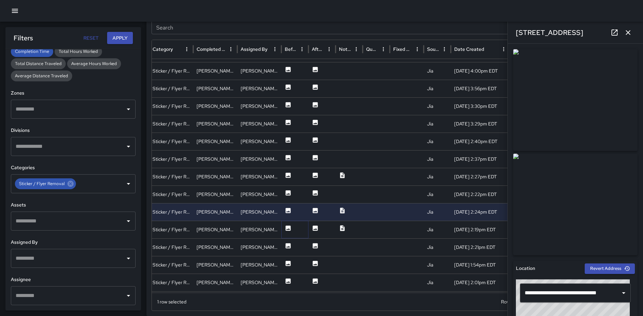
click at [286, 226] on icon at bounding box center [288, 227] width 5 height 5
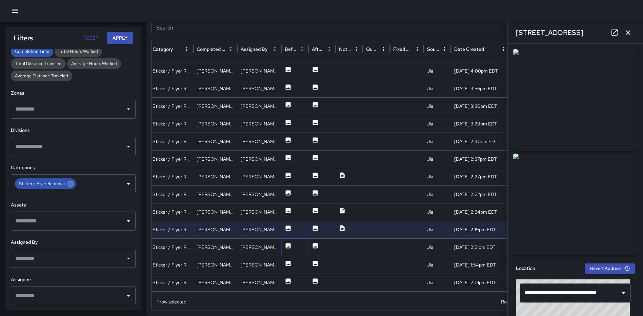
click at [287, 245] on icon at bounding box center [288, 245] width 5 height 5
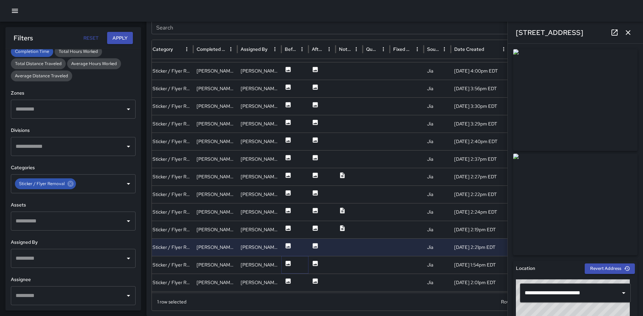
click at [287, 261] on icon at bounding box center [288, 263] width 7 height 7
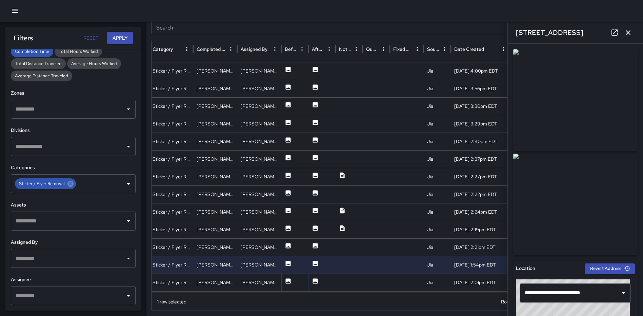
click at [288, 280] on icon at bounding box center [288, 280] width 5 height 5
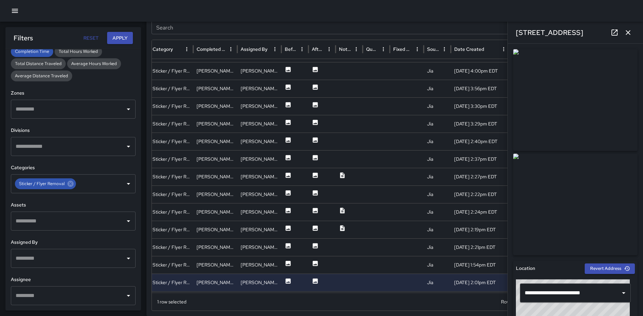
click at [631, 34] on icon "button" at bounding box center [628, 32] width 8 height 8
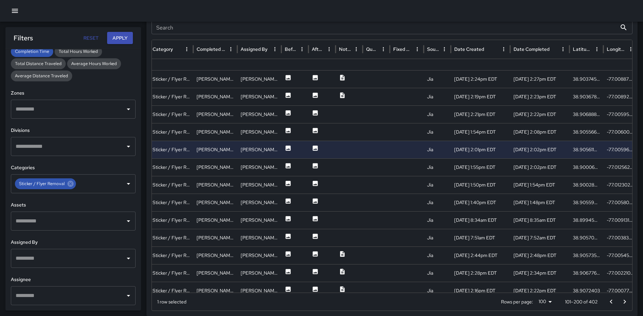
scroll to position [1198, 116]
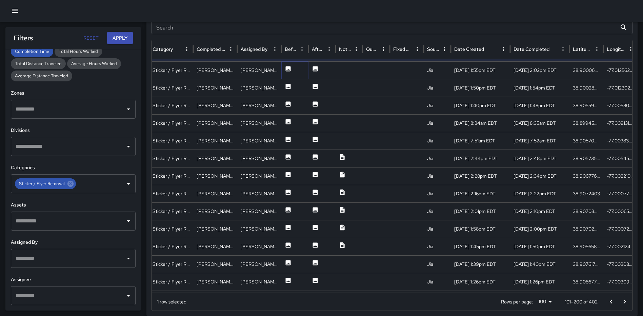
click at [286, 70] on icon at bounding box center [288, 68] width 5 height 5
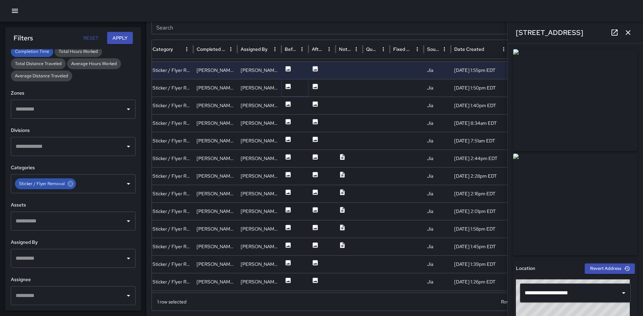
click at [287, 86] on icon at bounding box center [288, 86] width 5 height 5
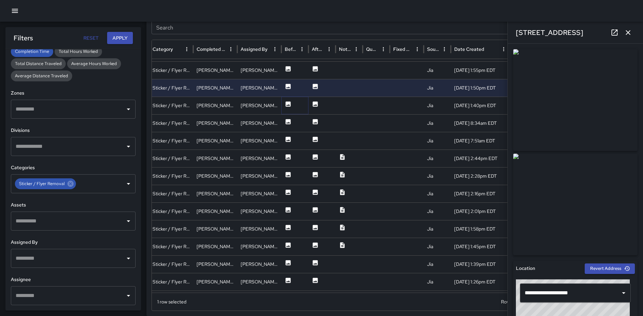
click at [288, 105] on icon at bounding box center [288, 104] width 7 height 7
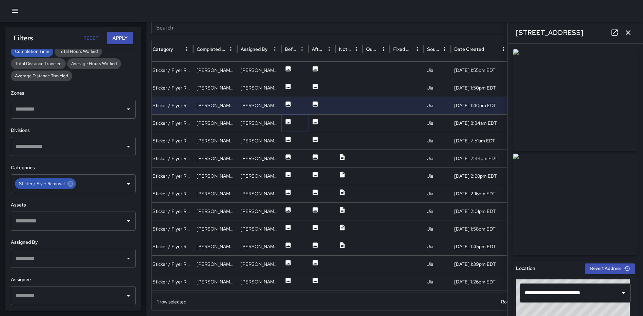
click at [287, 123] on icon at bounding box center [288, 121] width 5 height 5
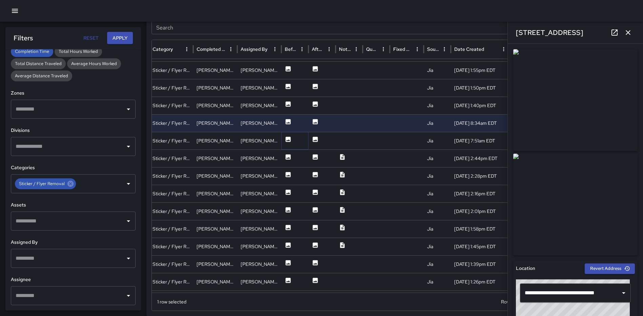
click at [286, 141] on icon at bounding box center [288, 139] width 5 height 5
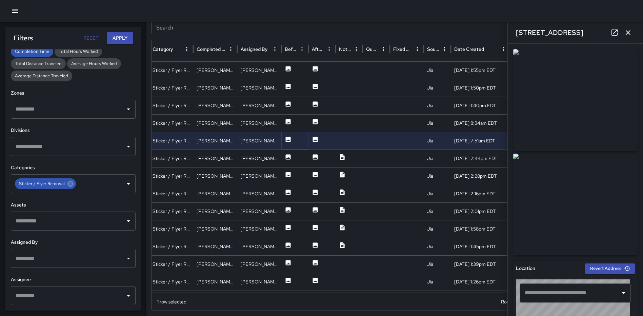
type input "**********"
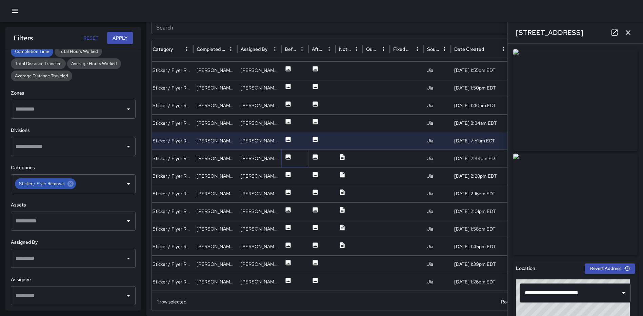
click at [286, 158] on icon at bounding box center [288, 156] width 5 height 5
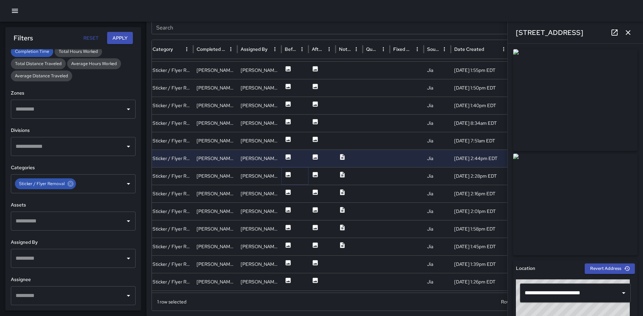
click at [288, 177] on icon at bounding box center [288, 174] width 5 height 5
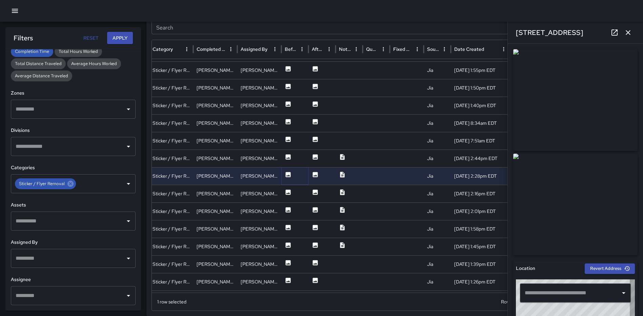
type input "**********"
click at [290, 192] on icon at bounding box center [288, 192] width 5 height 5
